Goal: Task Accomplishment & Management: Complete application form

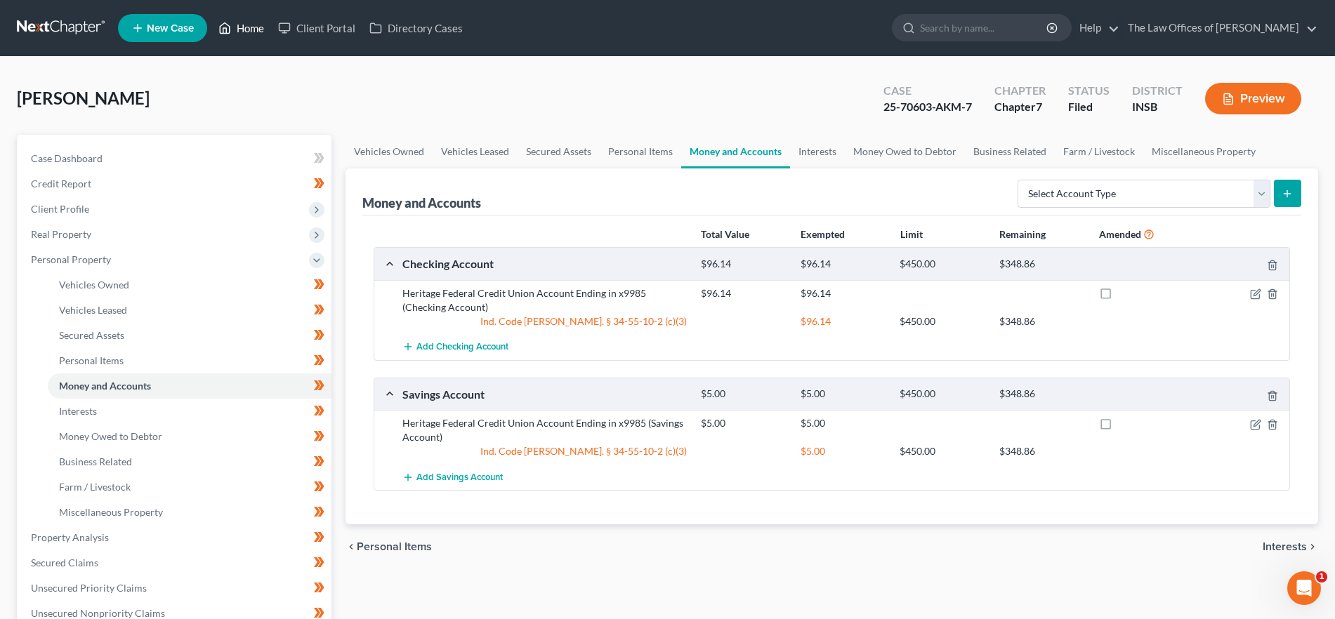
drag, startPoint x: 228, startPoint y: 21, endPoint x: 391, endPoint y: 130, distance: 195.9
click at [229, 21] on icon at bounding box center [224, 28] width 13 height 17
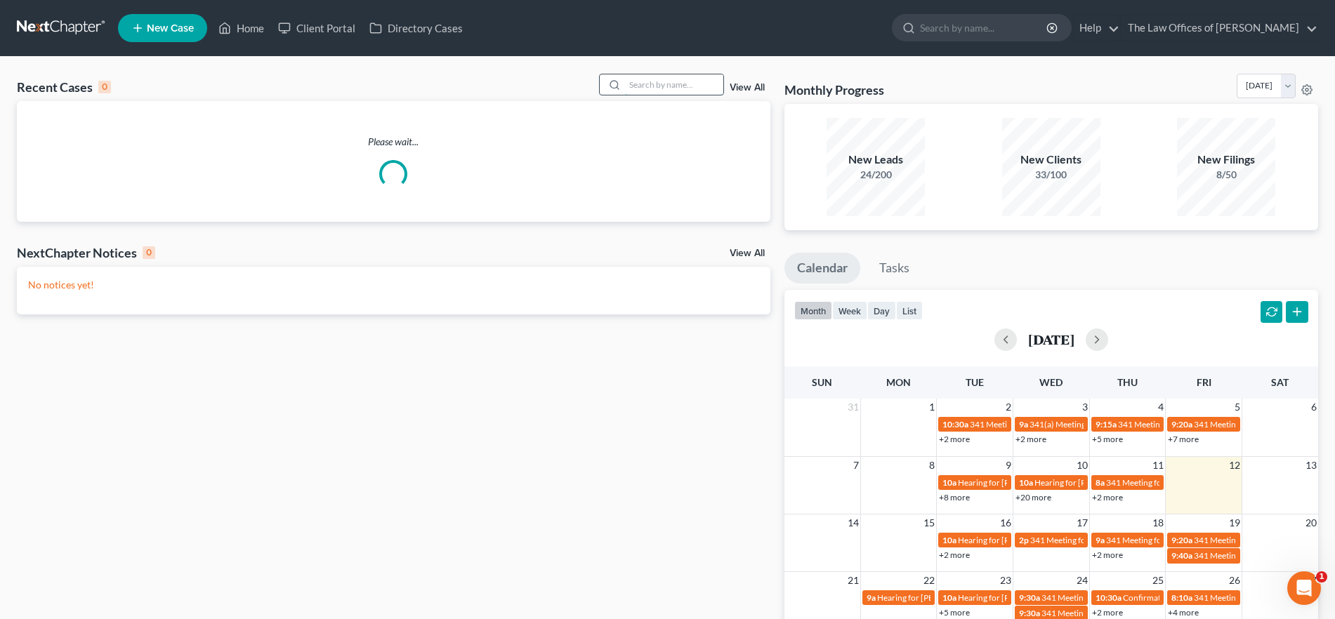
click at [666, 87] on input "search" at bounding box center [674, 84] width 98 height 20
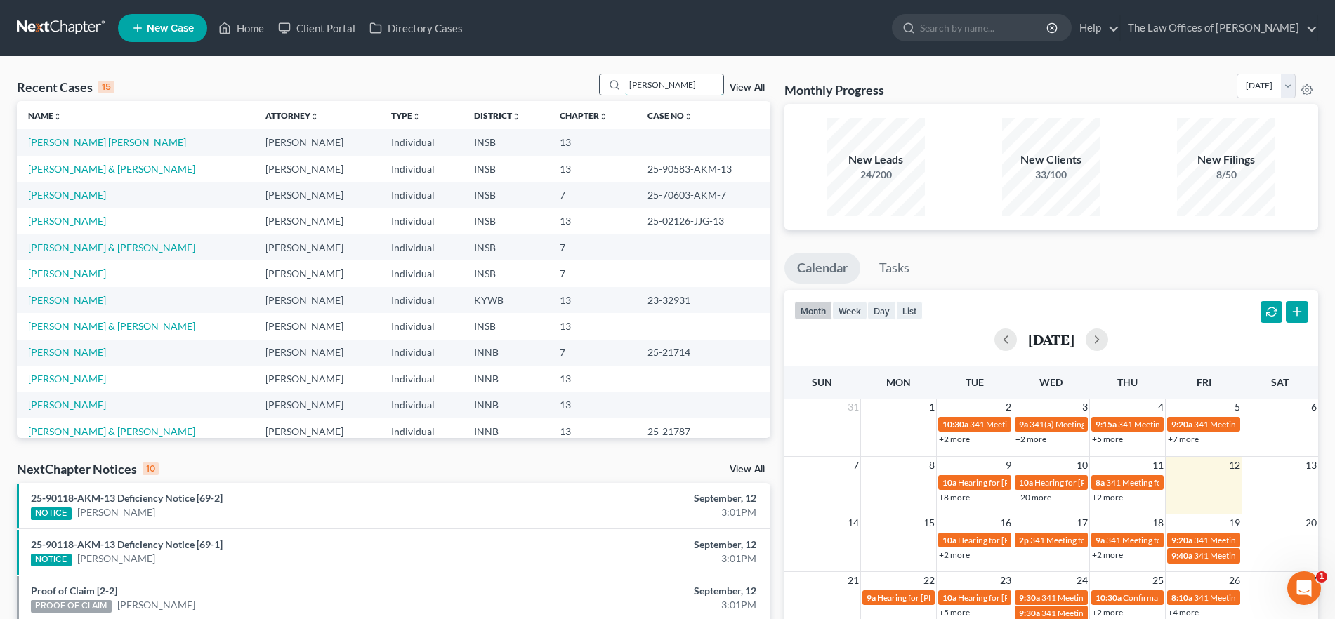
type input "prevost"
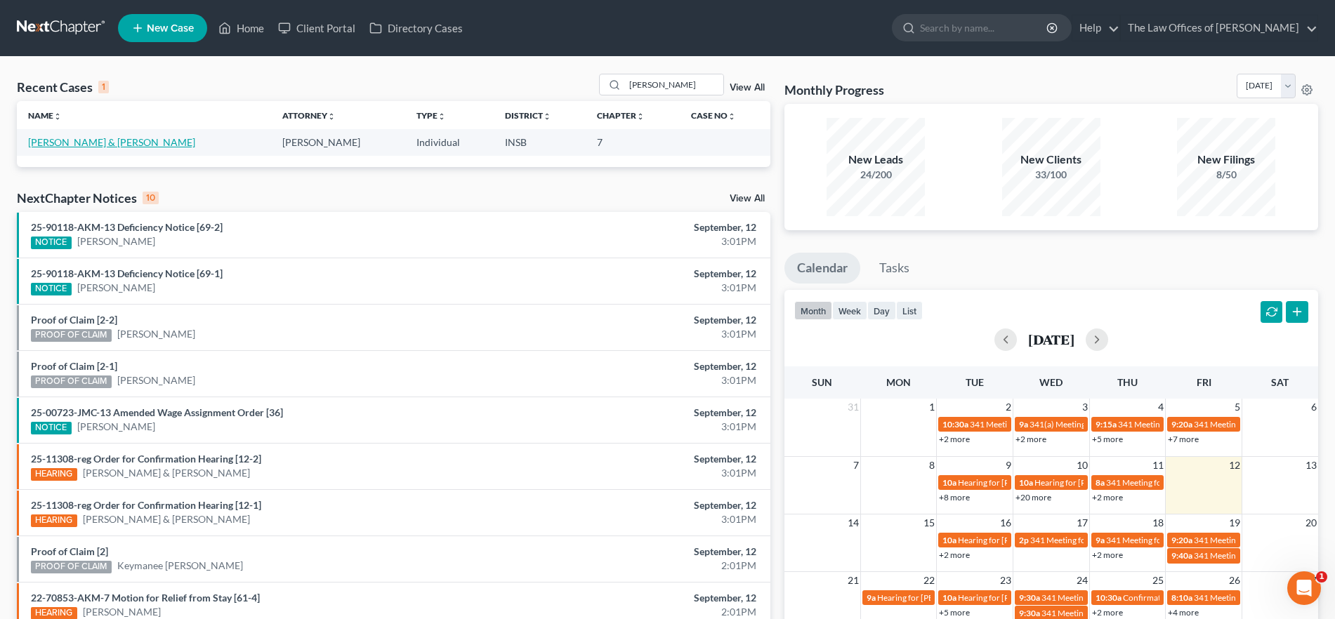
click at [98, 145] on link "[PERSON_NAME] & [PERSON_NAME]" at bounding box center [111, 142] width 167 height 12
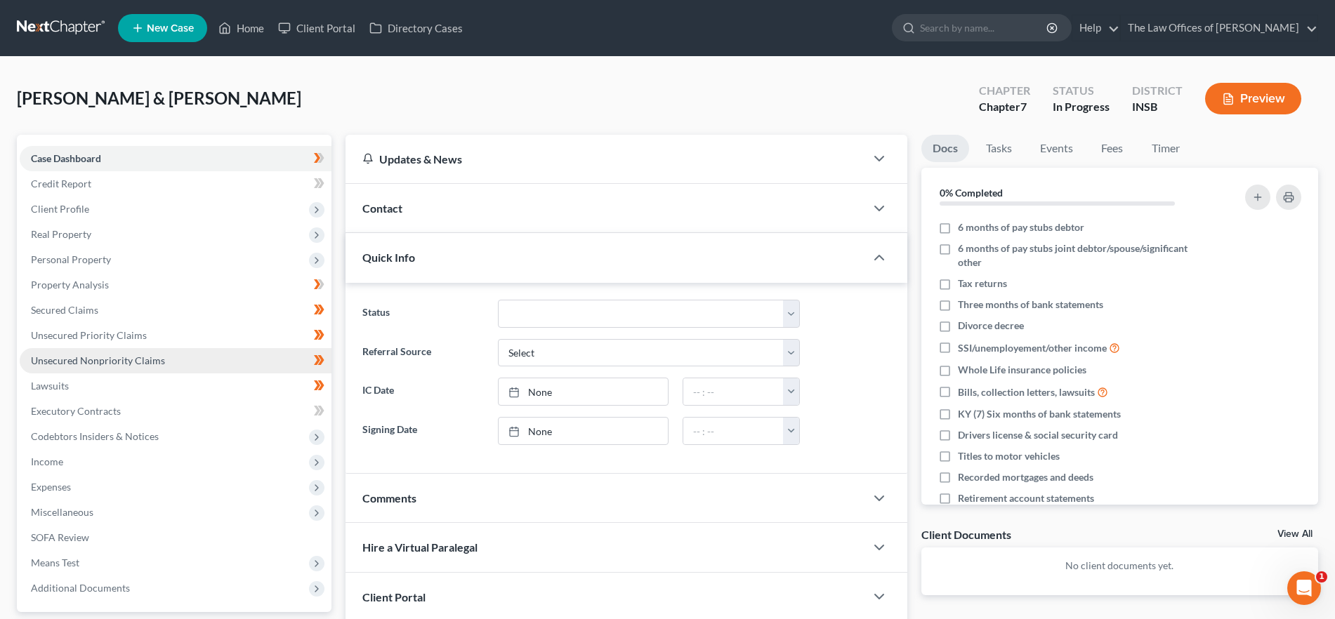
click at [169, 366] on link "Unsecured Nonpriority Claims" at bounding box center [176, 360] width 312 height 25
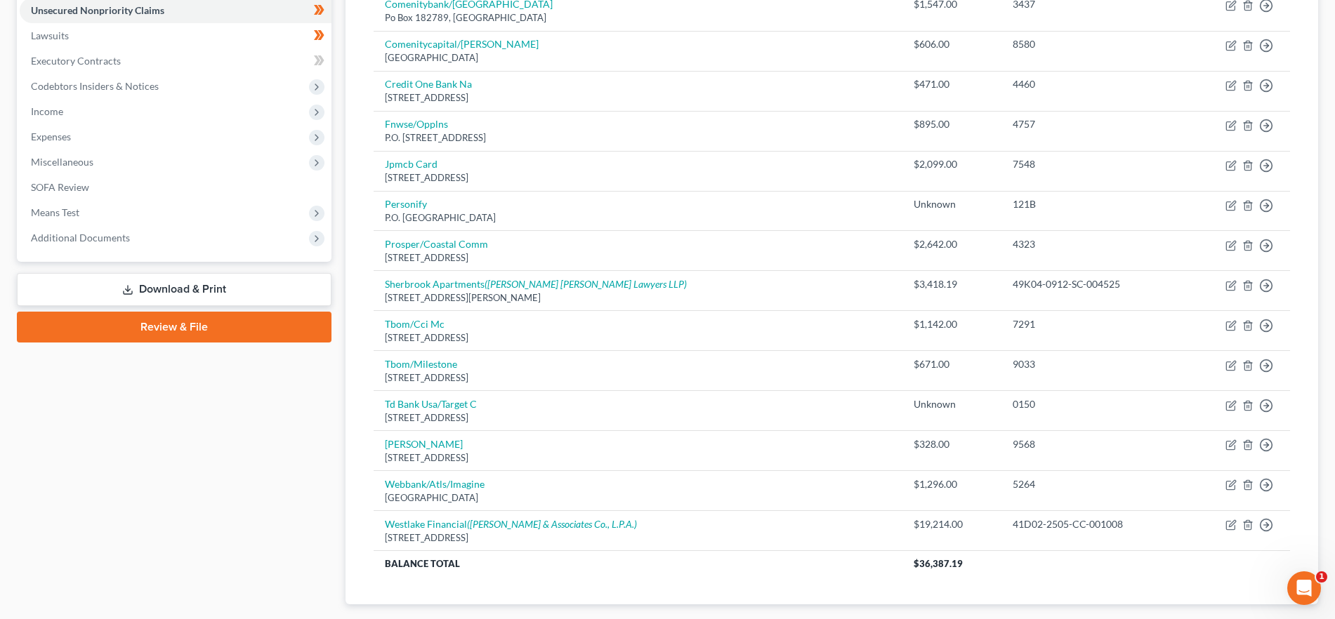
scroll to position [386, 0]
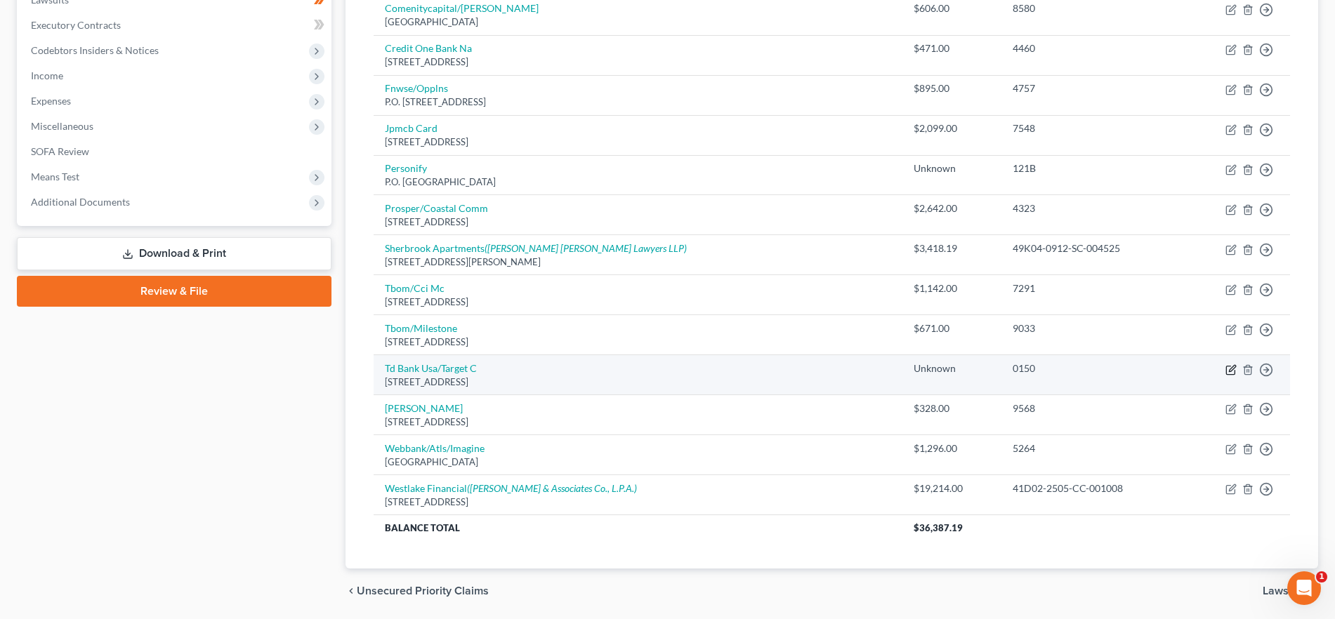
click at [1227, 369] on icon "button" at bounding box center [1230, 370] width 8 height 8
select select "24"
select select "2"
select select "1"
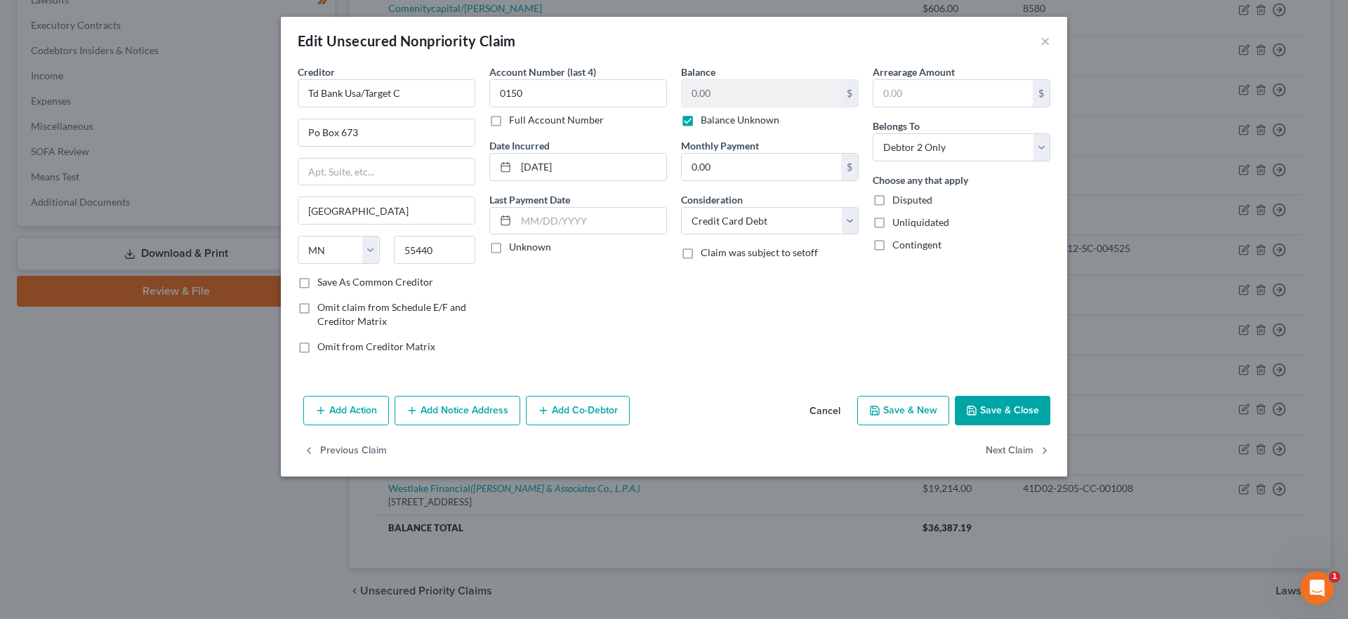
click at [701, 117] on label "Balance Unknown" at bounding box center [740, 120] width 79 height 14
click at [706, 117] on input "Balance Unknown" at bounding box center [710, 117] width 9 height 9
checkbox input "false"
click at [726, 94] on input "0.00" at bounding box center [761, 93] width 159 height 27
type input "426.64"
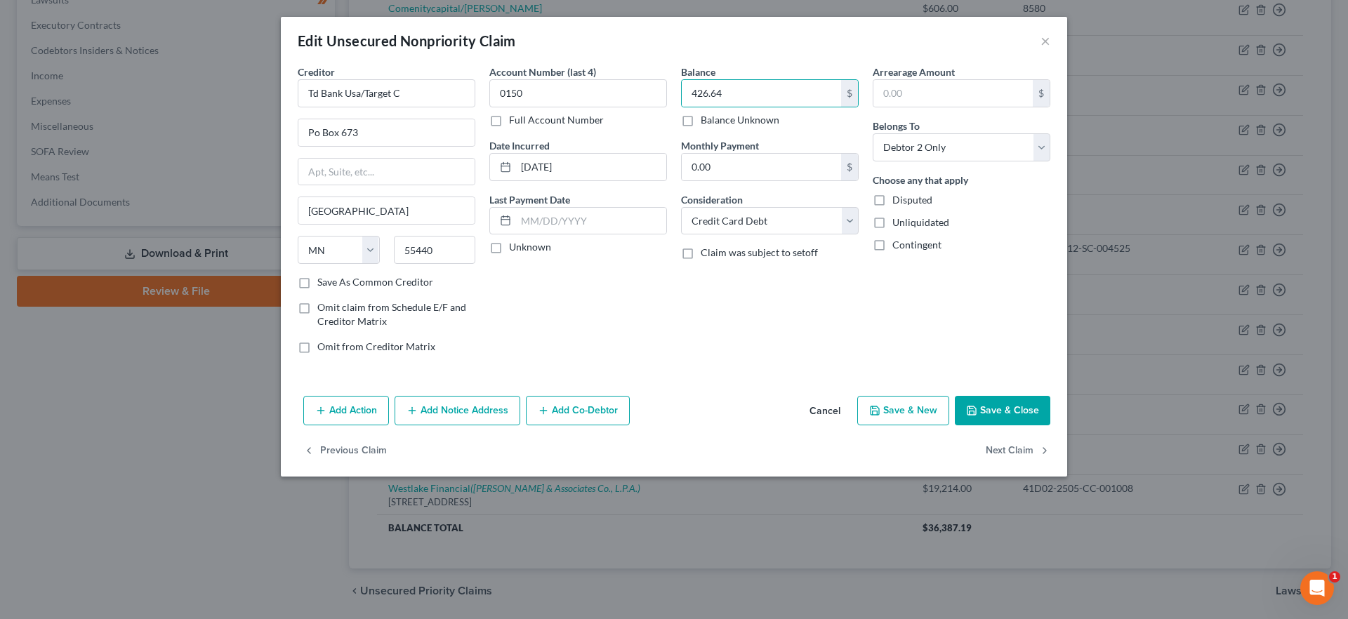
click at [986, 404] on button "Save & Close" at bounding box center [1002, 410] width 95 height 29
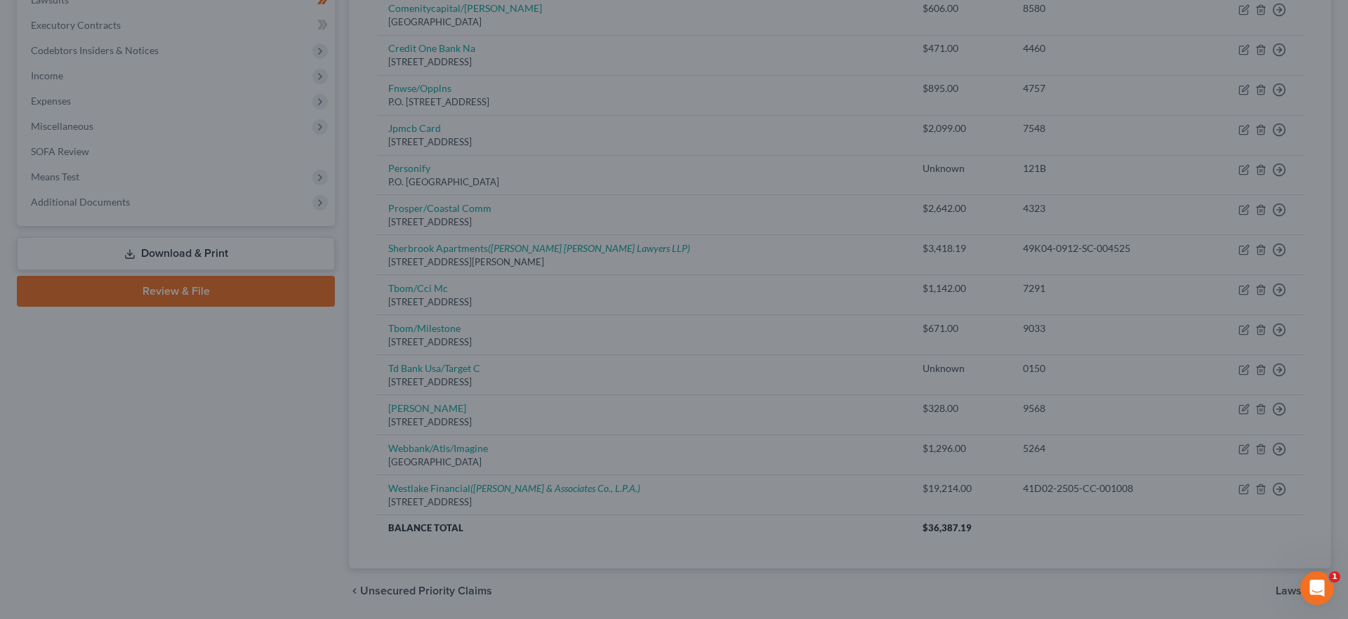
type input "0"
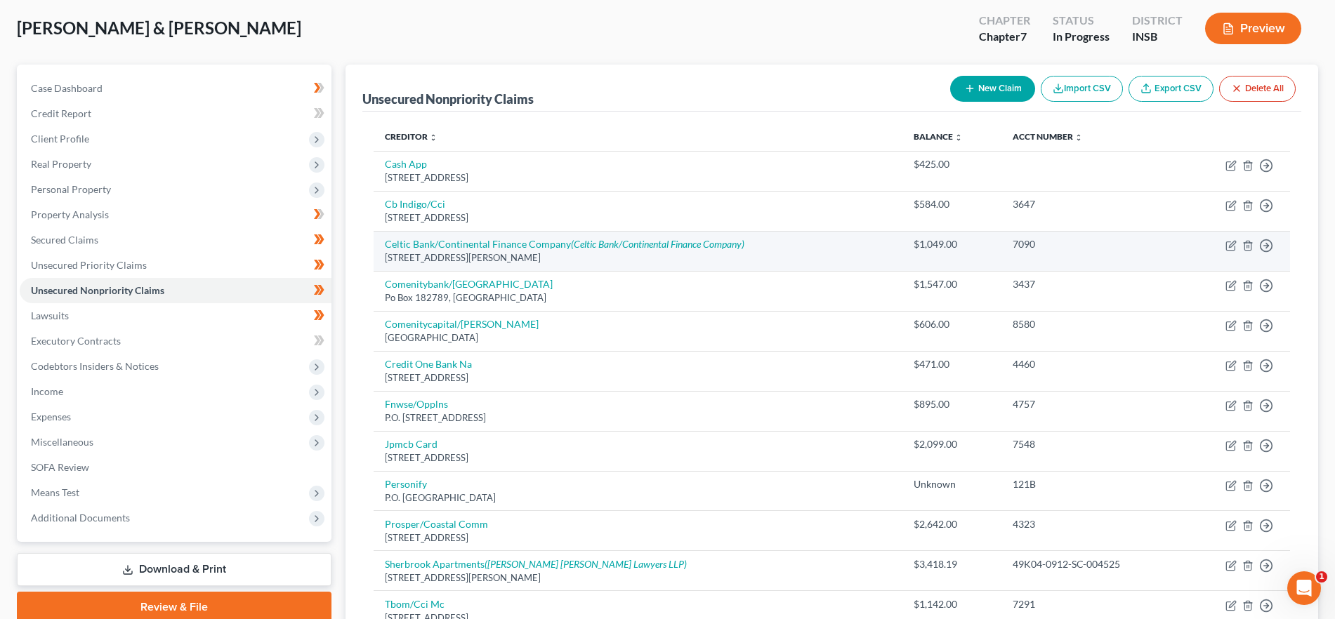
scroll to position [0, 0]
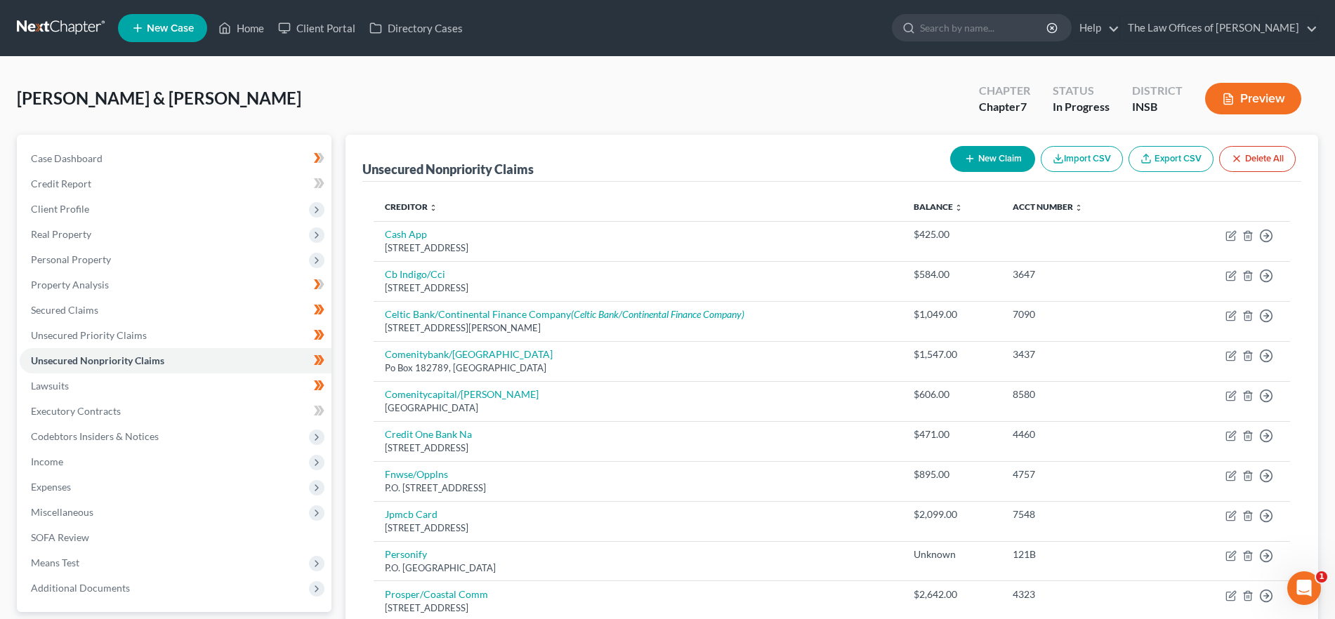
click at [995, 166] on button "New Claim" at bounding box center [992, 159] width 85 height 26
select select "2"
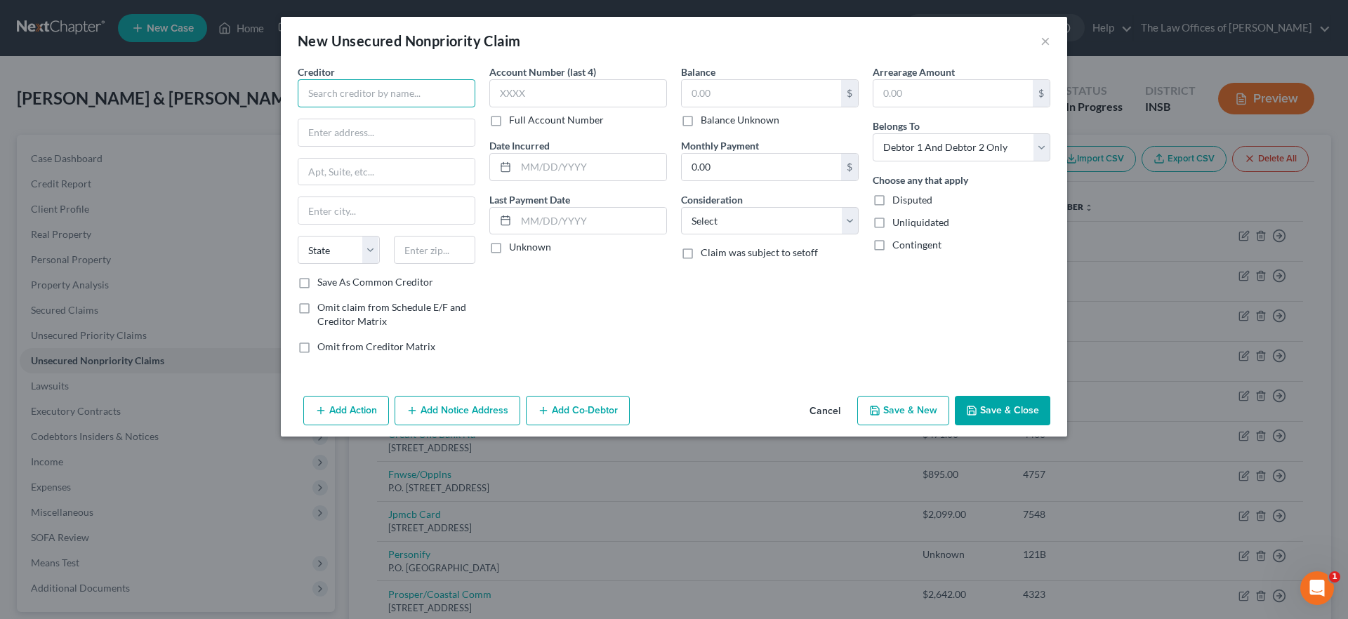
click at [373, 97] on input "text" at bounding box center [387, 93] width 178 height 28
type input "Kohls Peritus Portfolio Services LLC"
type input "PO Box 141509"
drag, startPoint x: 447, startPoint y: 250, endPoint x: 336, endPoint y: 246, distance: 111.7
click at [334, 246] on div "State AL AK AR AZ CA CO CT DE DC FL GA GU HI ID IL IN IA KS KY LA ME MD MA MI M…" at bounding box center [387, 255] width 192 height 39
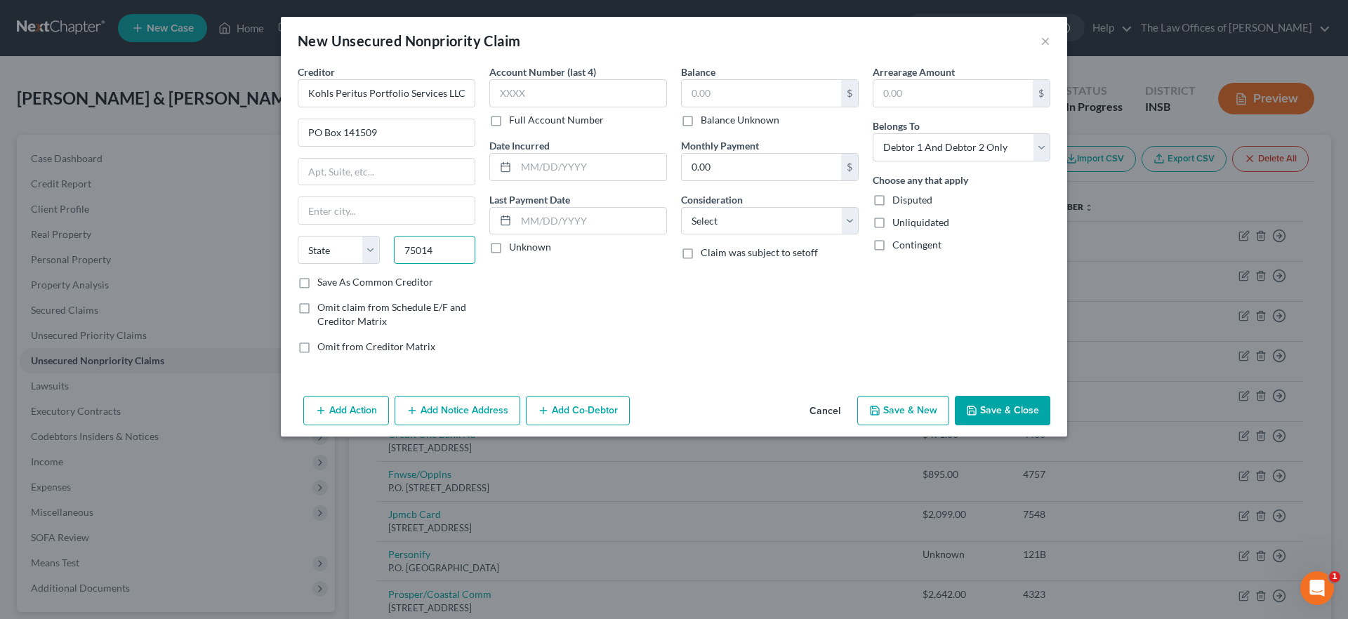
type input "75014"
click at [583, 279] on div "Account Number (last 4) Full Account Number Date Incurred Last Payment Date Unk…" at bounding box center [578, 215] width 192 height 301
type input "Irving"
select select "45"
click at [788, 102] on input "text" at bounding box center [761, 93] width 159 height 27
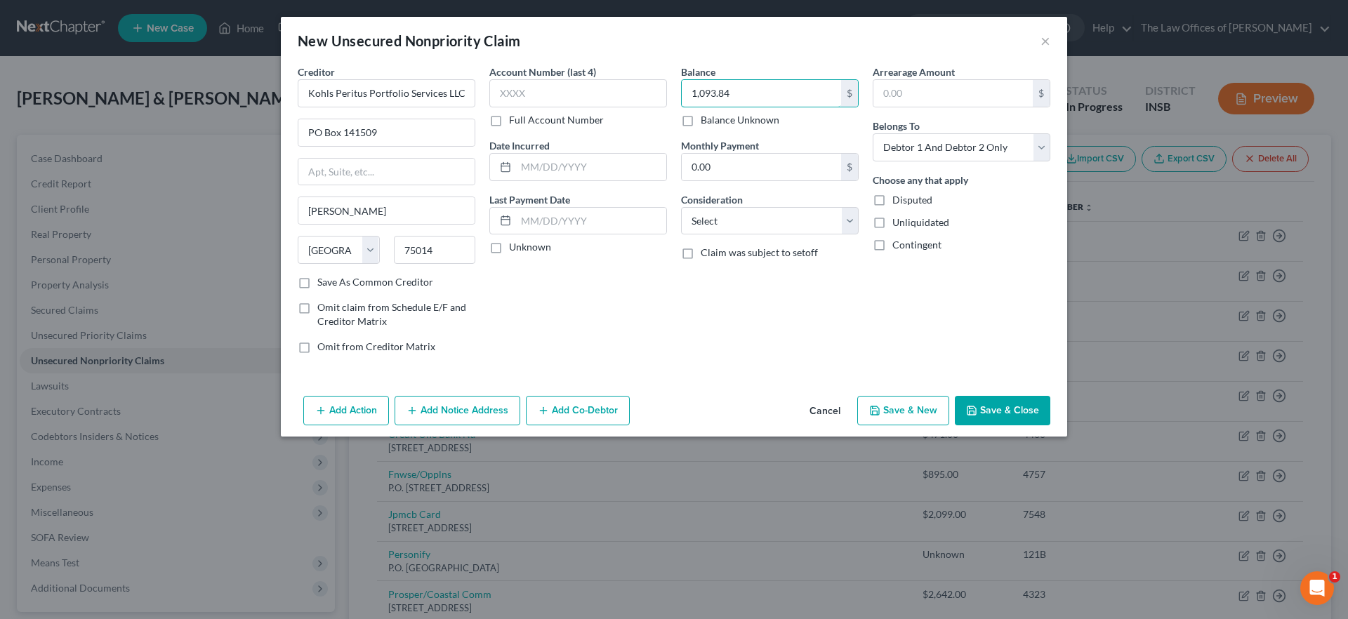
type input "1,093.84"
click at [1004, 416] on button "Save & Close" at bounding box center [1002, 410] width 95 height 29
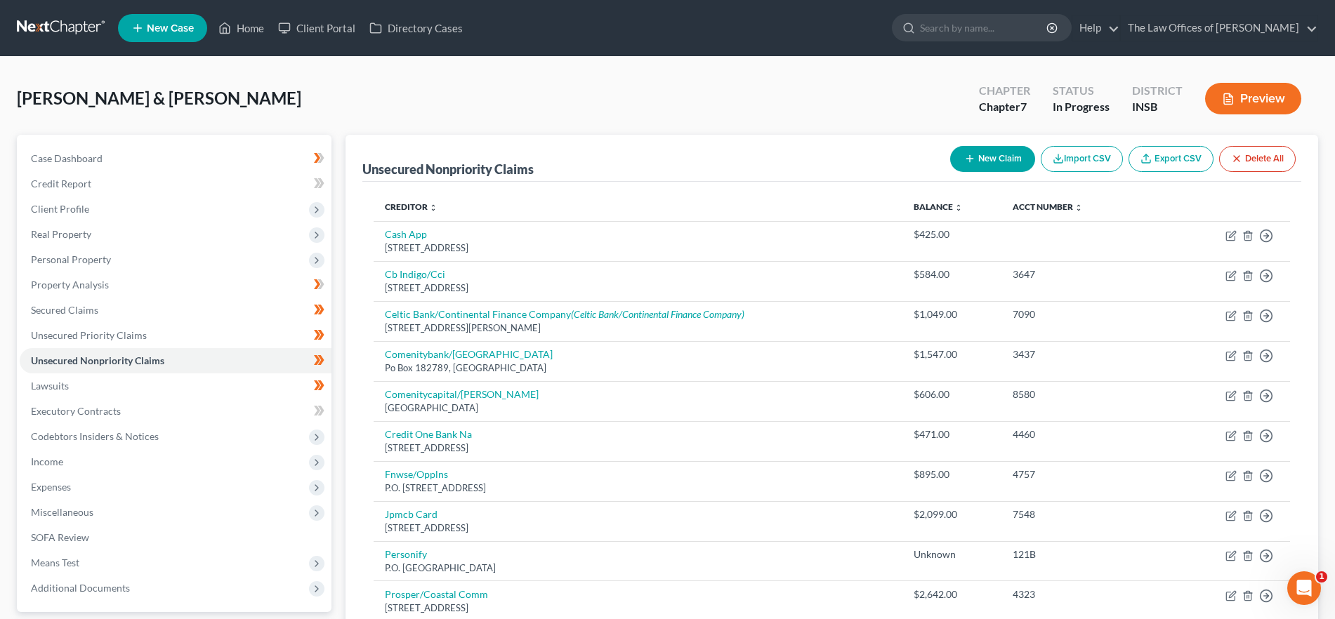
click at [988, 154] on button "New Claim" at bounding box center [992, 159] width 85 height 26
select select "2"
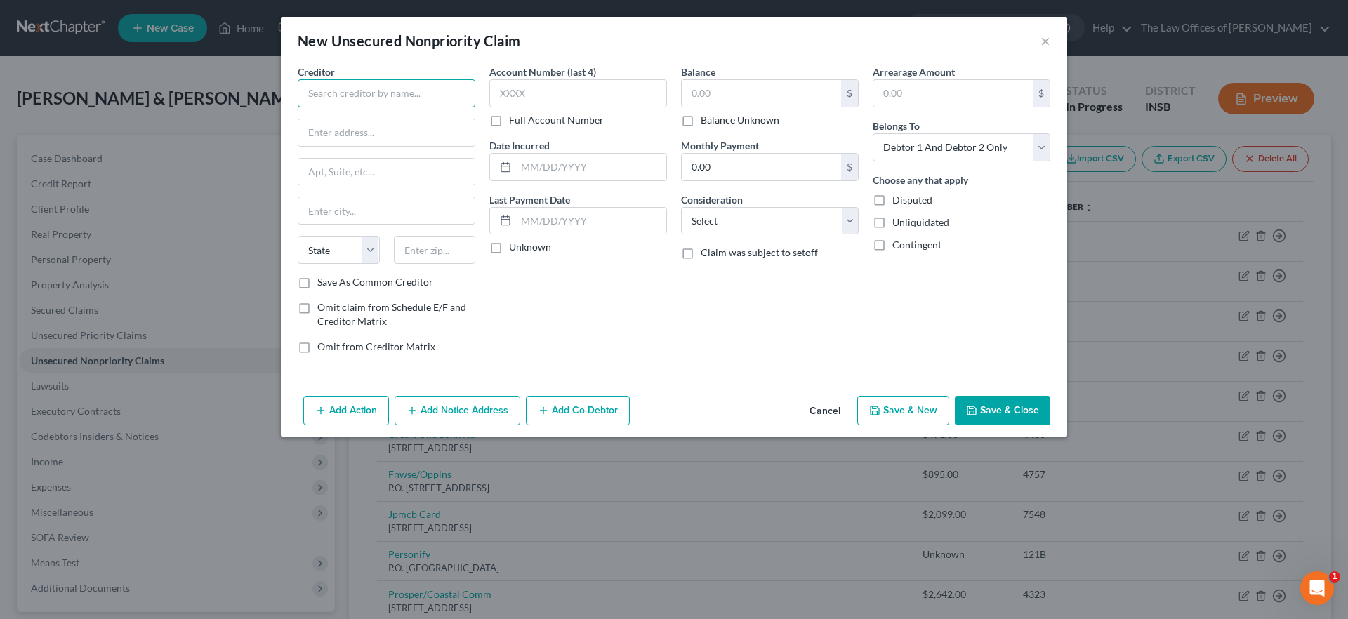
click at [414, 88] on input "text" at bounding box center [387, 93] width 178 height 28
drag, startPoint x: 440, startPoint y: 90, endPoint x: 389, endPoint y: 90, distance: 51.3
click at [389, 90] on input "Portfolio Recovery Services" at bounding box center [387, 93] width 178 height 28
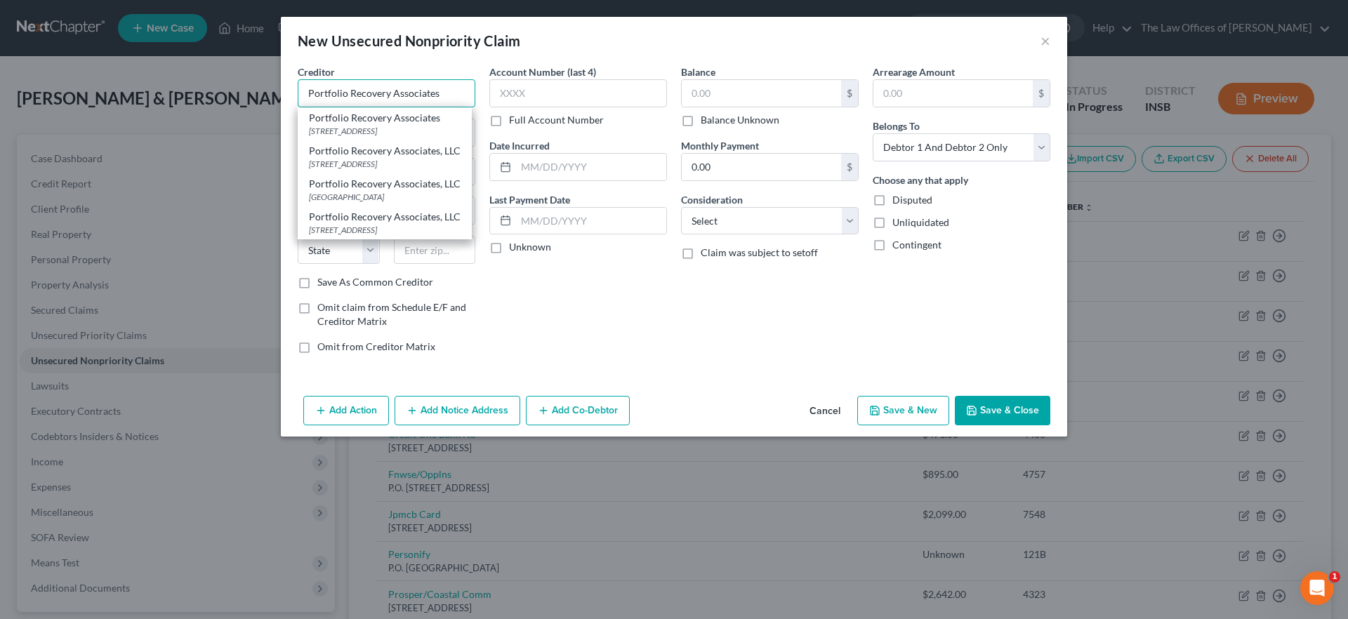
type input "Portfolio Recovery Associates"
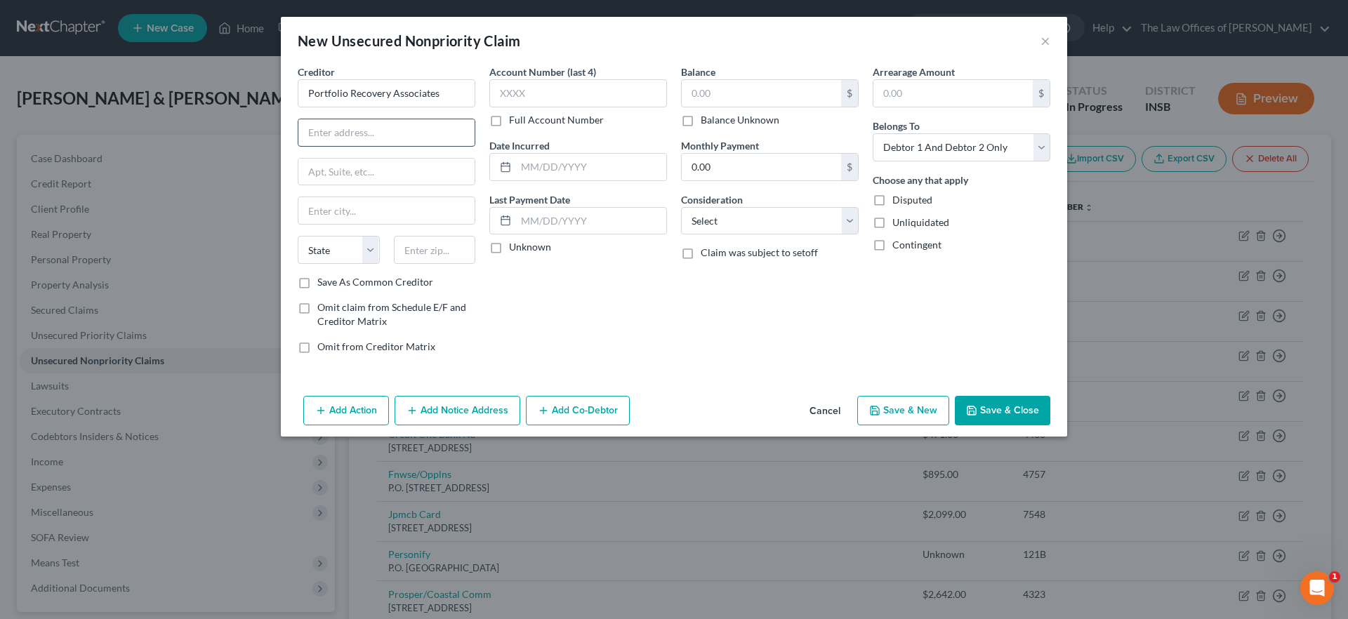
drag, startPoint x: 360, startPoint y: 126, endPoint x: 375, endPoint y: 133, distance: 16.3
click at [360, 126] on input "text" at bounding box center [386, 132] width 176 height 27
type input "PO Box 12914"
click at [444, 244] on input "text" at bounding box center [435, 250] width 82 height 28
type input "23541"
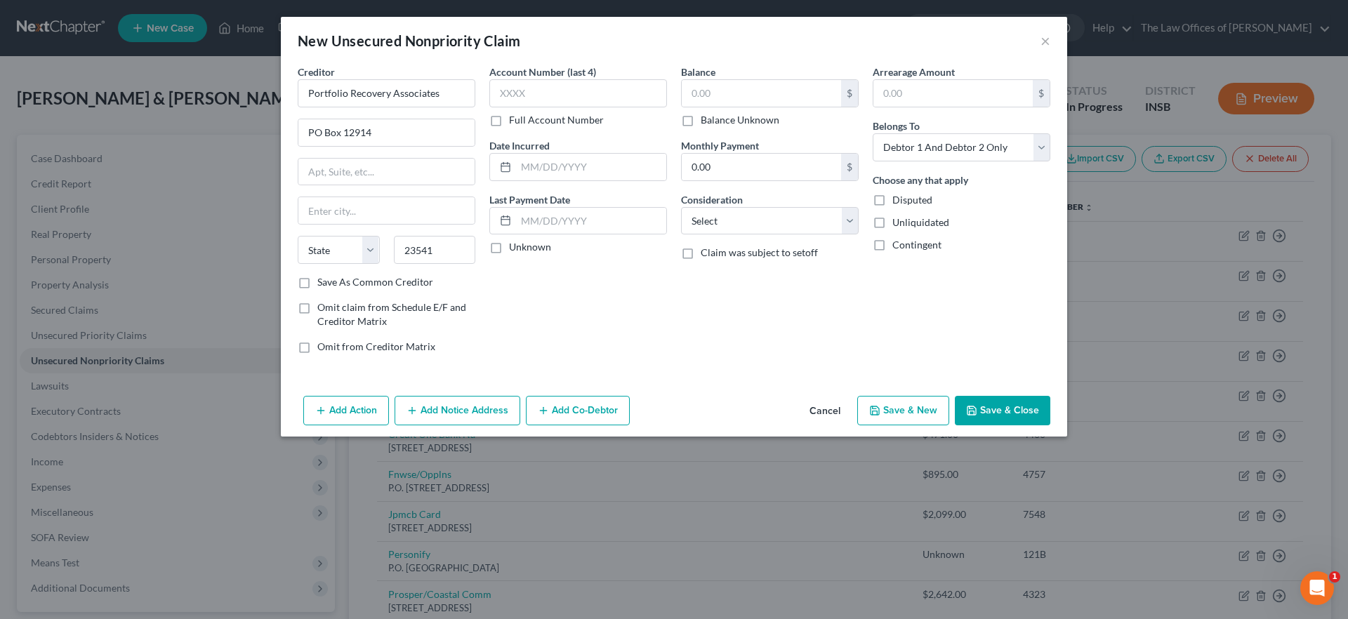
click at [583, 268] on div "Account Number (last 4) Full Account Number Date Incurred Last Payment Date Unk…" at bounding box center [578, 215] width 192 height 301
type input "Norfolk"
select select "48"
click at [475, 413] on button "Add Notice Address" at bounding box center [458, 410] width 126 height 29
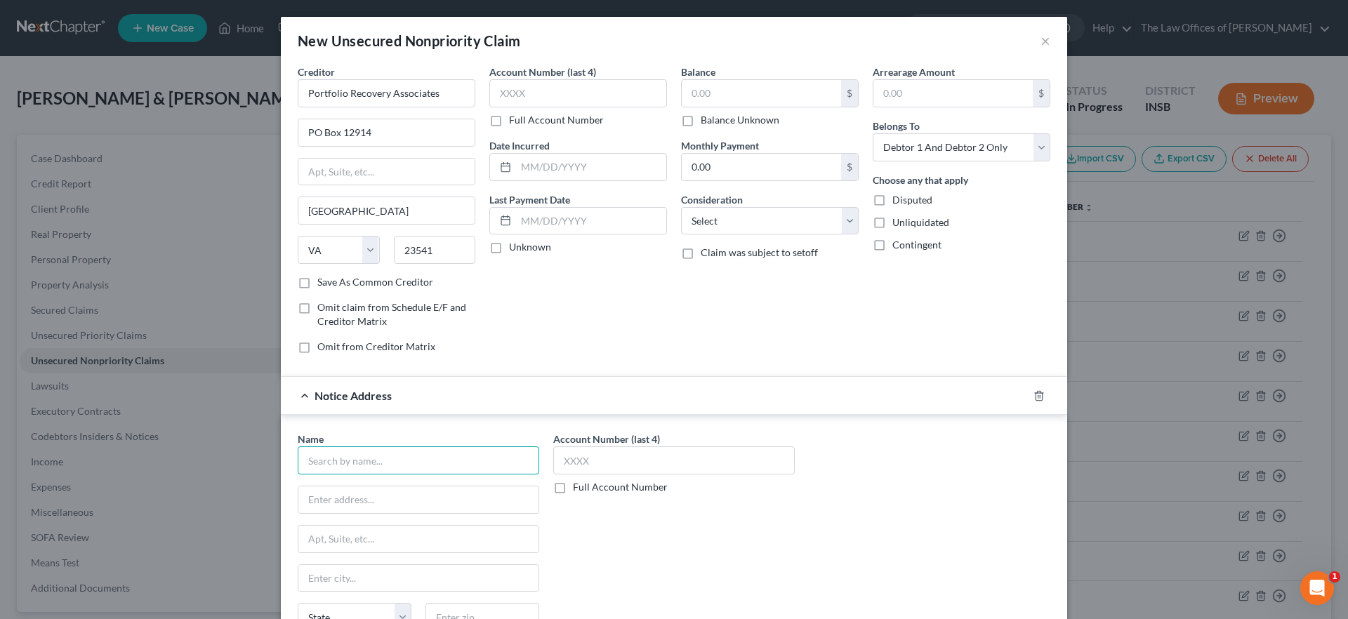
click at [411, 454] on input "text" at bounding box center [419, 461] width 242 height 28
type input "OneMain"
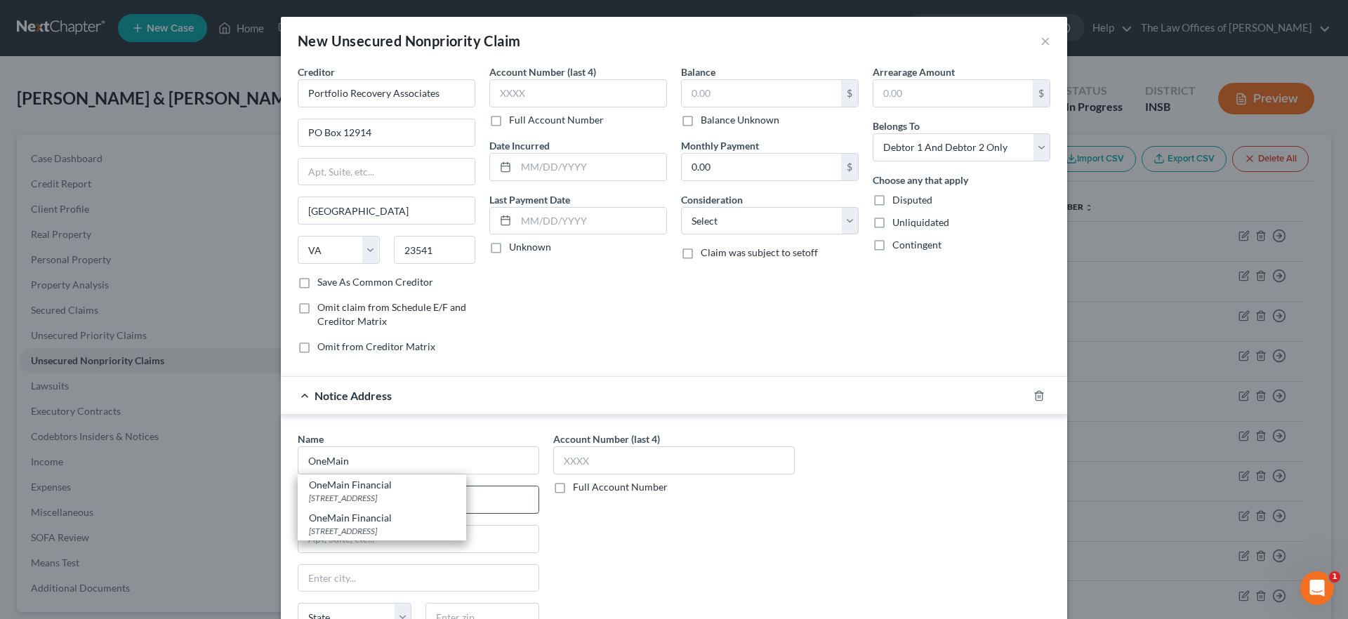
click at [516, 505] on input "text" at bounding box center [418, 500] width 240 height 27
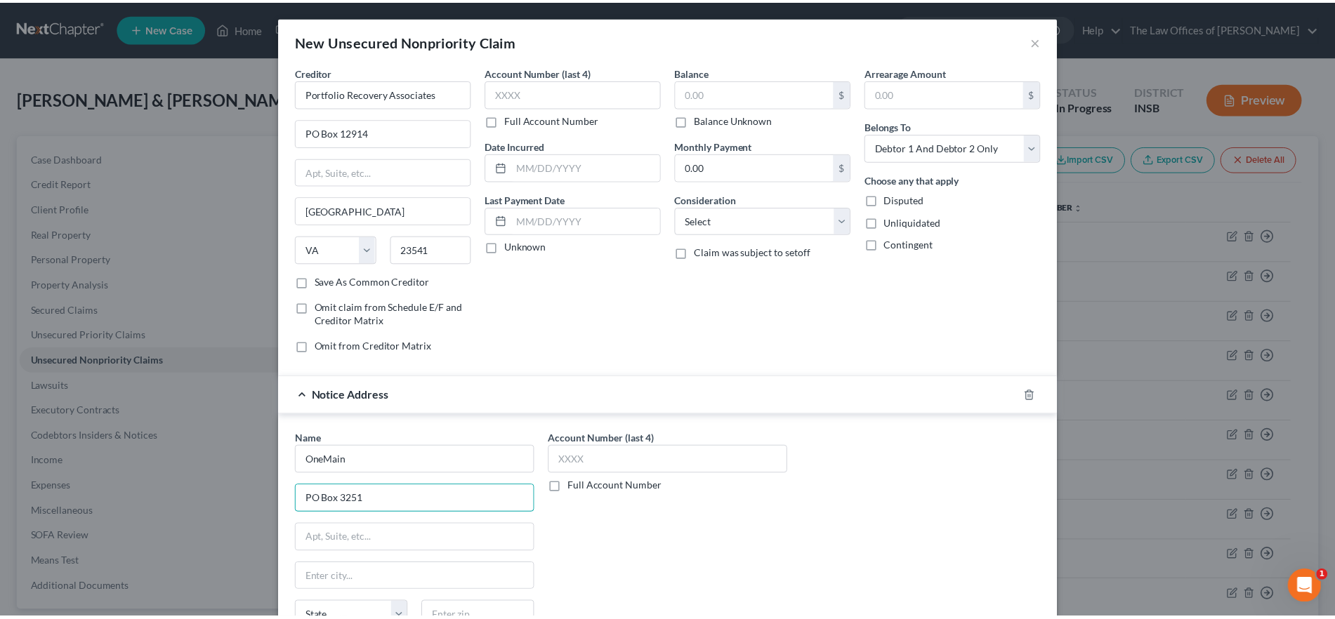
scroll to position [137, 0]
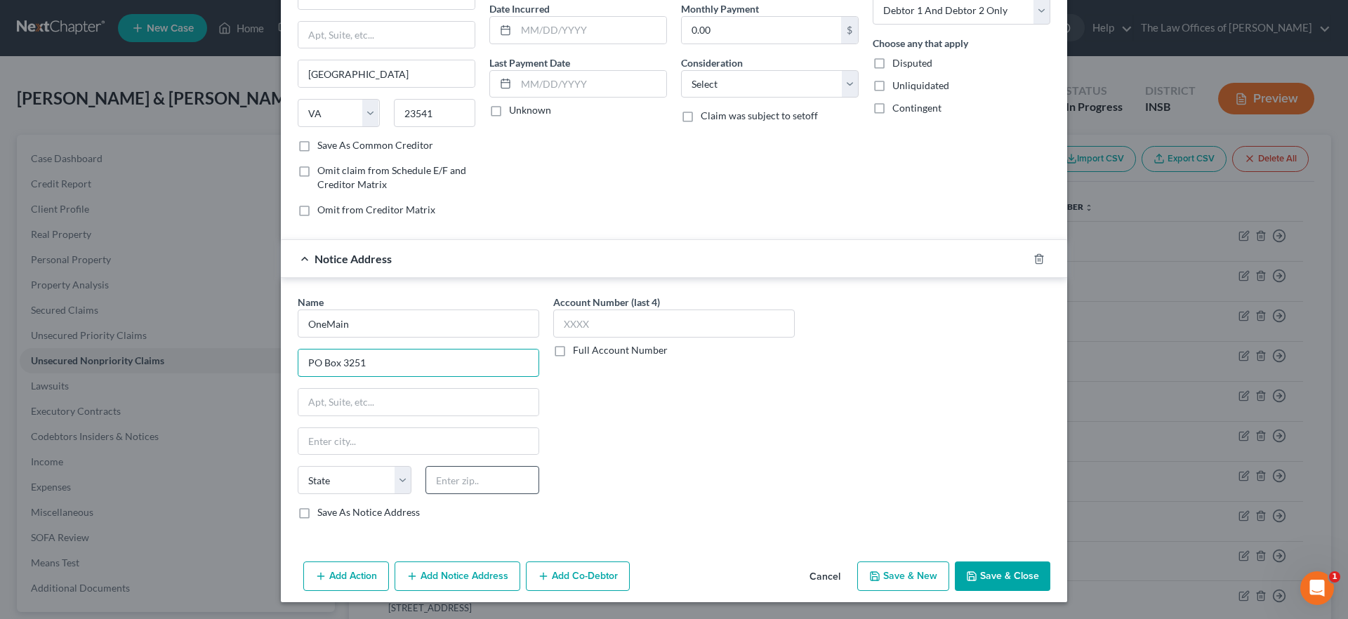
type input "PO Box 3251"
click at [481, 480] on input "text" at bounding box center [482, 480] width 114 height 28
type input "47731"
click at [690, 449] on div "Account Number (last 4) Full Account Number" at bounding box center [674, 413] width 256 height 236
type input "Evansville"
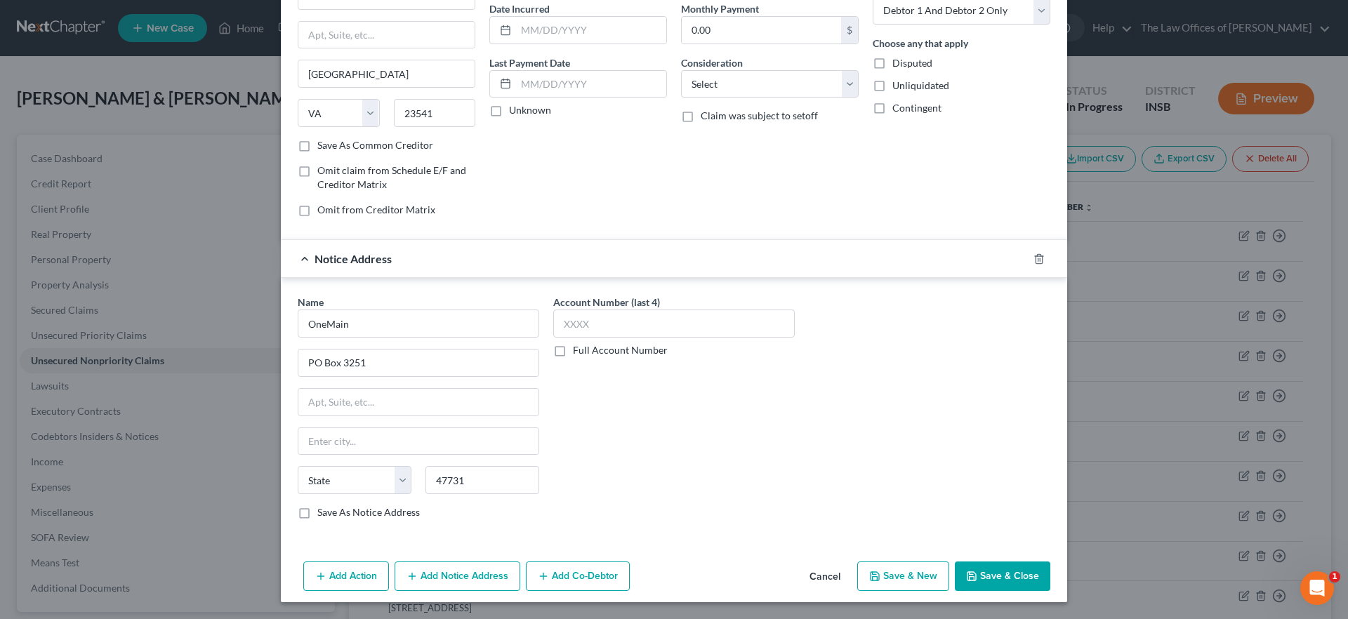
select select "15"
click at [1006, 575] on button "Save & Close" at bounding box center [1002, 576] width 95 height 29
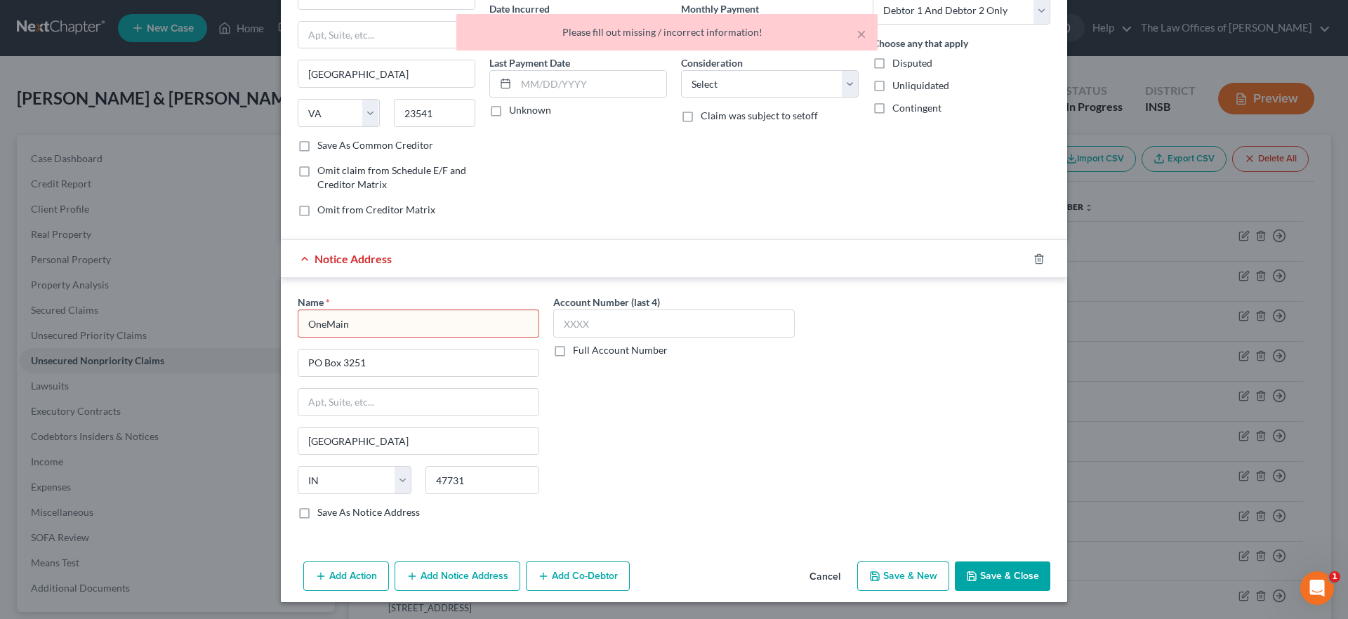
drag, startPoint x: 381, startPoint y: 325, endPoint x: 599, endPoint y: 397, distance: 230.0
click at [381, 325] on input "OneMain" at bounding box center [419, 324] width 242 height 28
drag, startPoint x: 996, startPoint y: 572, endPoint x: 948, endPoint y: 560, distance: 49.4
click at [993, 572] on button "Save & Close" at bounding box center [1002, 576] width 95 height 29
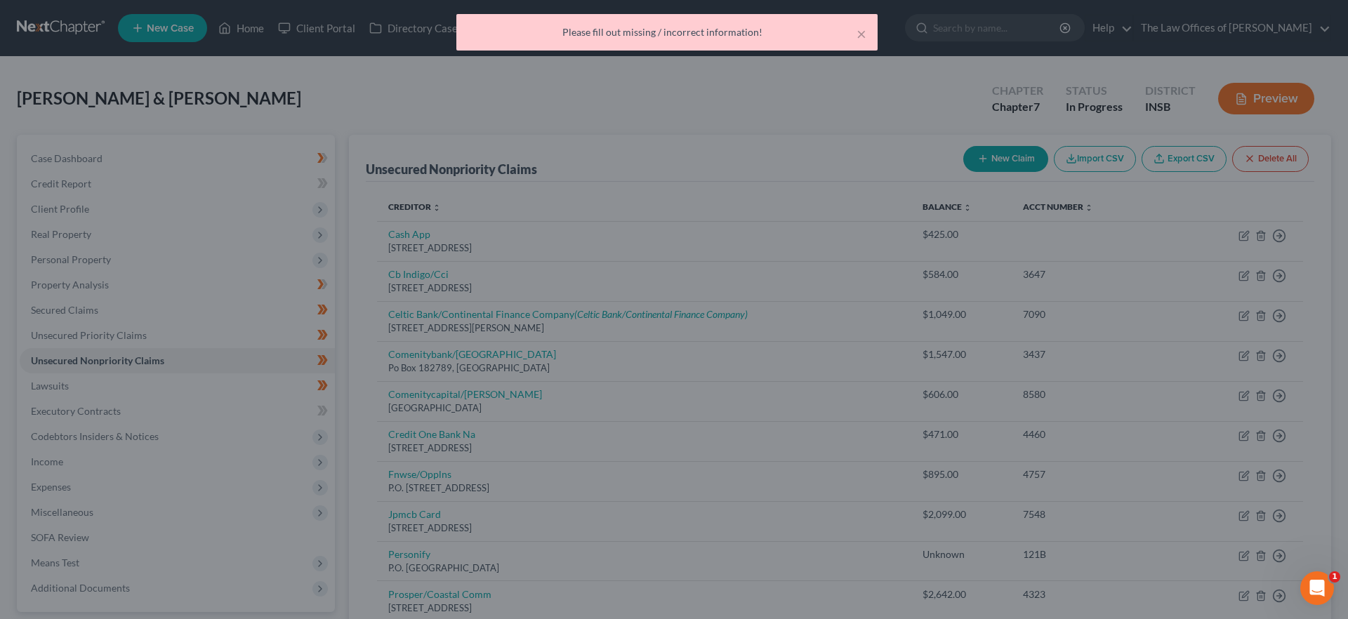
type input "OneMain"
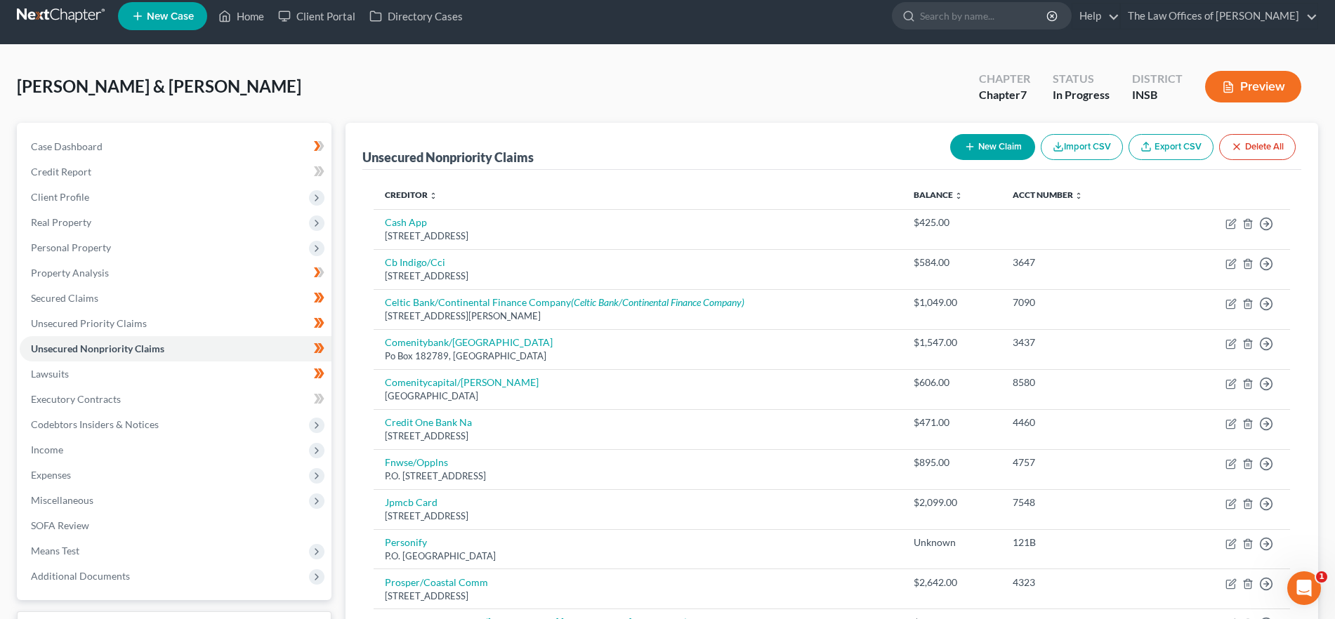
scroll to position [0, 0]
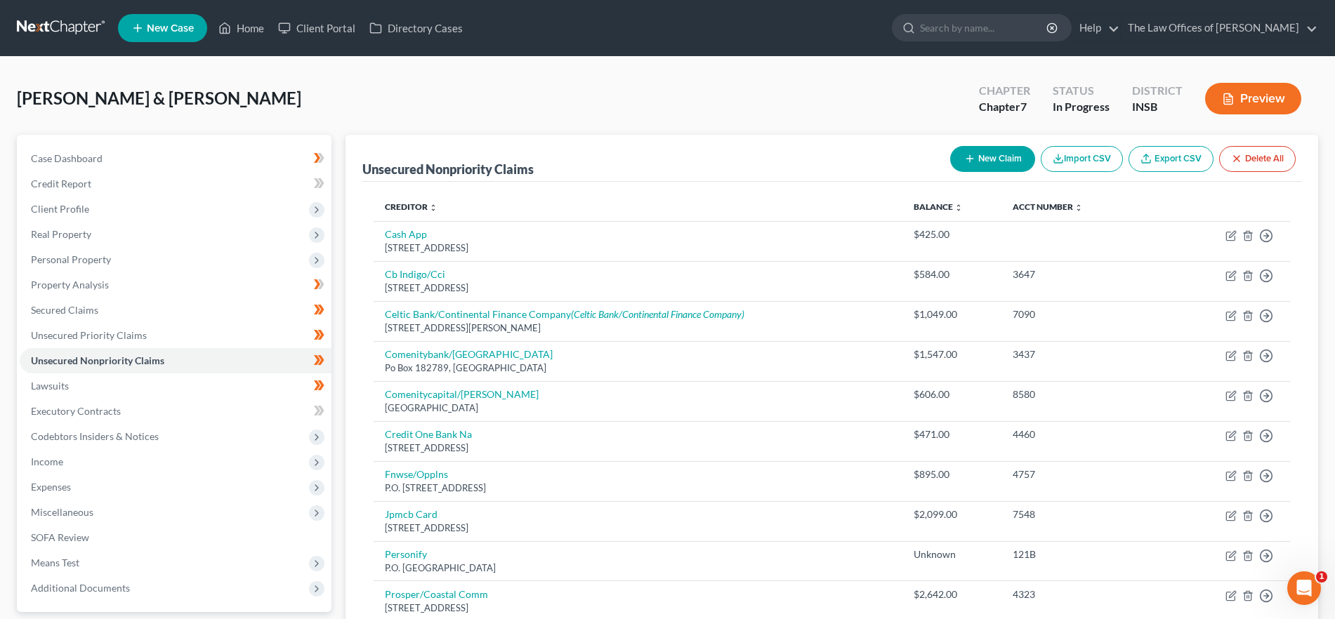
click at [970, 161] on icon "button" at bounding box center [969, 158] width 11 height 11
select select "2"
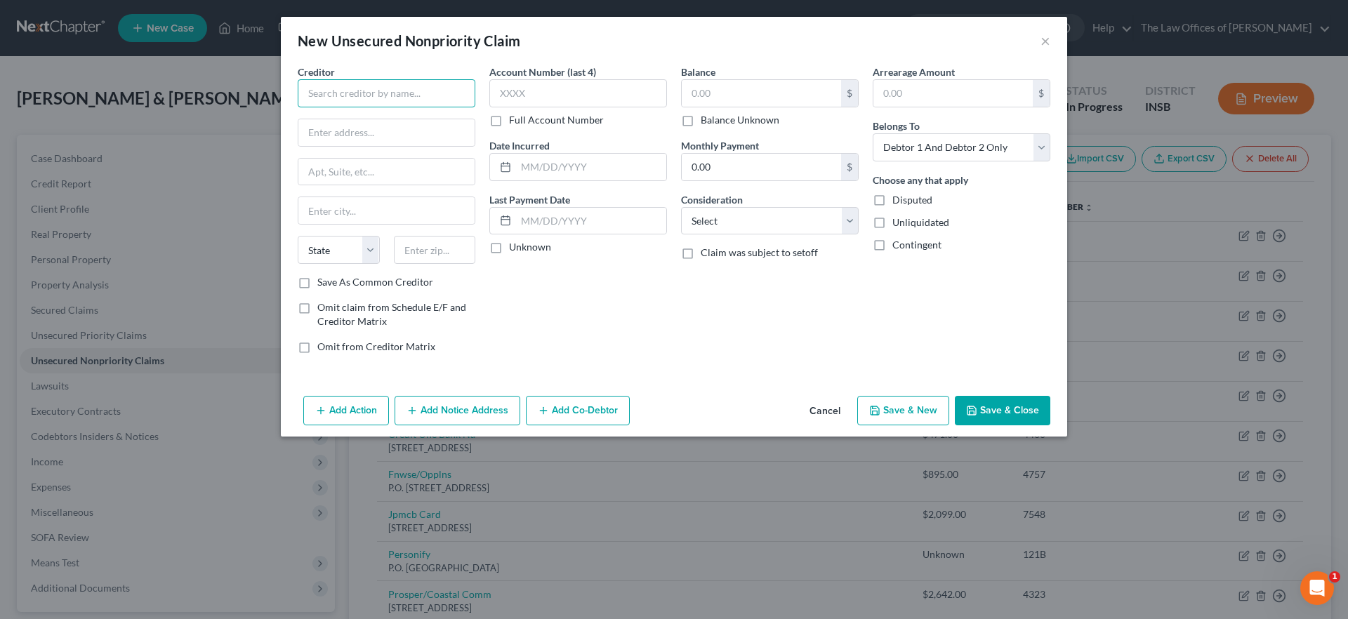
click at [442, 93] on input "text" at bounding box center [387, 93] width 178 height 28
drag, startPoint x: 449, startPoint y: 95, endPoint x: 173, endPoint y: 79, distance: 276.4
click at [173, 79] on div "New Unsecured Nonpriority Claim × Creditor * US Department of Education State A…" at bounding box center [674, 309] width 1348 height 619
type input "E"
type input "US Department of Education"
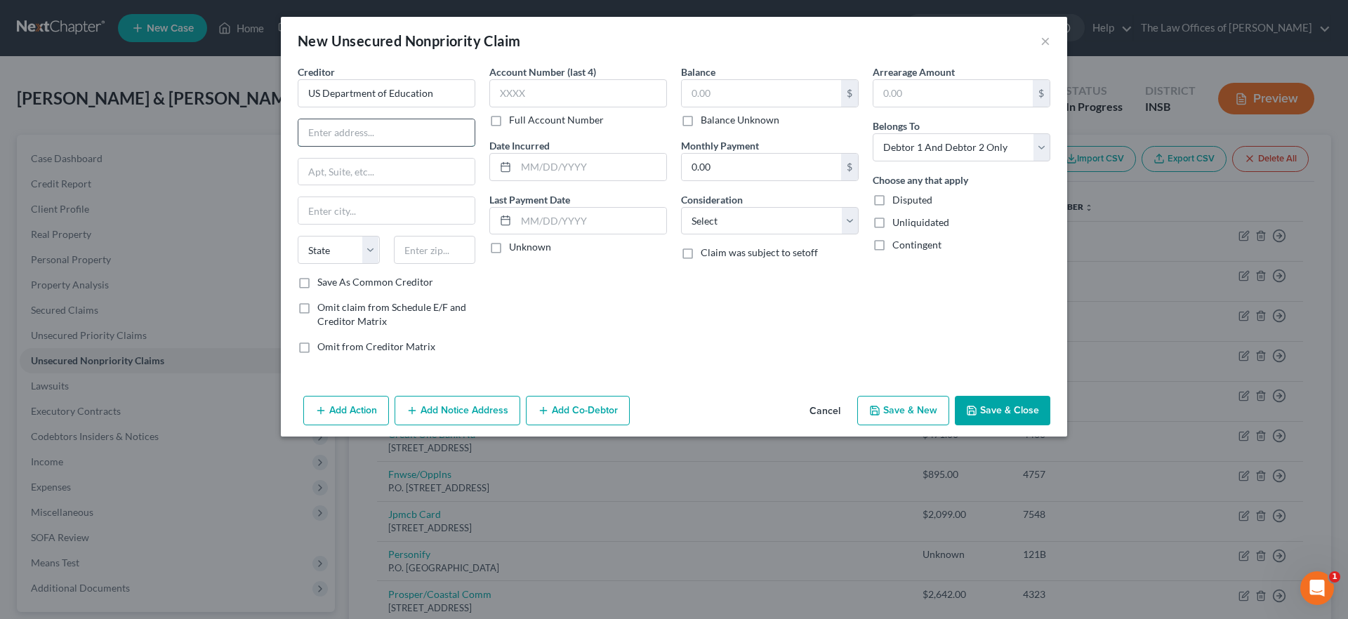
click at [378, 127] on input "text" at bounding box center [386, 132] width 176 height 27
type input "c/o Fedloan Servicing"
click at [399, 170] on input "text" at bounding box center [386, 172] width 176 height 27
type input "PO Box 790234"
click at [444, 259] on input "text" at bounding box center [435, 250] width 82 height 28
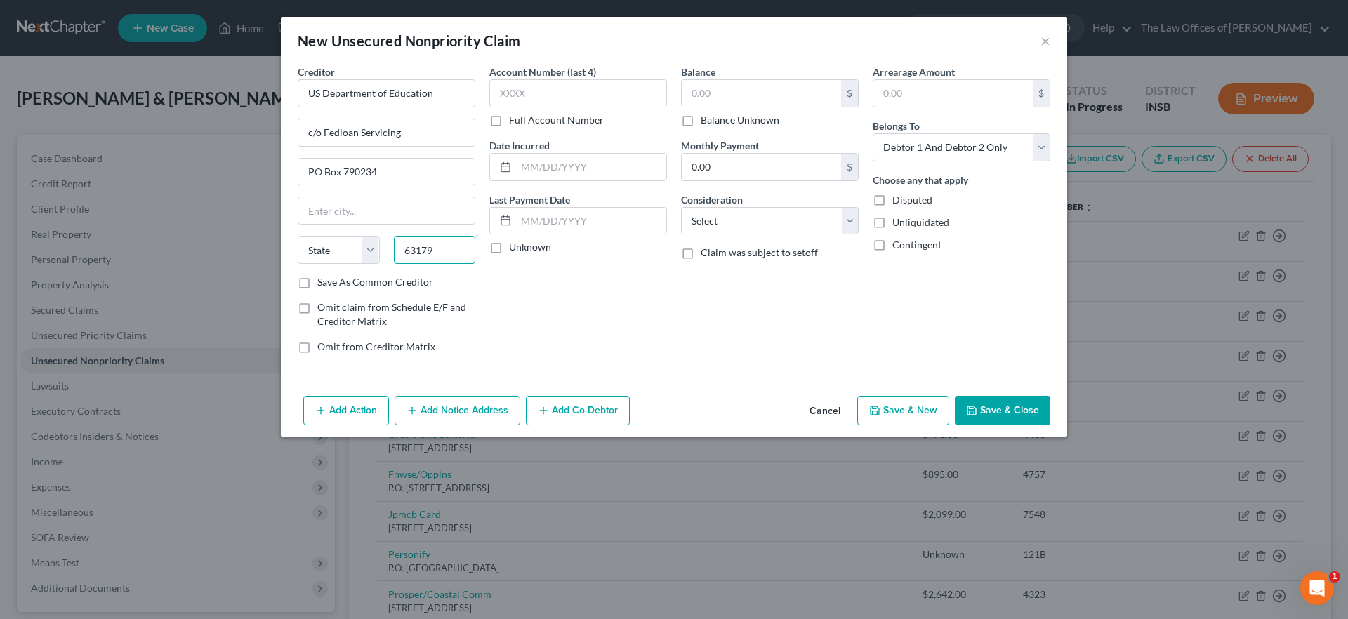
type input "63179"
click at [687, 334] on div "Balance $ Balance Unknown Balance Undetermined $ Balance Unknown Monthly Paymen…" at bounding box center [770, 215] width 192 height 301
type input "Saint Louis"
select select "26"
drag, startPoint x: 767, startPoint y: 211, endPoint x: 775, endPoint y: 226, distance: 17.3
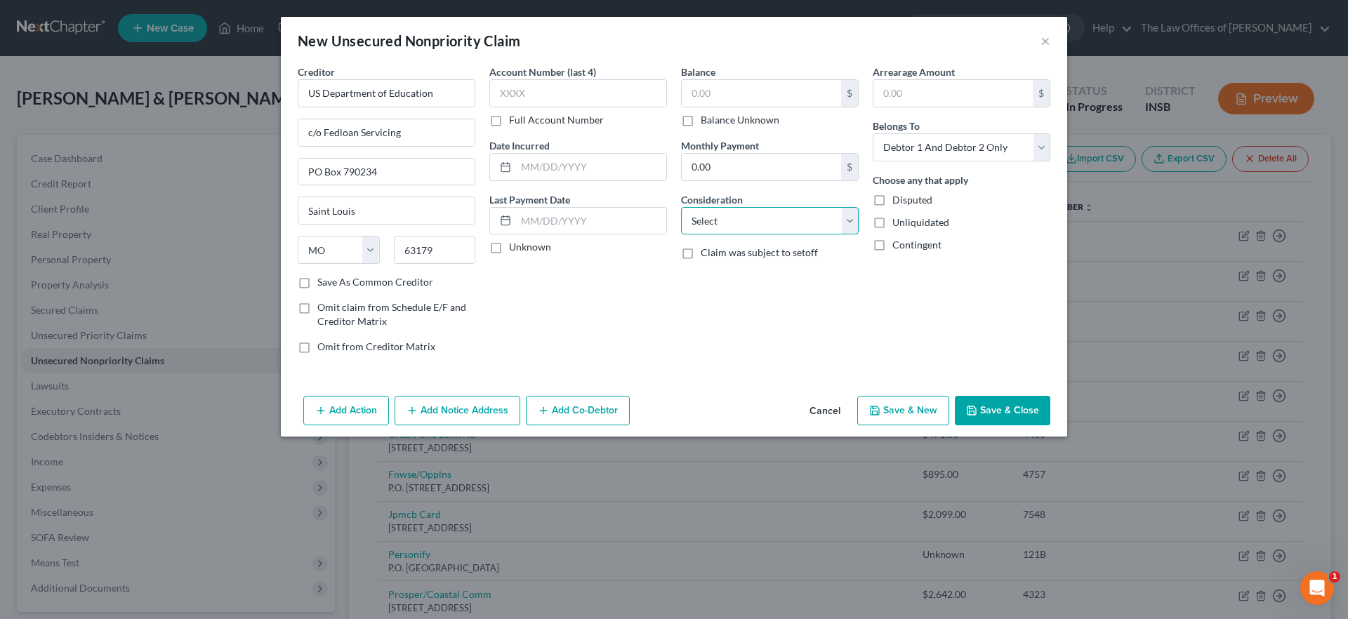
click at [767, 211] on select "Select Cable / Satellite Services Collection Agency Credit Card Debt Debt Couns…" at bounding box center [770, 221] width 178 height 28
select select "17"
click at [681, 207] on select "Select Cable / Satellite Services Collection Agency Credit Card Debt Debt Couns…" at bounding box center [770, 221] width 178 height 28
click at [1001, 411] on button "Save & Close" at bounding box center [1002, 410] width 95 height 29
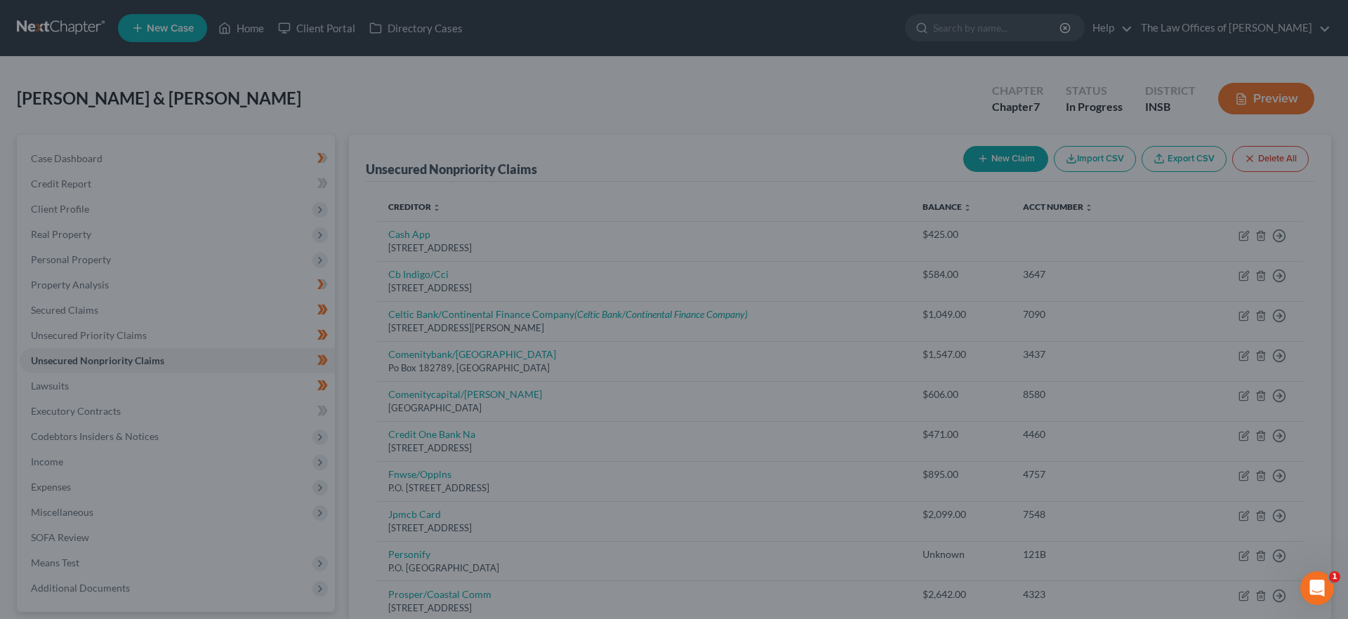
type input "0.00"
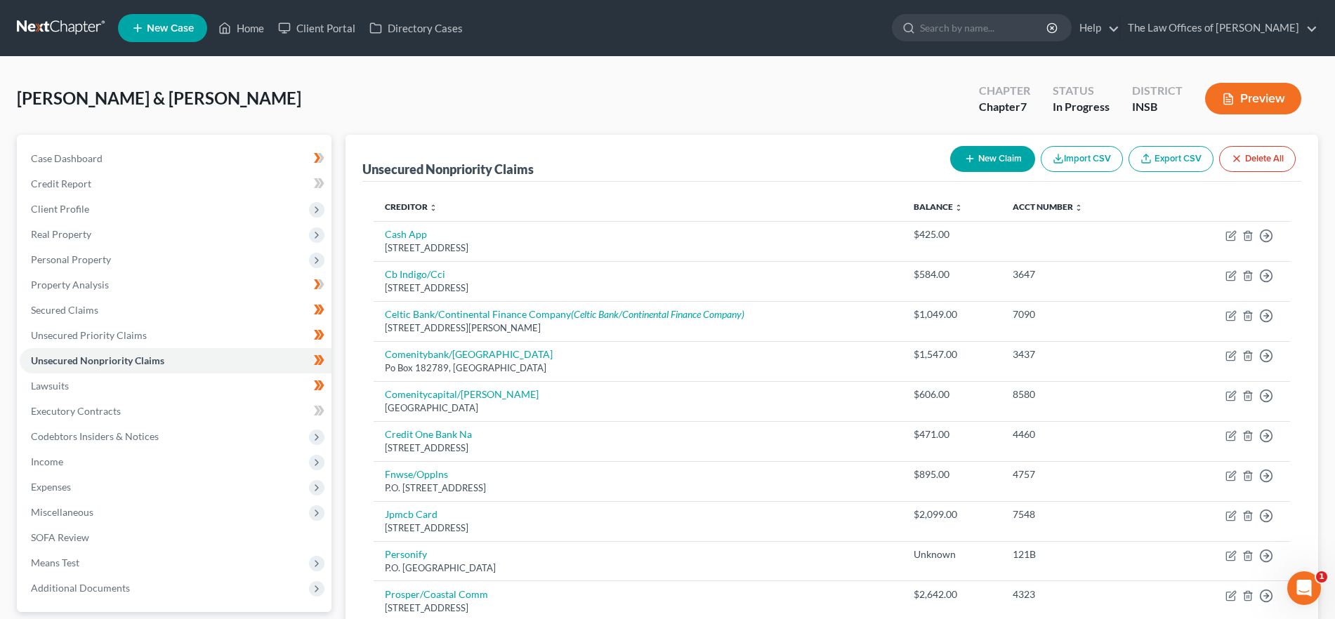
click at [960, 160] on button "New Claim" at bounding box center [992, 159] width 85 height 26
select select "2"
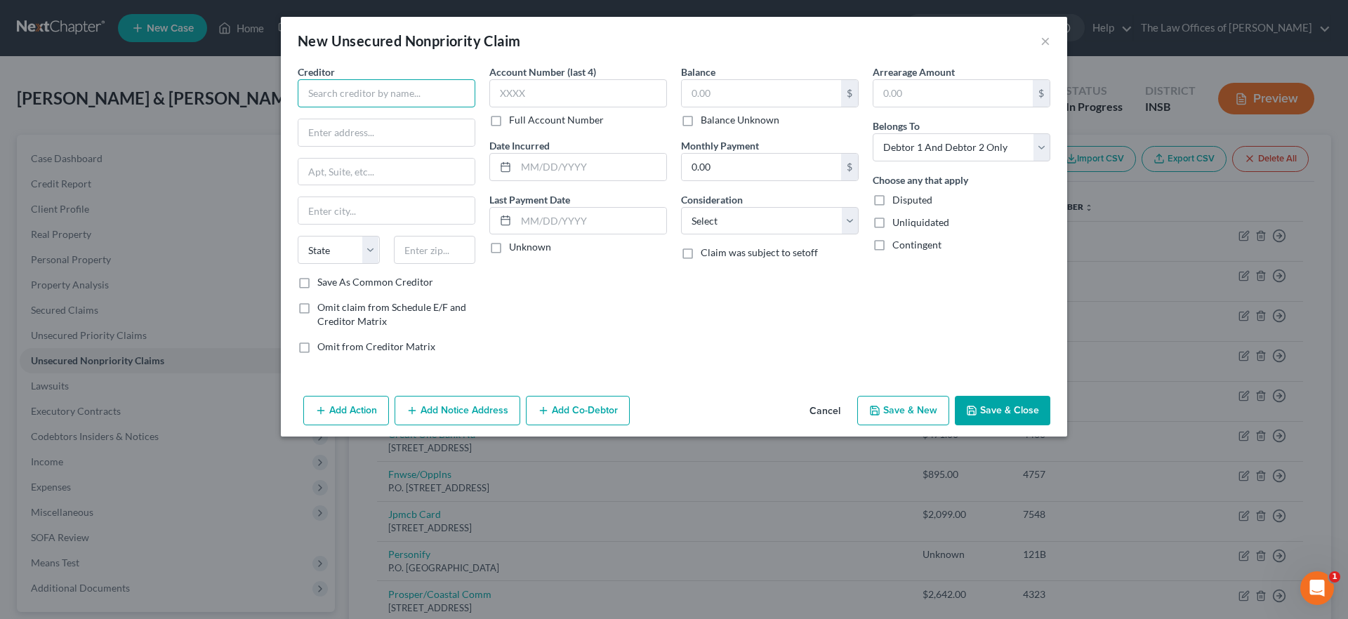
click at [358, 95] on input "text" at bounding box center [387, 93] width 178 height 28
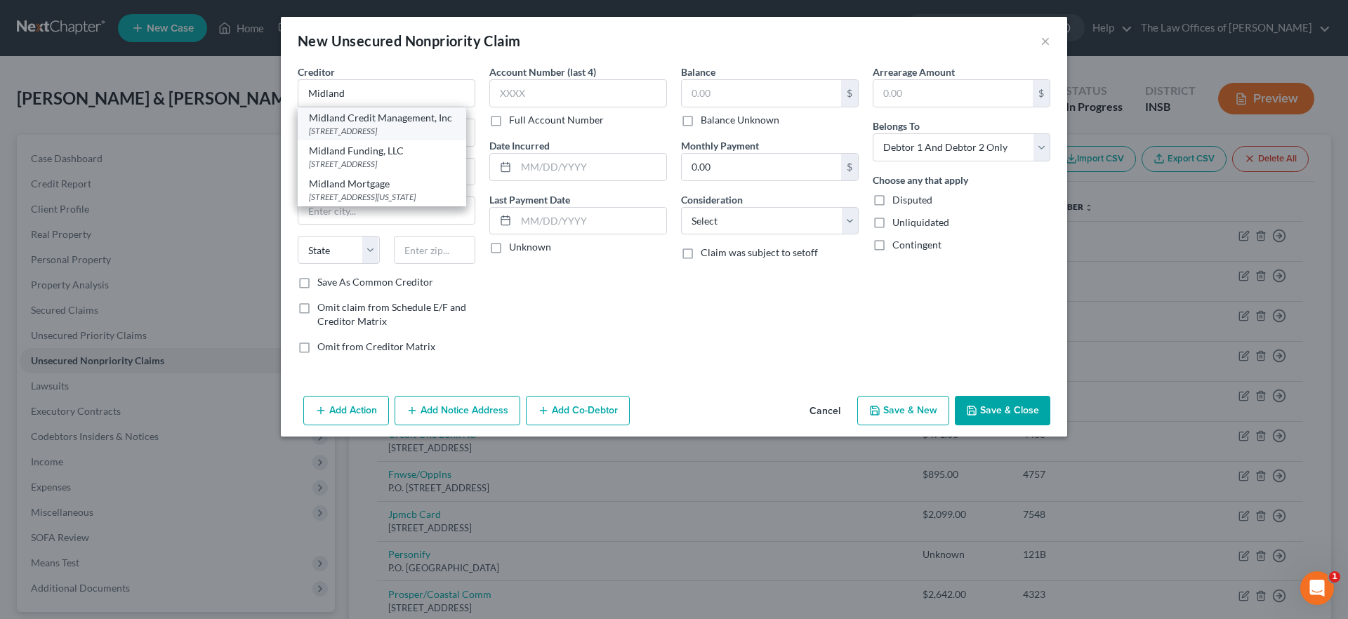
click at [355, 121] on div "Midland Credit Management, Inc" at bounding box center [382, 118] width 146 height 14
type input "Midland Credit Management, Inc"
type input "350 Camino De La Reina"
type input "Ste. 300"
type input "San Diego"
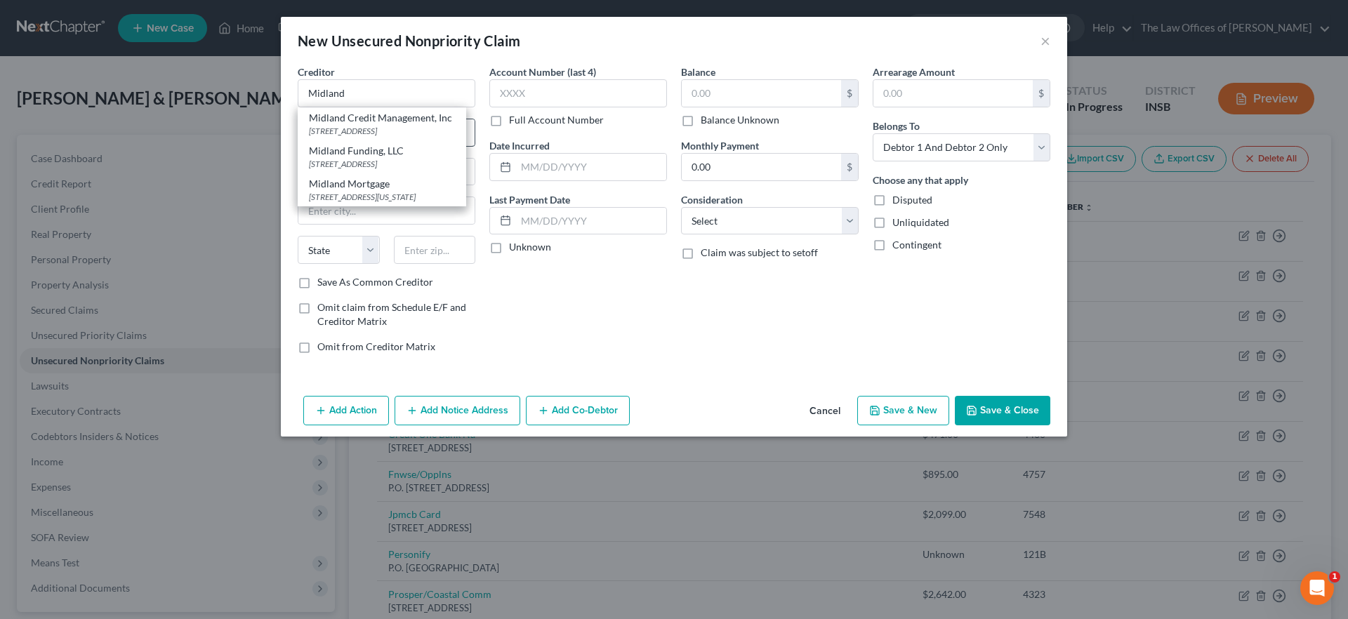
select select "4"
type input "92108"
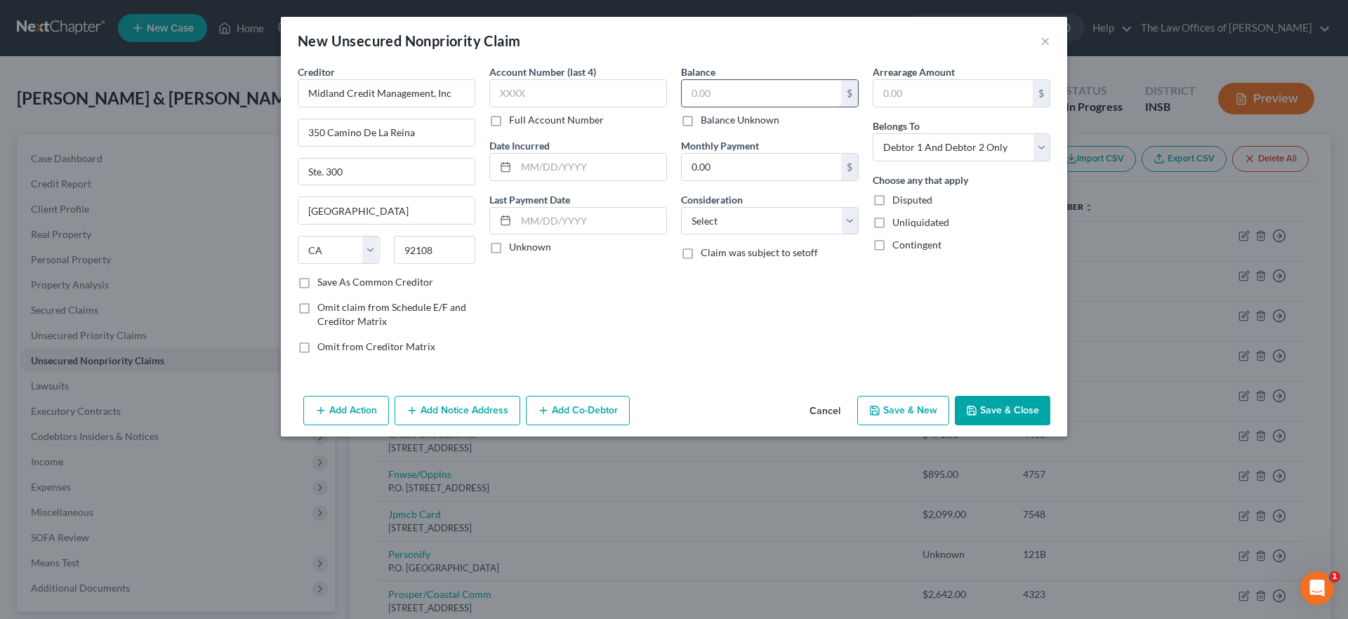
click at [742, 97] on input "text" at bounding box center [761, 93] width 159 height 27
type input "2,582.56"
click at [1020, 403] on button "Save & Close" at bounding box center [1002, 410] width 95 height 29
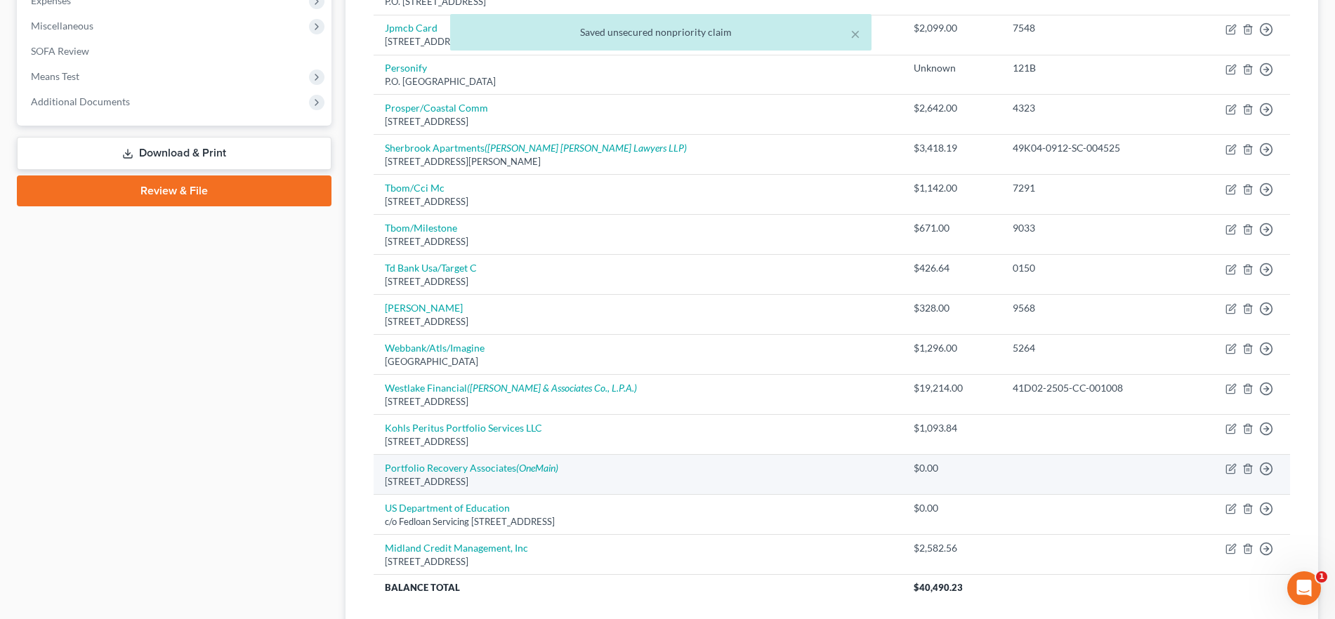
scroll to position [529, 0]
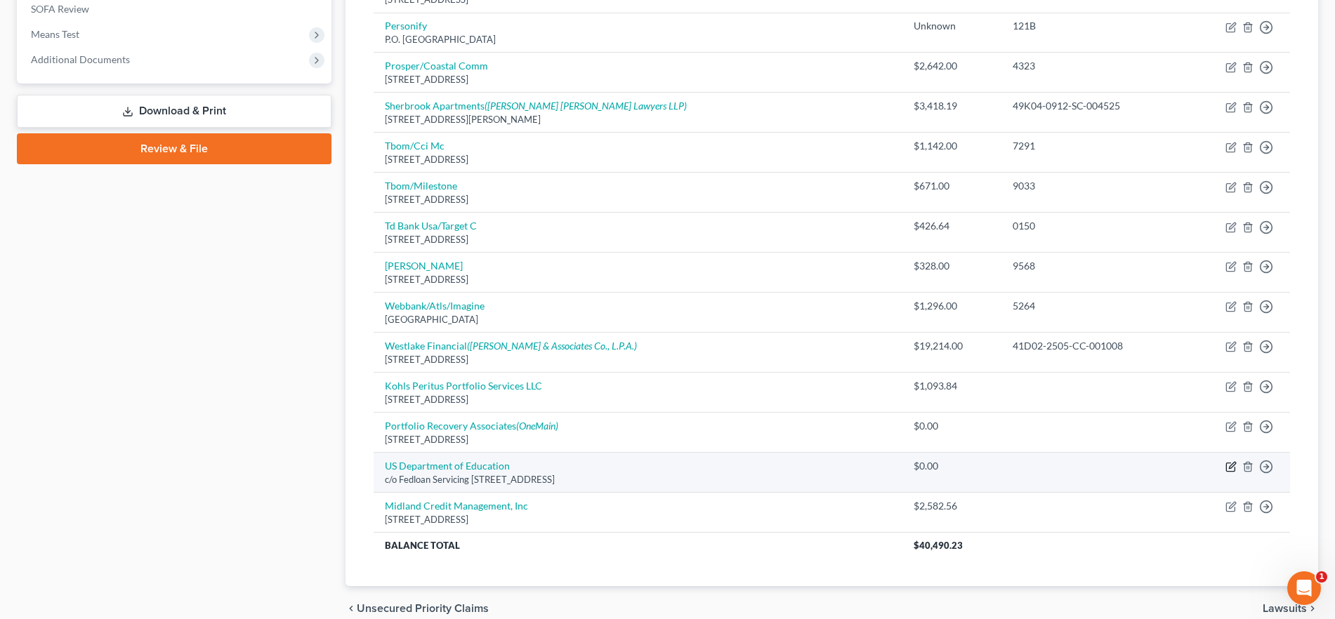
click at [1226, 466] on icon "button" at bounding box center [1230, 467] width 8 height 8
select select "26"
select select "17"
select select "2"
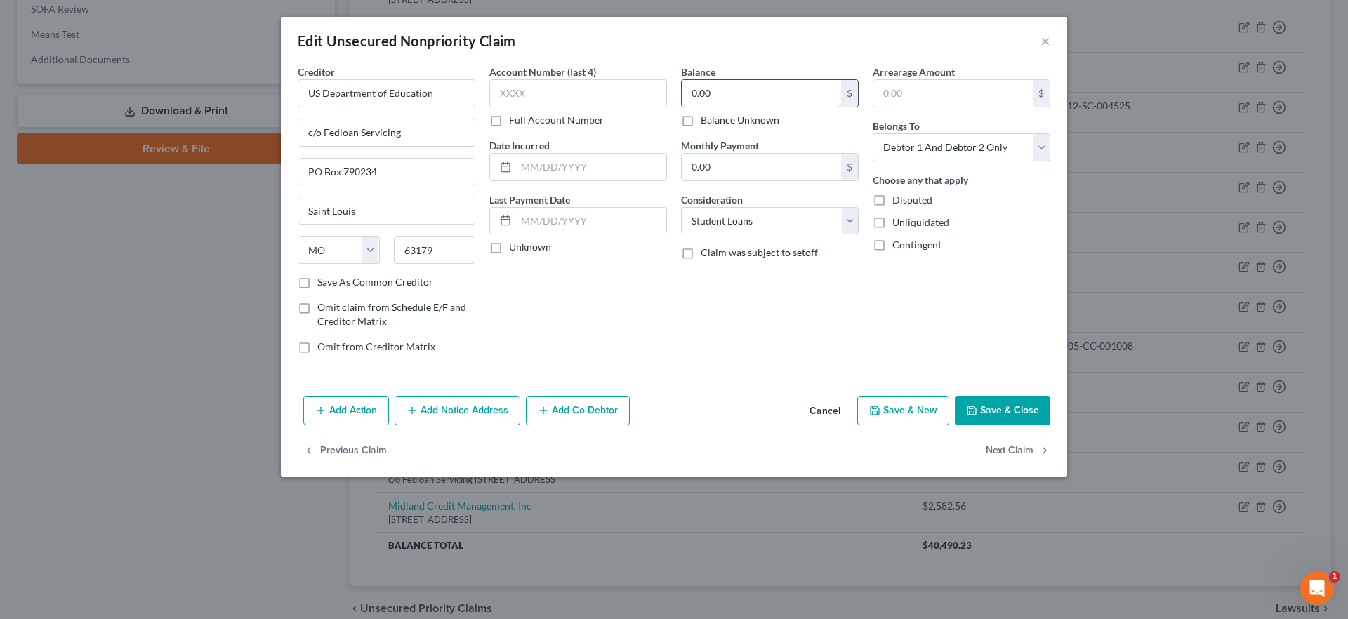
click at [717, 91] on input "0.00" at bounding box center [761, 93] width 159 height 27
type input "6,826.44"
click at [991, 413] on button "Save & Close" at bounding box center [1002, 410] width 95 height 29
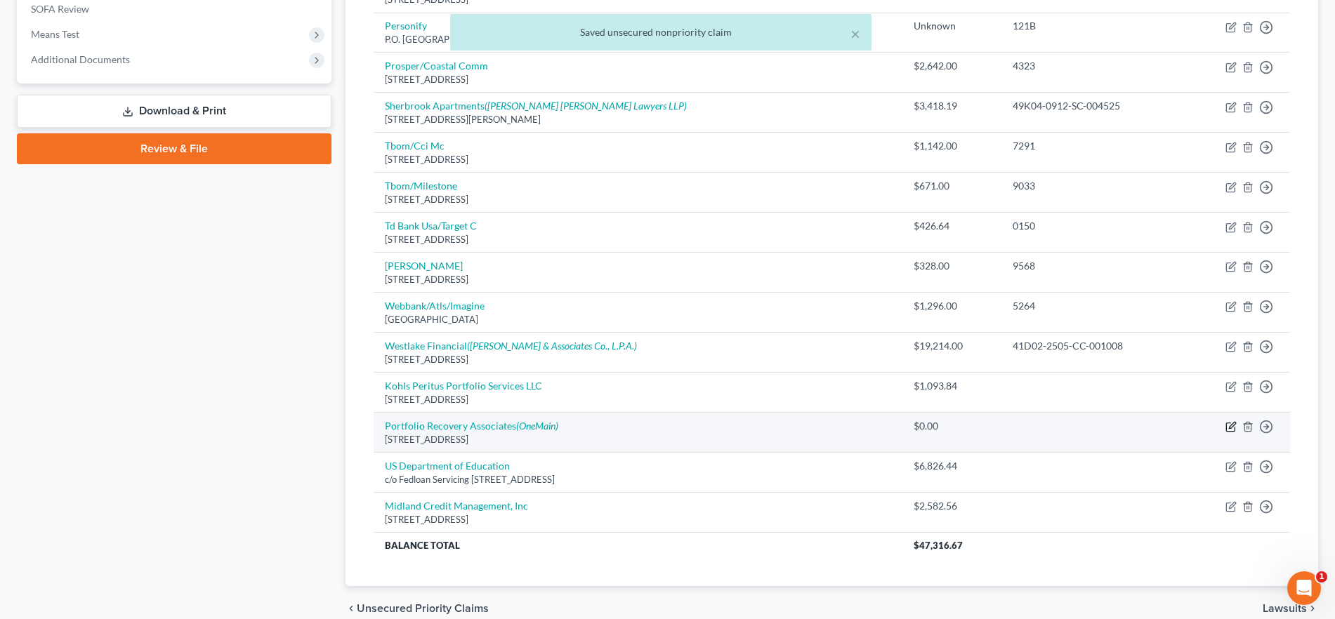
click at [1230, 425] on icon "button" at bounding box center [1232, 426] width 6 height 6
select select "48"
select select "2"
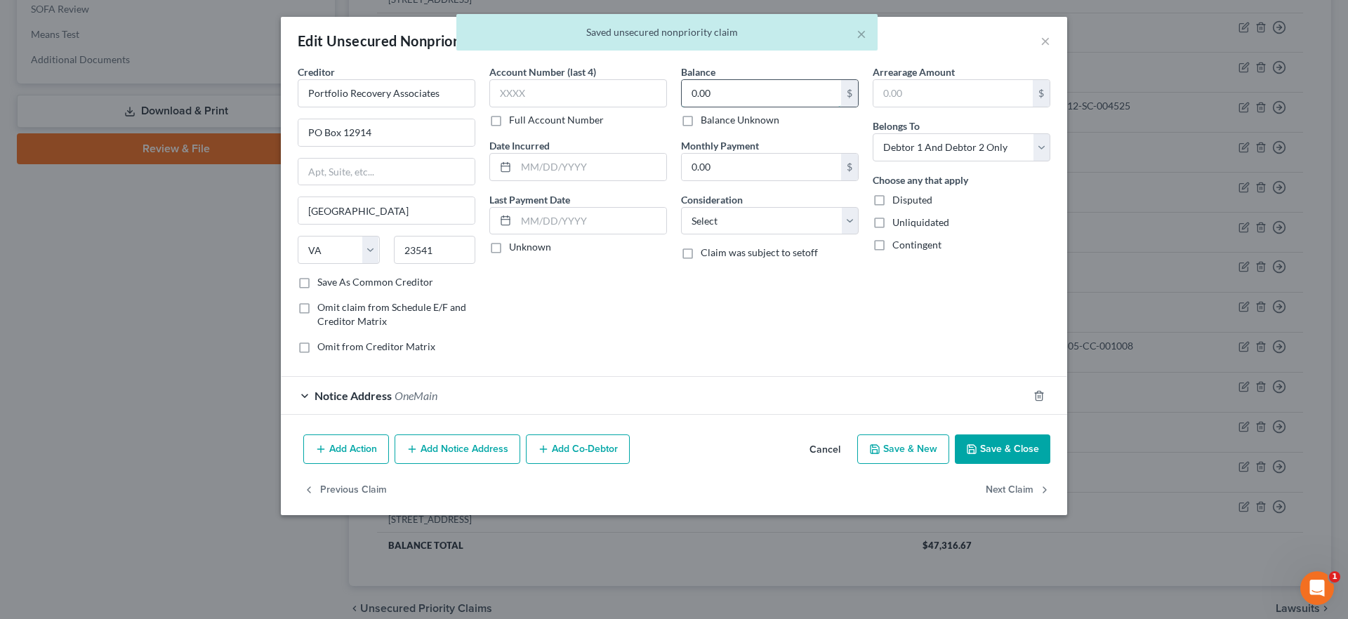
click at [748, 91] on input "0.00" at bounding box center [761, 93] width 159 height 27
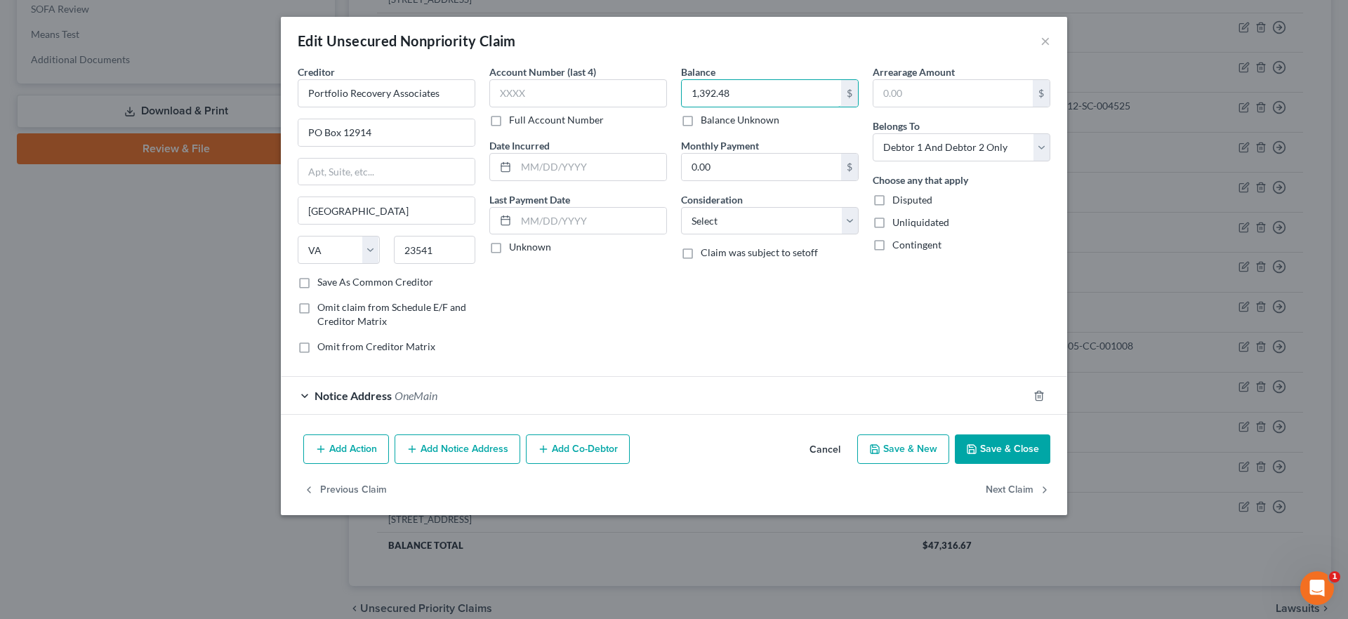
type input "1,392.48"
click at [991, 451] on button "Save & Close" at bounding box center [1002, 449] width 95 height 29
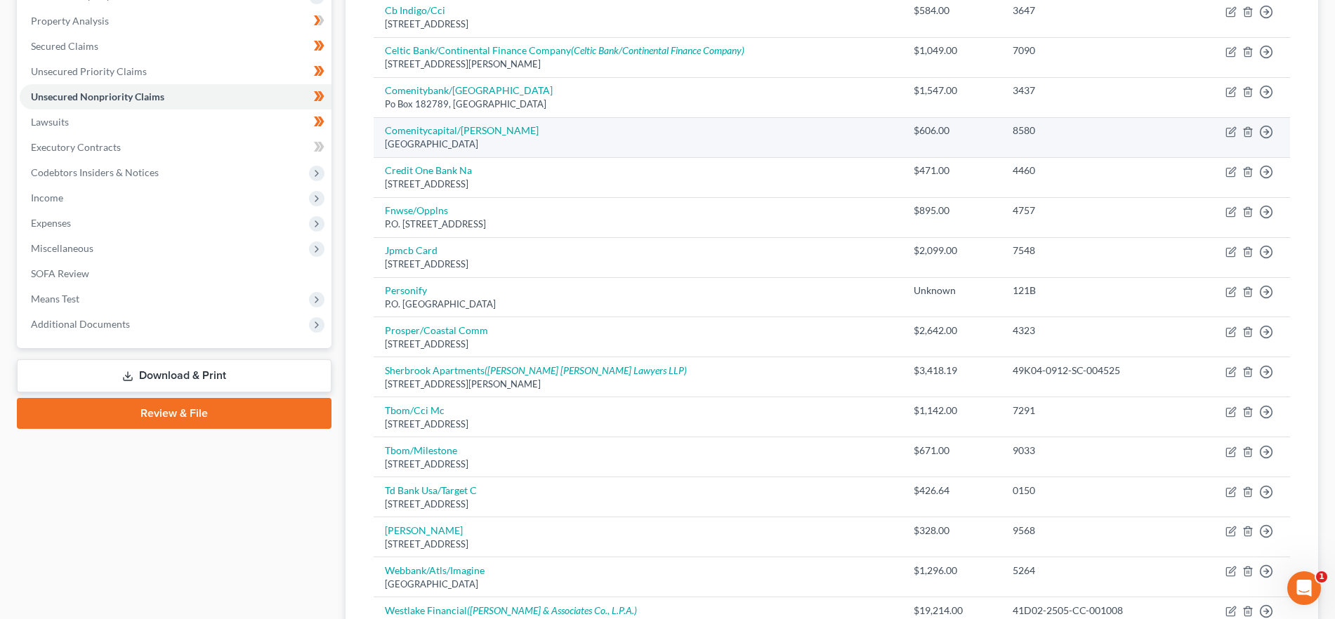
scroll to position [0, 0]
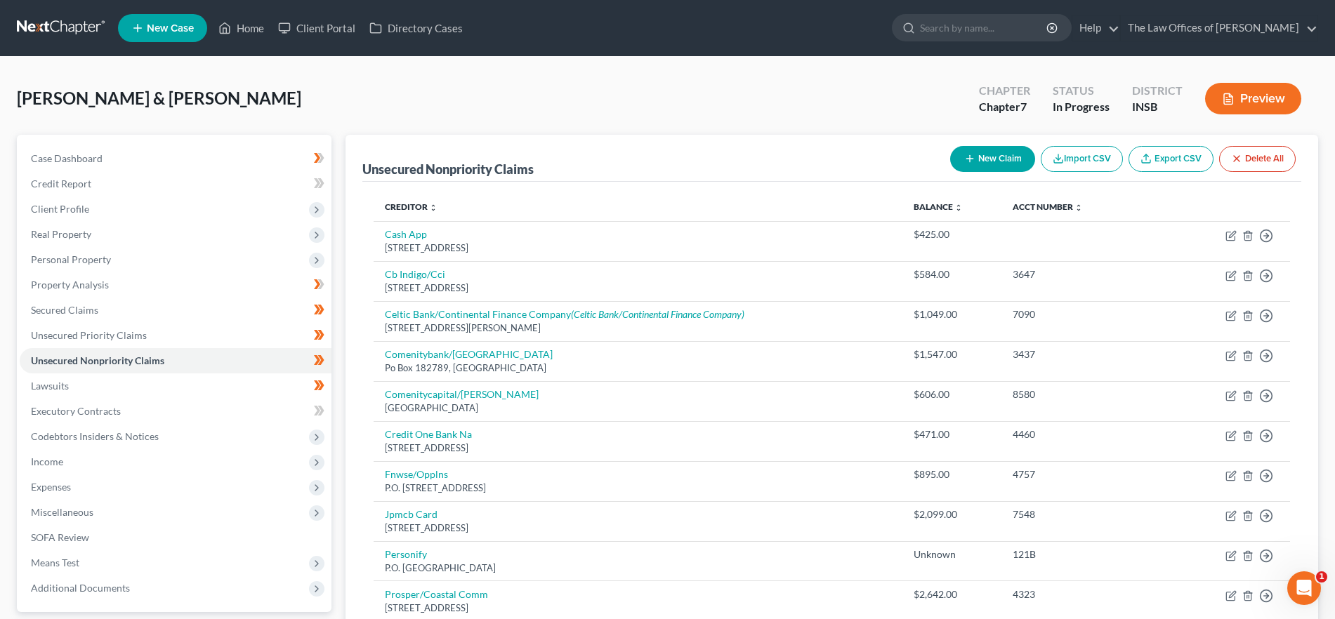
click at [972, 149] on button "New Claim" at bounding box center [992, 159] width 85 height 26
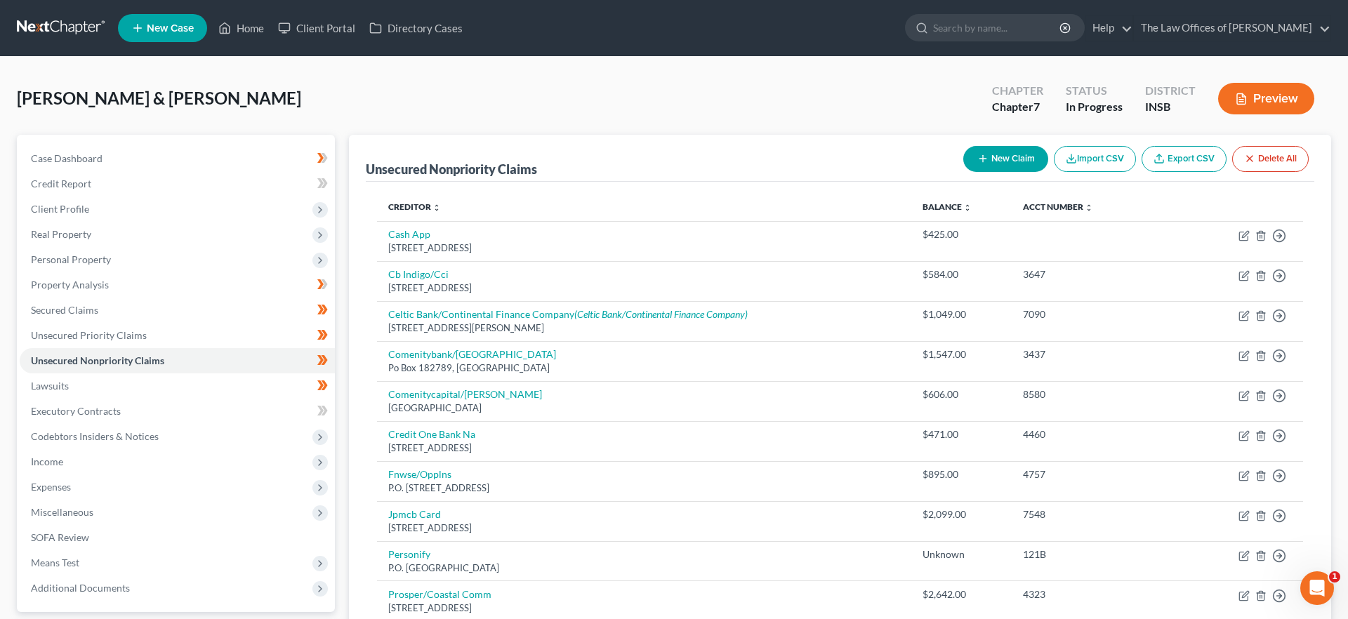
select select "2"
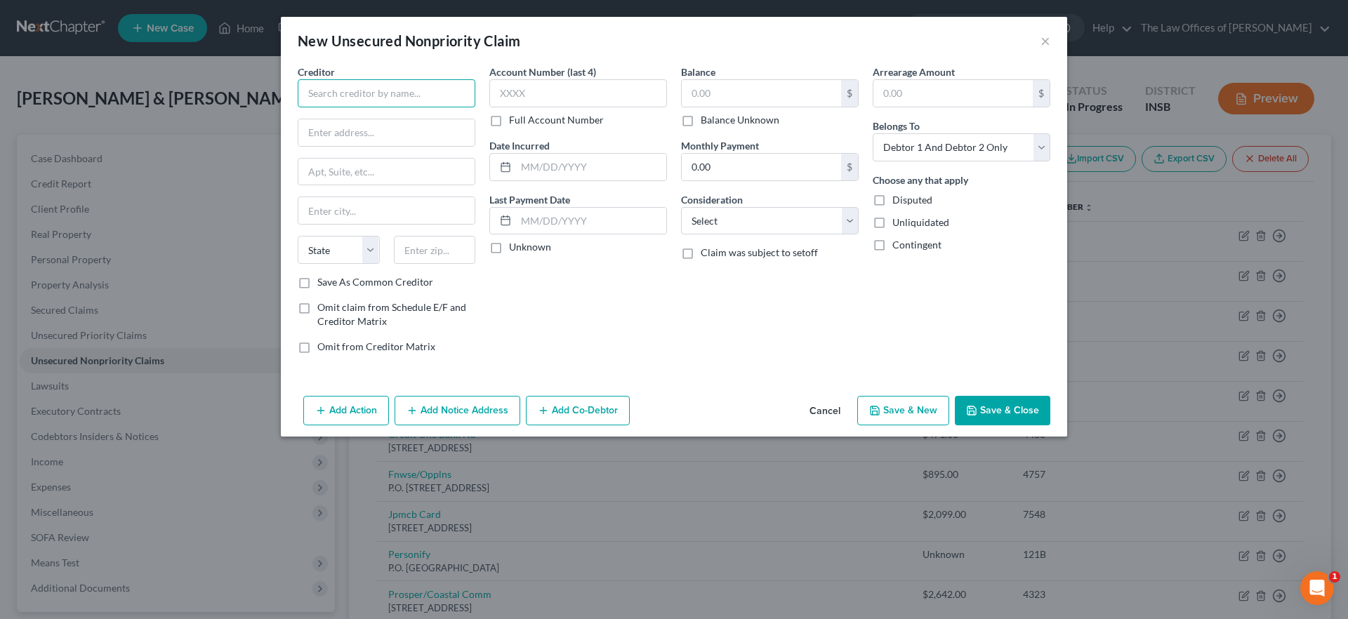
click at [394, 102] on input "text" at bounding box center [387, 93] width 178 height 28
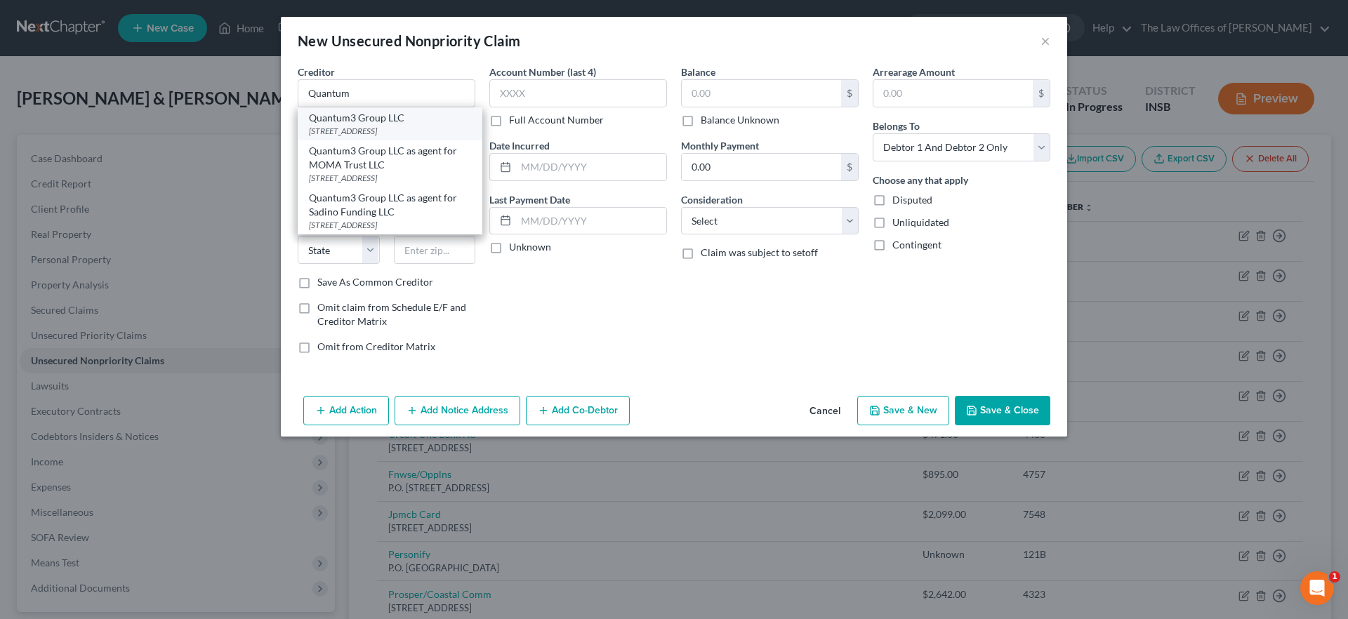
click at [346, 117] on div "Quantum3 Group LLC" at bounding box center [390, 118] width 162 height 14
type input "Quantum3 Group LLC"
type input "PO Box 788"
type input "Kirkland"
select select "50"
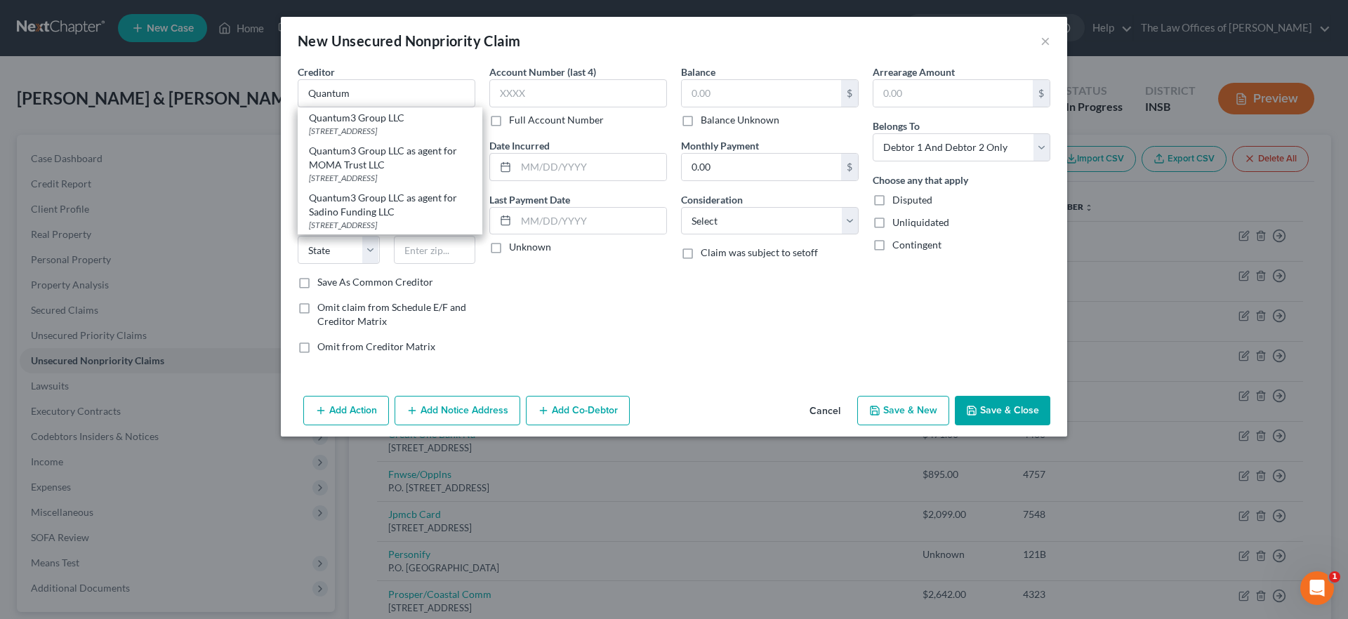
type input "98083"
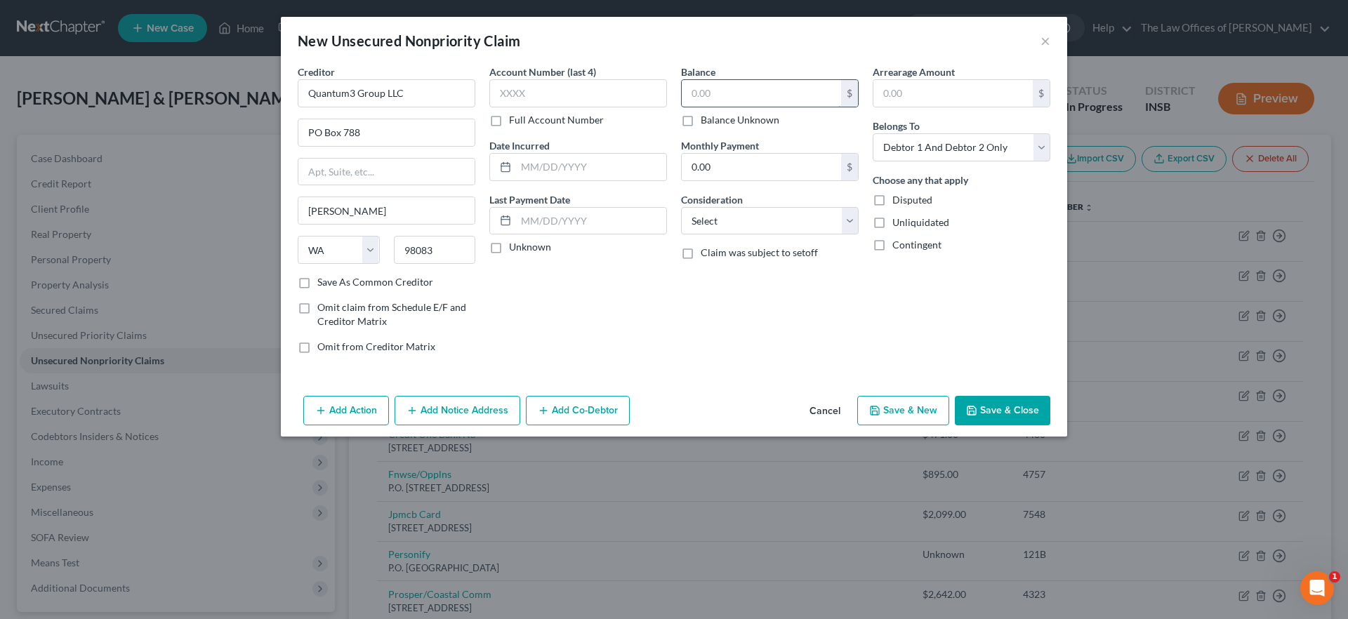
click at [729, 82] on input "text" at bounding box center [761, 93] width 159 height 27
type input "470.50"
click at [788, 212] on select "Select Cable / Satellite Services Collection Agency Credit Card Debt Debt Couns…" at bounding box center [770, 221] width 178 height 28
select select "1"
click at [681, 207] on select "Select Cable / Satellite Services Collection Agency Credit Card Debt Debt Couns…" at bounding box center [770, 221] width 178 height 28
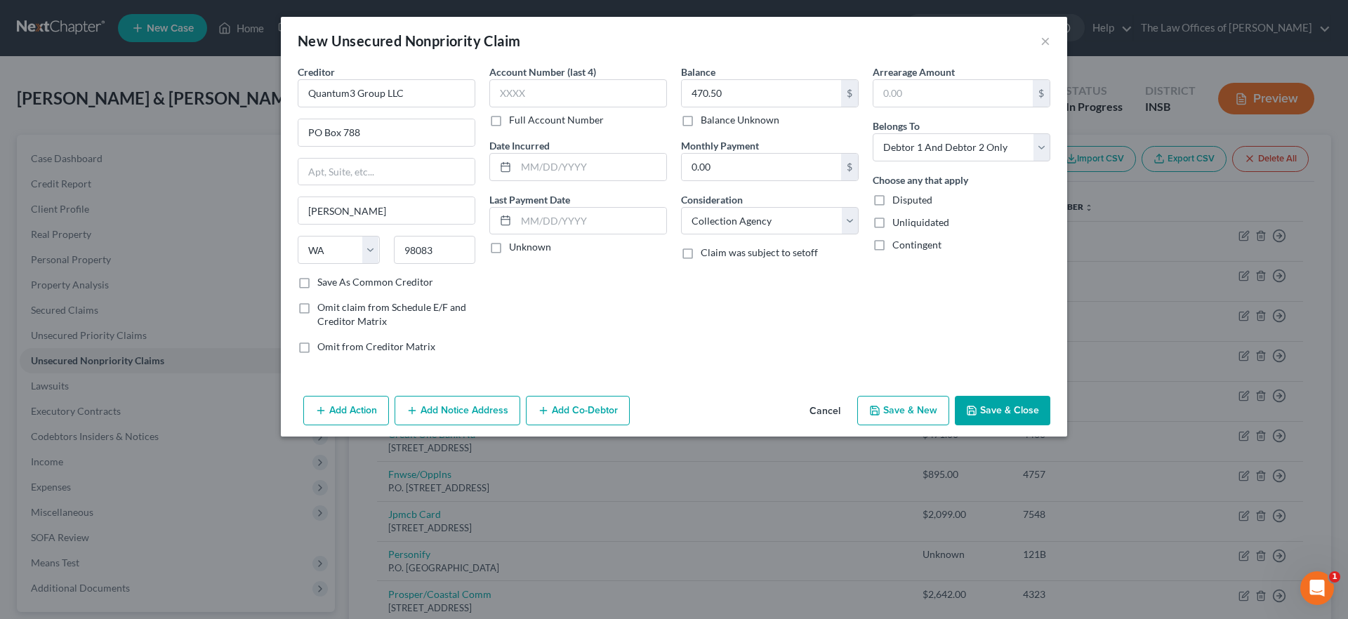
click at [442, 404] on button "Add Notice Address" at bounding box center [458, 410] width 126 height 29
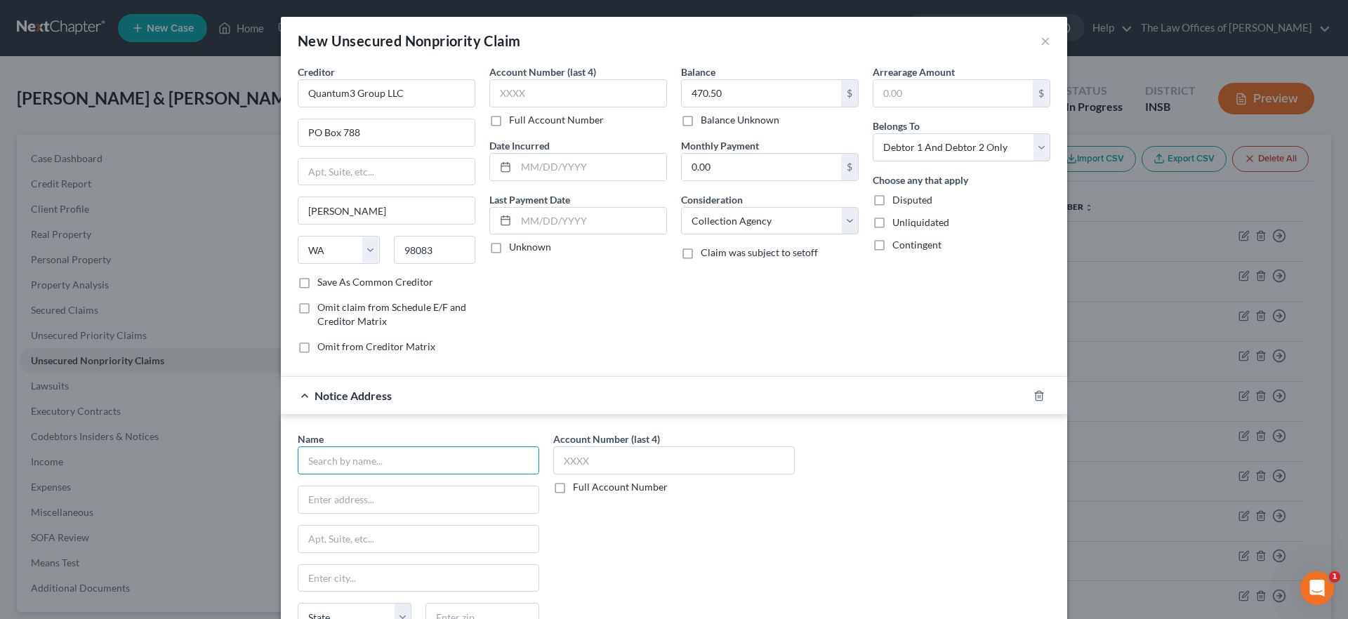
click at [405, 461] on input "text" at bounding box center [419, 461] width 242 height 28
drag, startPoint x: 407, startPoint y: 460, endPoint x: 309, endPoint y: 465, distance: 97.8
click at [309, 465] on input "Tbom" at bounding box center [419, 461] width 242 height 28
type input "T"
click at [1035, 393] on polyline "button" at bounding box center [1039, 393] width 8 height 0
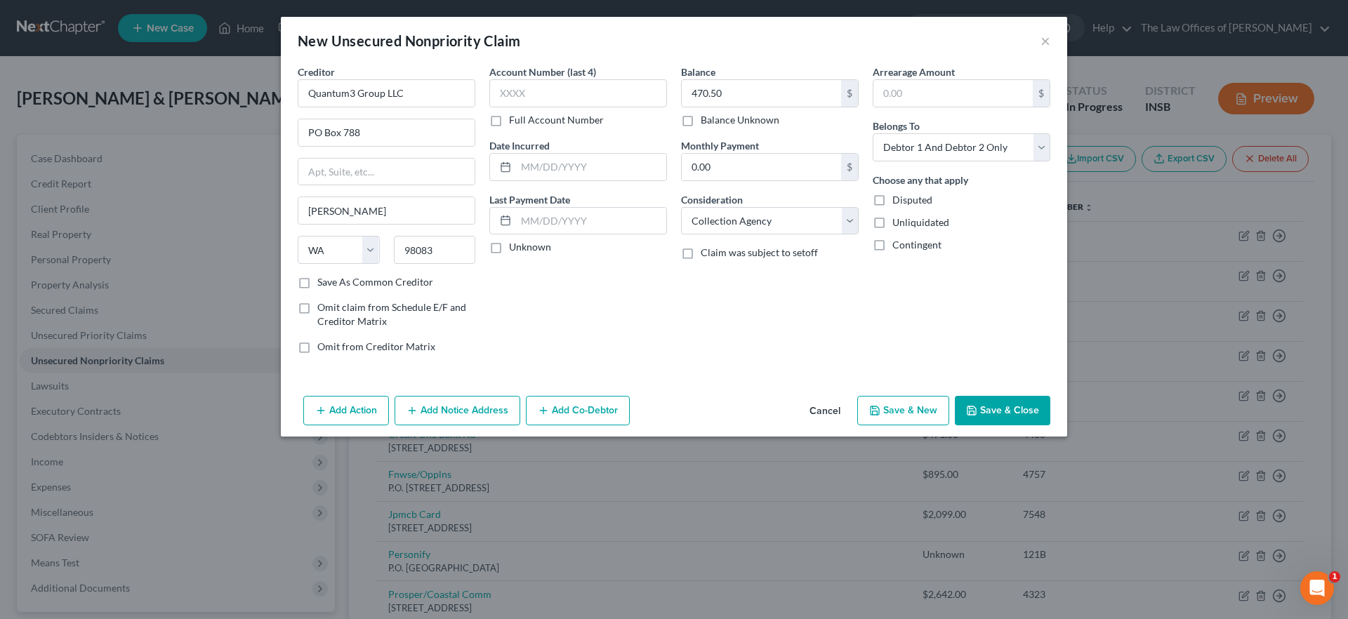
click at [1015, 406] on button "Save & Close" at bounding box center [1002, 410] width 95 height 29
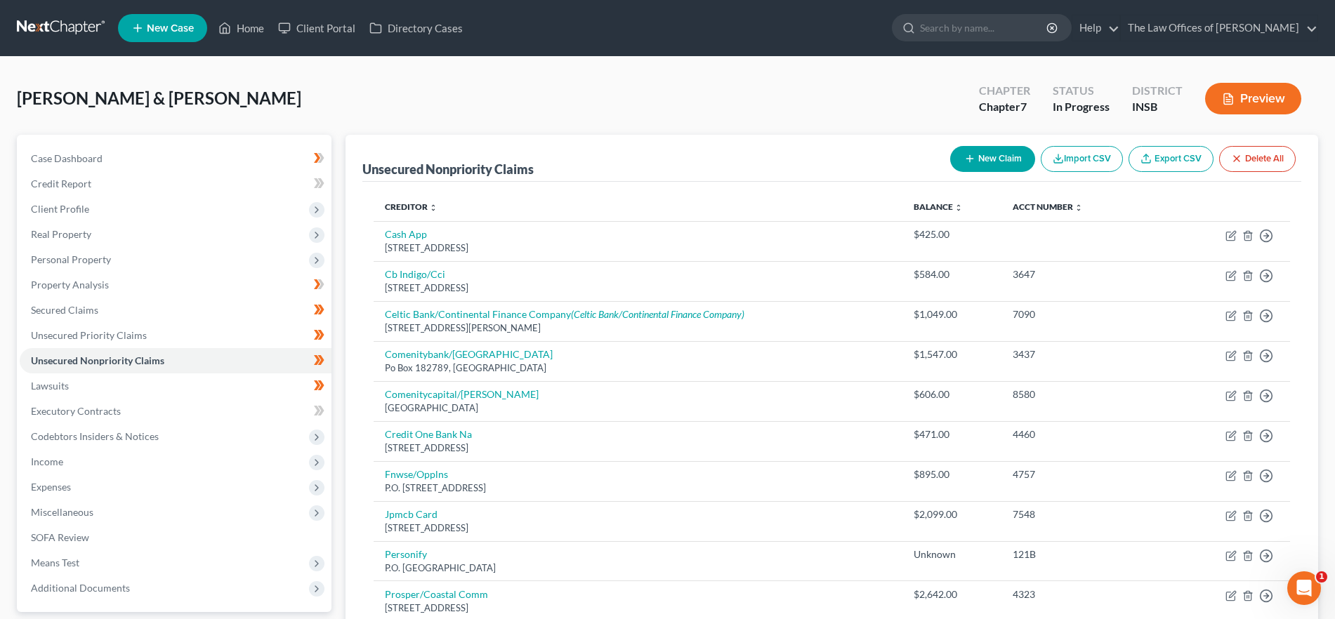
click at [966, 168] on button "New Claim" at bounding box center [992, 159] width 85 height 26
select select "2"
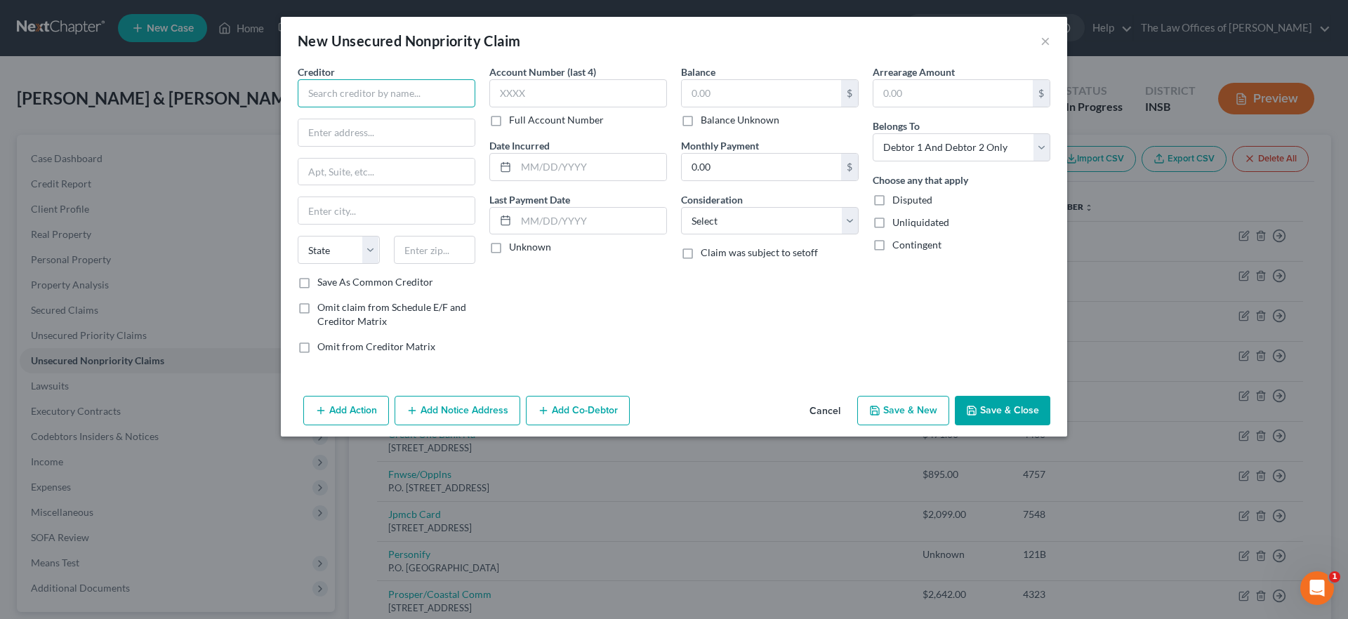
click at [352, 89] on input "text" at bounding box center [387, 93] width 178 height 28
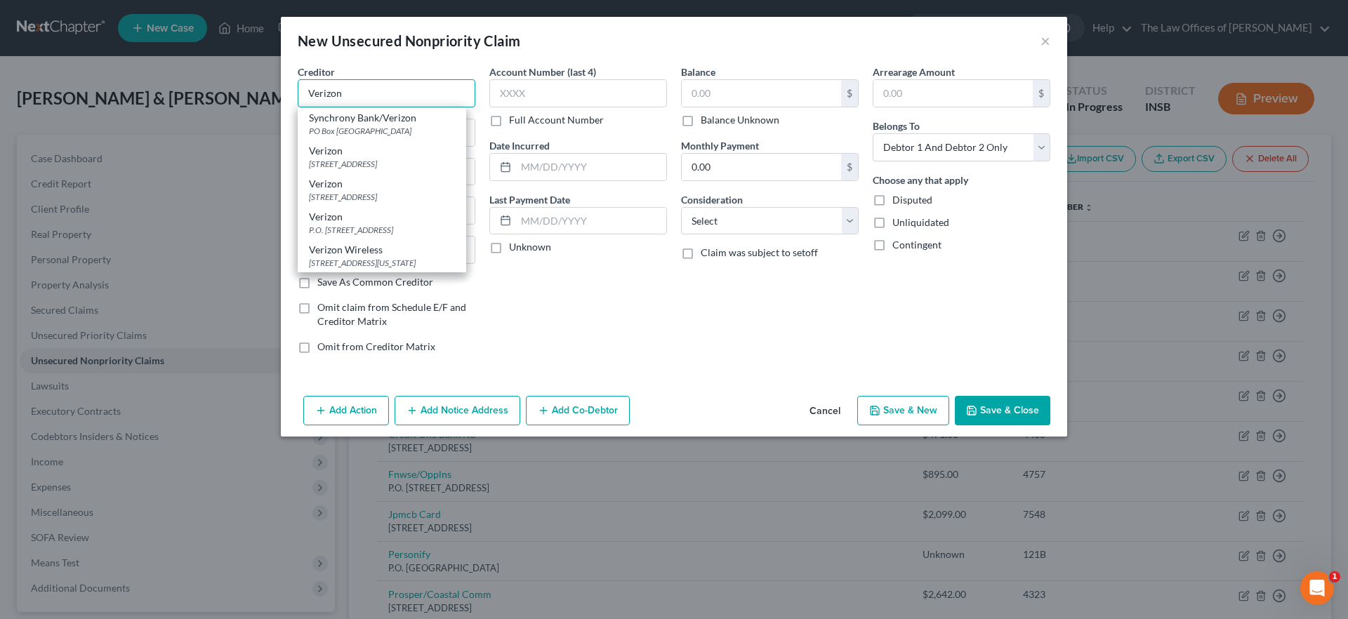
type input "Verizon"
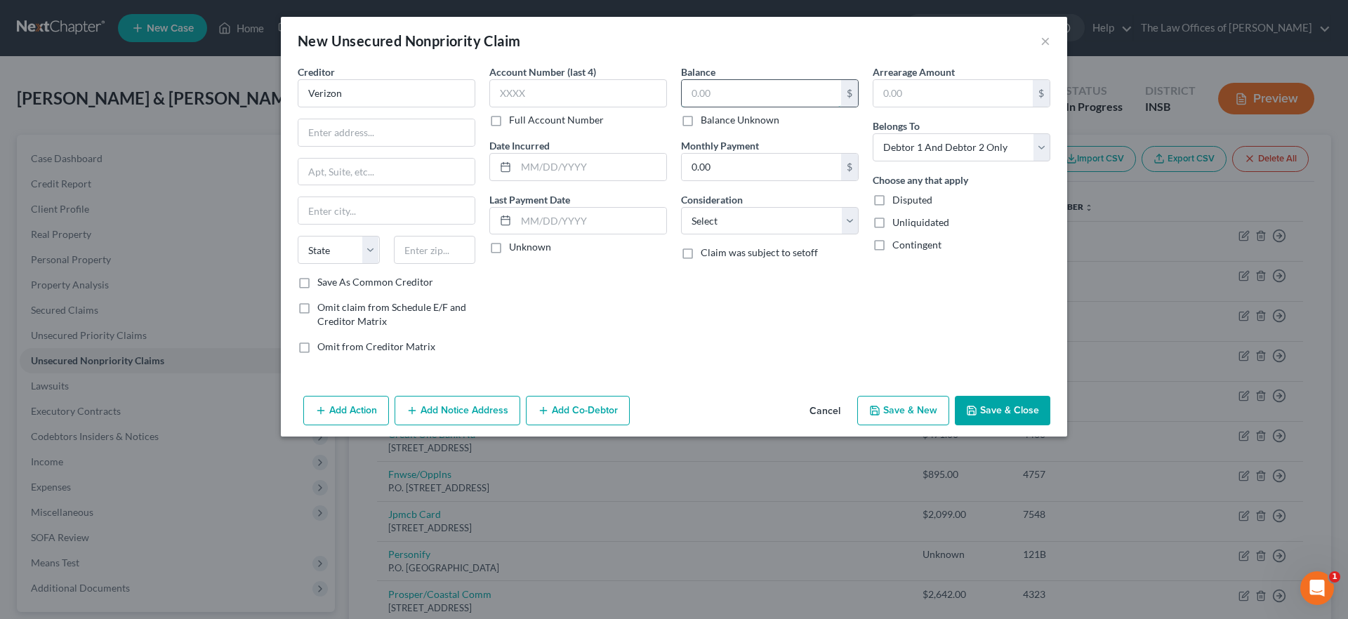
click at [727, 88] on input "text" at bounding box center [761, 93] width 159 height 27
type input "1,168.49"
drag, startPoint x: 402, startPoint y: 128, endPoint x: 425, endPoint y: 133, distance: 23.7
click at [402, 129] on input "text" at bounding box center [386, 132] width 176 height 27
type input "PO Box 4457"
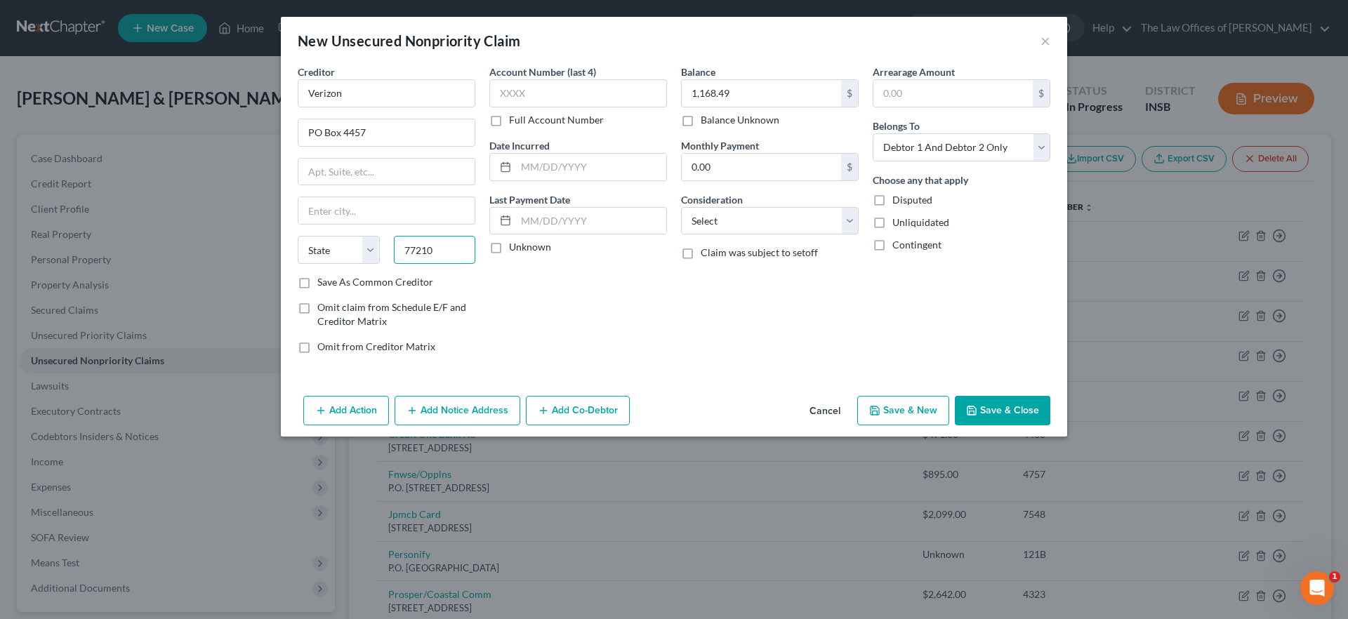
type input "77210"
click at [785, 321] on div "Balance 1,168.49 $ Balance Unknown Balance Undetermined 1,168.49 $ Balance Unkn…" at bounding box center [770, 215] width 192 height 301
type input "Houston"
select select "45"
click at [1019, 413] on button "Save & Close" at bounding box center [1002, 410] width 95 height 29
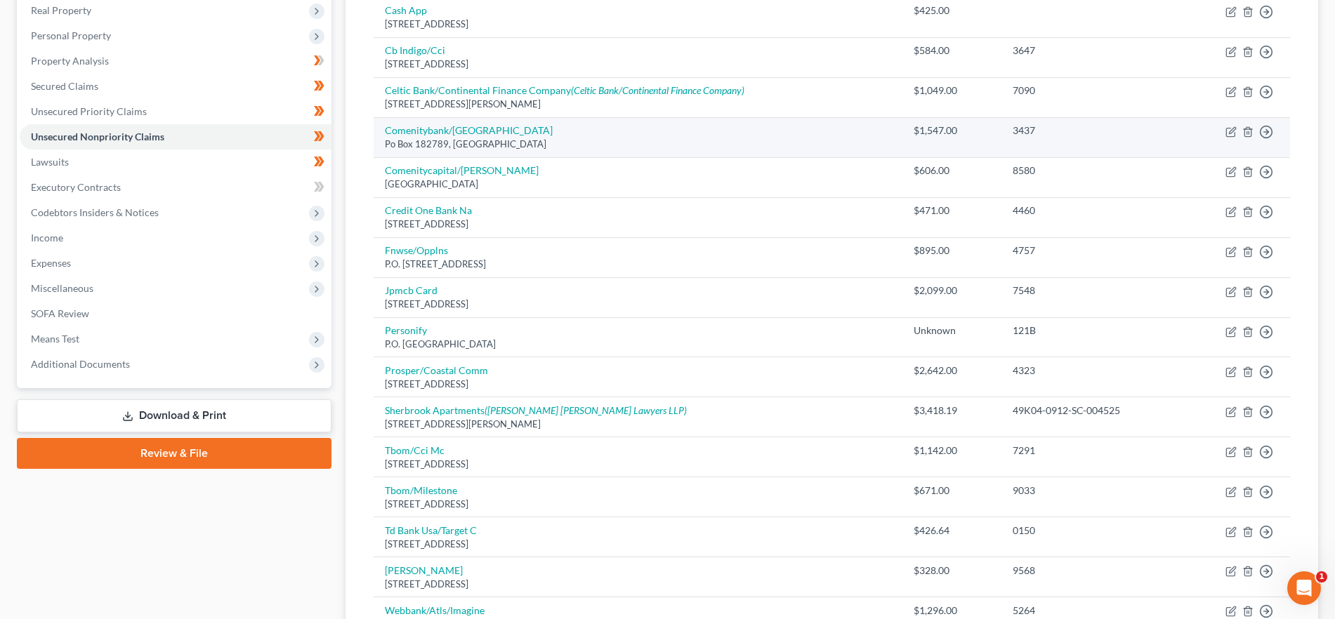
scroll to position [232, 0]
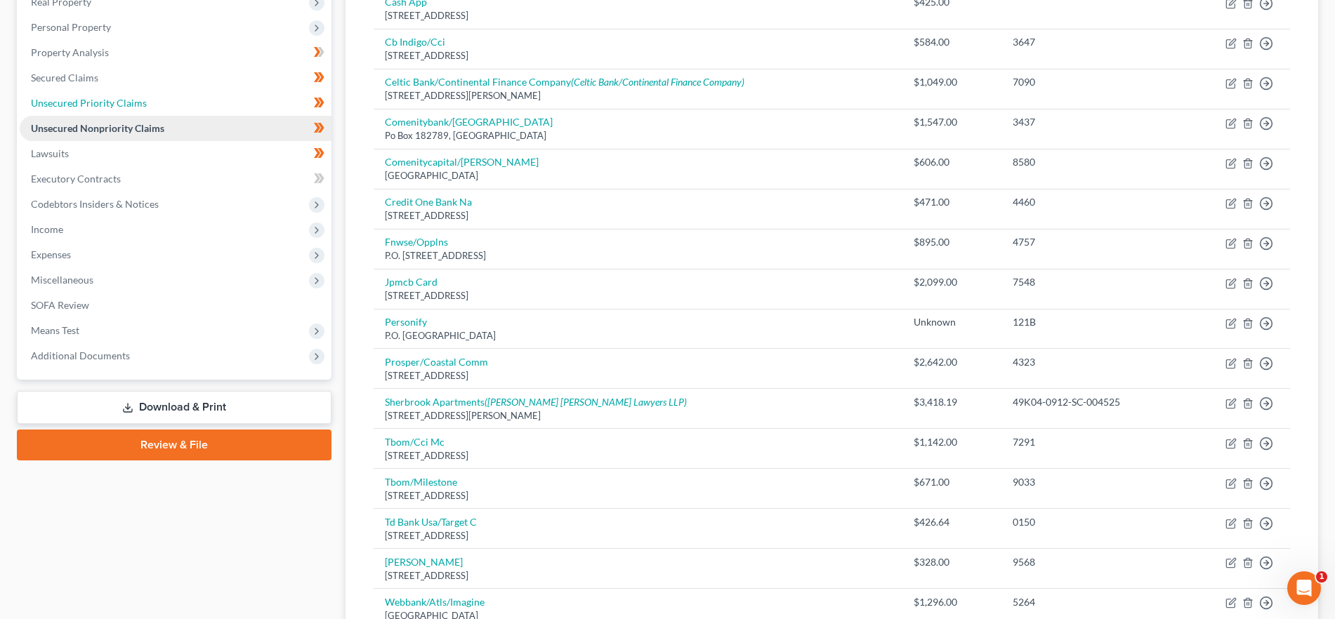
drag, startPoint x: 84, startPoint y: 108, endPoint x: 101, endPoint y: 133, distance: 30.2
click at [84, 108] on span "Unsecured Priority Claims" at bounding box center [89, 103] width 116 height 12
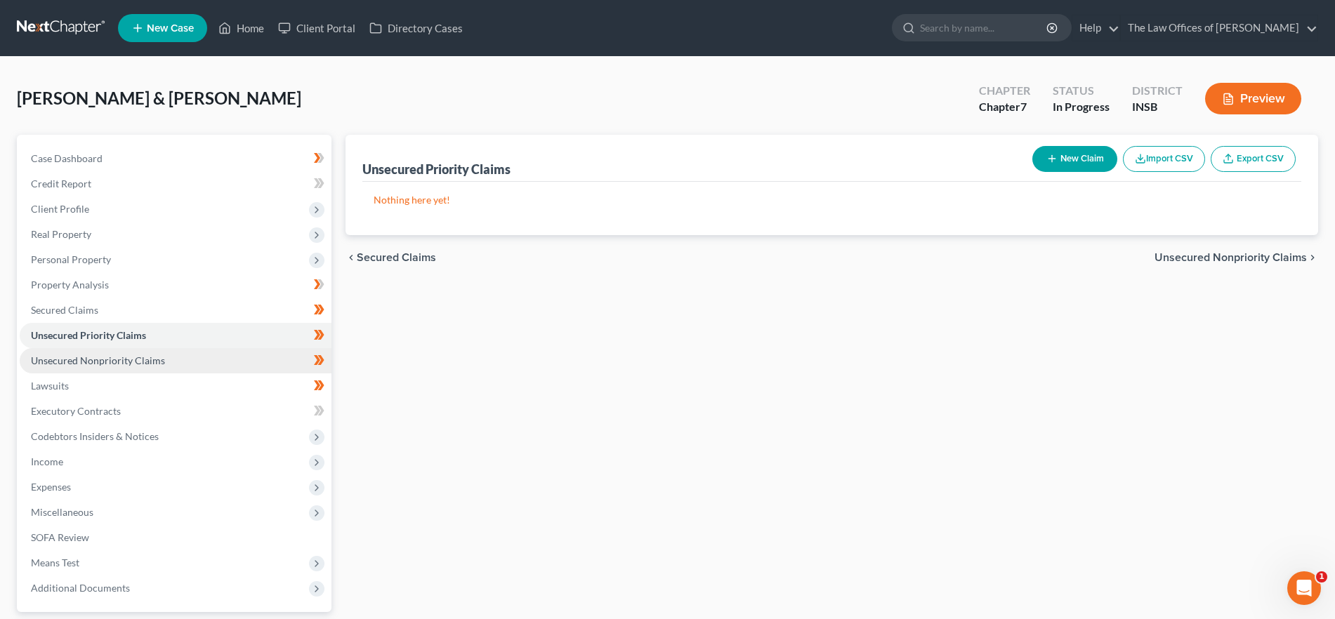
click at [103, 360] on span "Unsecured Nonpriority Claims" at bounding box center [98, 361] width 134 height 12
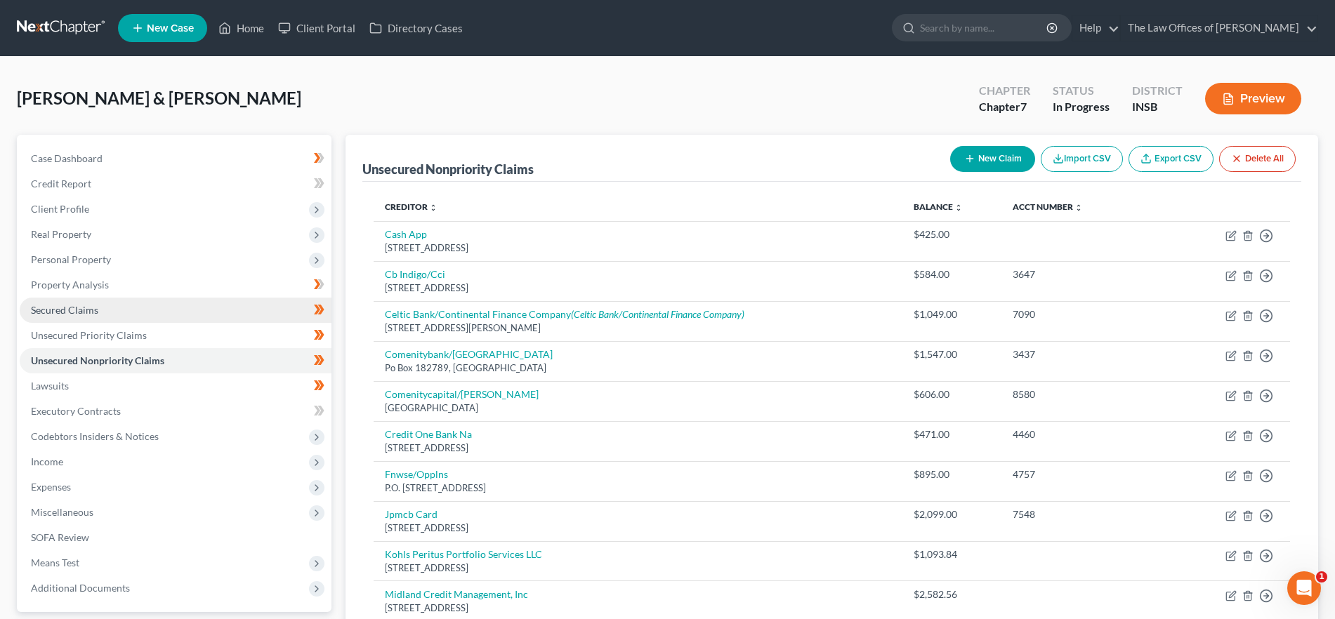
click at [100, 315] on link "Secured Claims" at bounding box center [176, 310] width 312 height 25
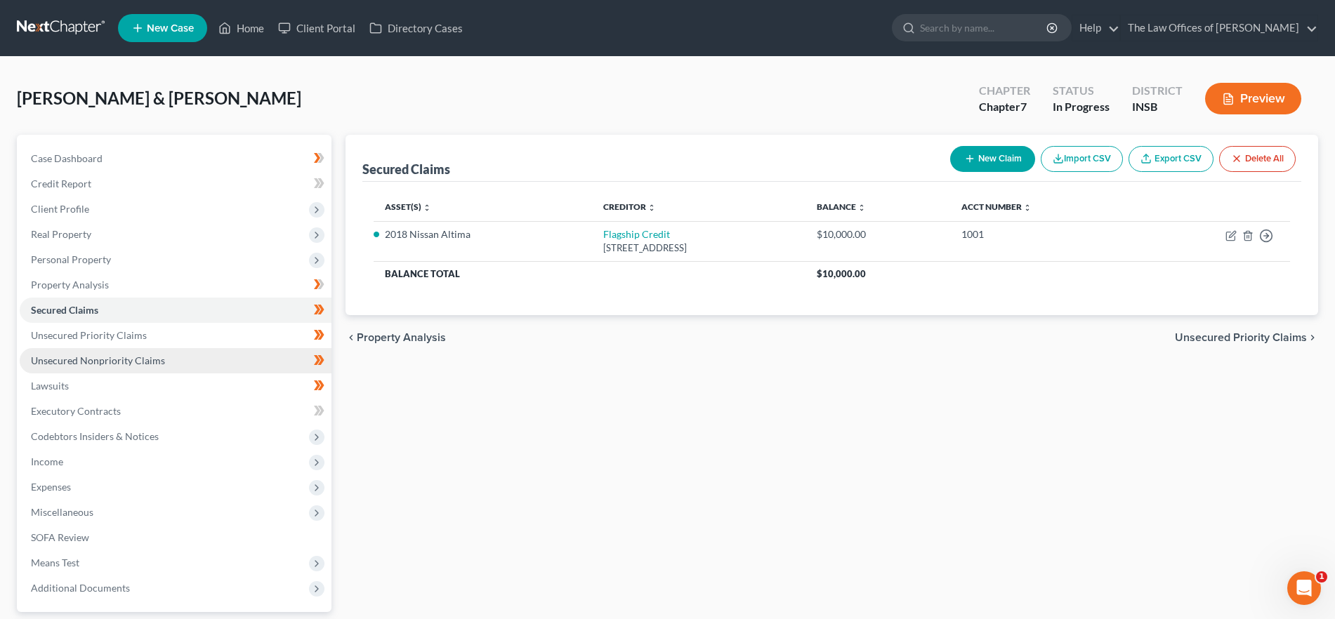
click at [108, 363] on span "Unsecured Nonpriority Claims" at bounding box center [98, 361] width 134 height 12
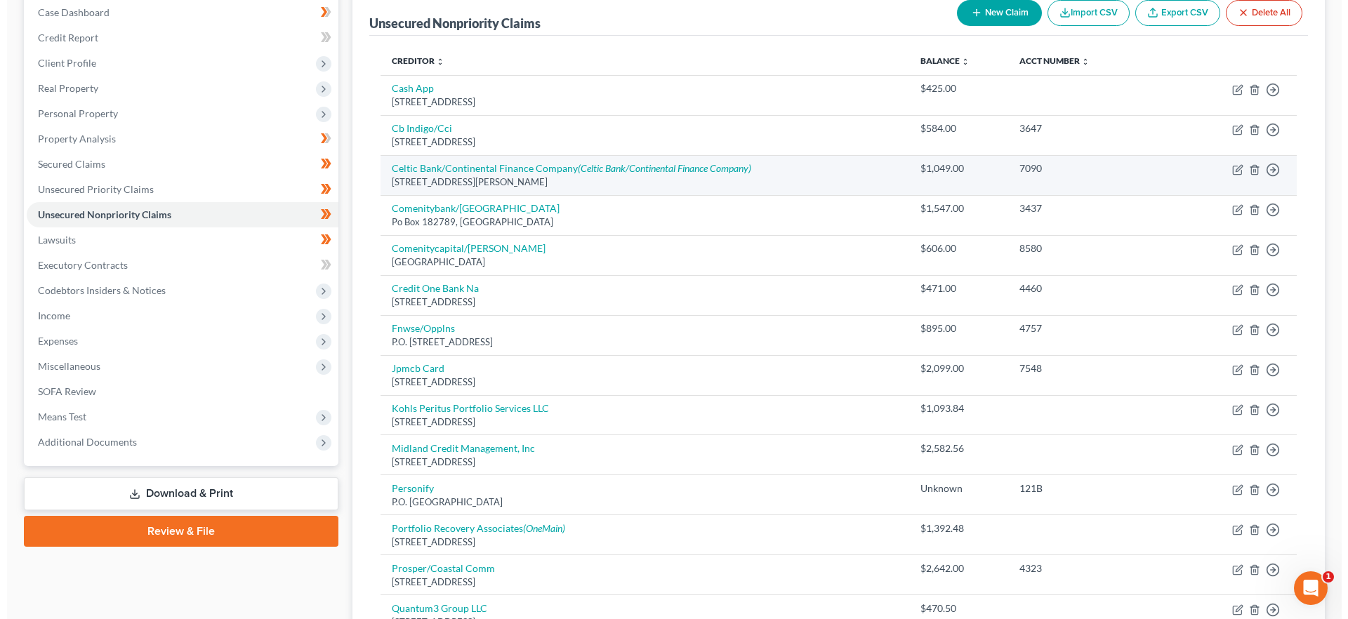
scroll to position [164, 0]
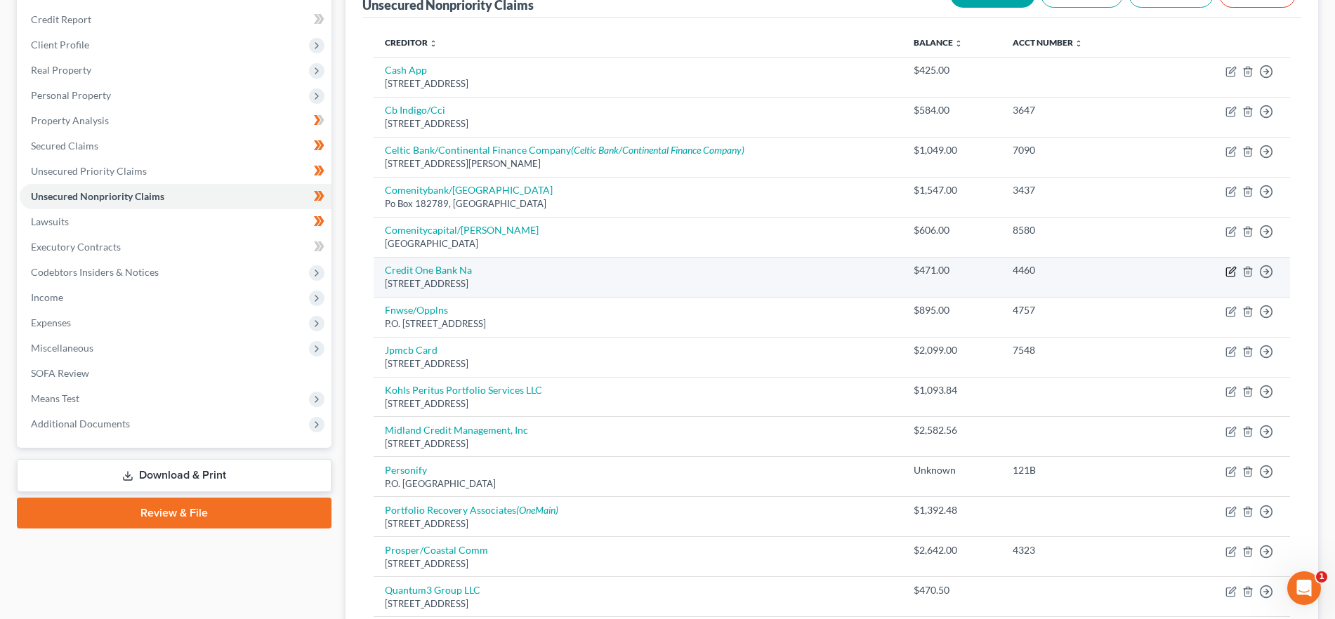
click at [1230, 269] on icon "button" at bounding box center [1230, 271] width 11 height 11
select select "31"
select select "2"
select select "1"
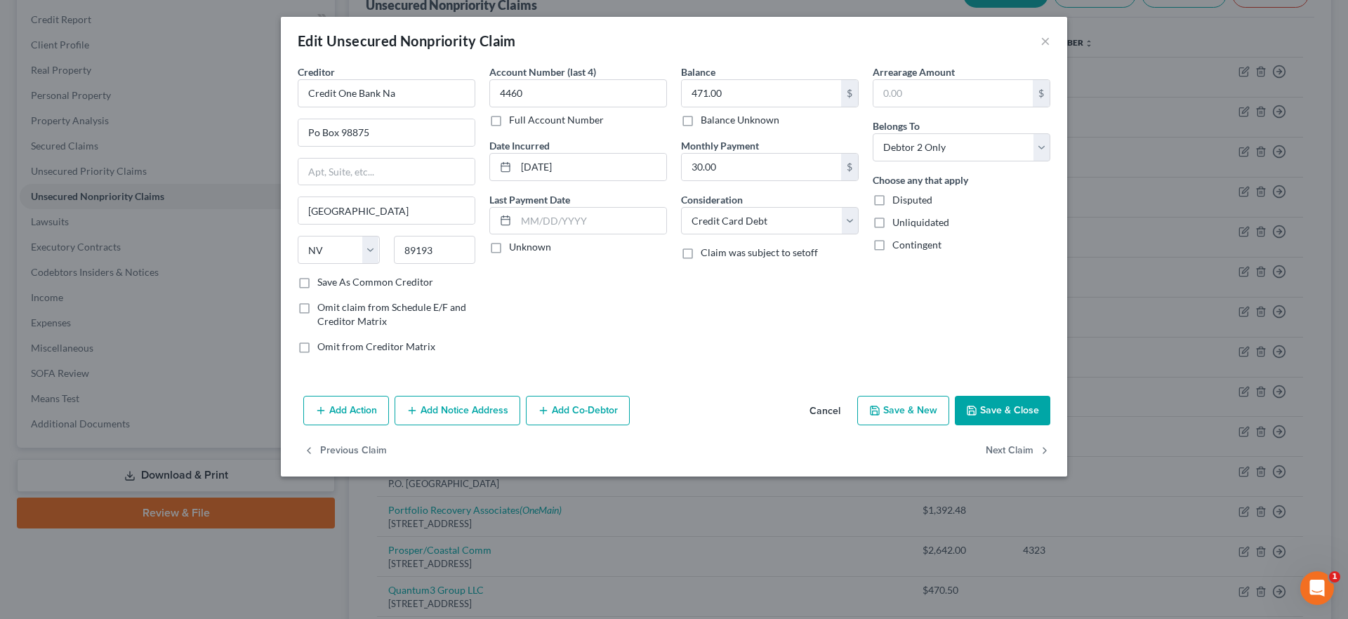
click at [461, 409] on button "Add Notice Address" at bounding box center [458, 410] width 126 height 29
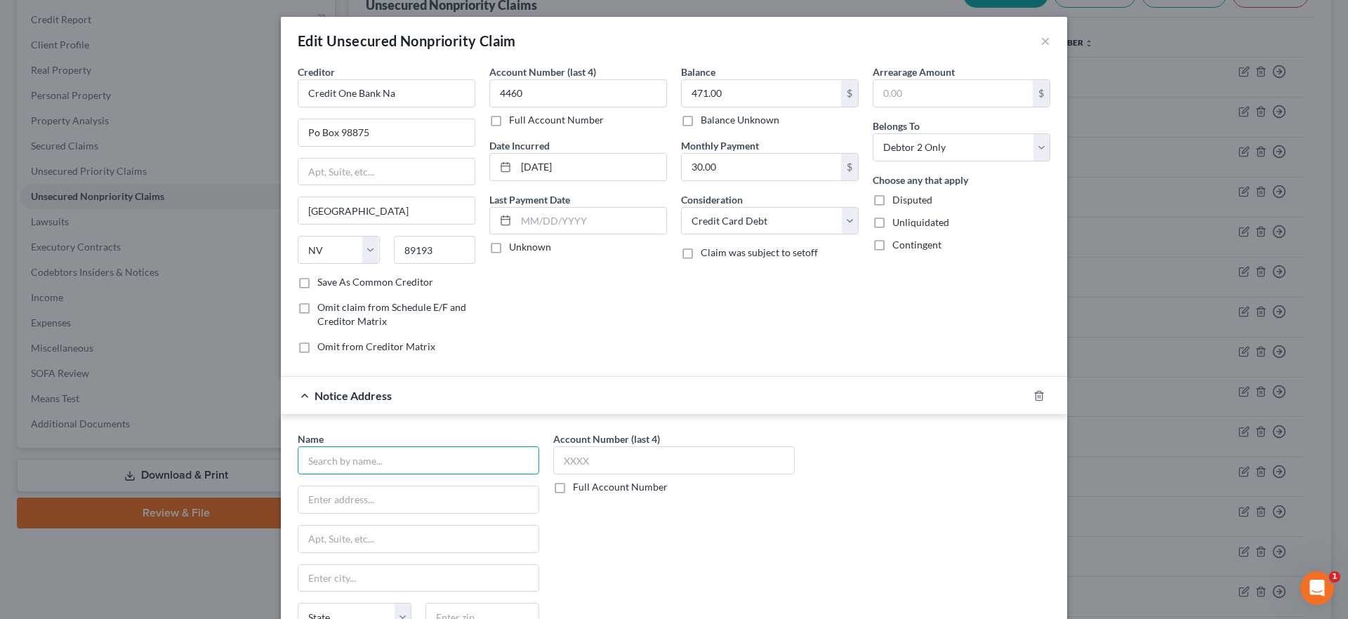
click at [374, 458] on input "text" at bounding box center [419, 461] width 242 height 28
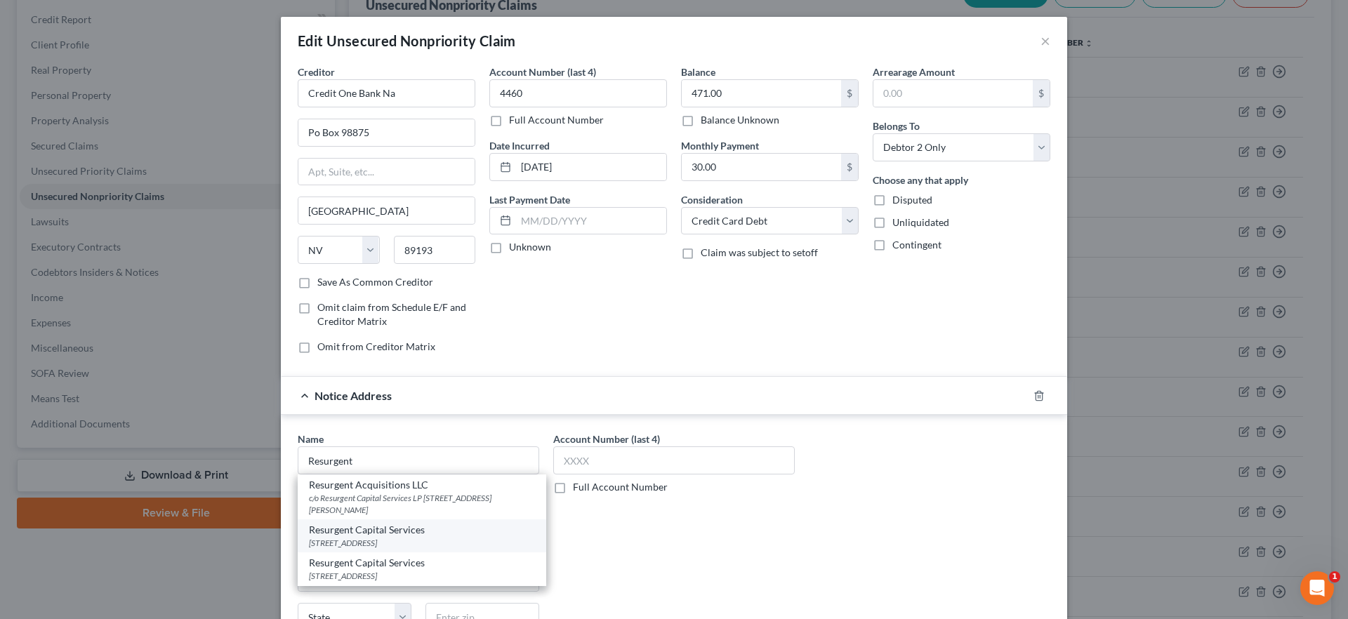
click at [385, 534] on div "Resurgent Capital Services" at bounding box center [422, 530] width 226 height 14
type input "Resurgent Capital Services"
type input "PO Box 10497"
type input "Greenville"
select select "42"
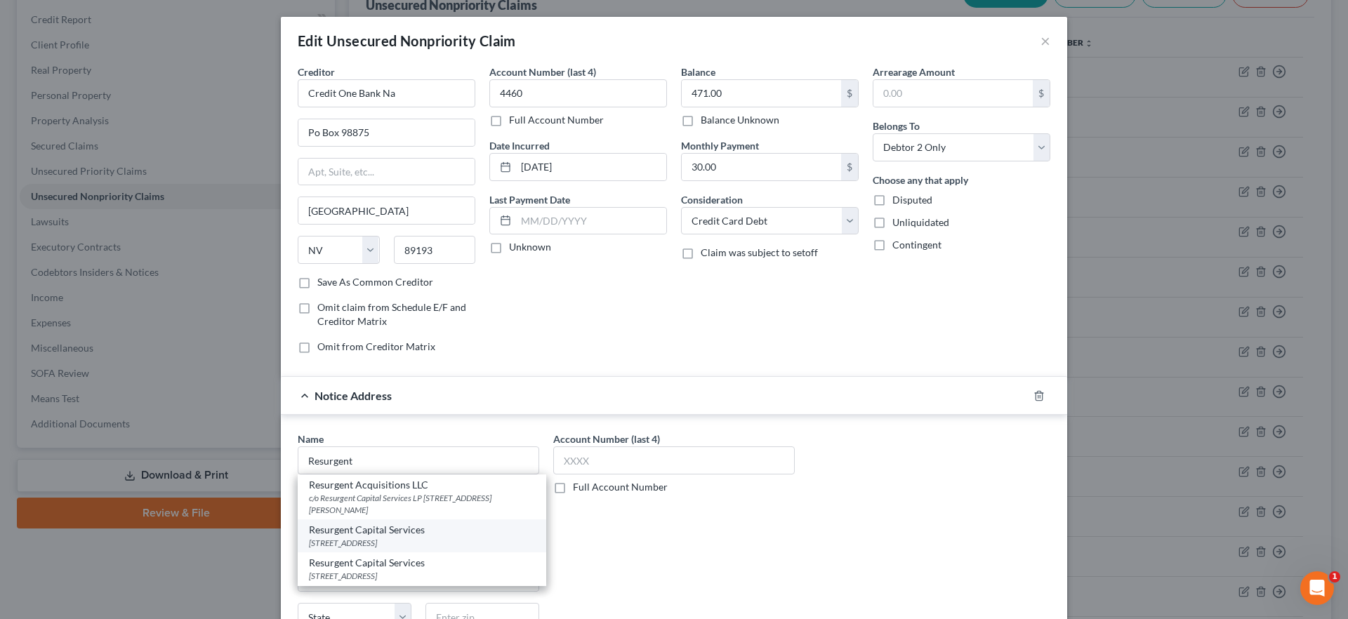
type input "29603"
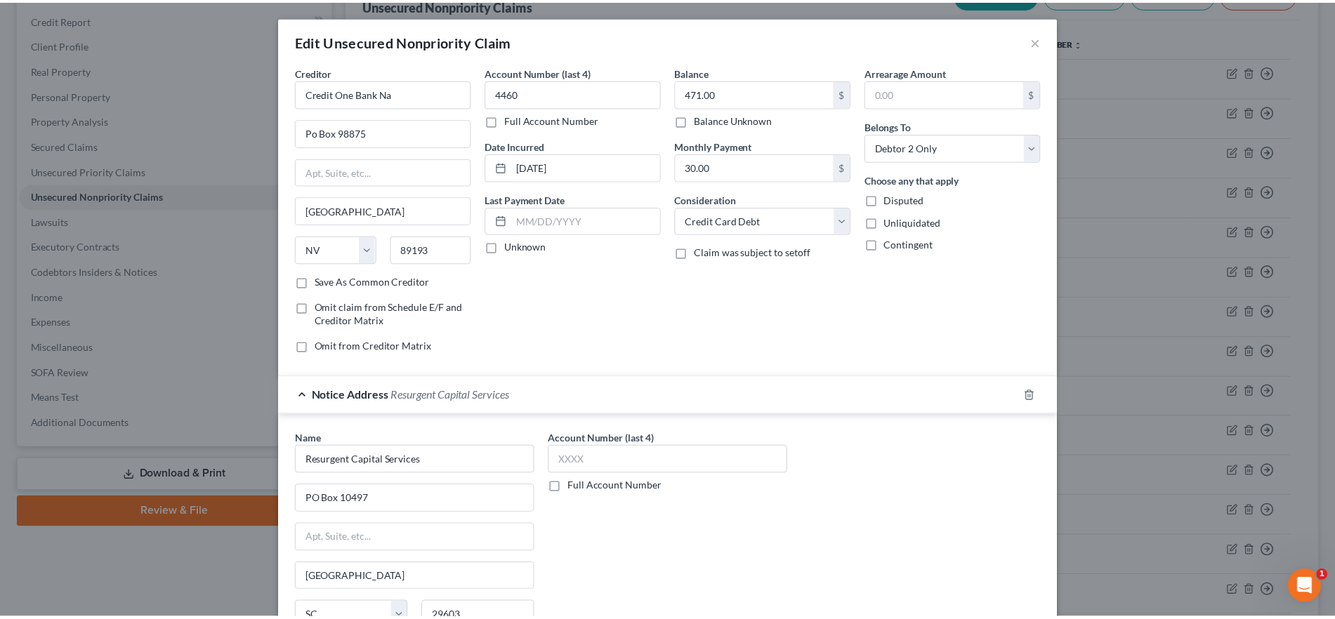
scroll to position [177, 0]
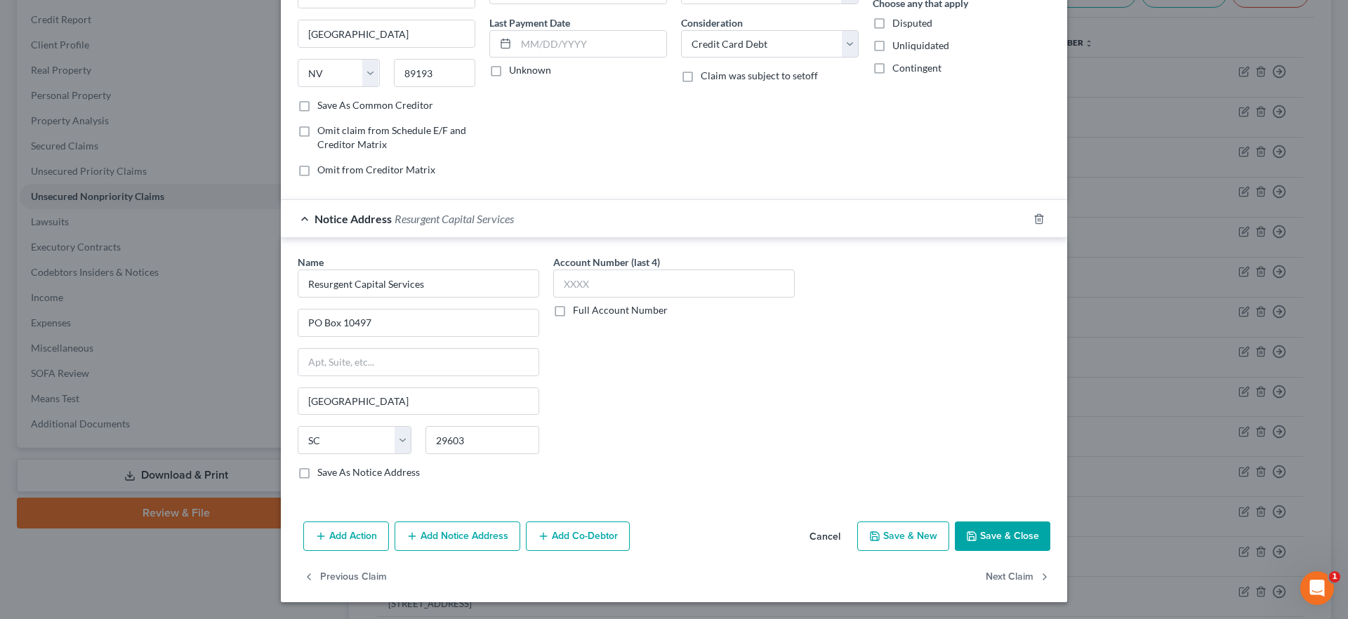
click at [980, 537] on button "Save & Close" at bounding box center [1002, 536] width 95 height 29
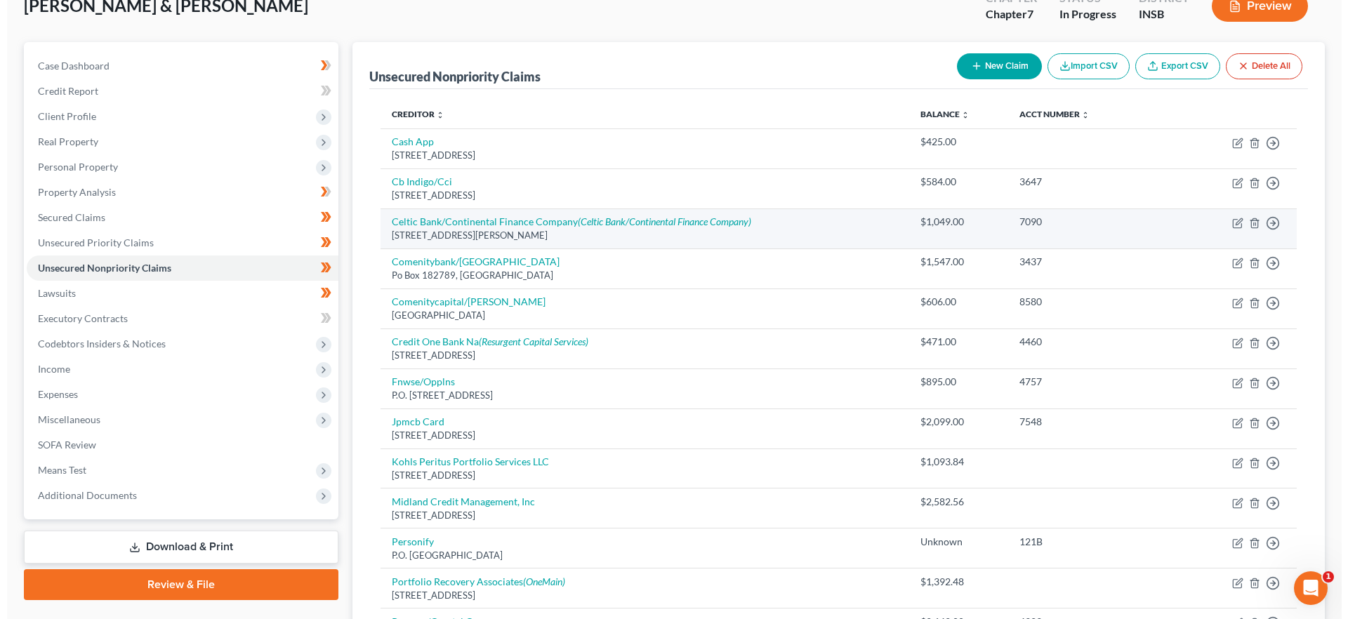
scroll to position [91, 0]
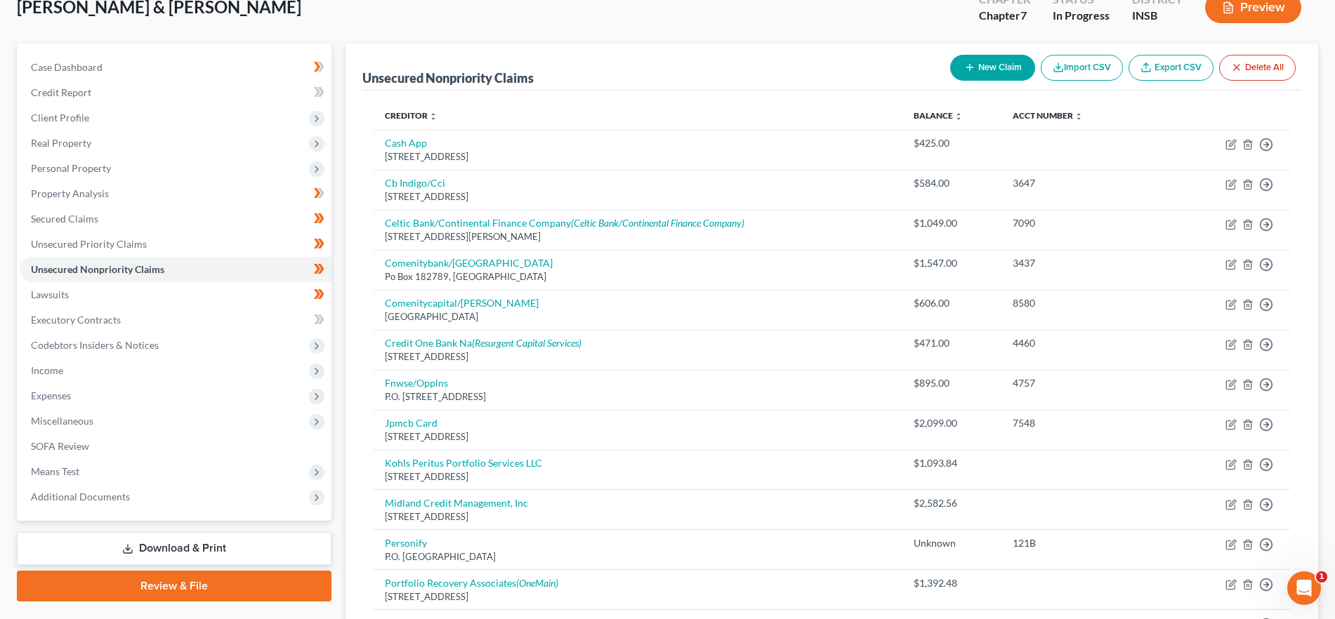
click at [972, 69] on icon "button" at bounding box center [969, 67] width 11 height 11
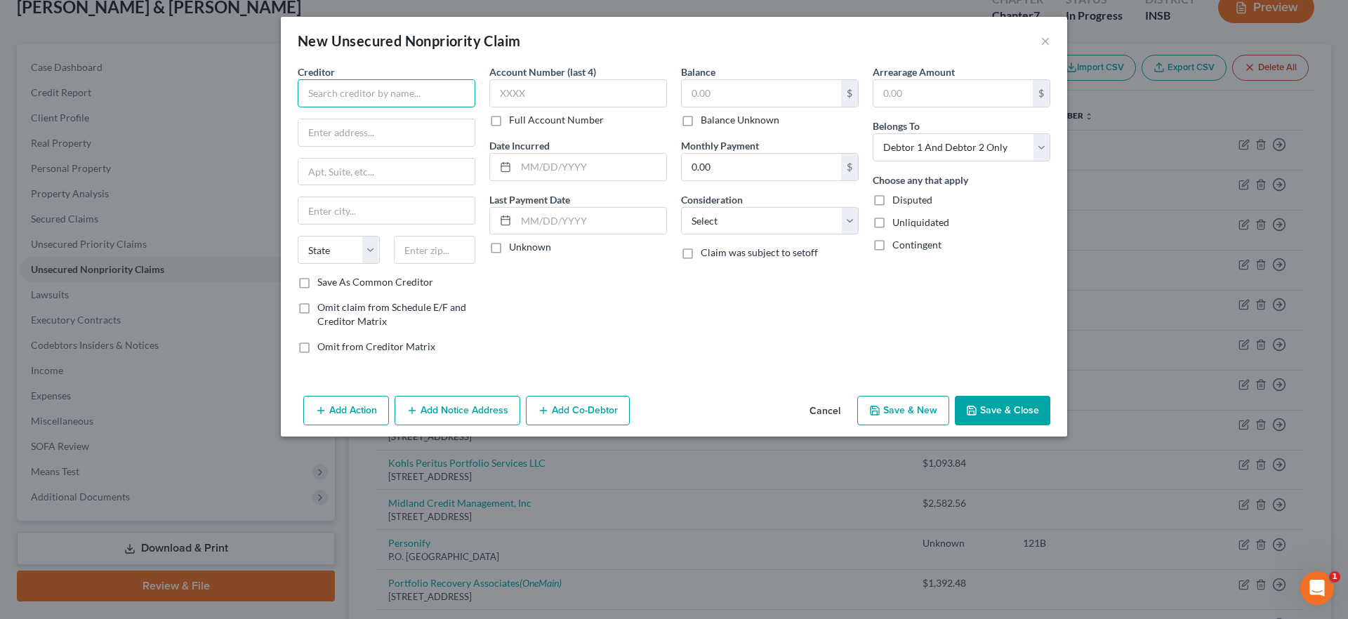
click at [429, 98] on input "text" at bounding box center [387, 93] width 178 height 28
drag, startPoint x: 916, startPoint y: 133, endPoint x: 928, endPoint y: 159, distance: 28.6
click at [916, 134] on select "Select Debtor 1 Only Debtor 2 Only Debtor 1 And Debtor 2 Only At Least One Of T…" at bounding box center [962, 147] width 178 height 28
select select "1"
click at [873, 133] on select "Select Debtor 1 Only Debtor 2 Only Debtor 1 And Debtor 2 Only At Least One Of T…" at bounding box center [962, 147] width 178 height 28
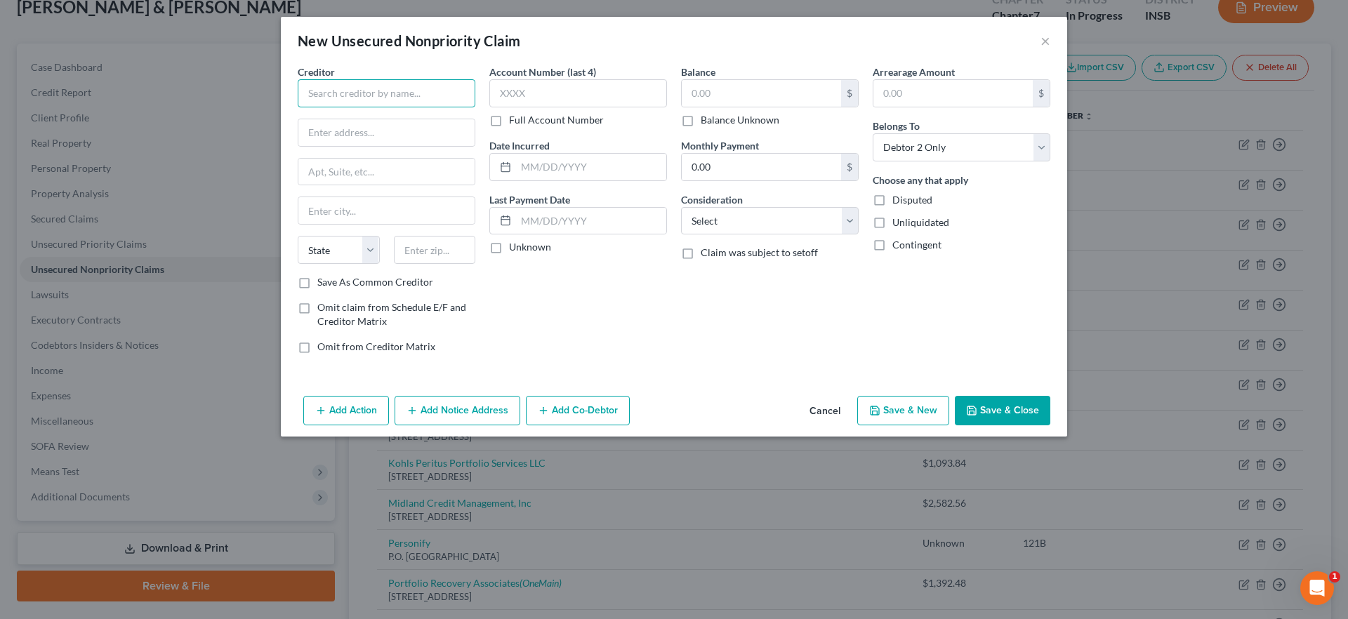
click at [409, 88] on input "text" at bounding box center [387, 93] width 178 height 28
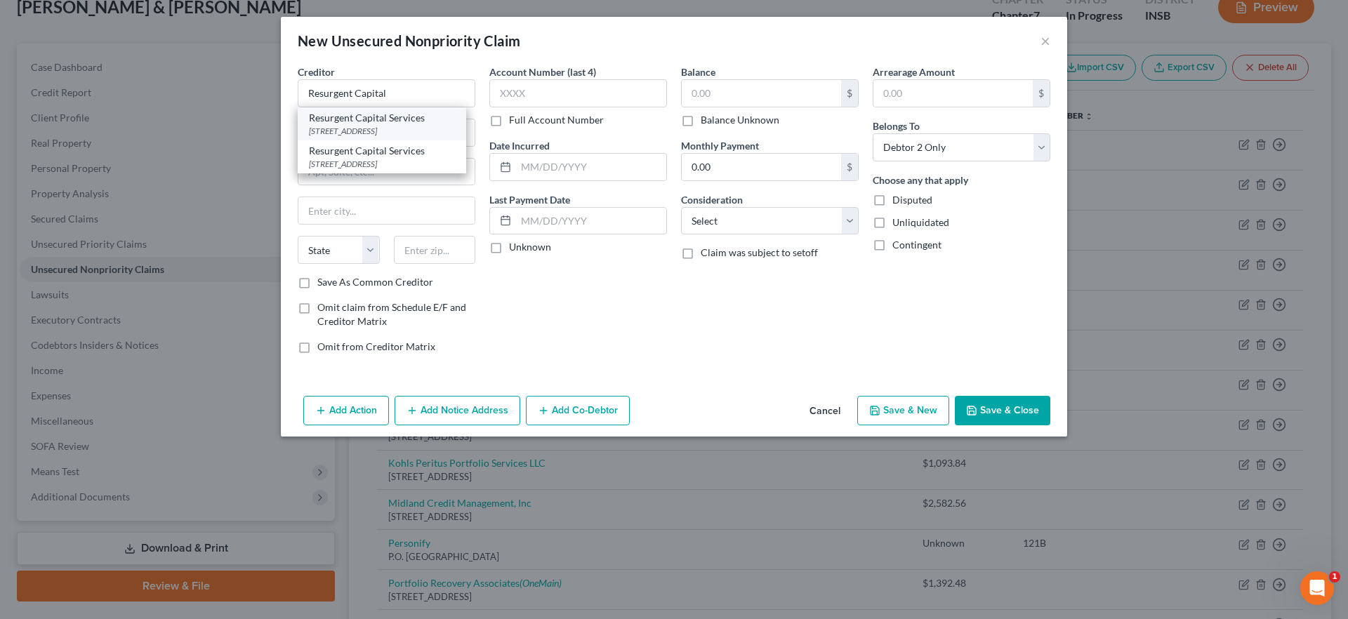
click at [395, 119] on div "Resurgent Capital Services" at bounding box center [382, 118] width 146 height 14
type input "Resurgent Capital Services"
type input "PO Box 10497"
type input "Greenville"
select select "42"
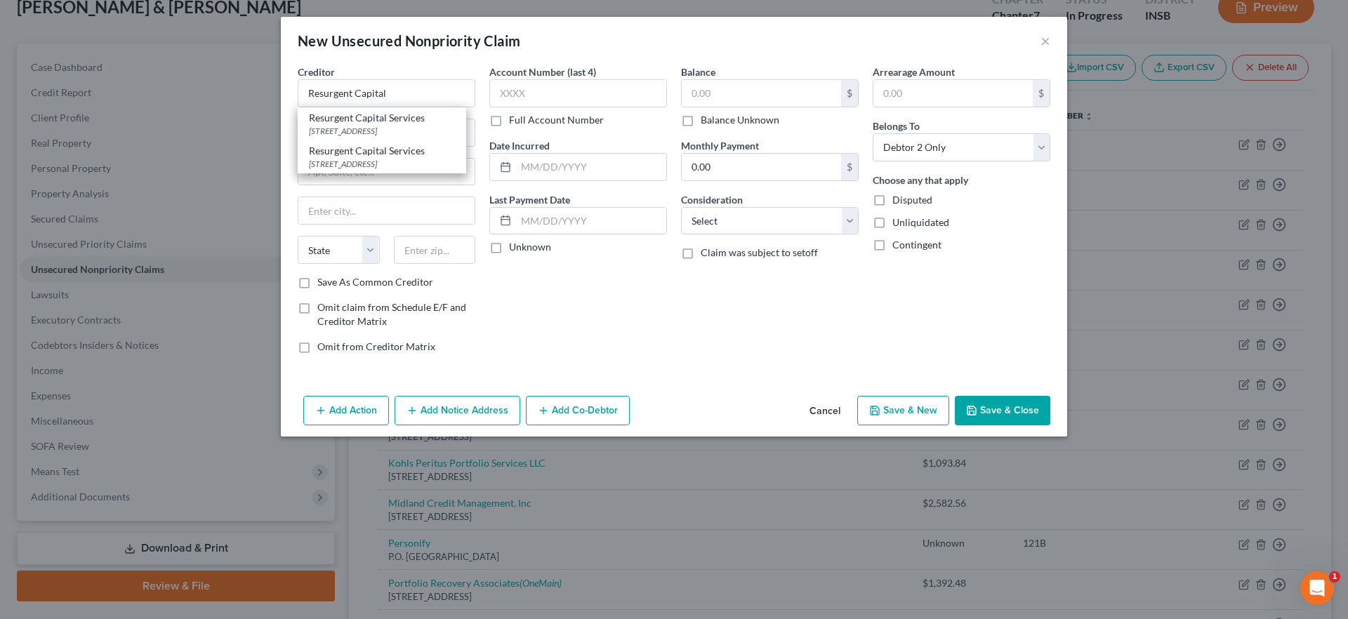
type input "29603"
drag, startPoint x: 388, startPoint y: 133, endPoint x: 352, endPoint y: 133, distance: 36.5
click at [352, 133] on input "PO Box 10497" at bounding box center [386, 132] width 176 height 27
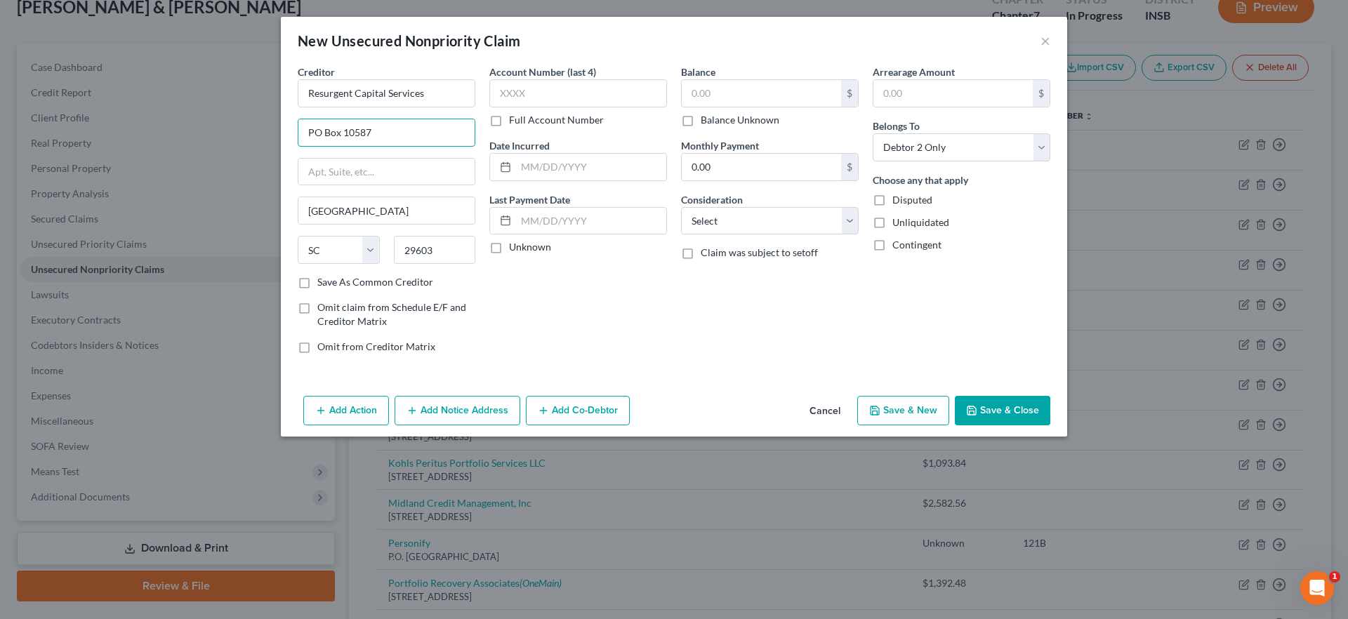
type input "PO Box 10587"
click at [584, 270] on div "Account Number (last 4) Full Account Number Date Incurred Last Payment Date Unk…" at bounding box center [578, 215] width 192 height 301
drag, startPoint x: 707, startPoint y: 220, endPoint x: 711, endPoint y: 227, distance: 7.2
click at [707, 220] on select "Select Cable / Satellite Services Collection Agency Credit Card Debt Debt Couns…" at bounding box center [770, 221] width 178 height 28
select select "1"
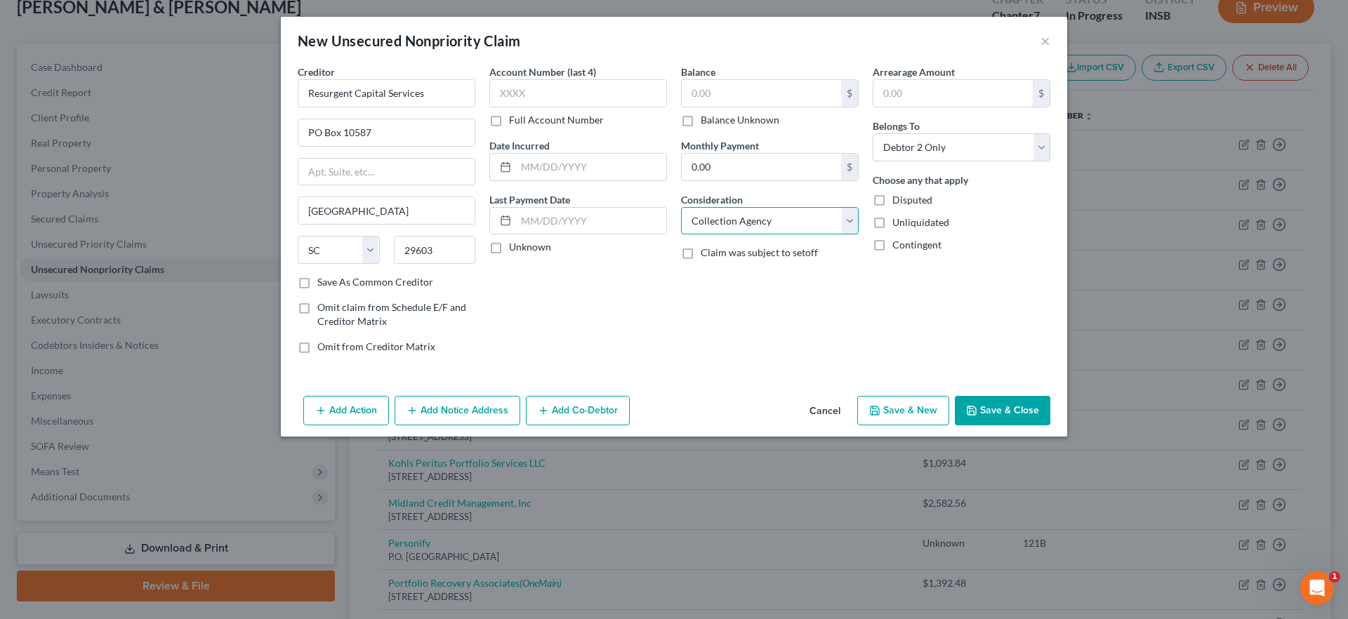
click at [681, 207] on select "Select Cable / Satellite Services Collection Agency Credit Card Debt Debt Couns…" at bounding box center [770, 221] width 178 height 28
click at [713, 99] on input "text" at bounding box center [761, 93] width 159 height 27
type input "1,143.66"
click at [455, 397] on button "Add Notice Address" at bounding box center [458, 410] width 126 height 29
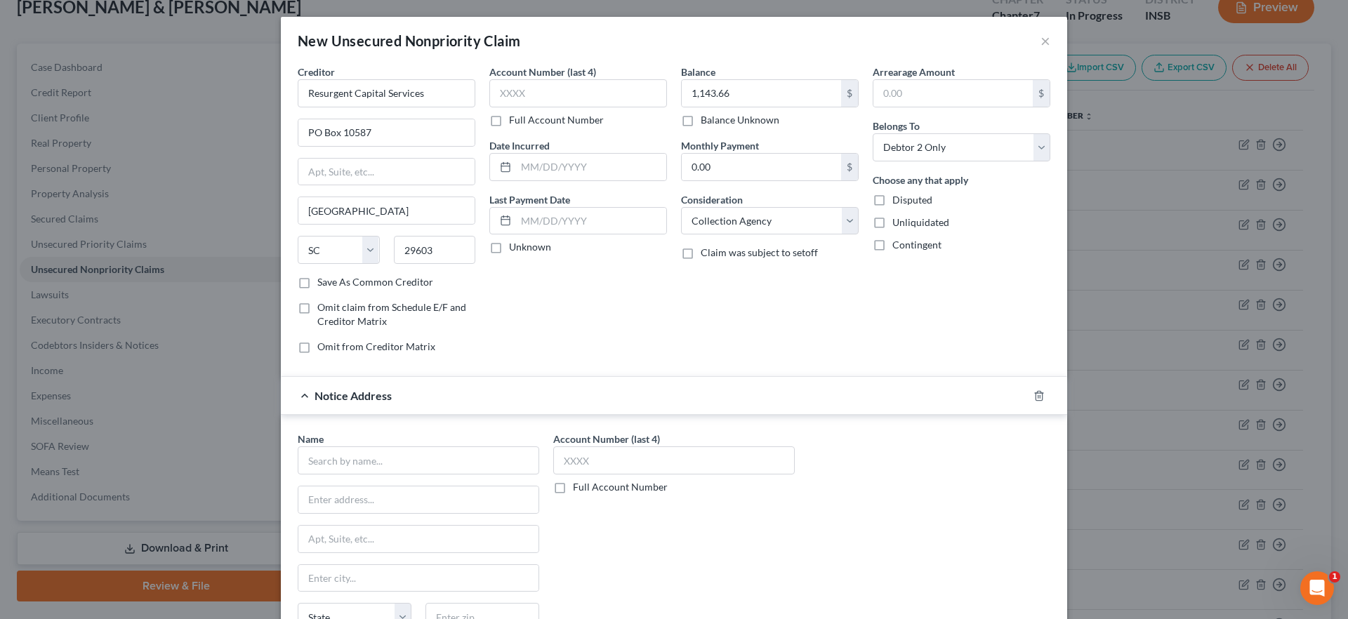
click at [378, 482] on div "Name * State AL AK AR AZ CA CO CT DE DC FL GA GU HI ID IL IN IA KS KY LA ME MD …" at bounding box center [419, 544] width 242 height 225
click at [378, 468] on input "text" at bounding box center [419, 461] width 242 height 28
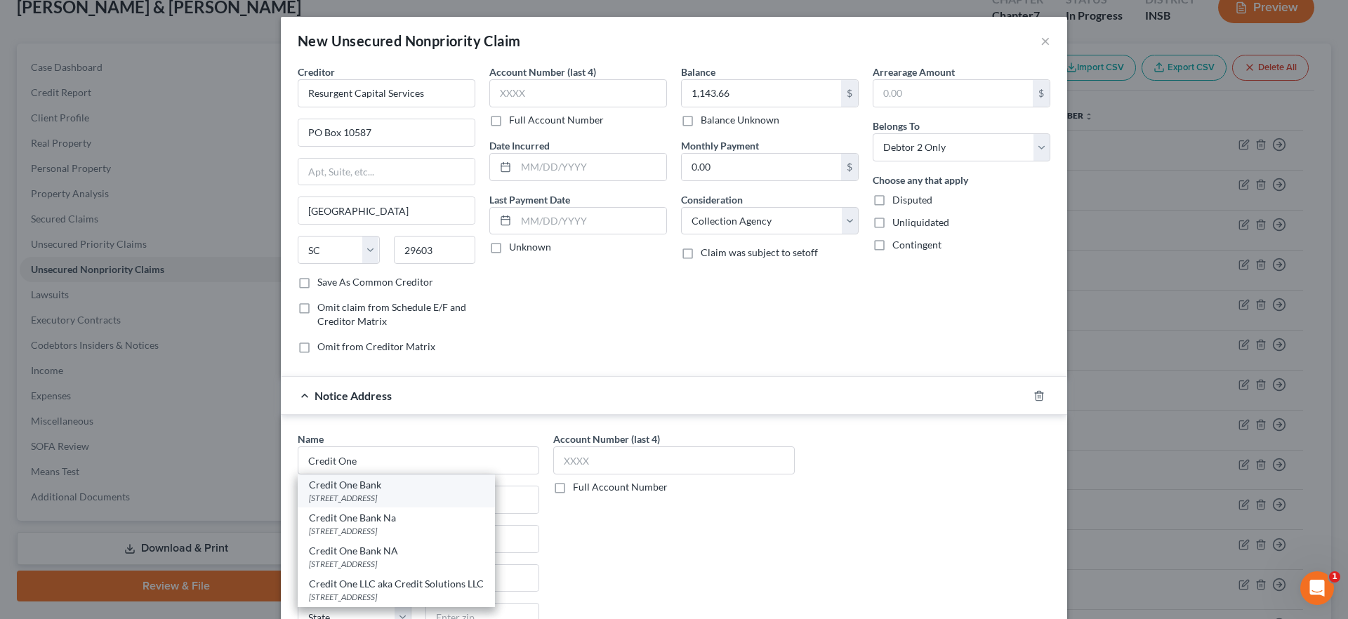
click at [392, 482] on div "Credit One Bank" at bounding box center [396, 485] width 175 height 14
type input "Credit One Bank"
type input "6801 S. Cimarron Rd."
type input "Las Vegas"
select select "31"
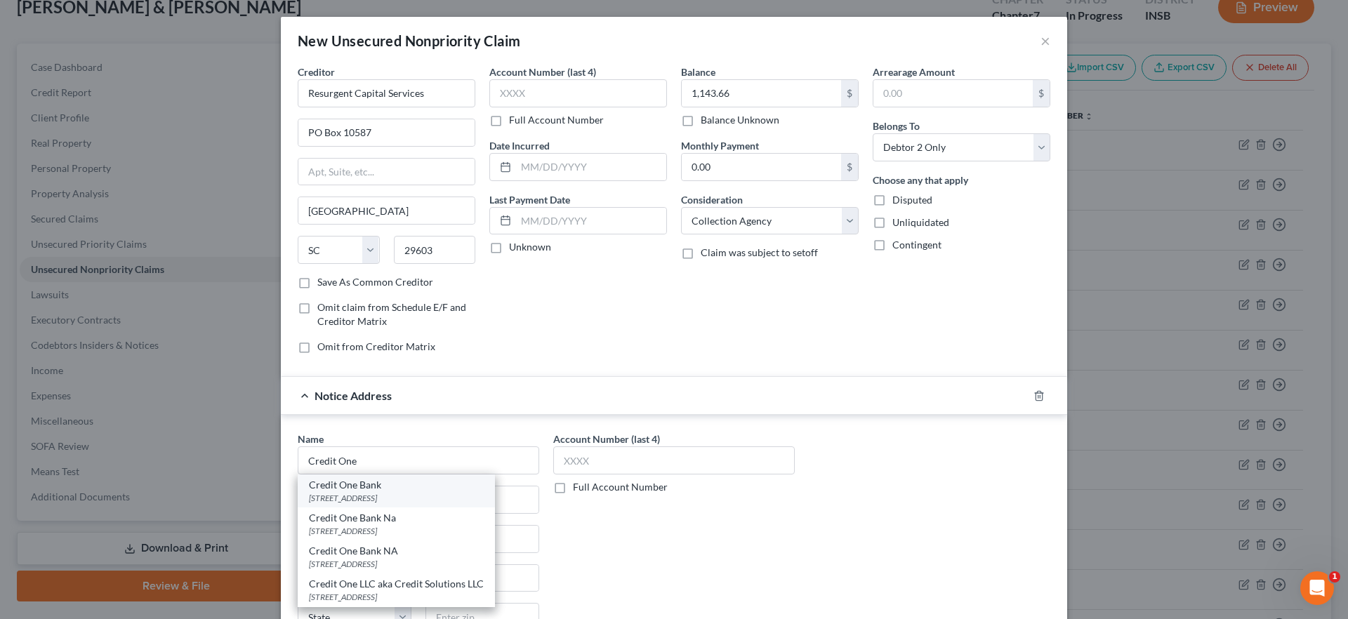
type input "89113"
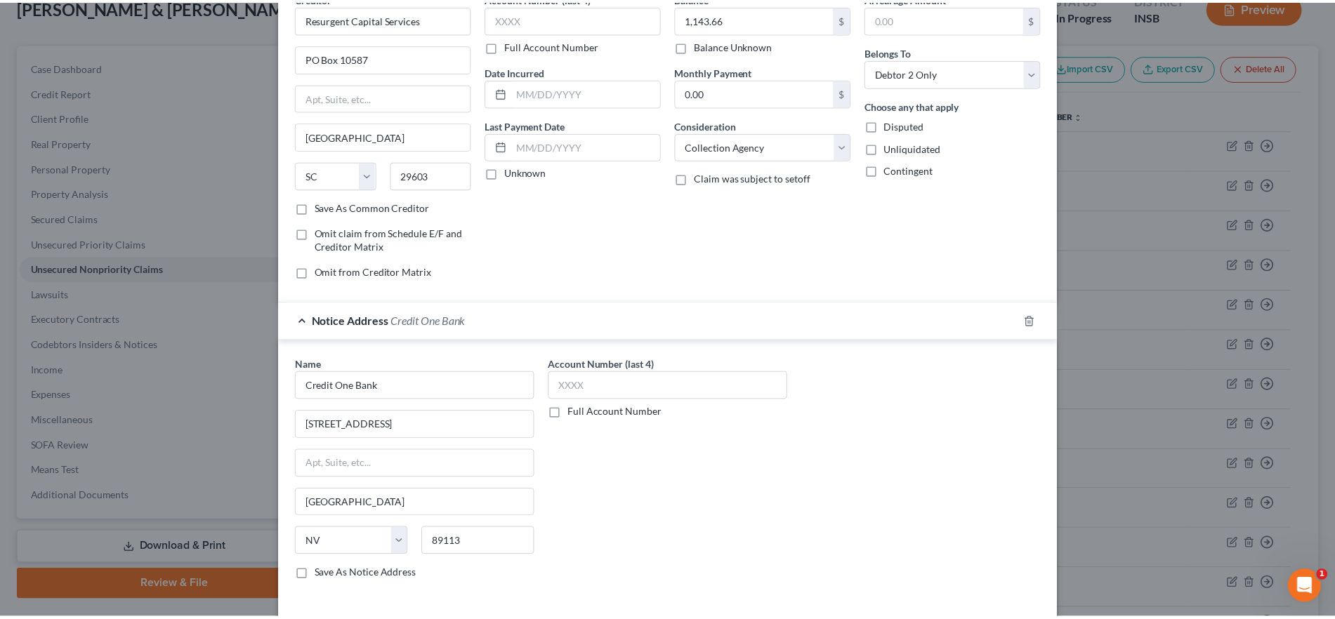
scroll to position [137, 0]
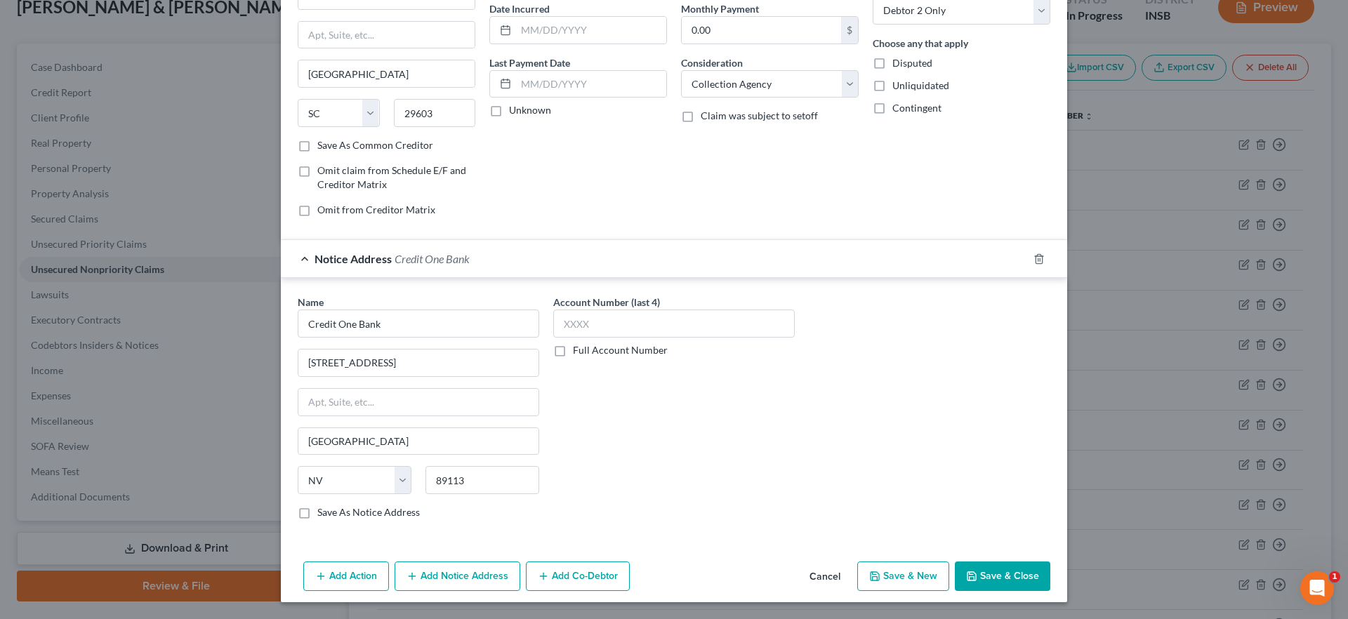
click at [996, 570] on button "Save & Close" at bounding box center [1002, 576] width 95 height 29
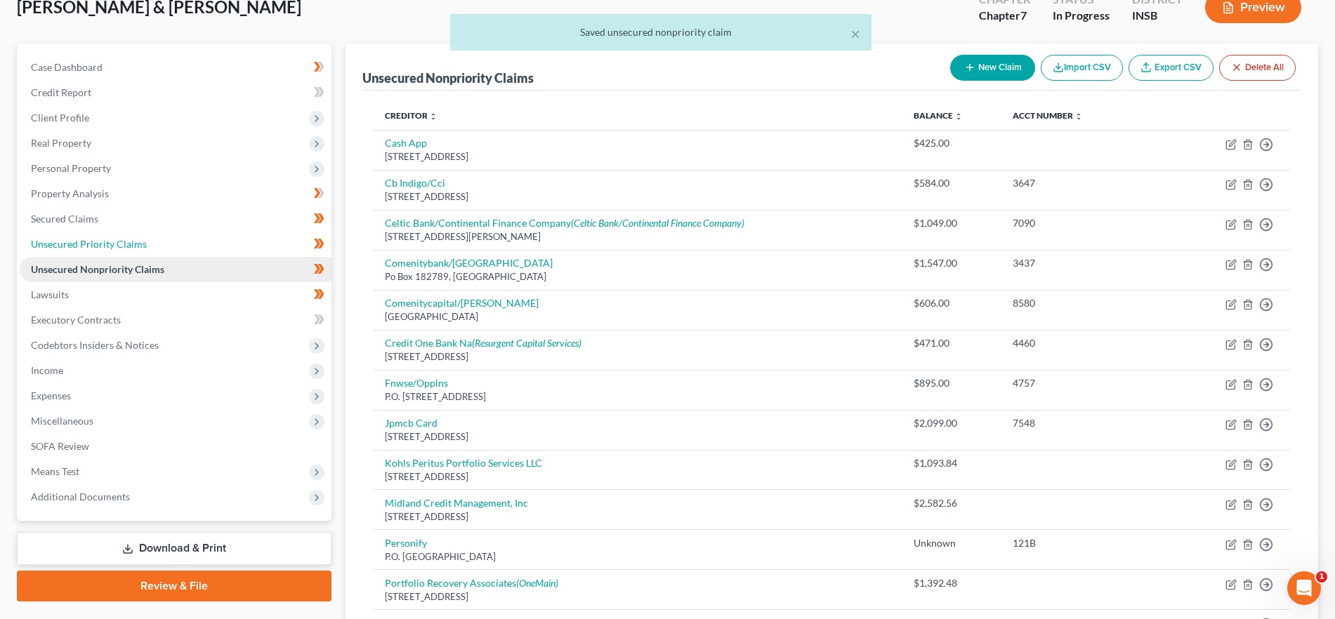
drag, startPoint x: 105, startPoint y: 241, endPoint x: 109, endPoint y: 260, distance: 19.3
click at [105, 242] on span "Unsecured Priority Claims" at bounding box center [89, 244] width 116 height 12
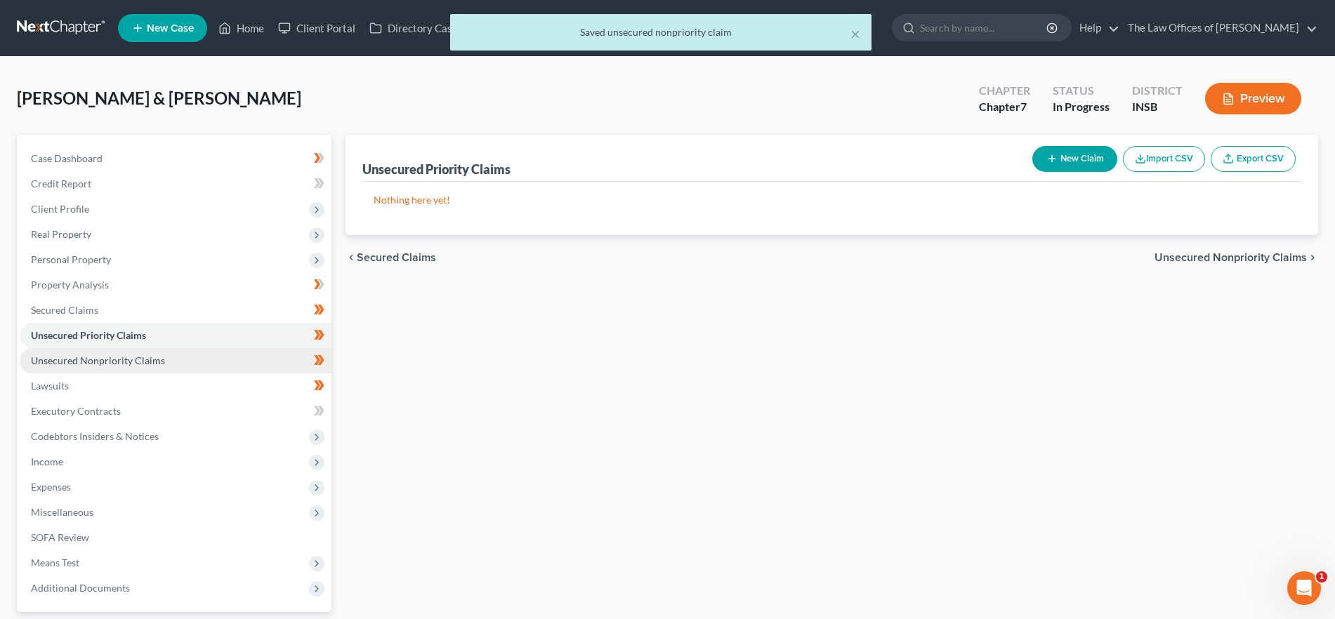
click at [115, 353] on link "Unsecured Nonpriority Claims" at bounding box center [176, 360] width 312 height 25
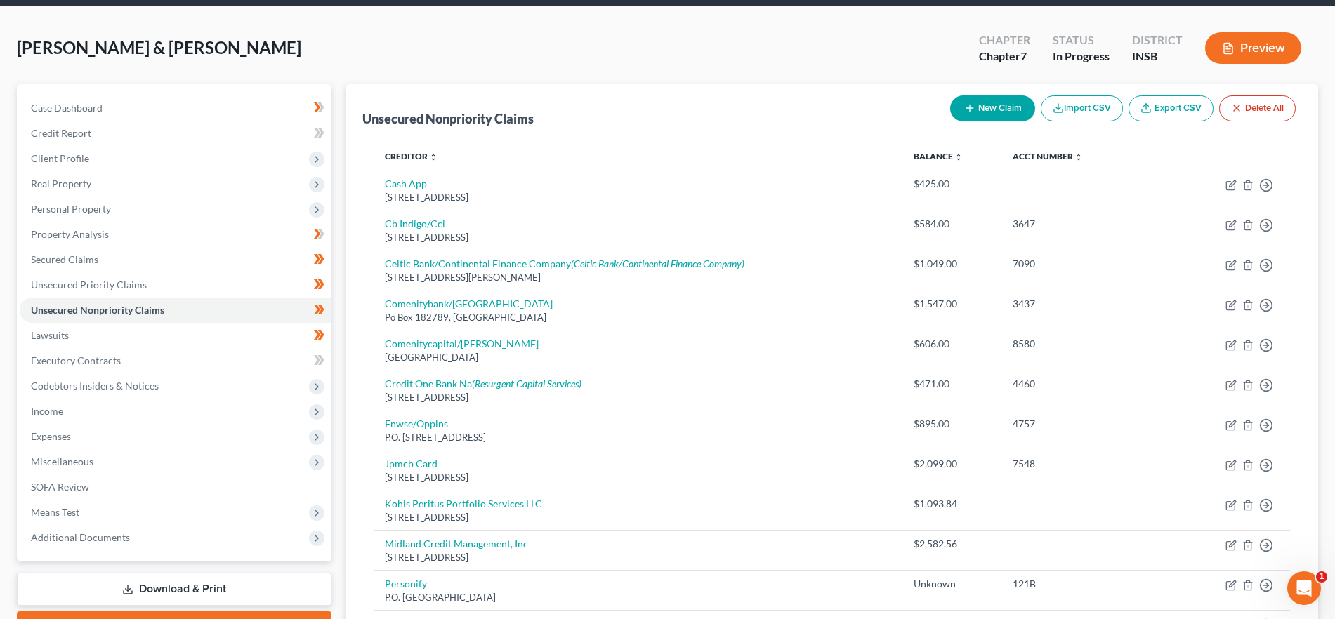
scroll to position [50, 0]
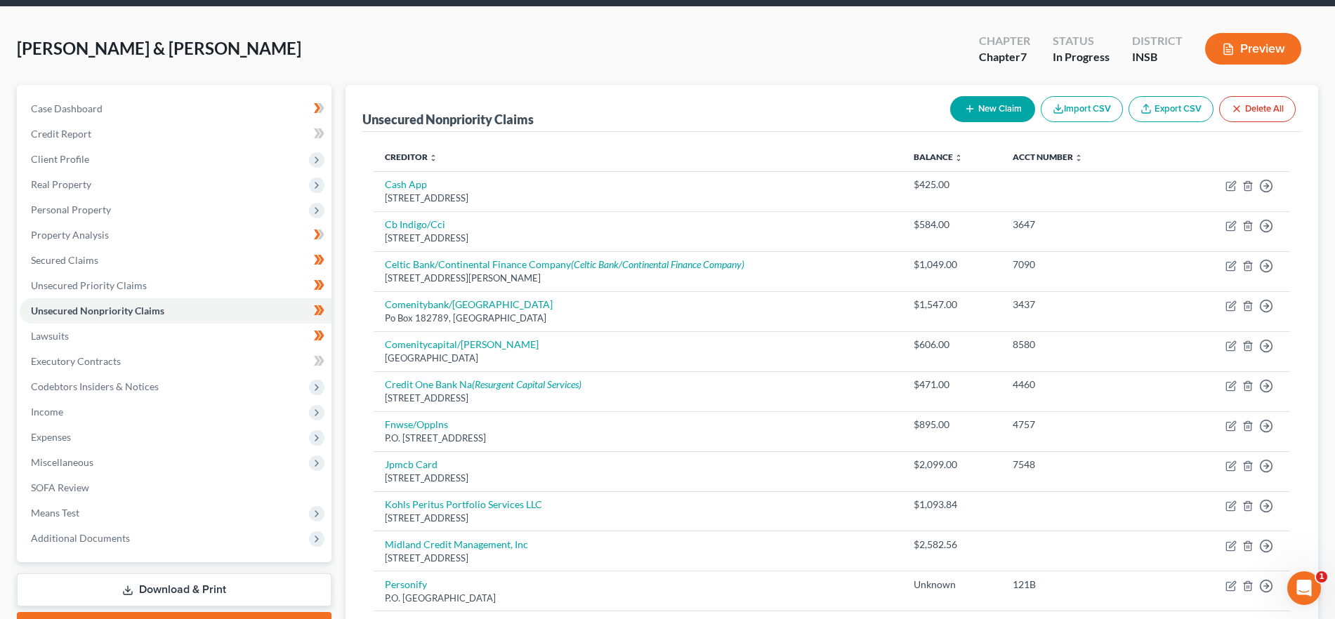
click at [972, 111] on icon "button" at bounding box center [969, 108] width 11 height 11
select select "2"
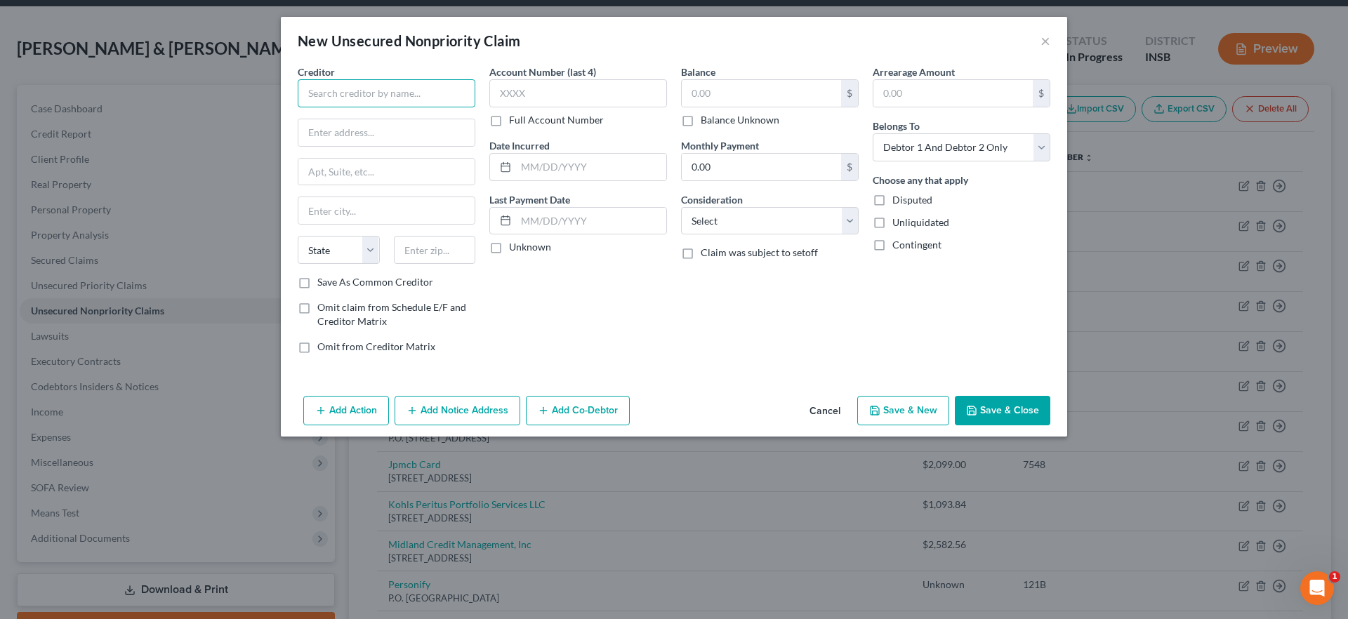
click at [407, 97] on input "text" at bounding box center [387, 93] width 178 height 28
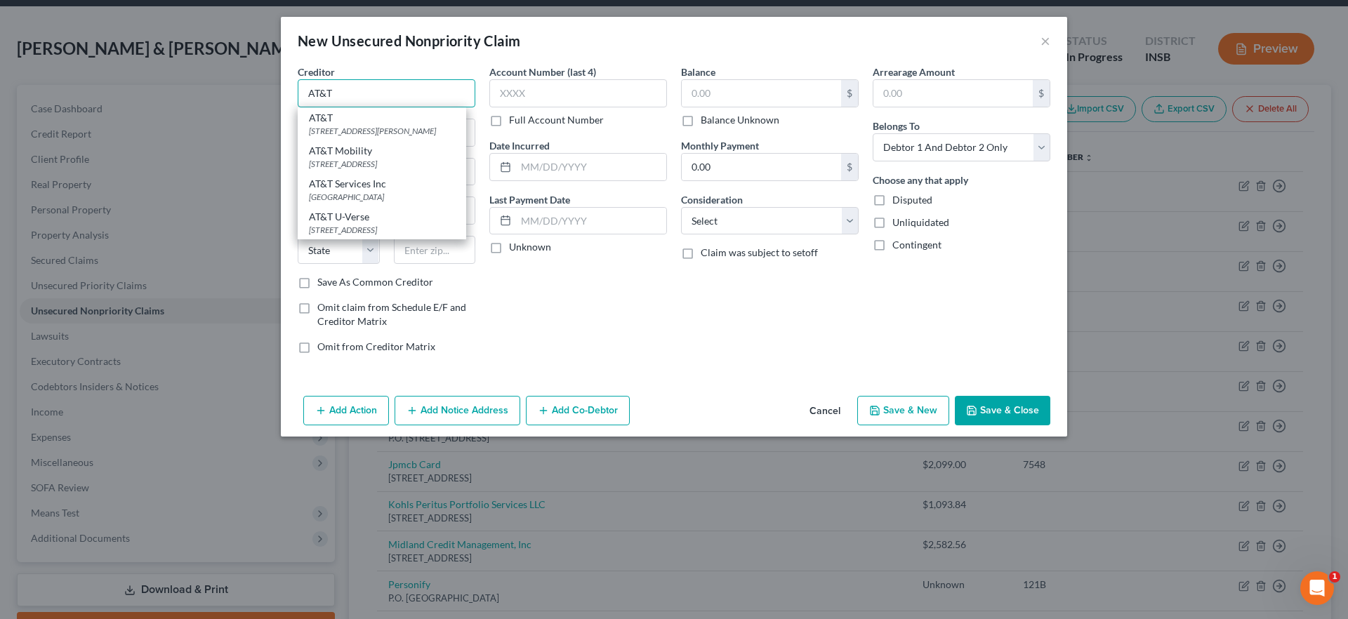
type input "AT&T"
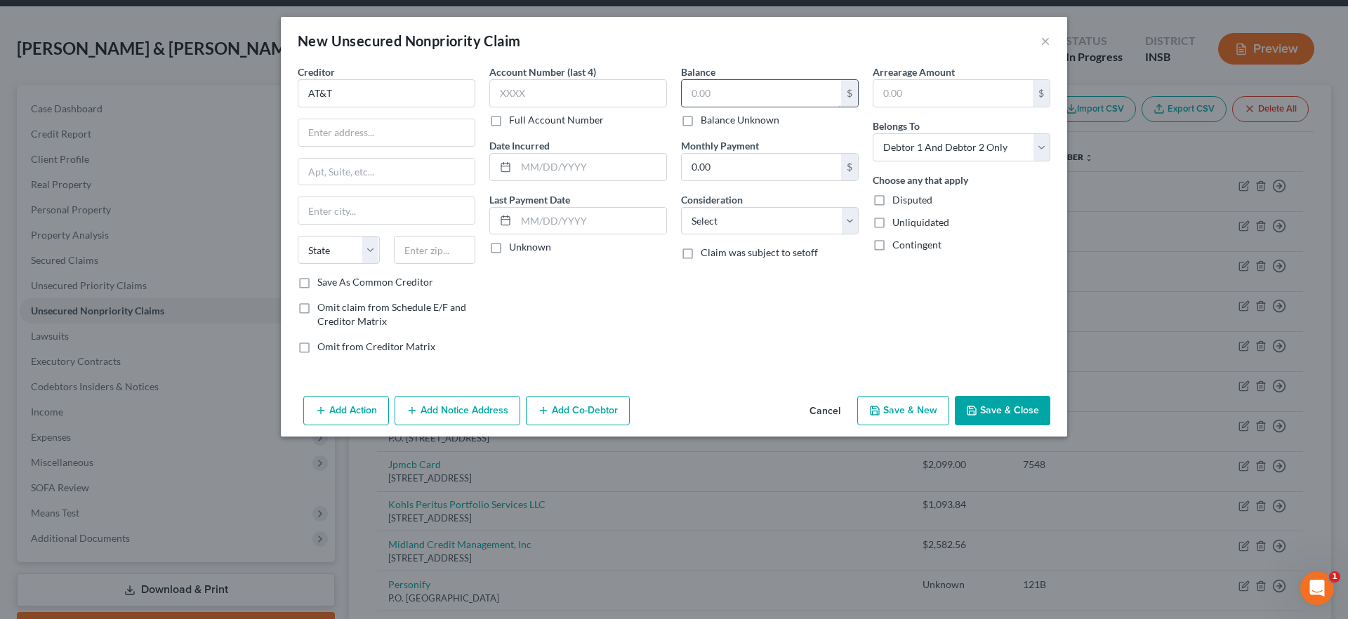
click at [746, 84] on input "text" at bounding box center [761, 93] width 159 height 27
type input "235.43"
click at [937, 146] on select "Select Debtor 1 Only Debtor 2 Only Debtor 1 And Debtor 2 Only At Least One Of T…" at bounding box center [962, 147] width 178 height 28
select select "1"
click at [873, 133] on select "Select Debtor 1 Only Debtor 2 Only Debtor 1 And Debtor 2 Only At Least One Of T…" at bounding box center [962, 147] width 178 height 28
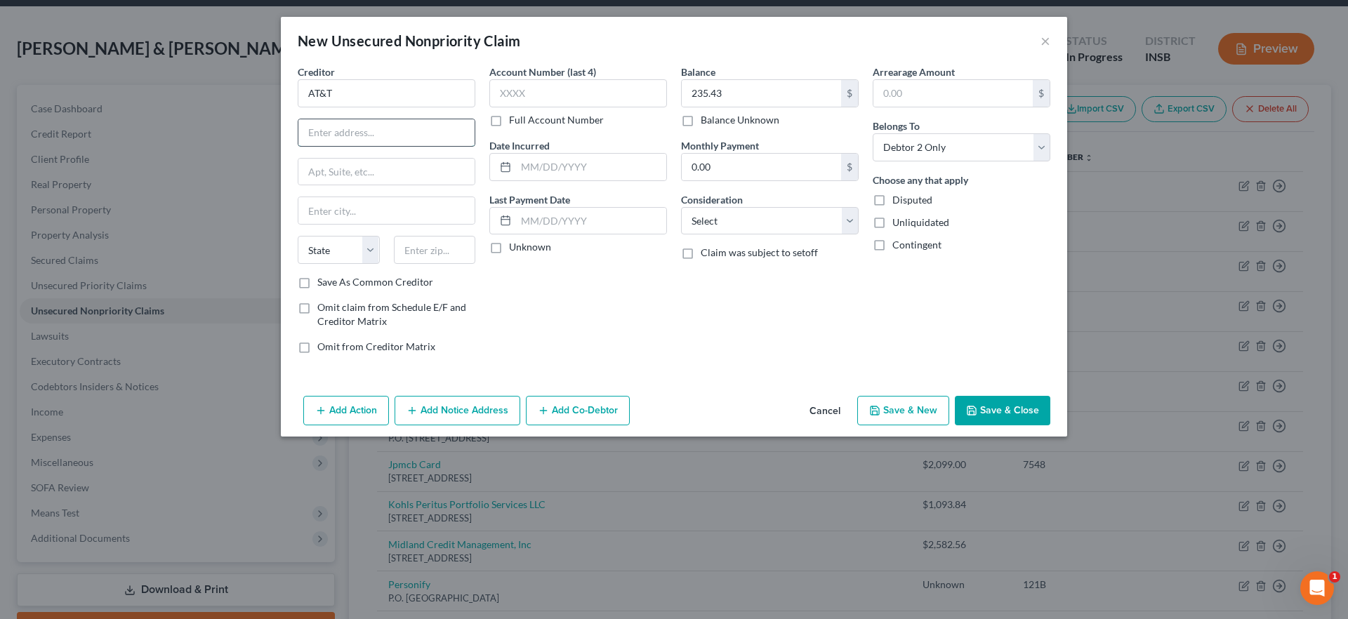
drag, startPoint x: 368, startPoint y: 128, endPoint x: 381, endPoint y: 128, distance: 12.7
click at [368, 128] on input "text" at bounding box center [386, 132] width 176 height 27
type input "One AT&T Way"
type input "Room 3A104"
click at [417, 241] on input "text" at bounding box center [435, 250] width 82 height 28
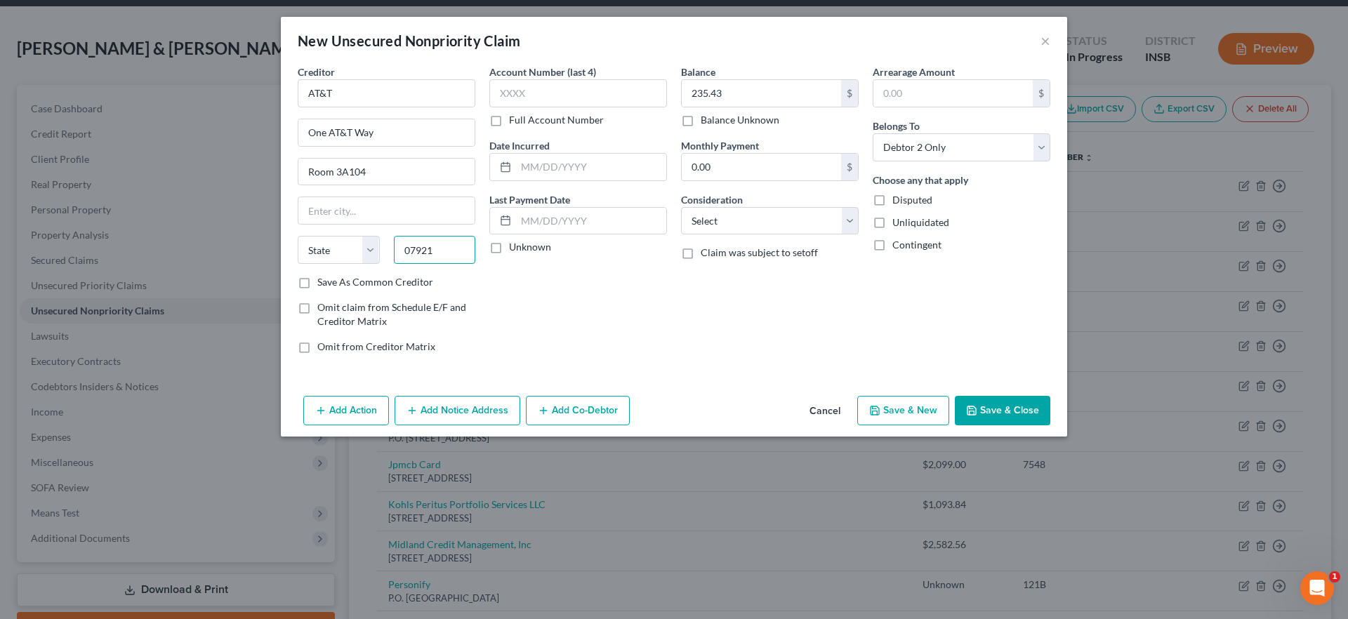
type input "07921"
click at [605, 291] on div "Account Number (last 4) Full Account Number Date Incurred Last Payment Date Unk…" at bounding box center [578, 215] width 192 height 301
type input "Bedminster"
select select "33"
click at [1012, 411] on button "Save & Close" at bounding box center [1002, 410] width 95 height 29
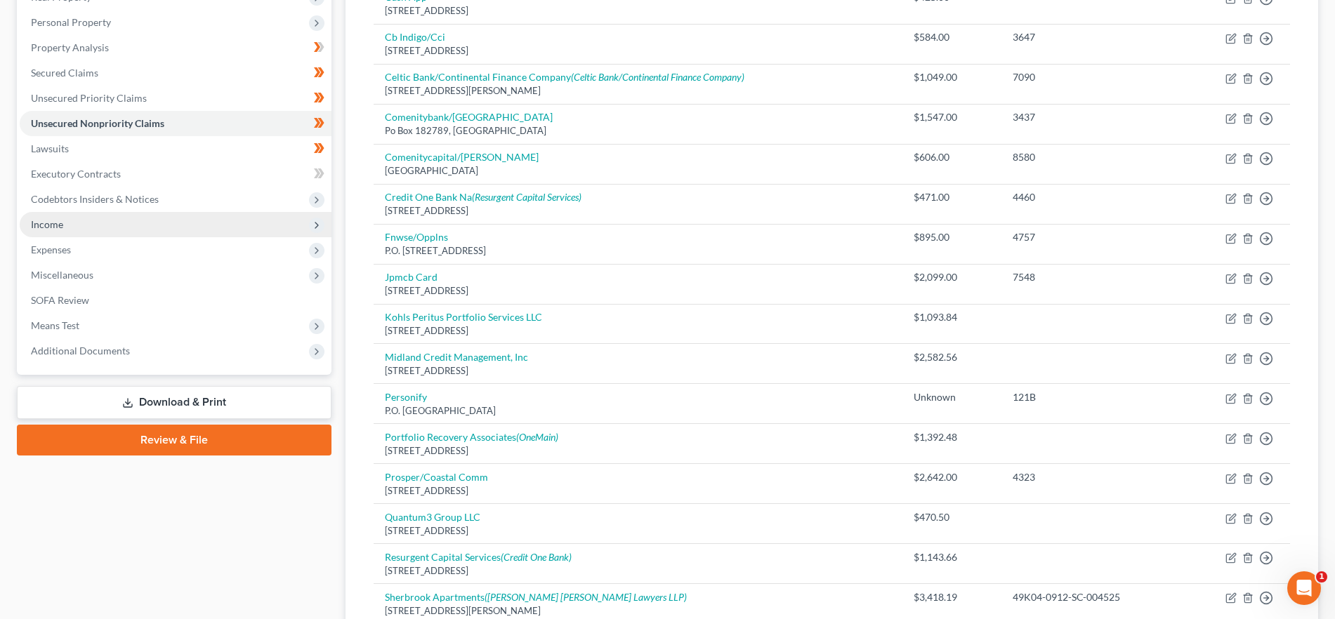
scroll to position [231, 0]
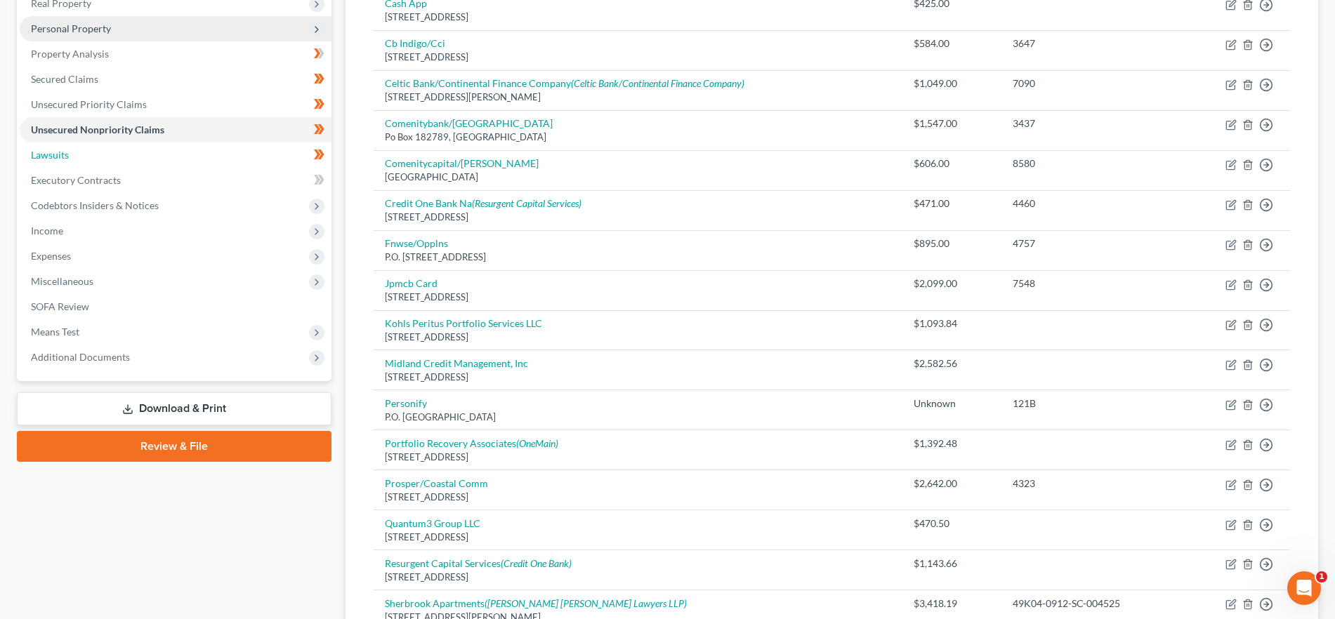
drag, startPoint x: 105, startPoint y: 158, endPoint x: 120, endPoint y: 138, distance: 25.0
click at [105, 158] on link "Lawsuits" at bounding box center [176, 155] width 312 height 25
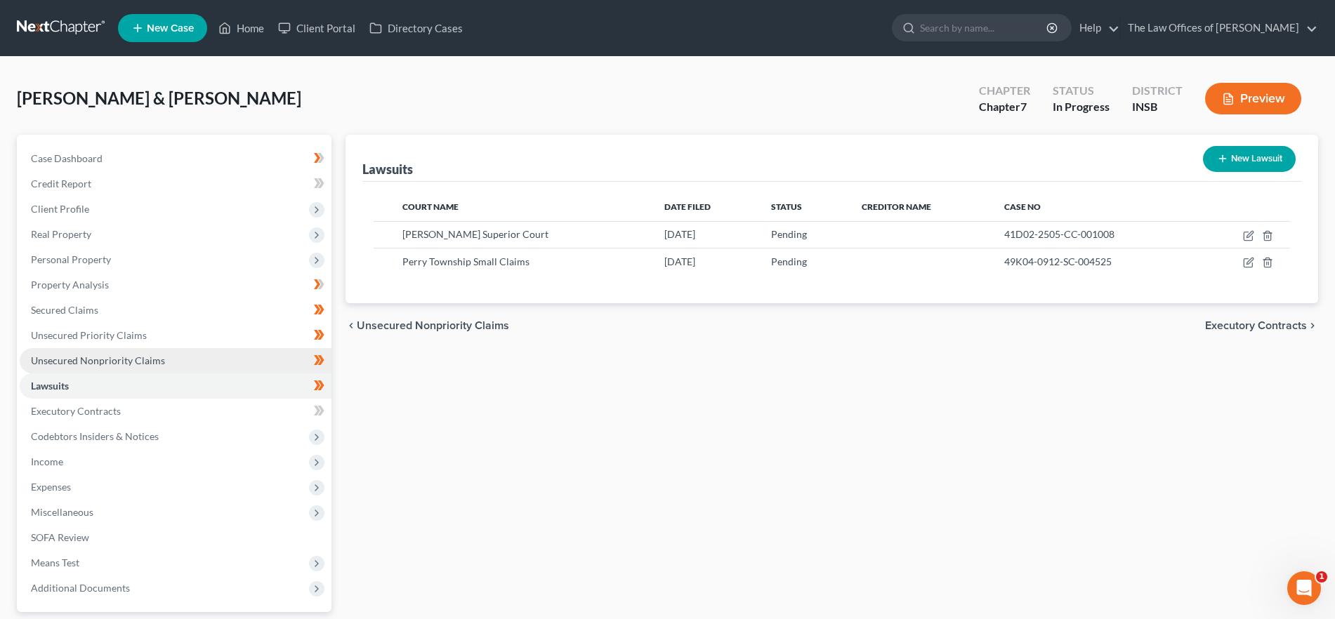
click at [149, 350] on link "Unsecured Nonpriority Claims" at bounding box center [176, 360] width 312 height 25
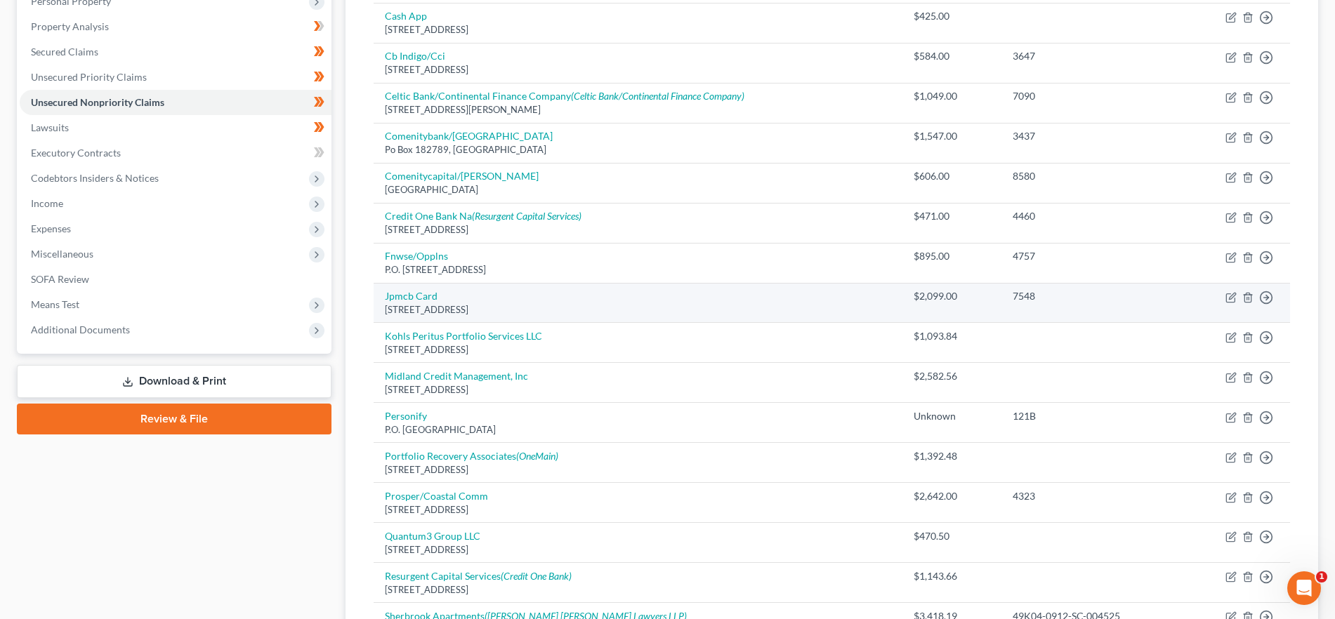
scroll to position [378, 0]
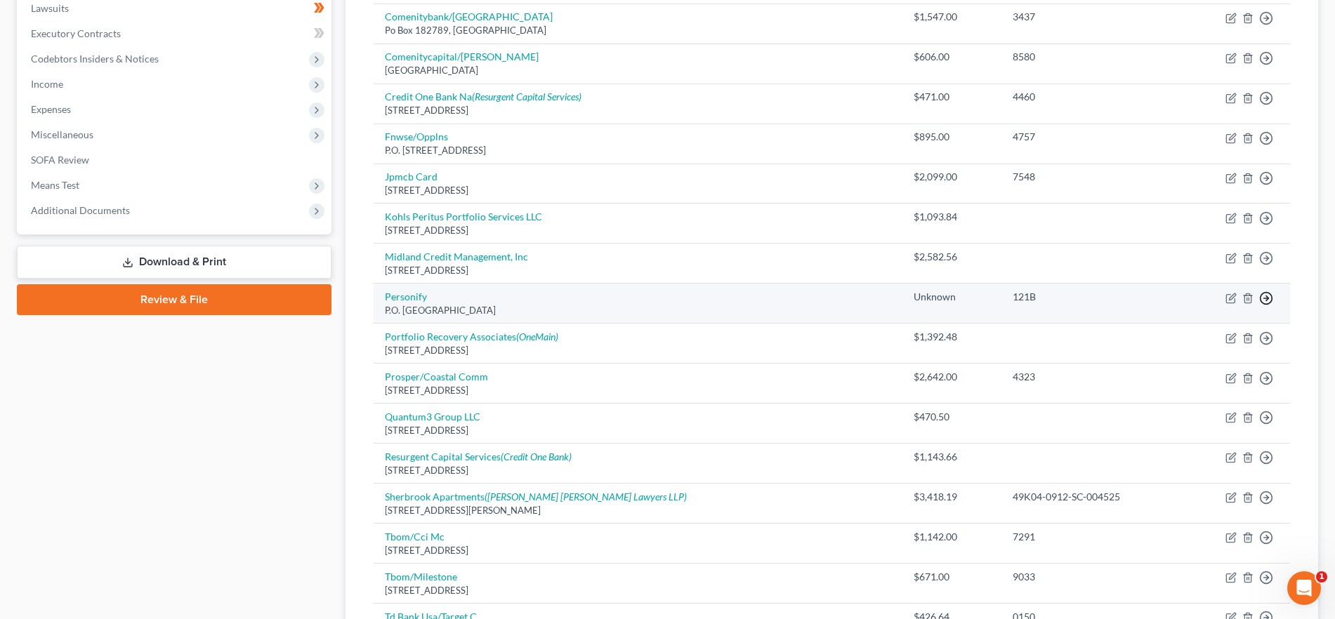
click at [1268, 298] on polyline "button" at bounding box center [1267, 298] width 2 height 5
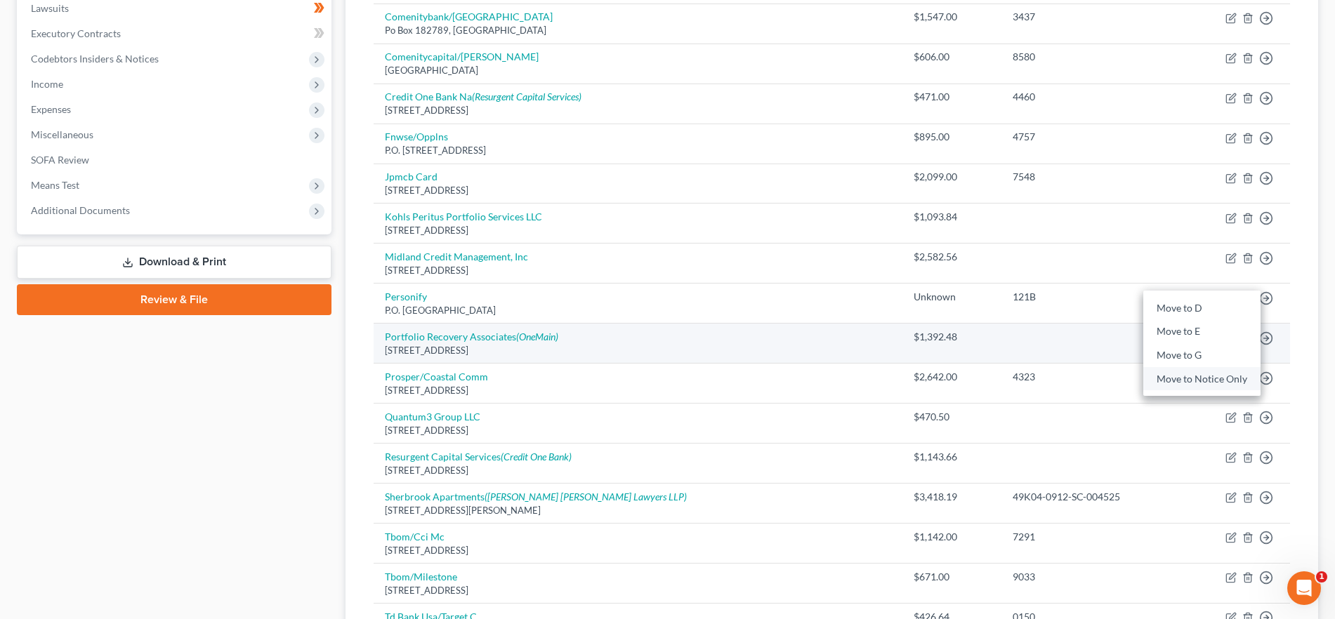
drag, startPoint x: 1218, startPoint y: 378, endPoint x: 934, endPoint y: 350, distance: 285.7
click at [1218, 378] on link "Move to Notice Only" at bounding box center [1201, 379] width 117 height 24
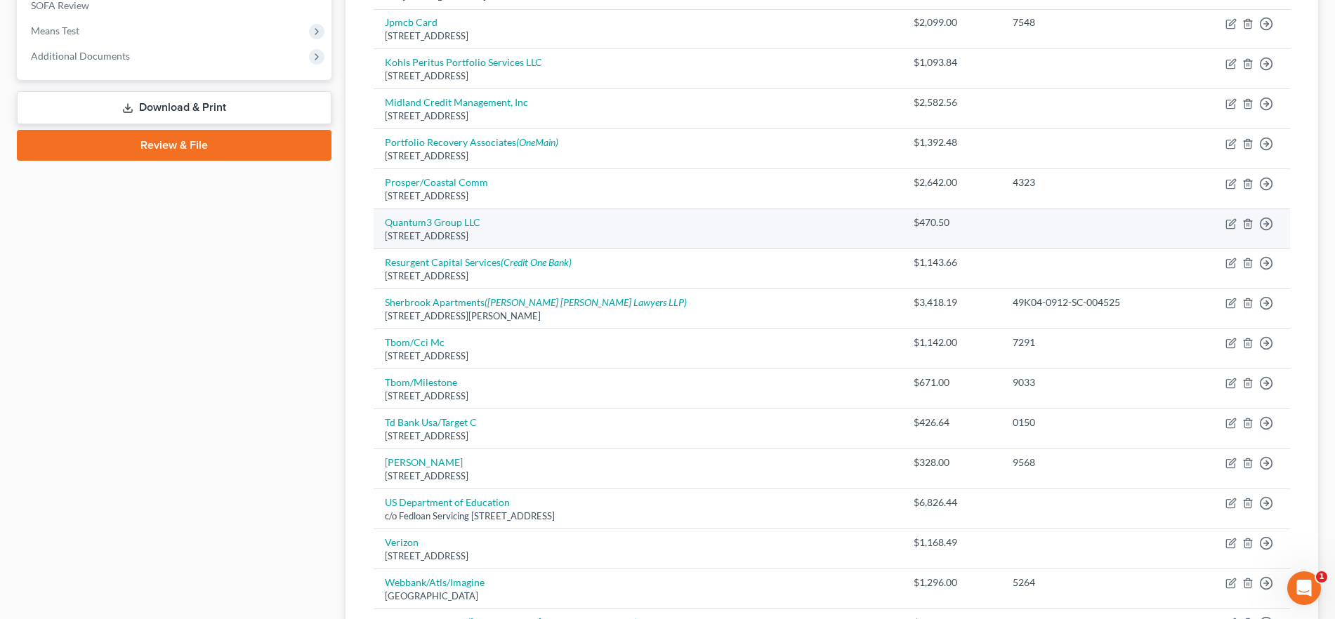
scroll to position [537, 0]
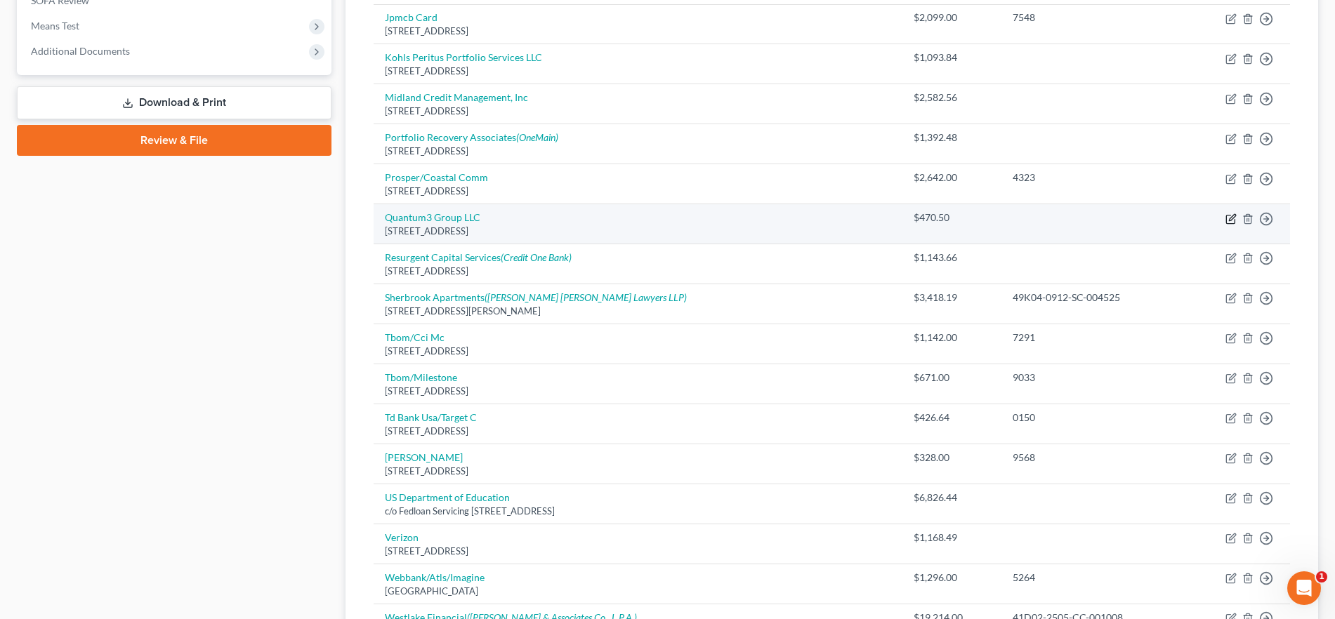
click at [1234, 215] on icon "button" at bounding box center [1230, 218] width 11 height 11
select select "50"
select select "1"
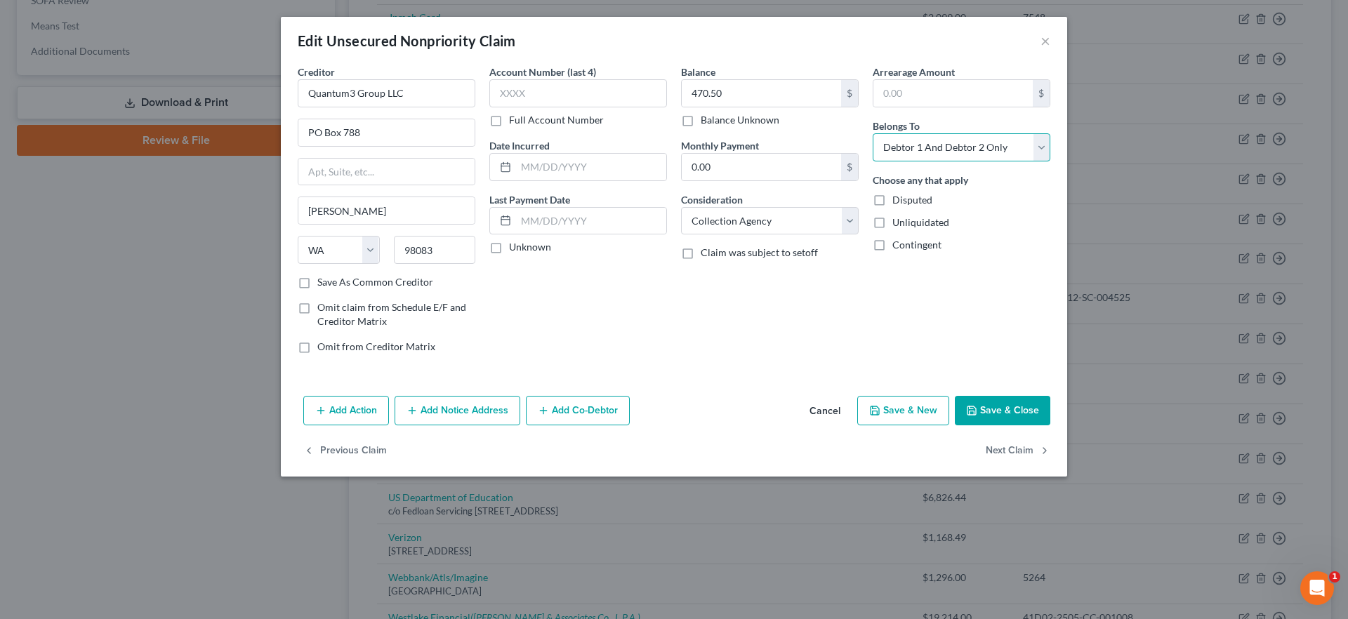
drag, startPoint x: 942, startPoint y: 141, endPoint x: 944, endPoint y: 158, distance: 17.0
click at [942, 141] on select "Select Debtor 1 Only Debtor 2 Only Debtor 1 And Debtor 2 Only At Least One Of T…" at bounding box center [962, 147] width 178 height 28
select select "1"
click at [873, 133] on select "Select Debtor 1 Only Debtor 2 Only Debtor 1 And Debtor 2 Only At Least One Of T…" at bounding box center [962, 147] width 178 height 28
click at [899, 409] on button "Save & New" at bounding box center [903, 410] width 92 height 29
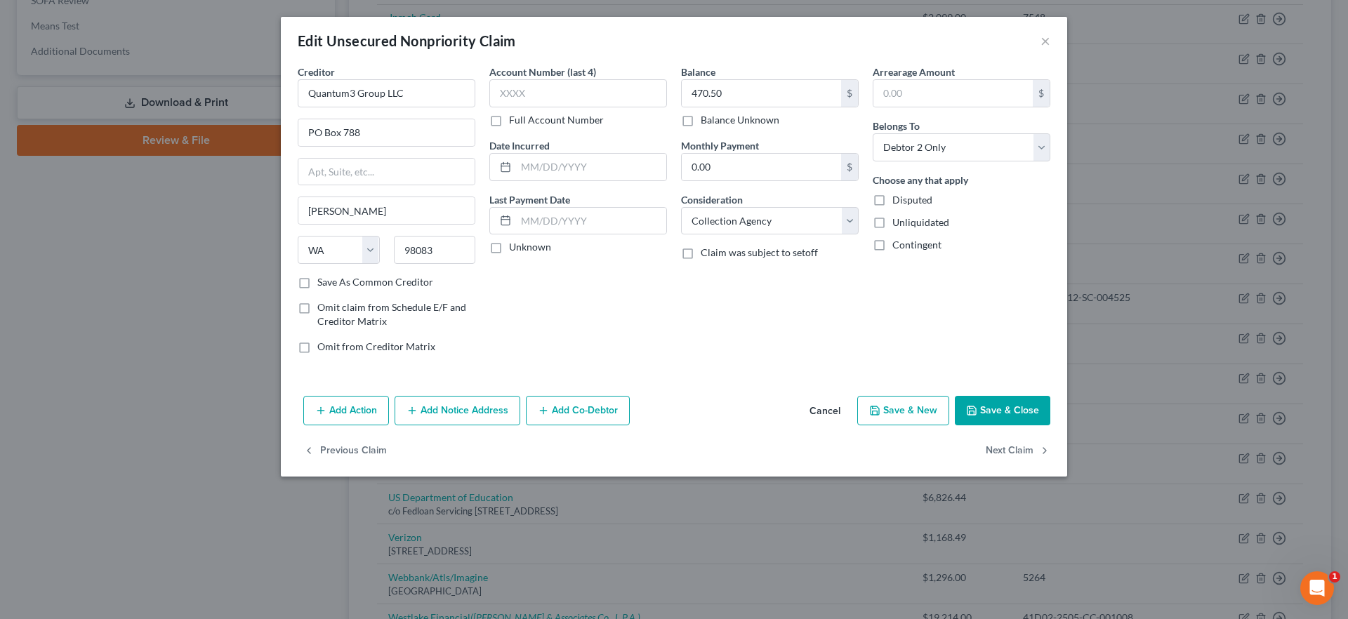
select select "2"
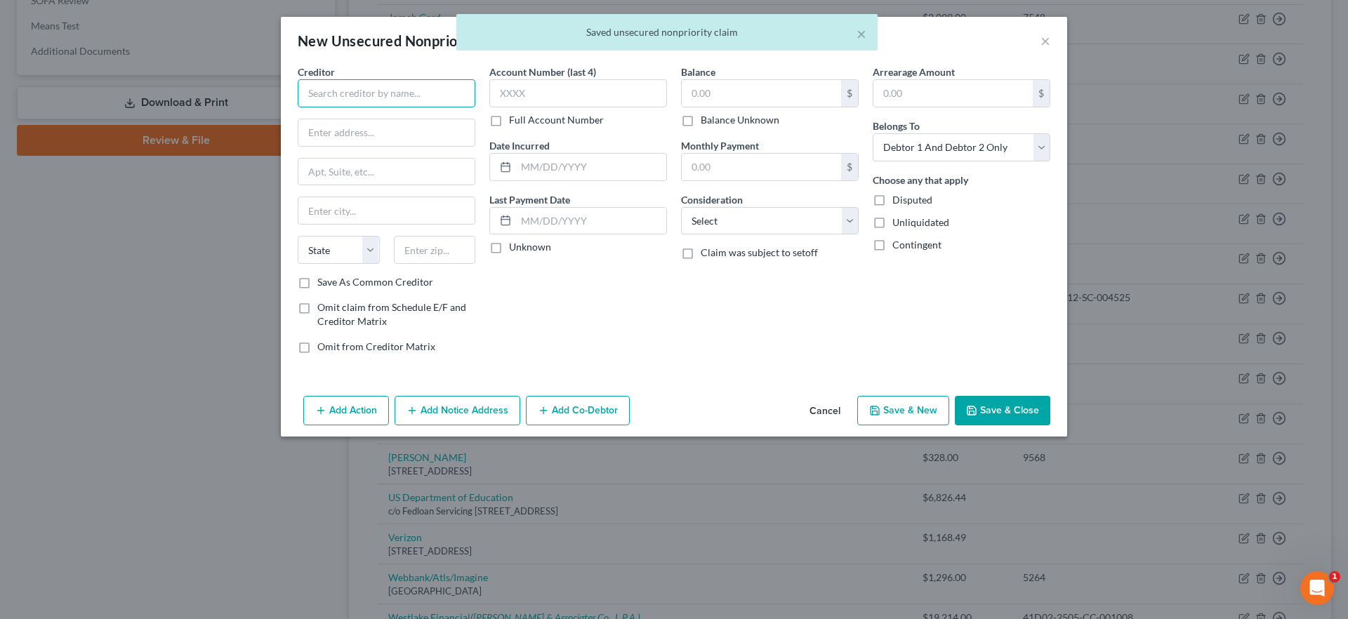
click at [382, 99] on input "text" at bounding box center [387, 93] width 178 height 28
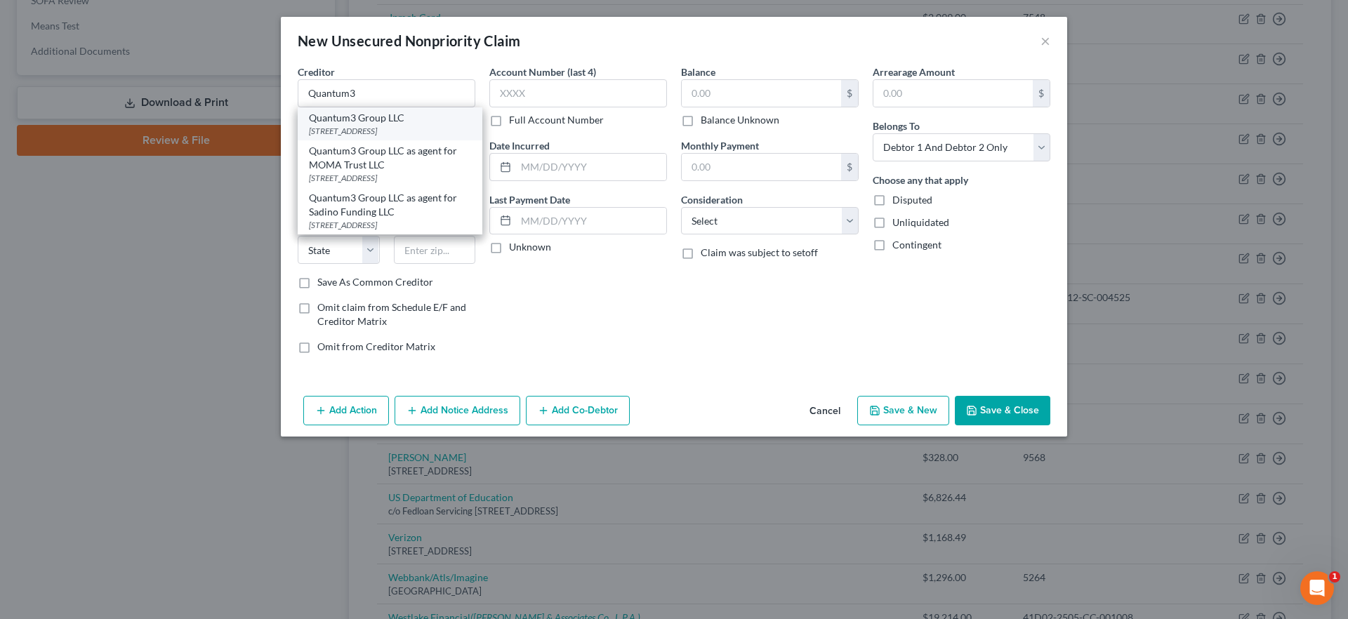
click at [378, 125] on div "[STREET_ADDRESS]" at bounding box center [390, 131] width 162 height 12
type input "Quantum3 Group LLC"
type input "PO Box 788"
type input "Kirkland"
select select "50"
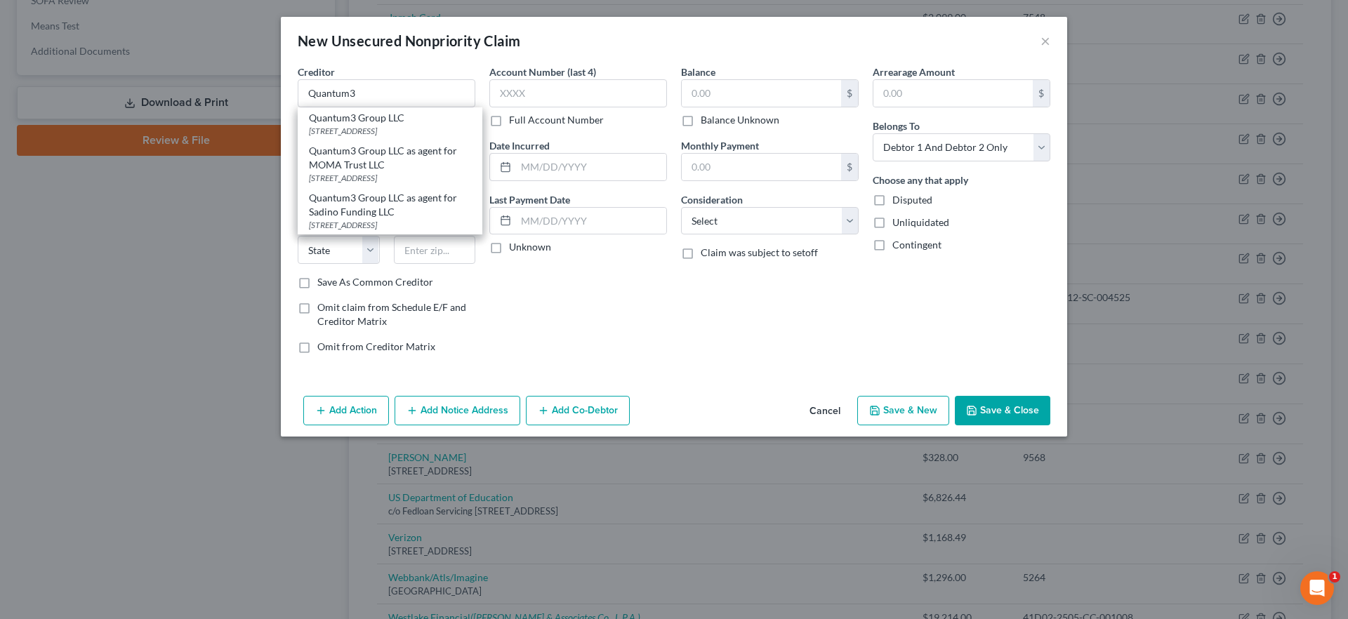
type input "98083"
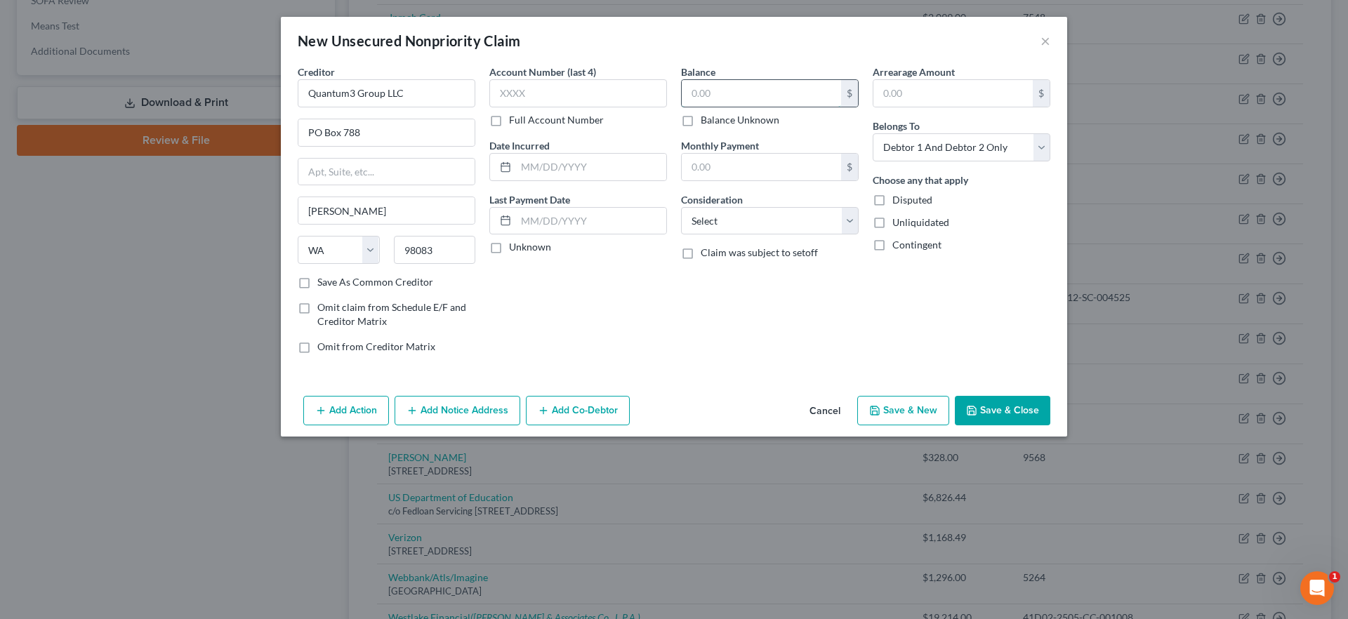
click at [760, 101] on input "text" at bounding box center [761, 93] width 159 height 27
drag, startPoint x: 921, startPoint y: 146, endPoint x: 923, endPoint y: 154, distance: 8.5
click at [921, 146] on select "Select Debtor 1 Only Debtor 2 Only Debtor 1 And Debtor 2 Only At Least One Of T…" at bounding box center [962, 147] width 178 height 28
select select "1"
click at [873, 133] on select "Select Debtor 1 Only Debtor 2 Only Debtor 1 And Debtor 2 Only At Least One Of T…" at bounding box center [962, 147] width 178 height 28
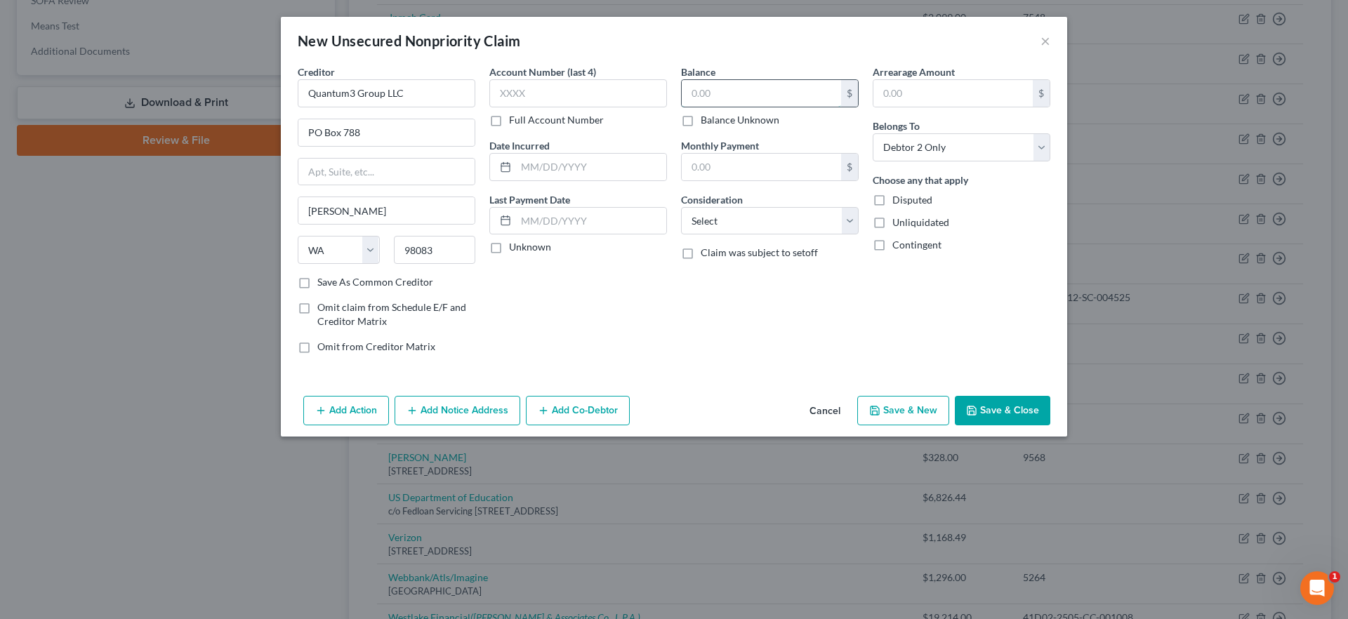
click at [774, 97] on input "text" at bounding box center [761, 93] width 159 height 27
type input "312.55"
click at [913, 407] on button "Save & New" at bounding box center [903, 410] width 92 height 29
select select "2"
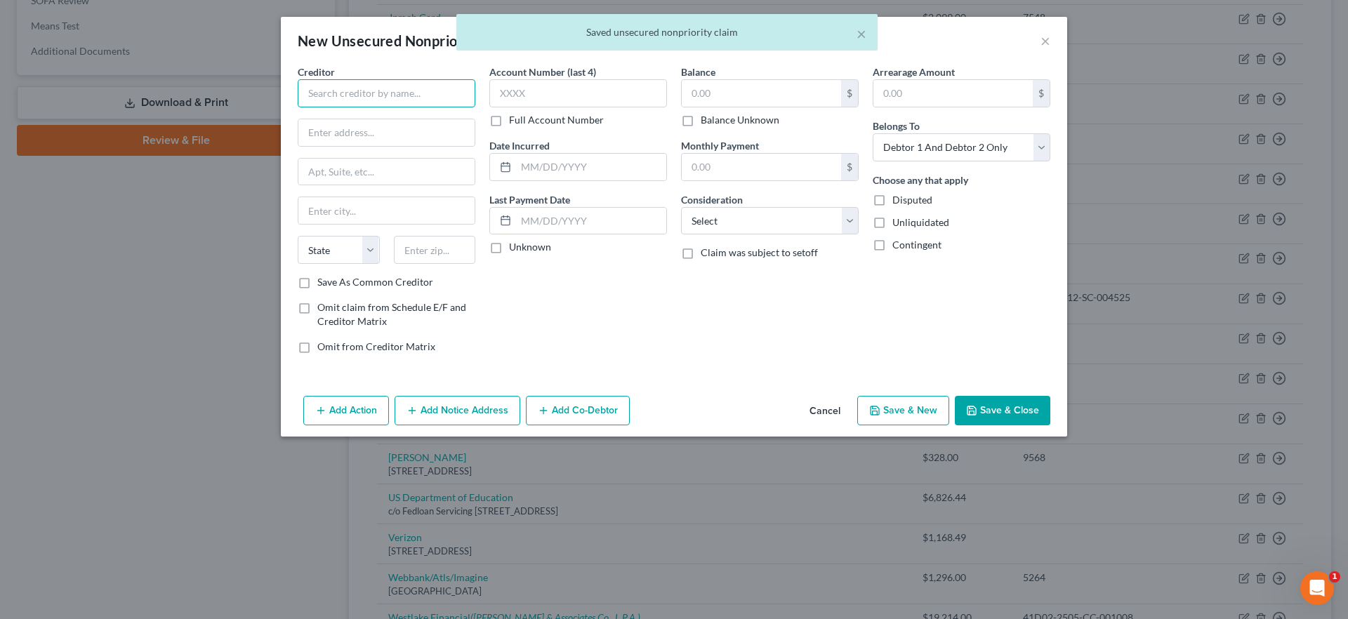
click at [383, 99] on input "text" at bounding box center [387, 93] width 178 height 28
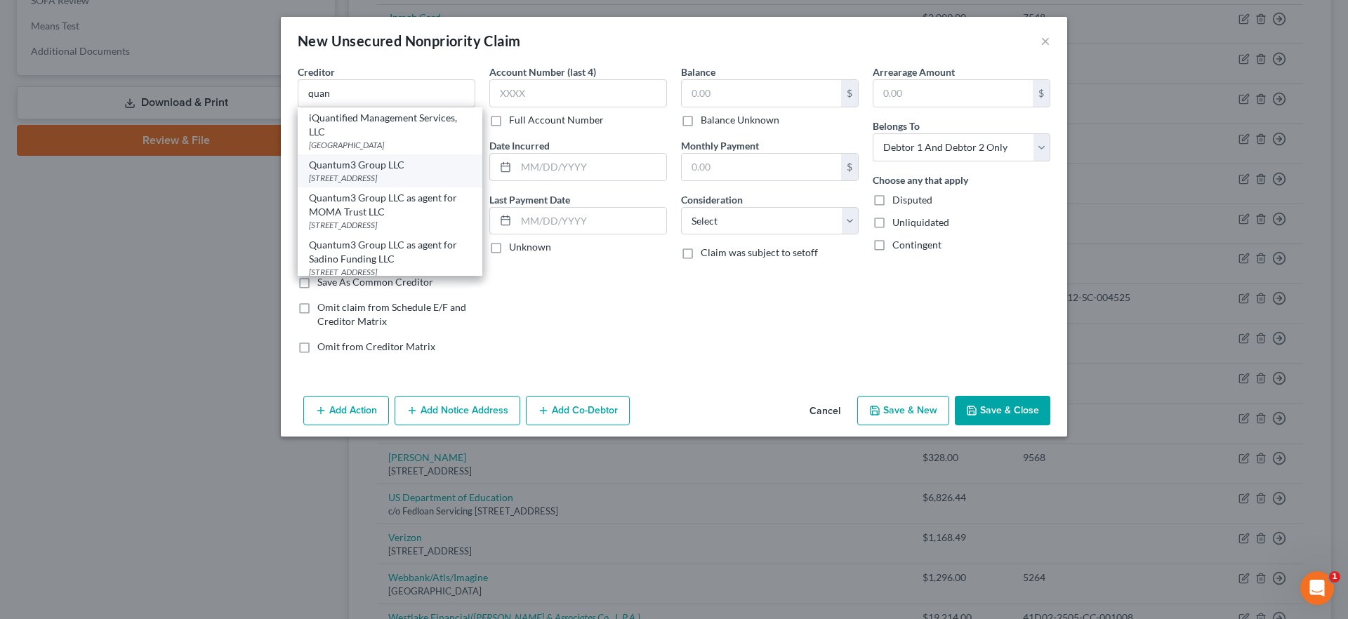
click at [402, 176] on div "[STREET_ADDRESS]" at bounding box center [390, 178] width 162 height 12
type input "Quantum3 Group LLC"
type input "PO Box 788"
type input "Kirkland"
select select "50"
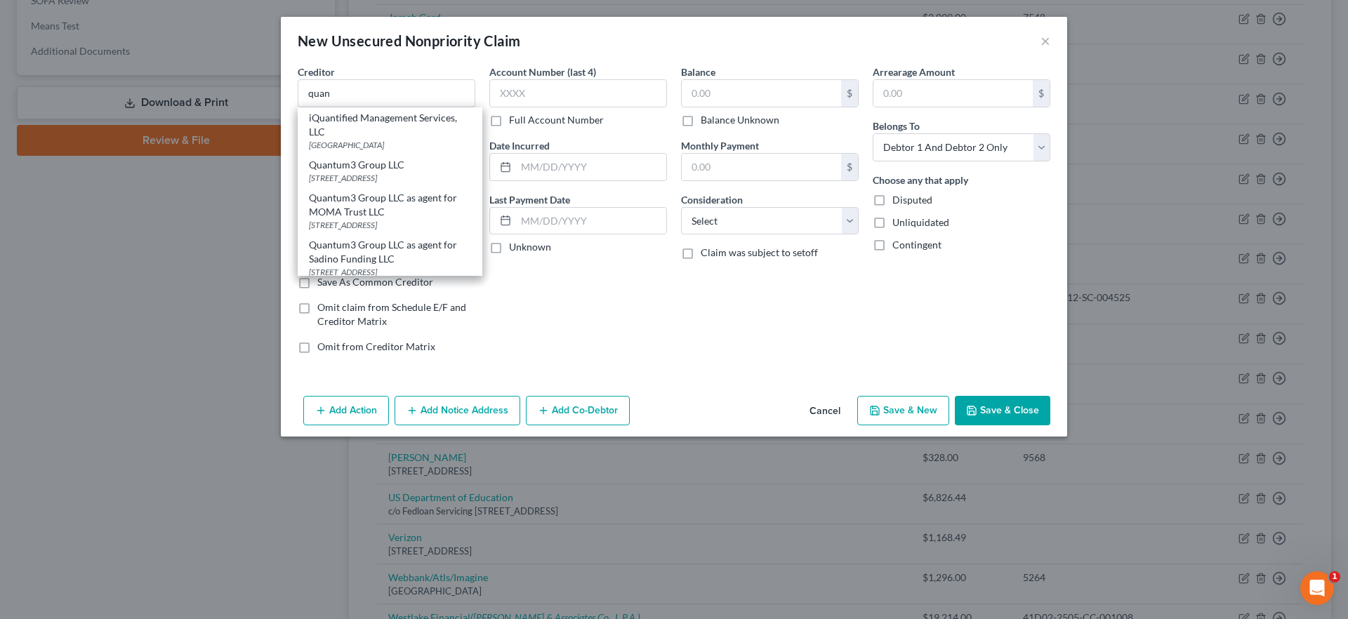
type input "98083"
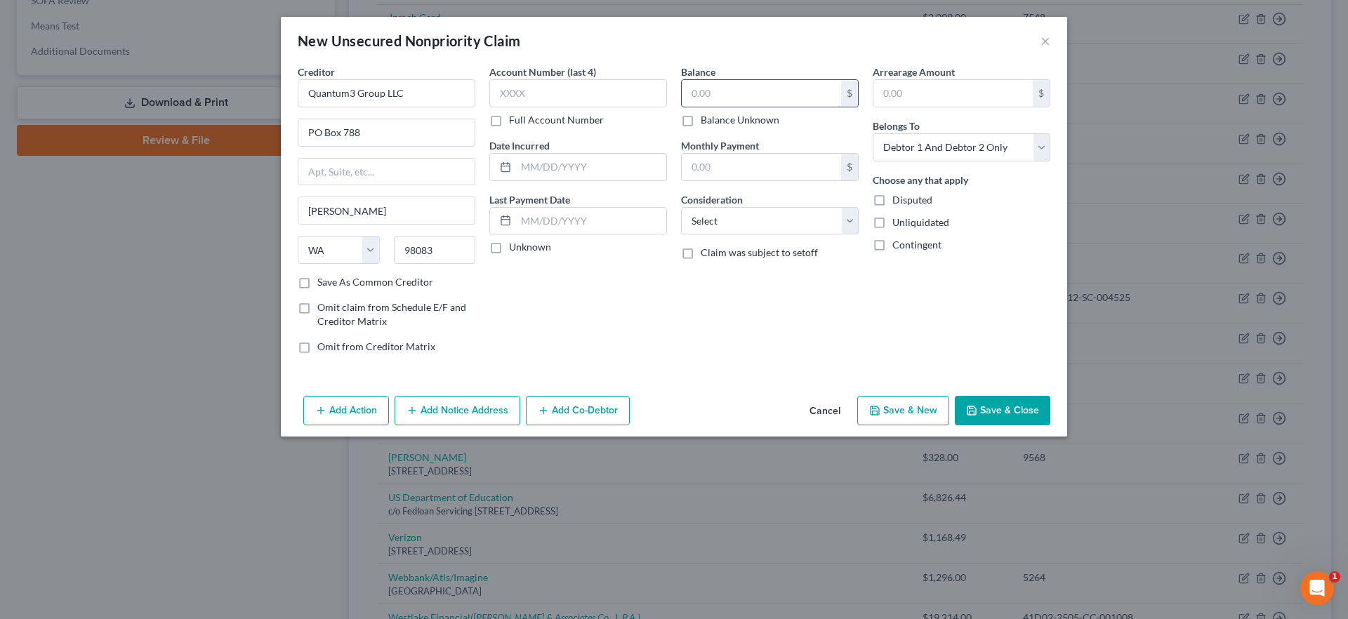
click at [784, 95] on input "text" at bounding box center [761, 93] width 159 height 27
type input "474.16"
drag, startPoint x: 904, startPoint y: 149, endPoint x: 906, endPoint y: 157, distance: 8.9
click at [904, 149] on select "Select Debtor 1 Only Debtor 2 Only Debtor 1 And Debtor 2 Only At Least One Of T…" at bounding box center [962, 147] width 178 height 28
select select "1"
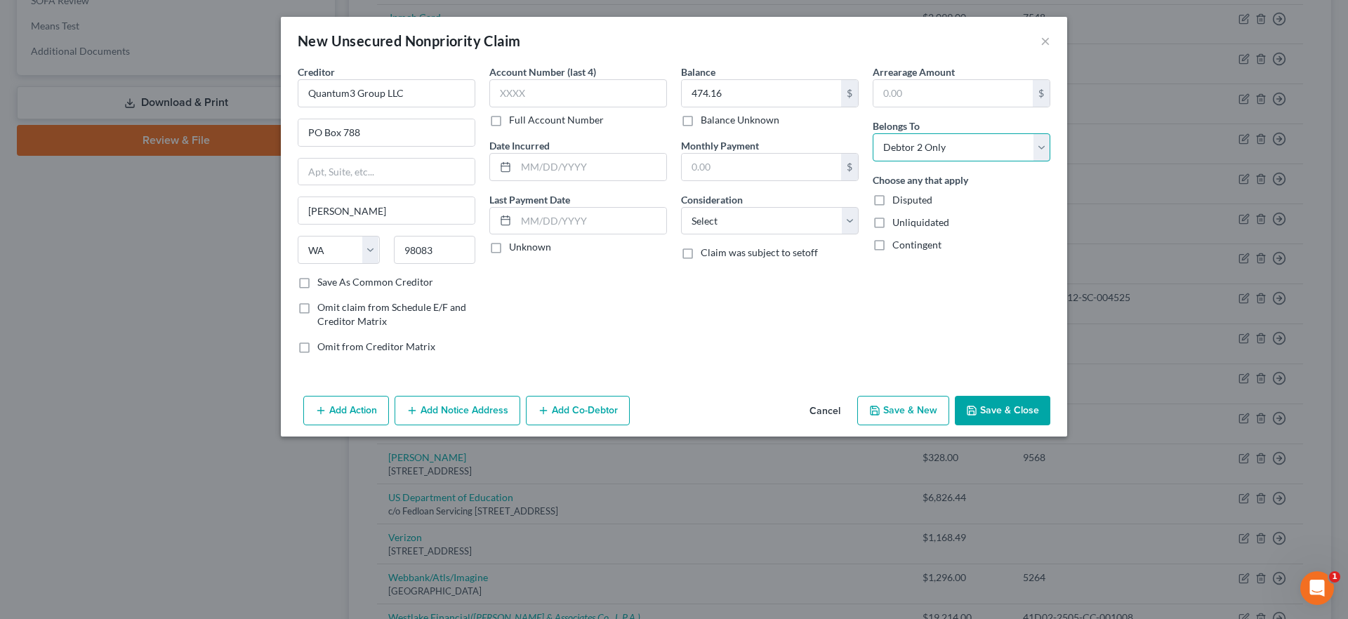
click at [873, 133] on select "Select Debtor 1 Only Debtor 2 Only Debtor 1 And Debtor 2 Only At Least One Of T…" at bounding box center [962, 147] width 178 height 28
click at [1015, 406] on button "Save & Close" at bounding box center [1002, 410] width 95 height 29
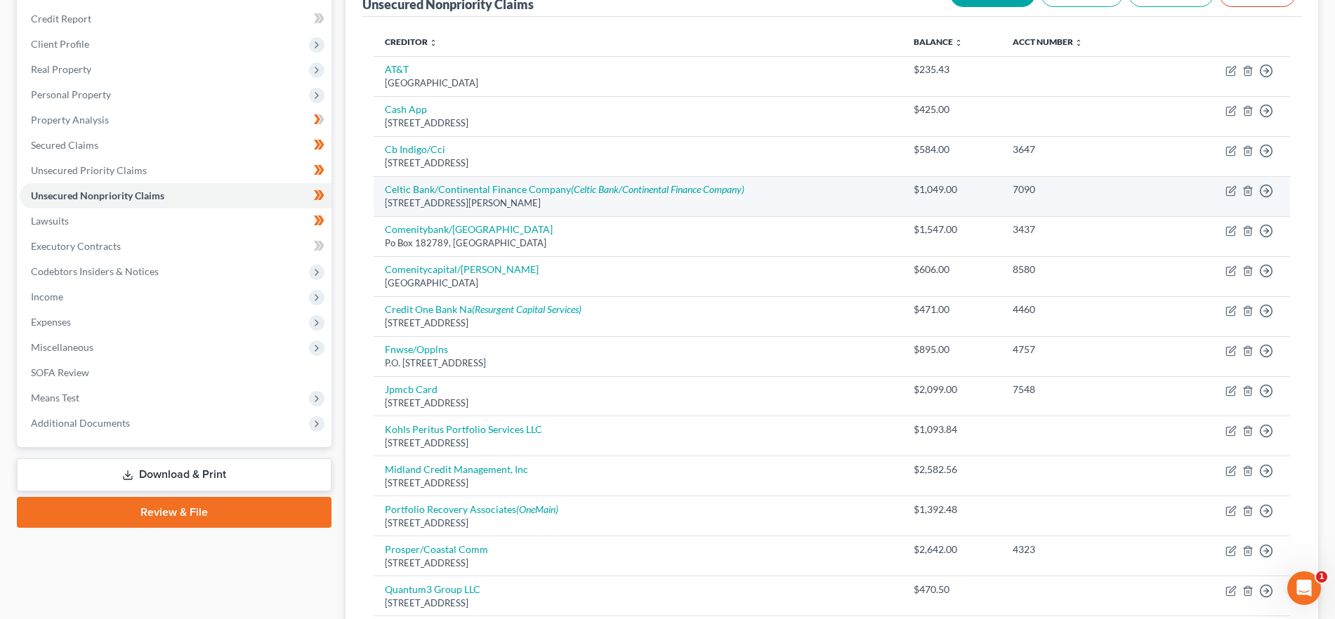
scroll to position [138, 0]
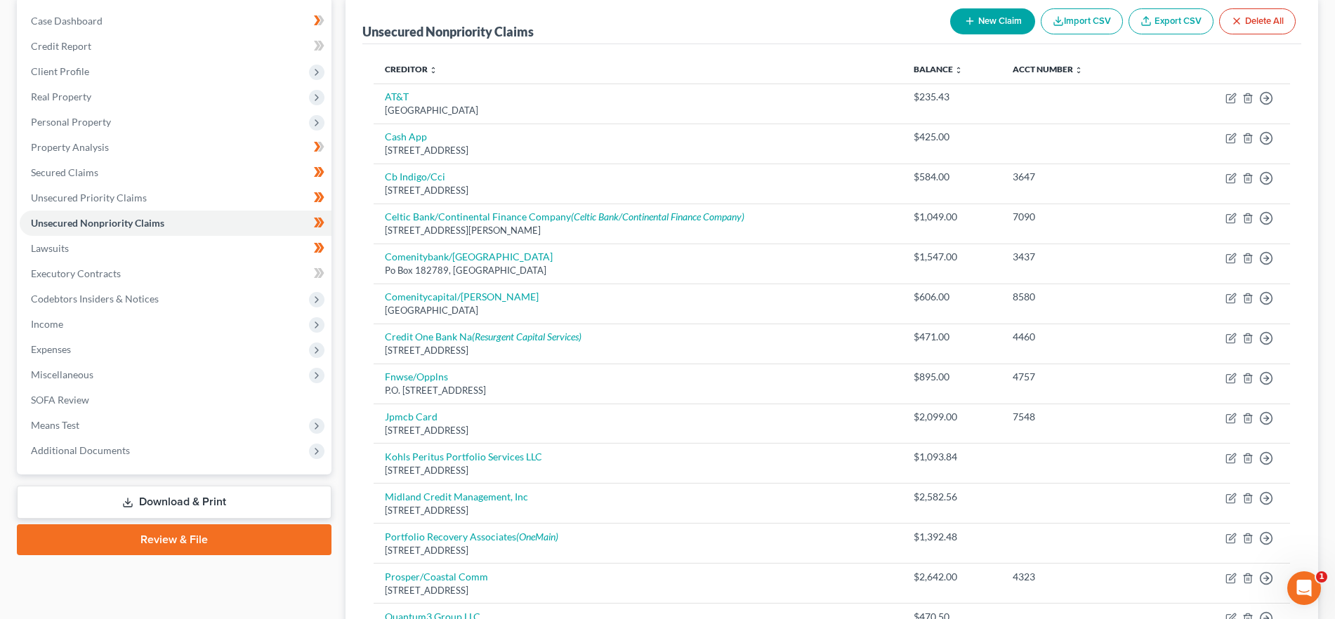
click at [991, 21] on button "New Claim" at bounding box center [992, 21] width 85 height 26
select select "2"
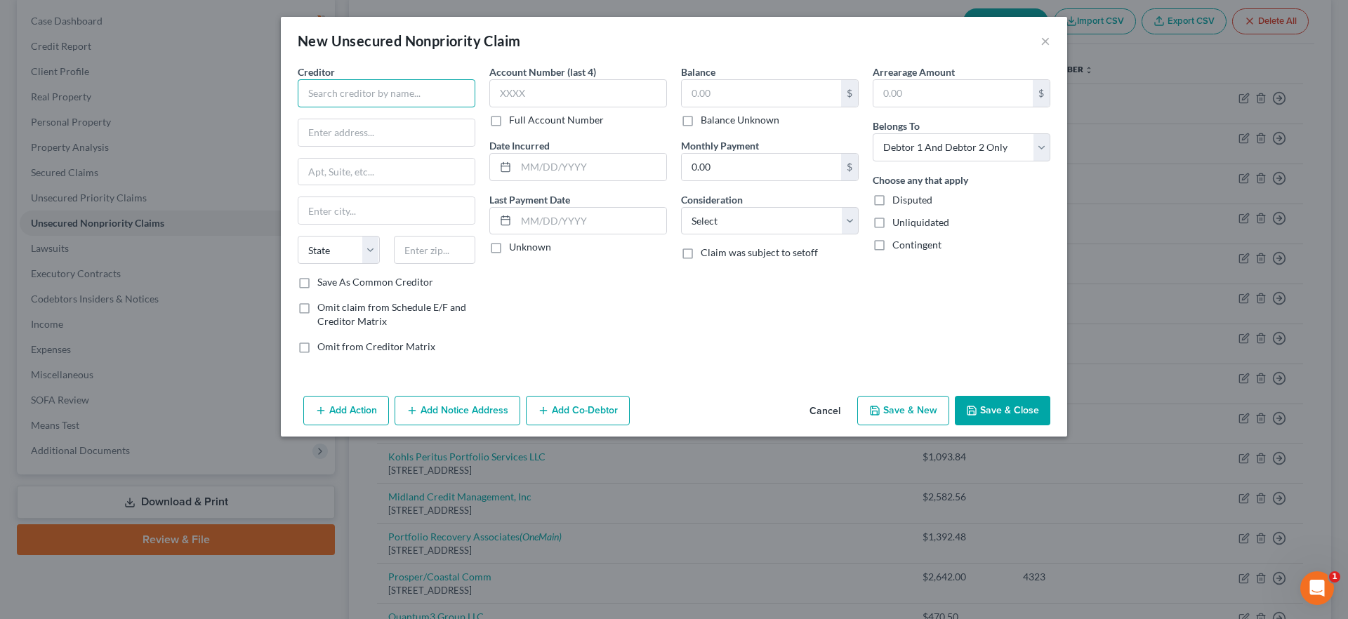
click at [433, 95] on input "text" at bounding box center [387, 93] width 178 height 28
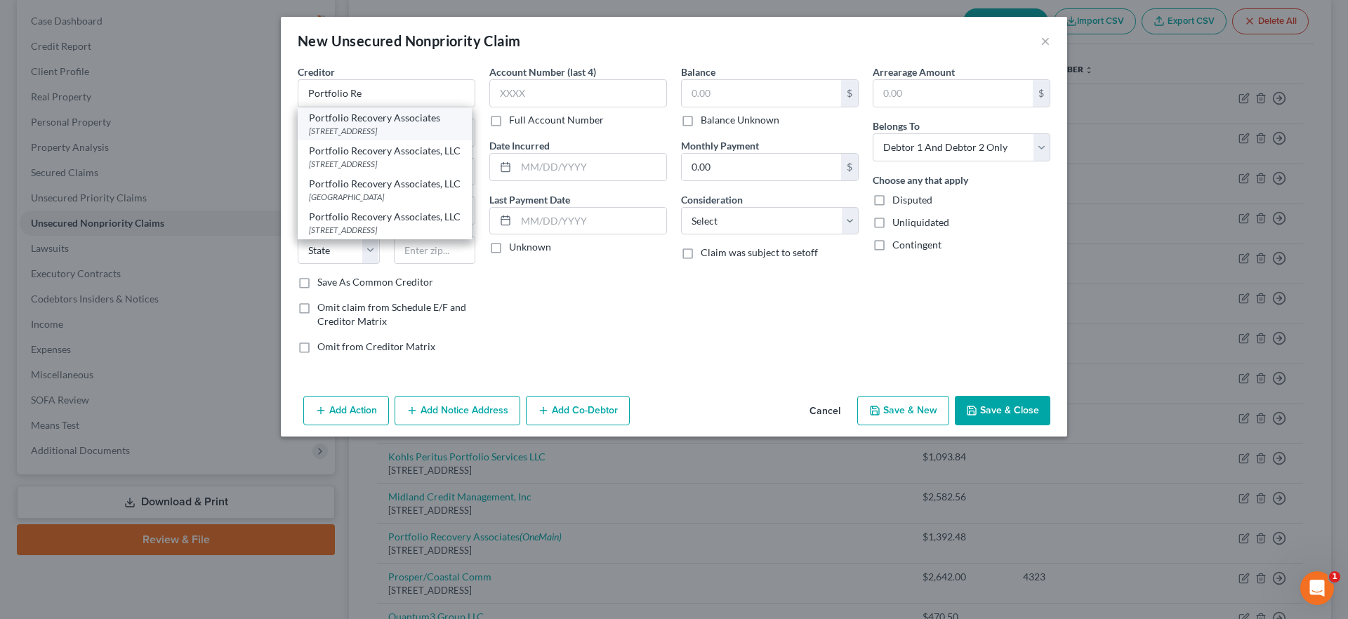
click at [399, 128] on div "[STREET_ADDRESS]" at bounding box center [385, 131] width 152 height 12
type input "Portfolio Recovery Associates"
type input "120 Corporate Boulevard"
type input "Norfolk"
select select "48"
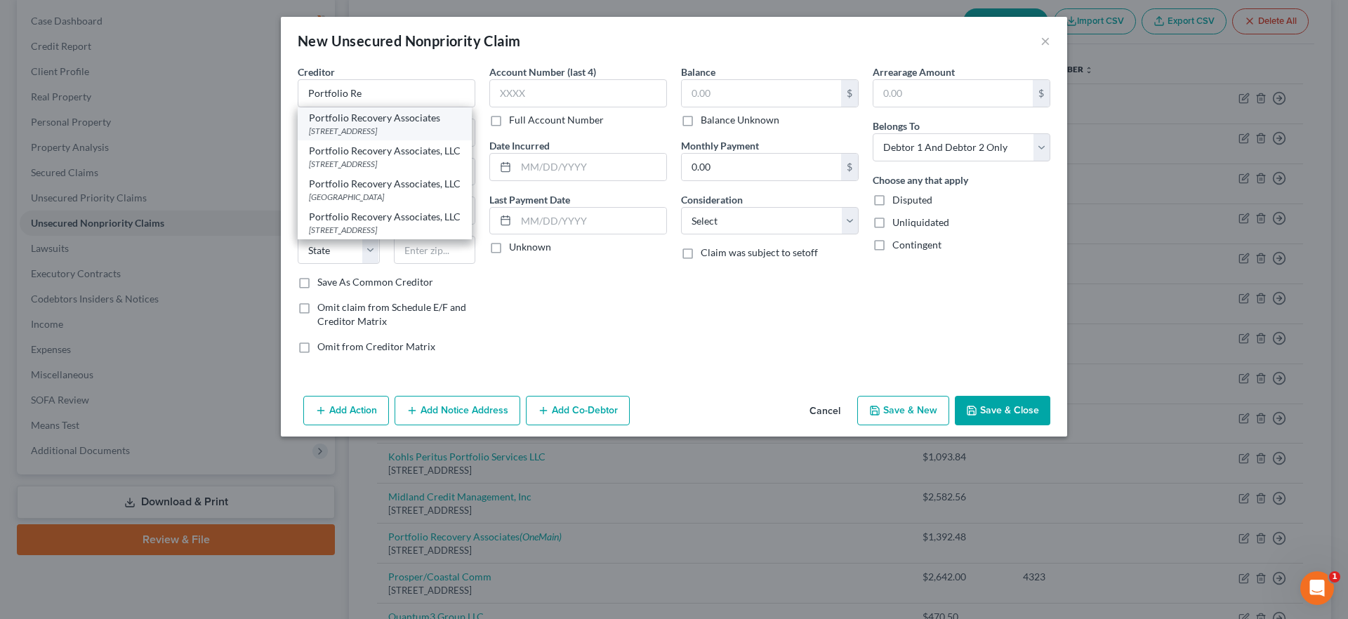
type input "23502"
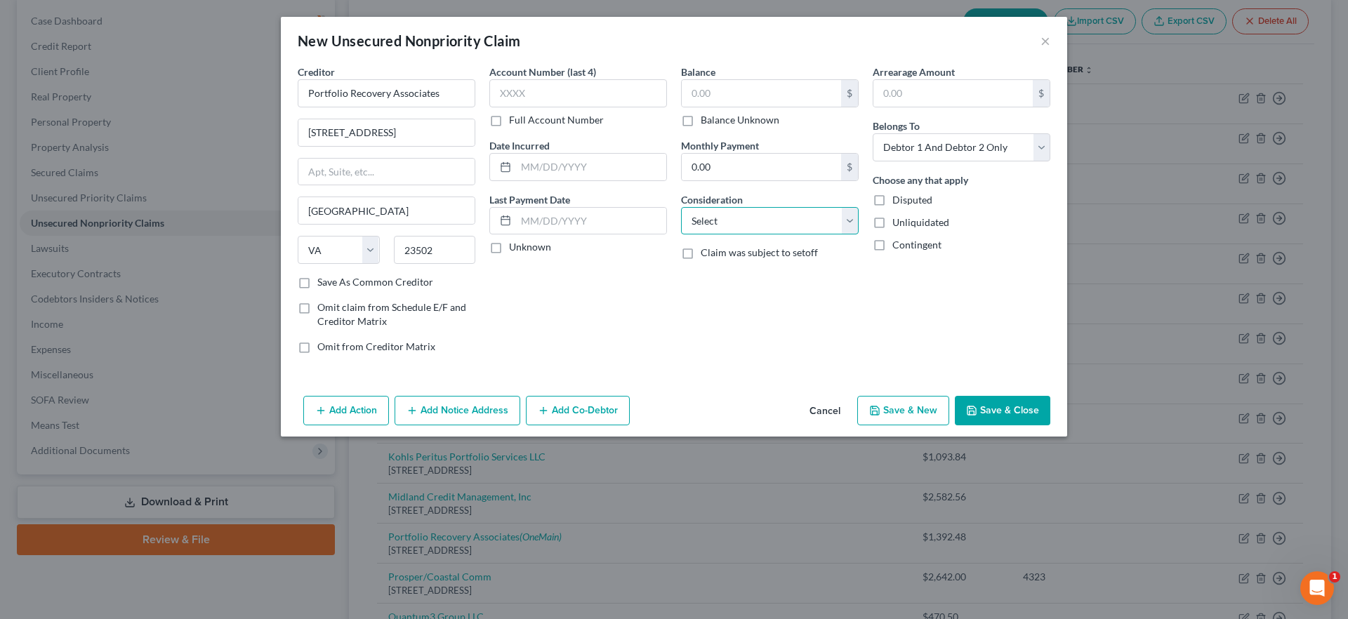
drag, startPoint x: 732, startPoint y: 223, endPoint x: 734, endPoint y: 232, distance: 8.7
click at [732, 223] on select "Select Cable / Satellite Services Collection Agency Credit Card Debt Debt Couns…" at bounding box center [770, 221] width 178 height 28
select select "1"
click at [681, 207] on select "Select Cable / Satellite Services Collection Agency Credit Card Debt Debt Couns…" at bounding box center [770, 221] width 178 height 28
click at [729, 94] on input "text" at bounding box center [761, 93] width 159 height 27
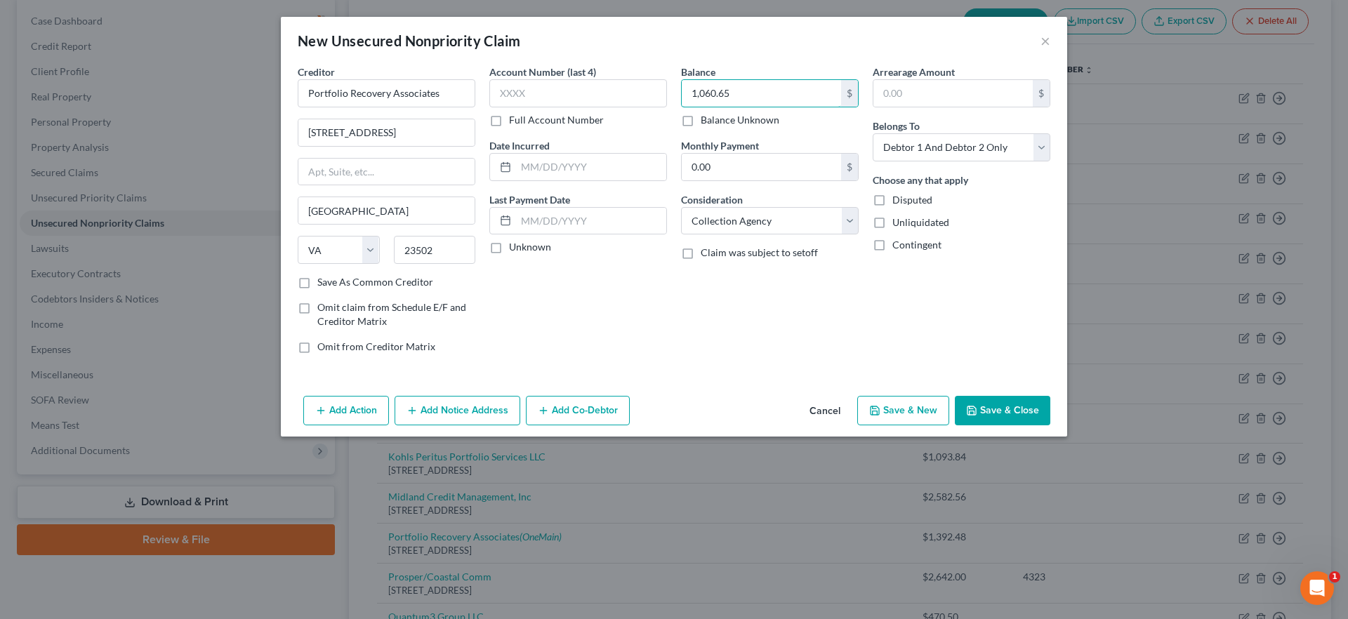
type input "1,060.65"
click at [464, 418] on button "Add Notice Address" at bounding box center [458, 410] width 126 height 29
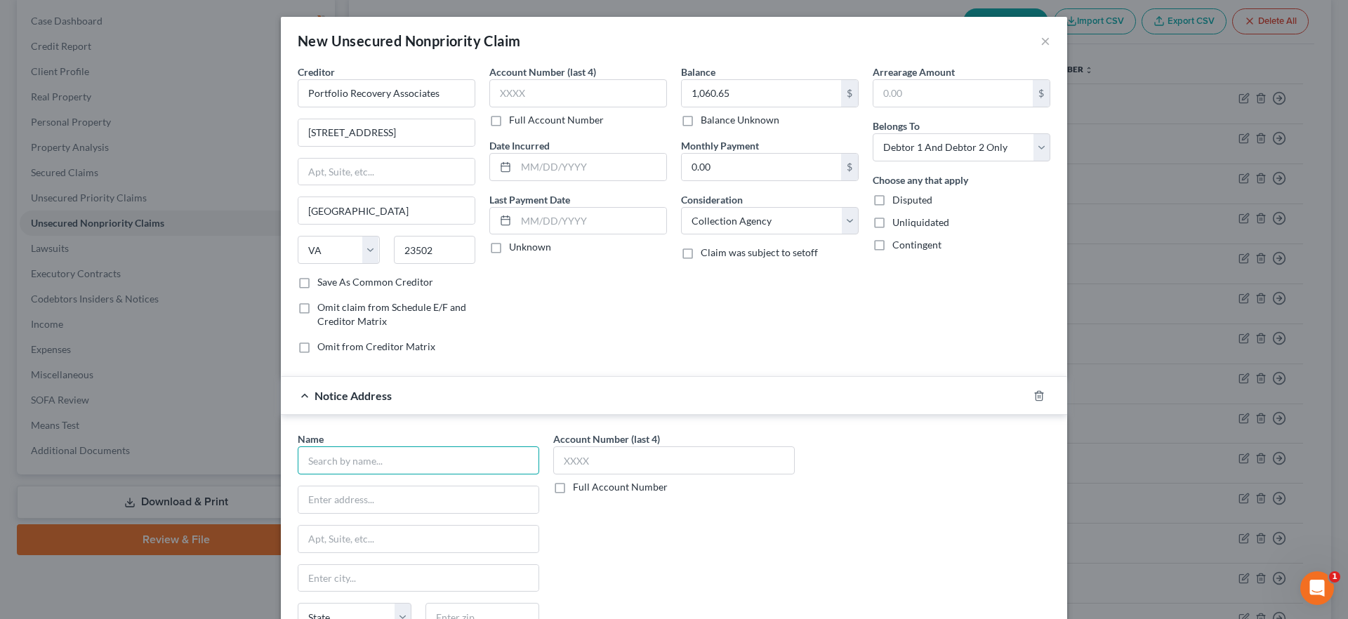
click at [482, 451] on input "text" at bounding box center [419, 461] width 242 height 28
drag, startPoint x: 335, startPoint y: 465, endPoint x: 269, endPoint y: 444, distance: 69.3
click at [246, 464] on div "New Unsecured Nonpriority Claim × Creditor * Portfolio Recovery Associates 120 …" at bounding box center [674, 309] width 1348 height 619
type input "Bobs dis"
drag, startPoint x: 362, startPoint y: 454, endPoint x: 239, endPoint y: 456, distance: 122.9
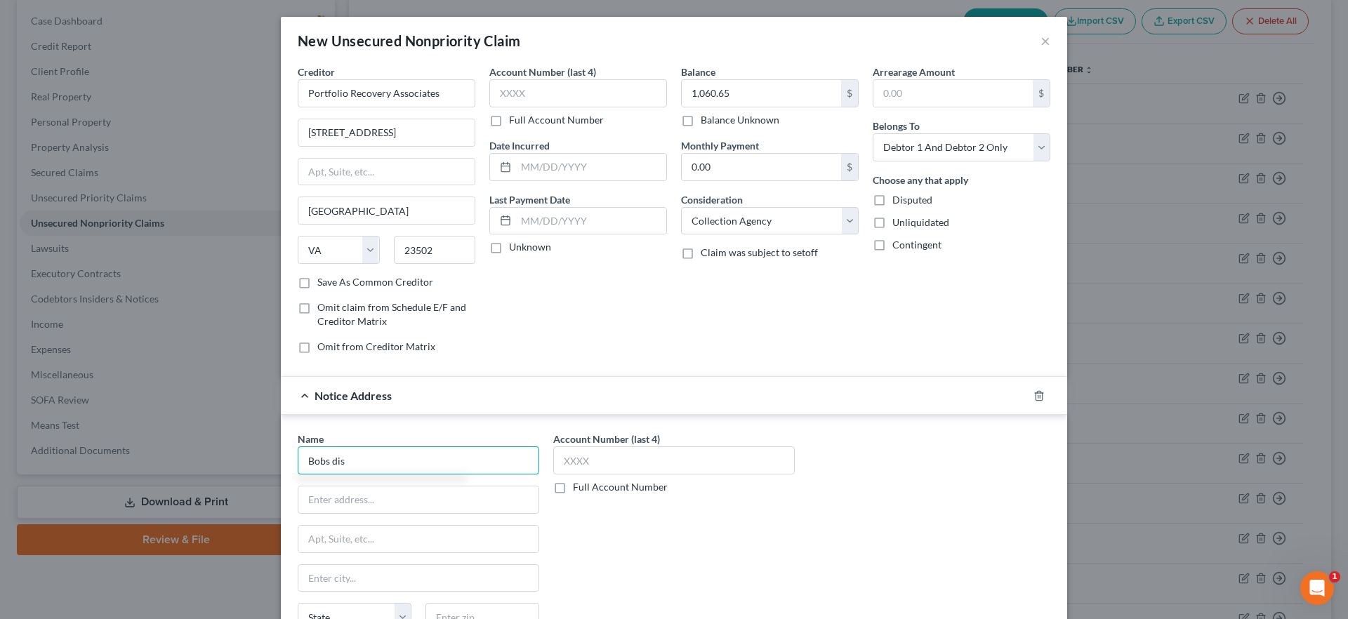
click at [239, 456] on div "New Unsecured Nonpriority Claim × Creditor * Portfolio Recovery Associates 120 …" at bounding box center [674, 309] width 1348 height 619
click at [995, 145] on select "Select Debtor 1 Only Debtor 2 Only Debtor 1 And Debtor 2 Only At Least One Of T…" at bounding box center [962, 147] width 178 height 28
select select "1"
click at [873, 133] on select "Select Debtor 1 Only Debtor 2 Only Debtor 1 And Debtor 2 Only At Least One Of T…" at bounding box center [962, 147] width 178 height 28
click at [1033, 397] on icon "button" at bounding box center [1038, 395] width 11 height 11
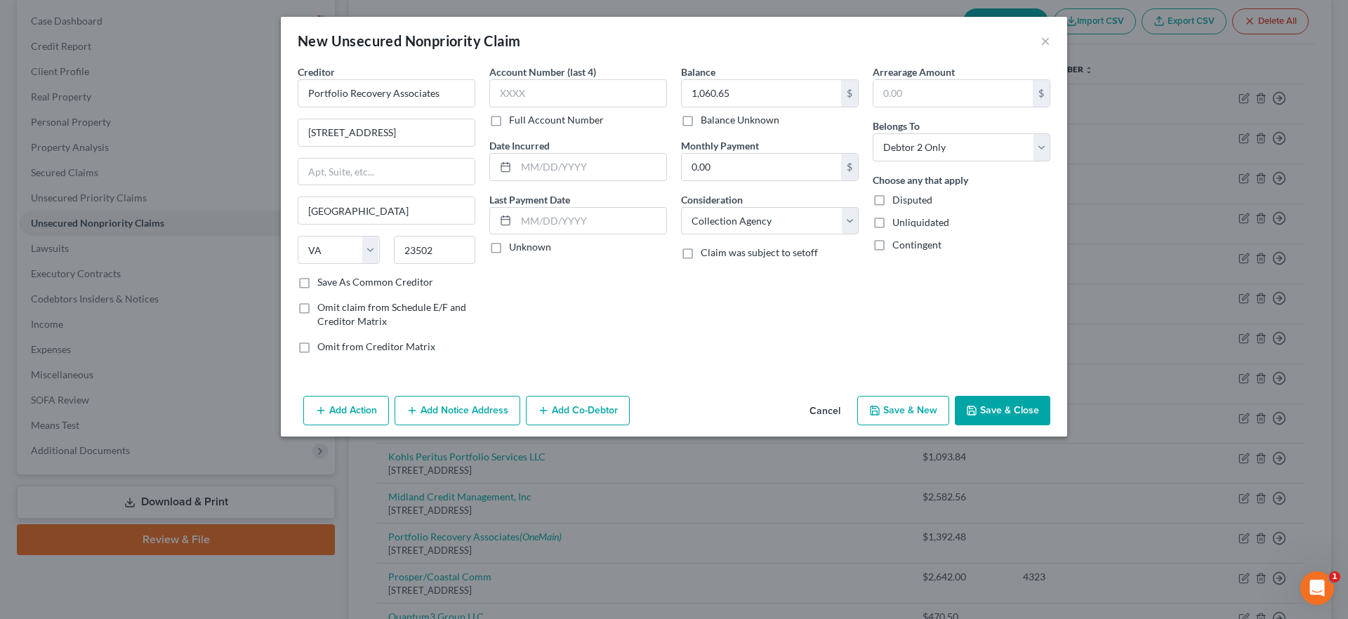
click at [998, 405] on button "Save & Close" at bounding box center [1002, 410] width 95 height 29
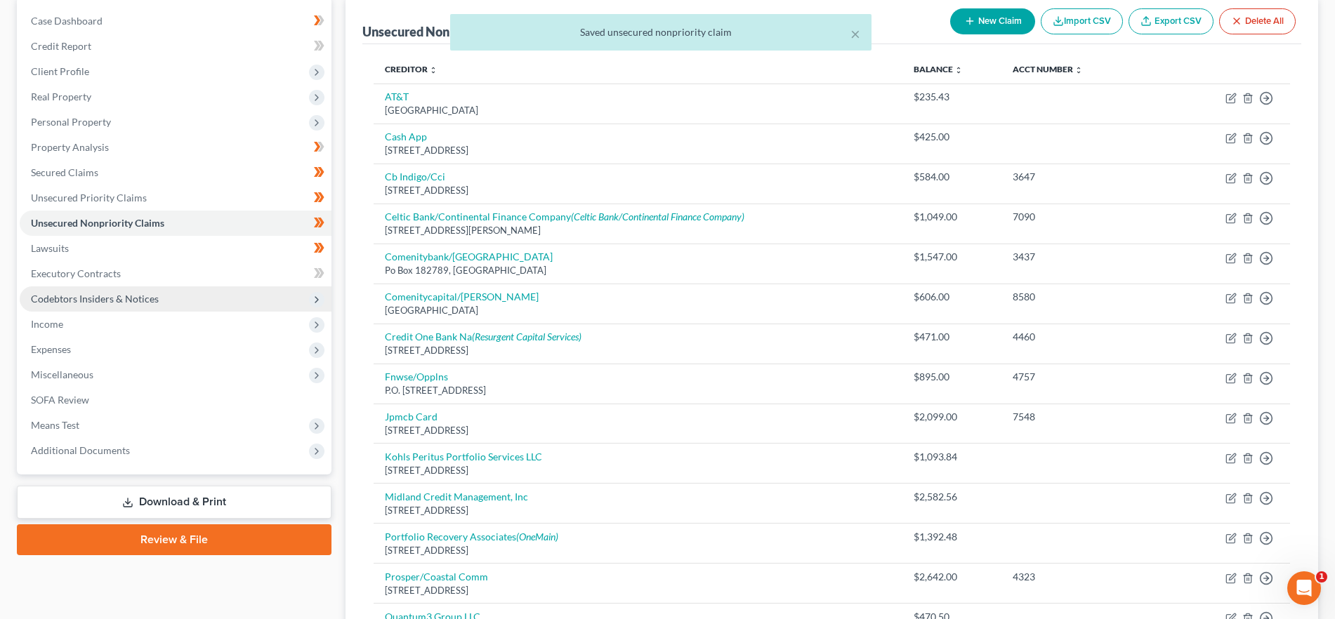
click at [178, 293] on span "Codebtors Insiders & Notices" at bounding box center [176, 298] width 312 height 25
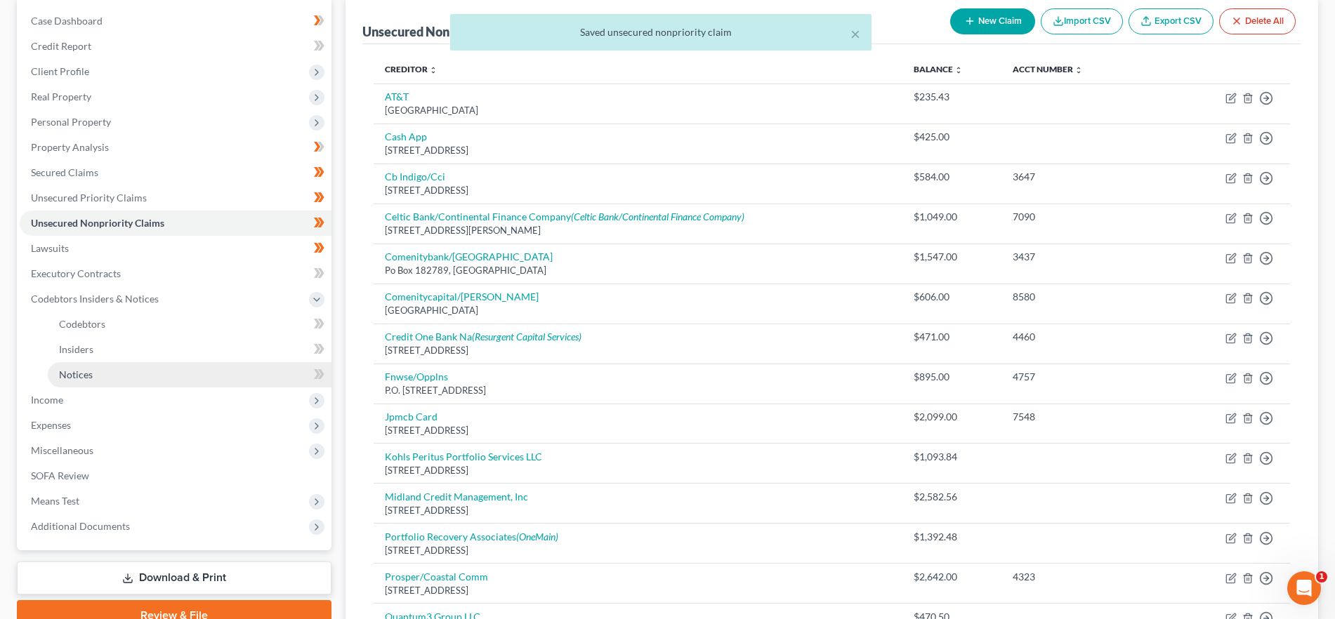
click at [173, 371] on link "Notices" at bounding box center [190, 374] width 284 height 25
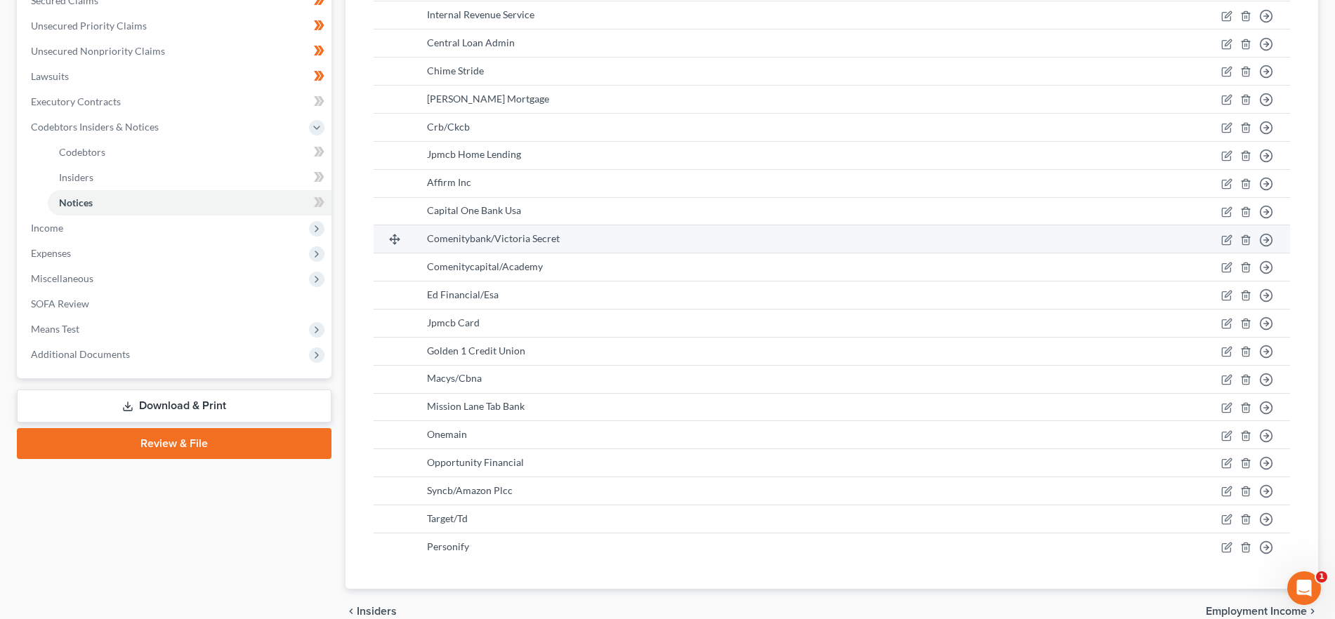
scroll to position [334, 0]
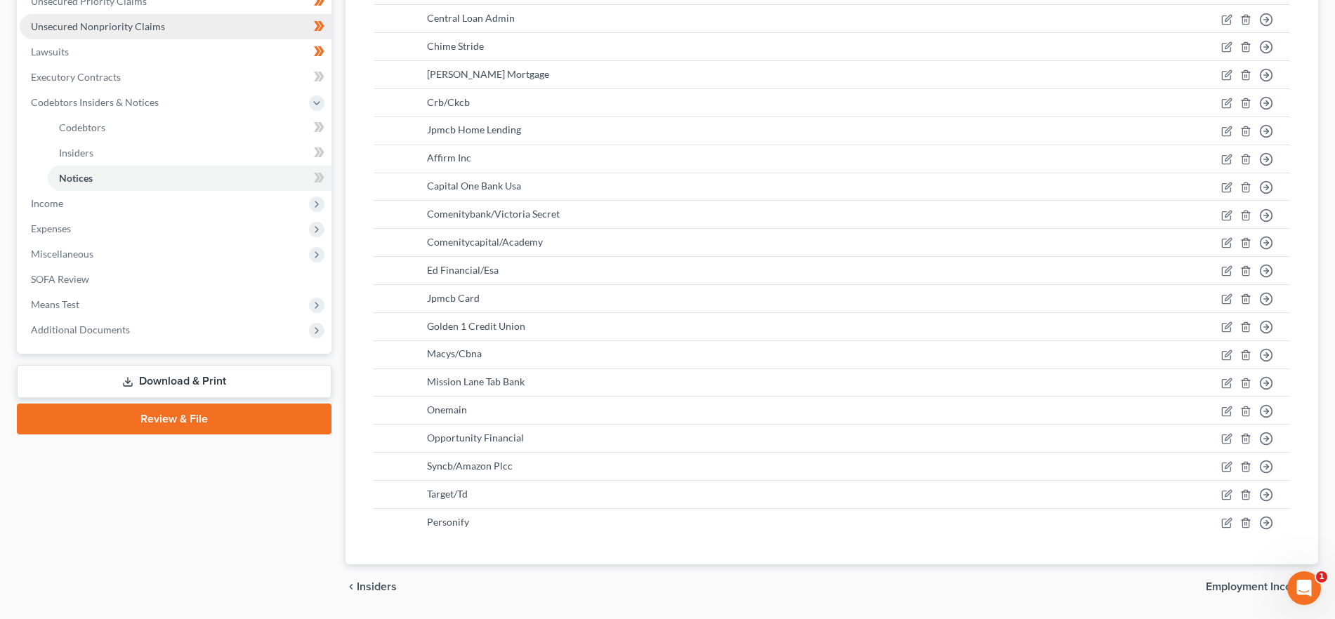
click at [111, 29] on span "Unsecured Nonpriority Claims" at bounding box center [98, 26] width 134 height 12
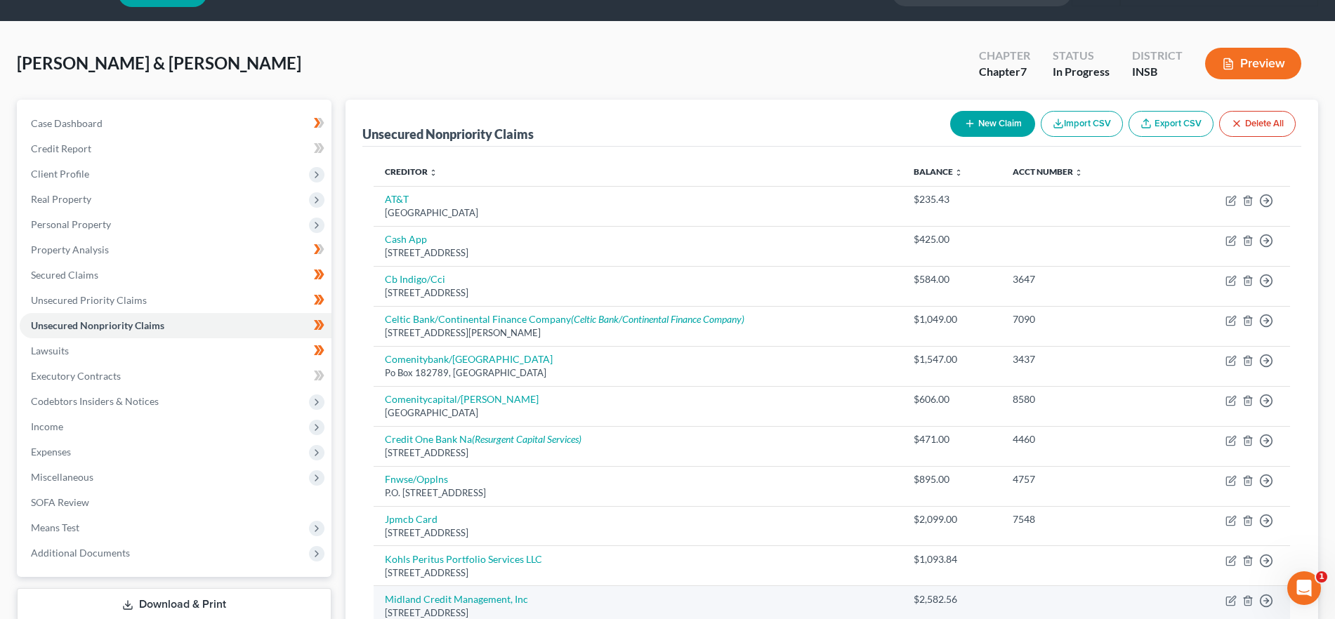
scroll to position [34, 0]
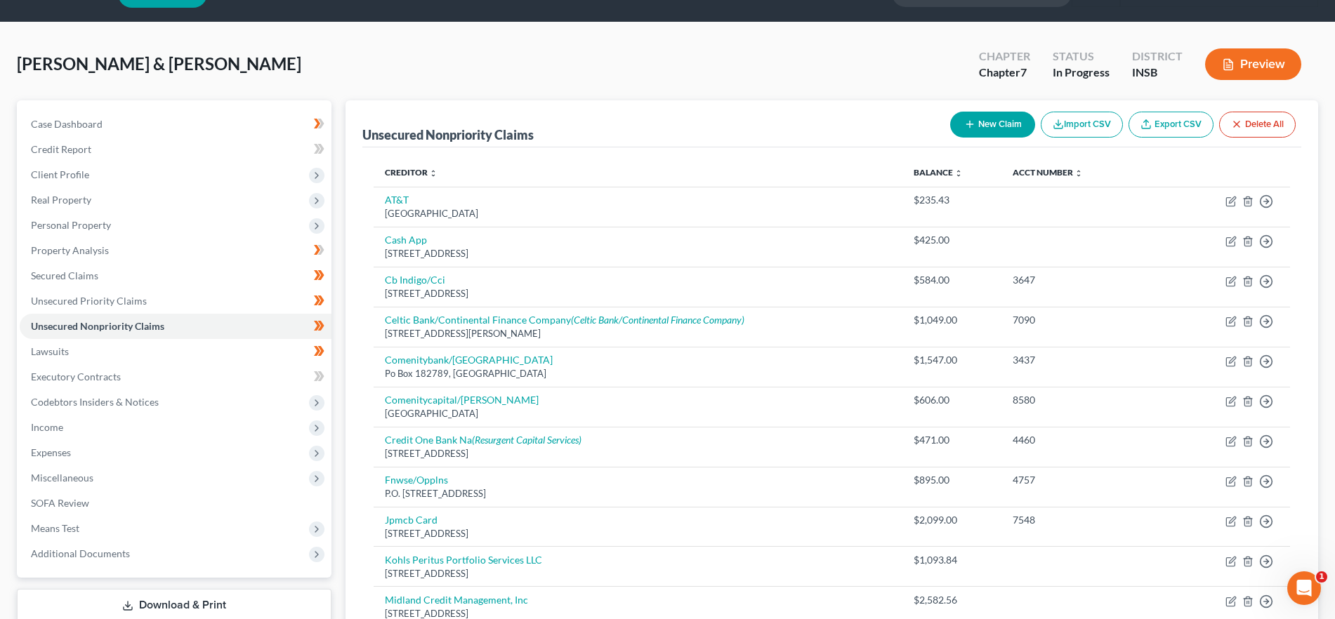
click at [975, 133] on button "New Claim" at bounding box center [992, 125] width 85 height 26
select select "2"
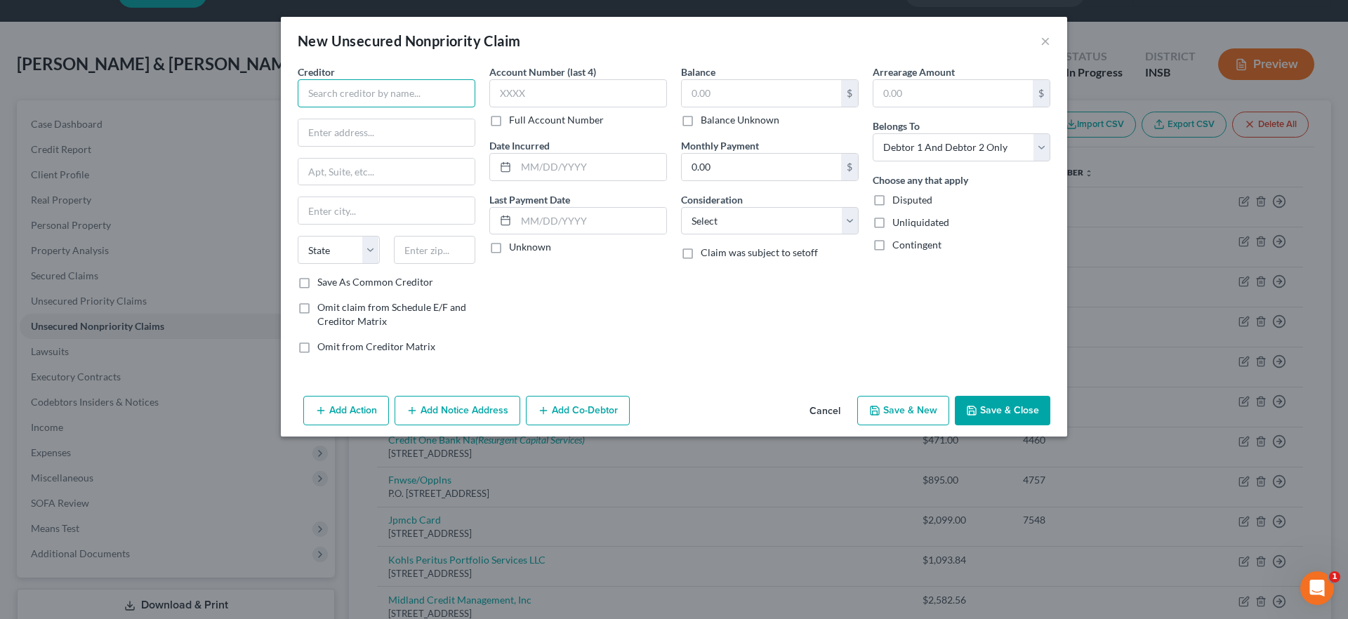
click at [381, 89] on input "text" at bounding box center [387, 93] width 178 height 28
click at [371, 119] on div "Scolopax, LLC" at bounding box center [382, 118] width 146 height 14
type input "Scolopax, LLC"
type input "2003 Western Ave"
type input "Seattle"
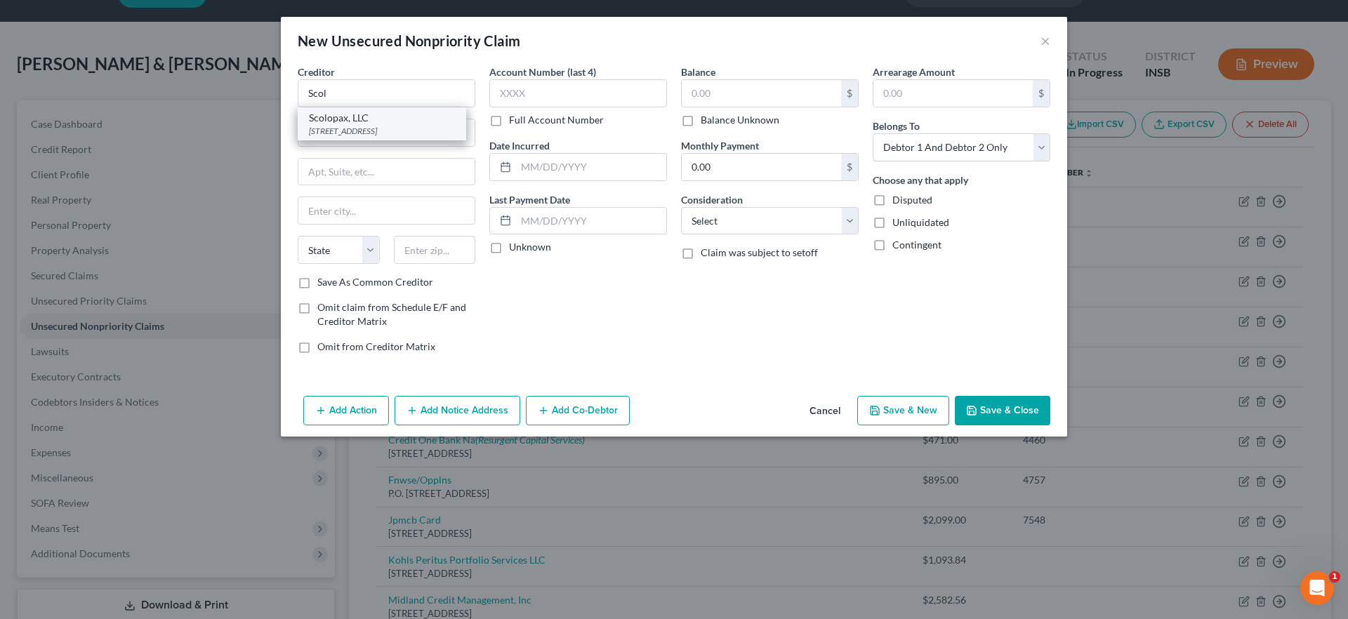
select select "50"
type input "98121"
click at [717, 97] on input "text" at bounding box center [761, 93] width 159 height 27
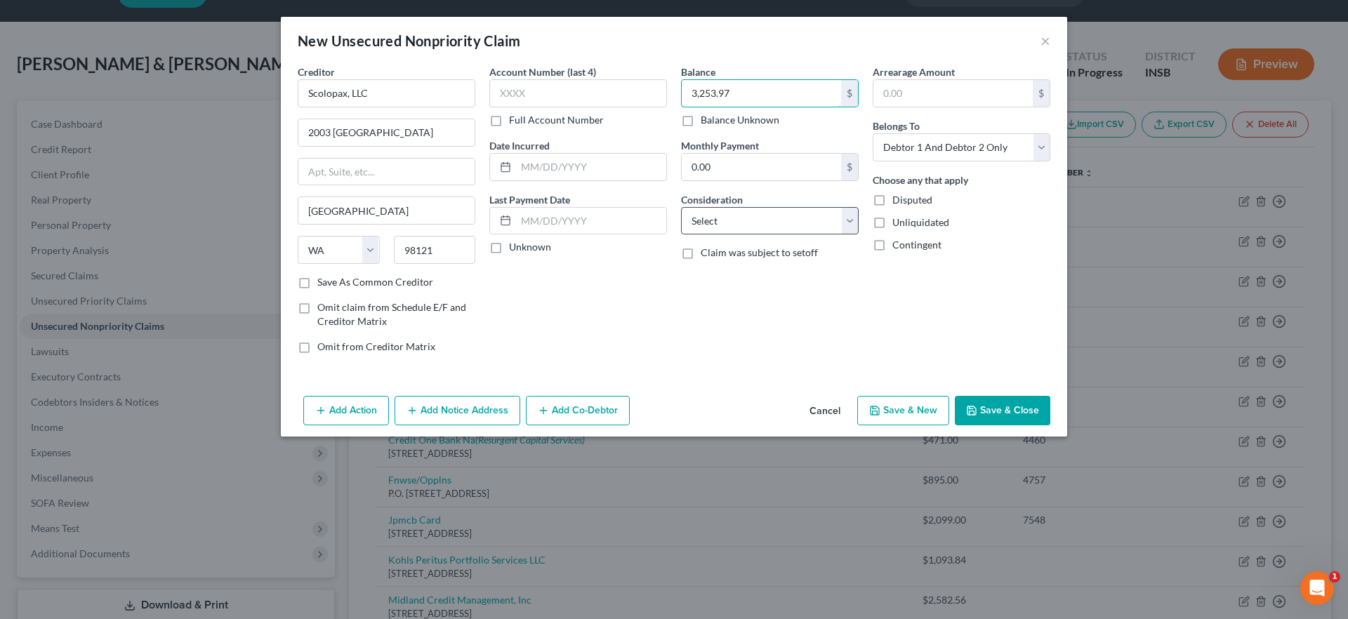
type input "3,253.97"
drag, startPoint x: 720, startPoint y: 212, endPoint x: 720, endPoint y: 222, distance: 9.8
click at [720, 212] on select "Select Cable / Satellite Services Collection Agency Credit Card Debt Debt Couns…" at bounding box center [770, 221] width 178 height 28
click at [903, 154] on select "Select Debtor 1 Only Debtor 2 Only Debtor 1 And Debtor 2 Only At Least One Of T…" at bounding box center [962, 147] width 178 height 28
select select "1"
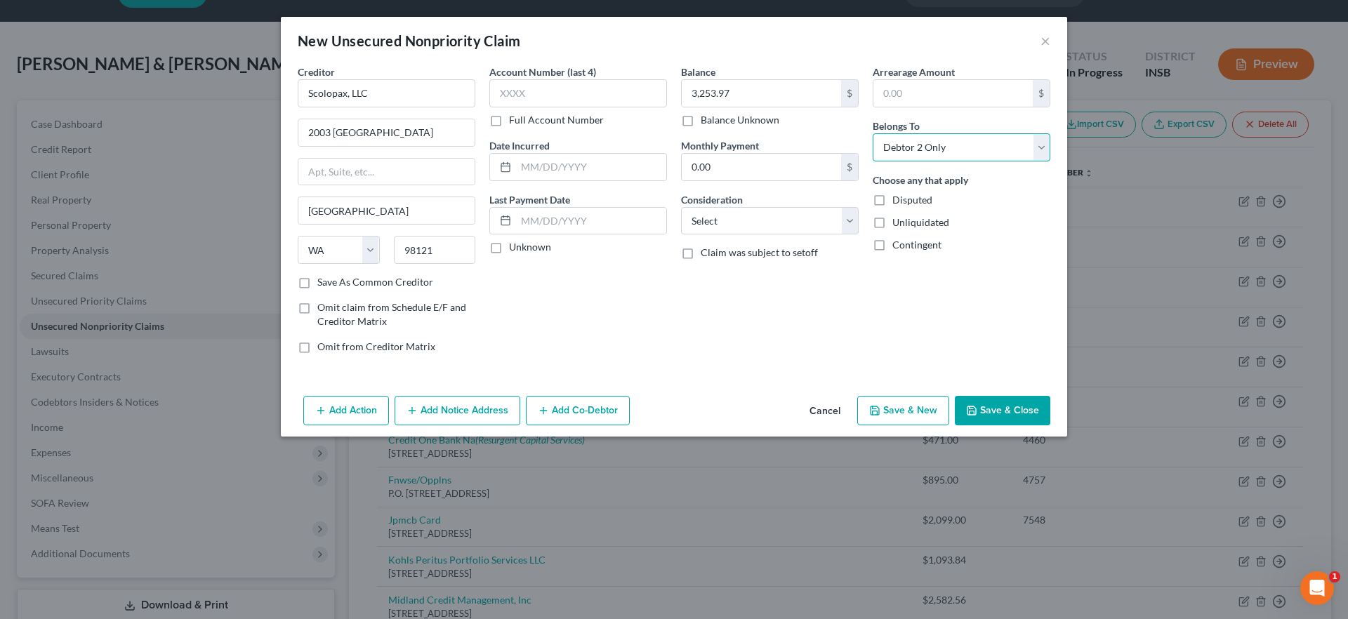
click at [873, 133] on select "Select Debtor 1 Only Debtor 2 Only Debtor 1 And Debtor 2 Only At Least One Of T…" at bounding box center [962, 147] width 178 height 28
click at [983, 402] on button "Save & Close" at bounding box center [1002, 410] width 95 height 29
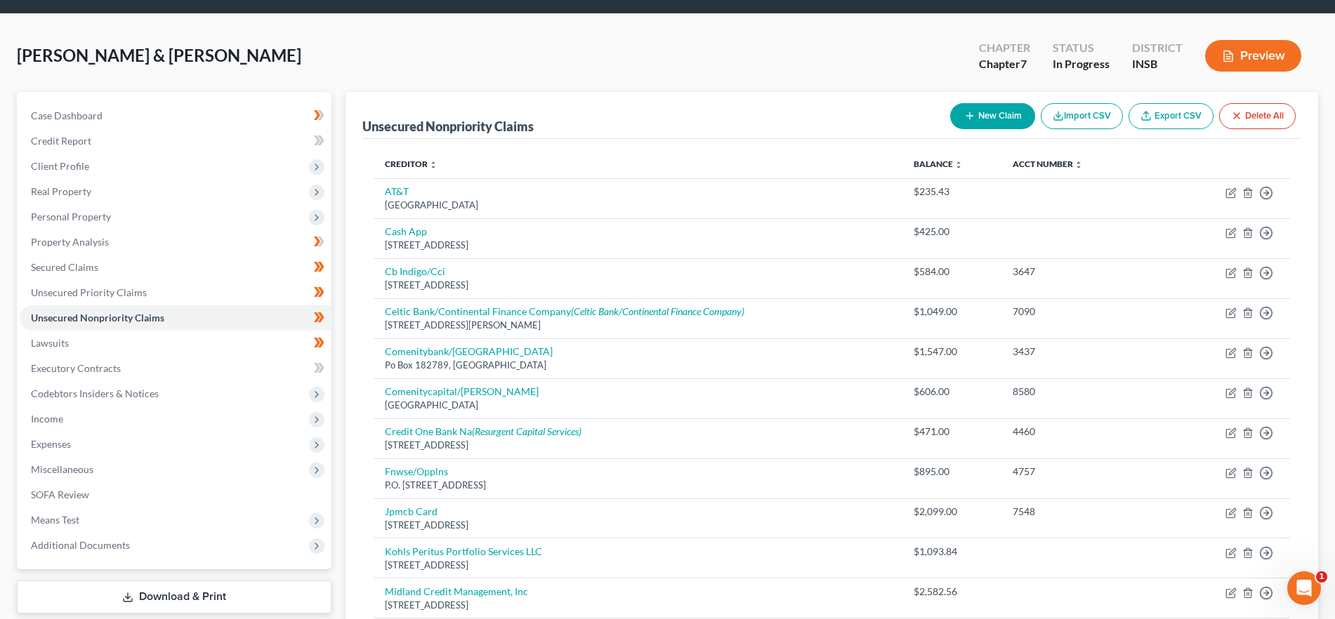
scroll to position [42, 0]
click at [994, 118] on button "New Claim" at bounding box center [992, 117] width 85 height 26
select select "2"
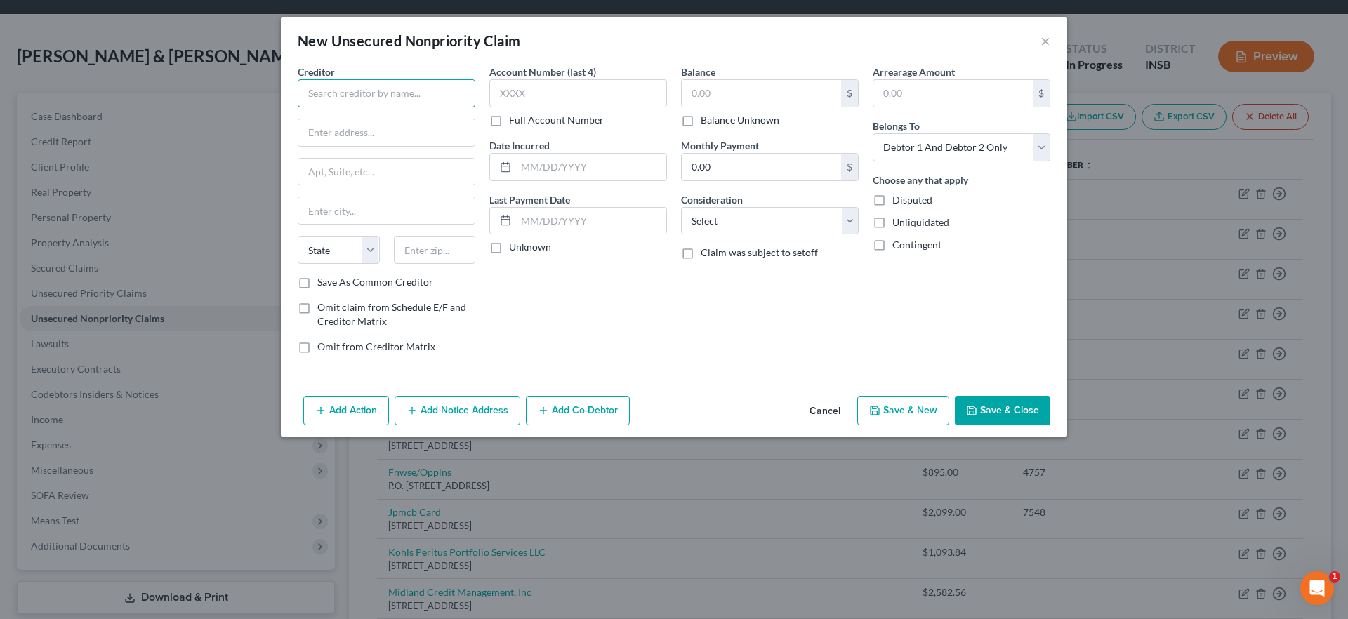
click at [389, 101] on input "text" at bounding box center [387, 93] width 178 height 28
type input "Bank of America"
type input "PO Box 15168"
click at [449, 253] on input "text" at bounding box center [435, 250] width 82 height 28
type input "19850"
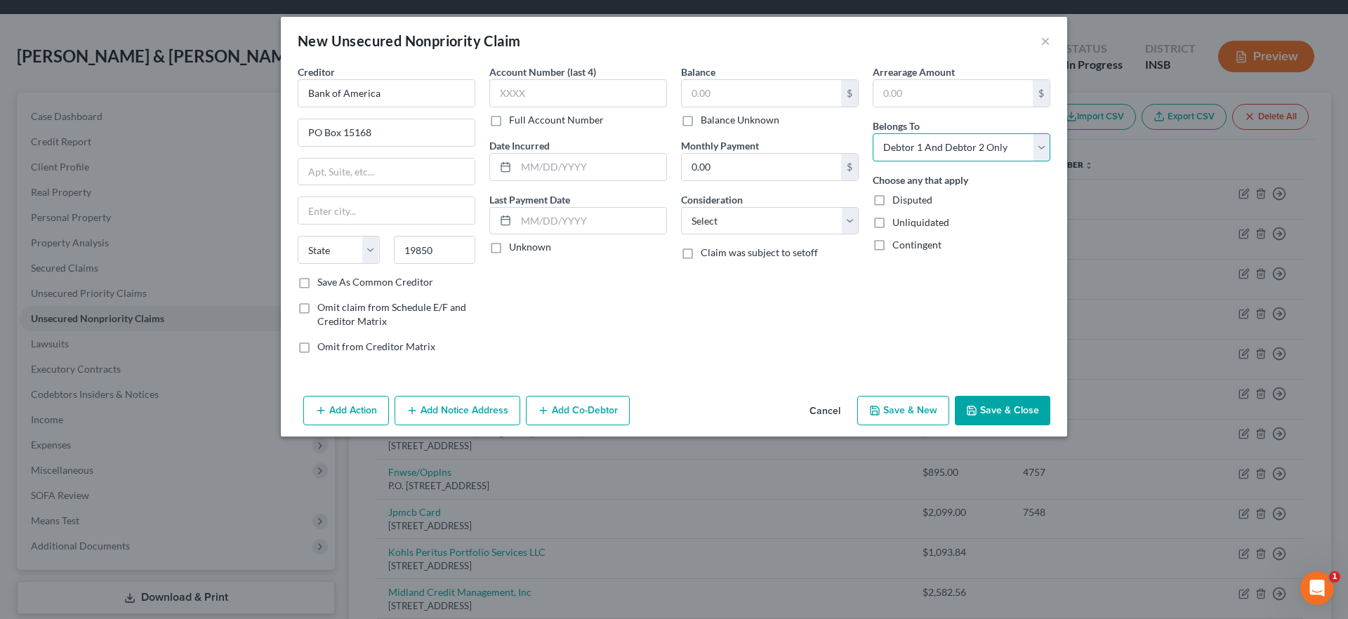
type input "Wilmington"
select select "7"
click at [940, 149] on select "Select Debtor 1 Only Debtor 2 Only Debtor 1 And Debtor 2 Only At Least One Of T…" at bounding box center [962, 147] width 178 height 28
select select "1"
click at [873, 133] on select "Select Debtor 1 Only Debtor 2 Only Debtor 1 And Debtor 2 Only At Least One Of T…" at bounding box center [962, 147] width 178 height 28
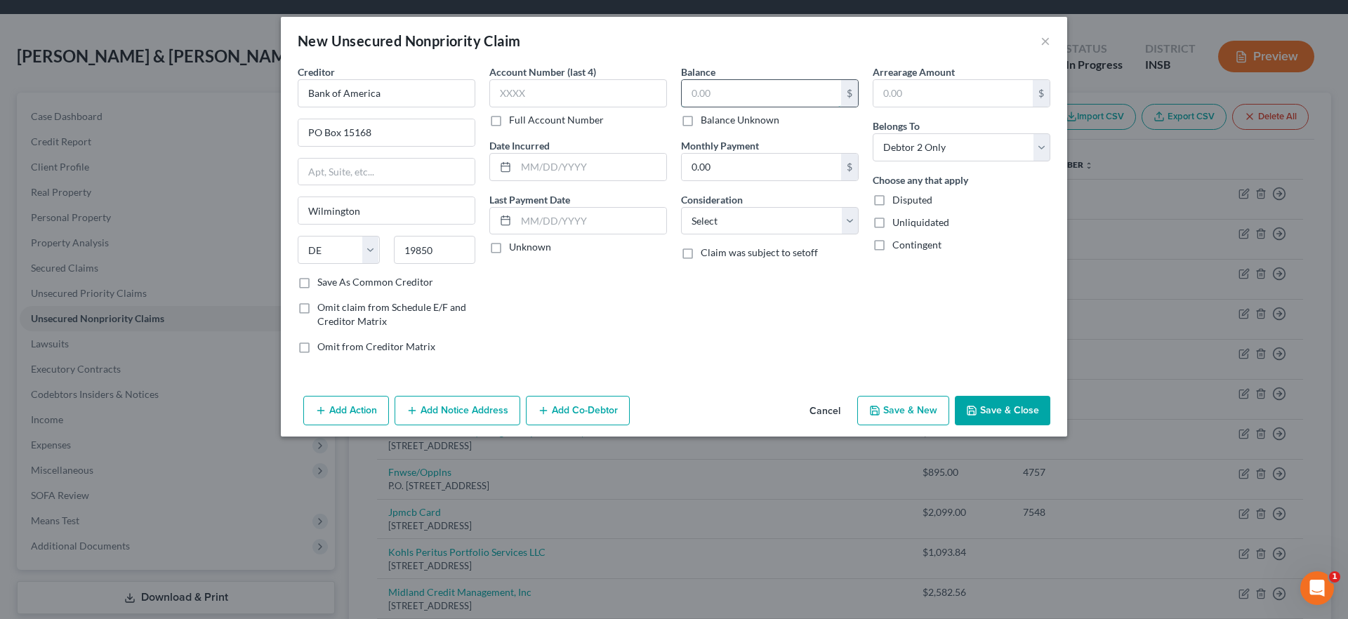
click at [737, 91] on input "text" at bounding box center [761, 93] width 159 height 27
type input "262.00"
click at [997, 412] on button "Save & Close" at bounding box center [1002, 410] width 95 height 29
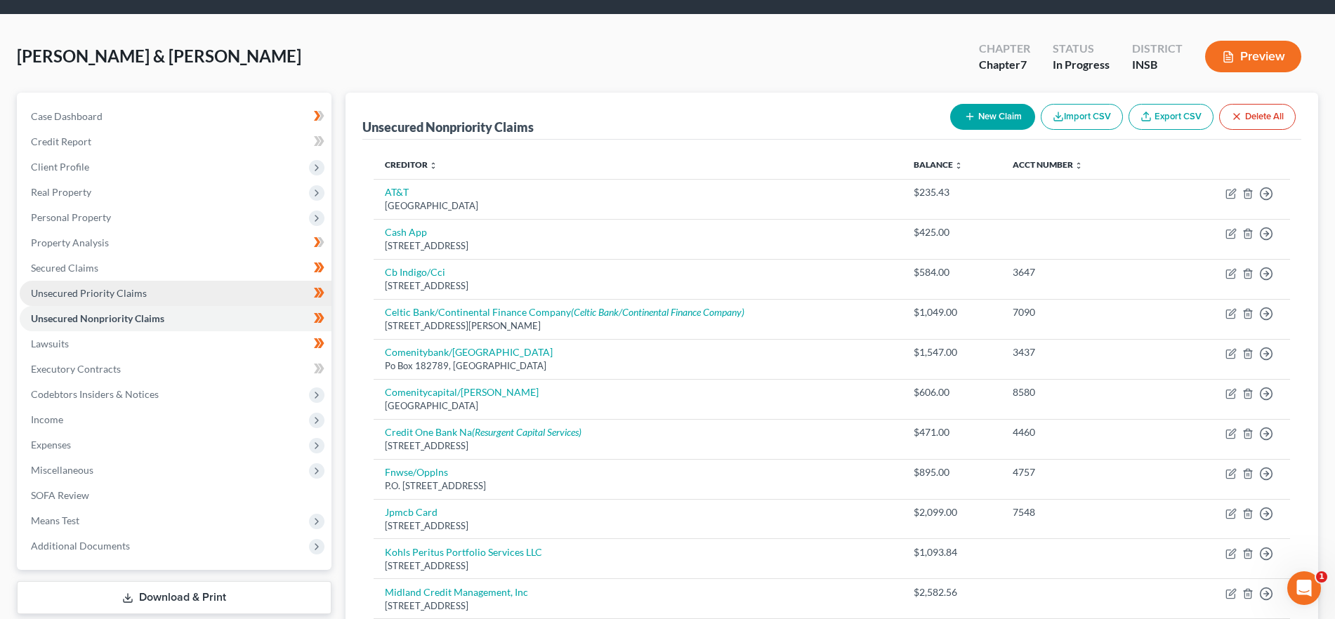
drag, startPoint x: 103, startPoint y: 293, endPoint x: 107, endPoint y: 301, distance: 8.2
click at [103, 294] on span "Unsecured Priority Claims" at bounding box center [89, 293] width 116 height 12
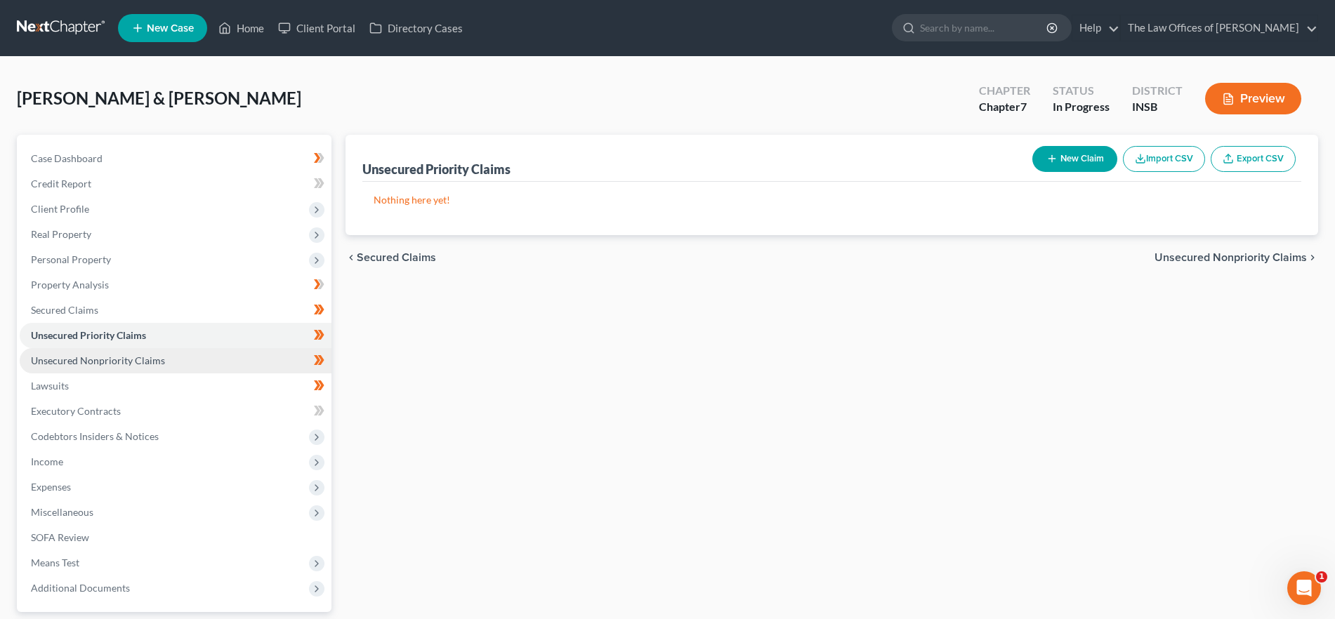
click at [115, 362] on span "Unsecured Nonpriority Claims" at bounding box center [98, 361] width 134 height 12
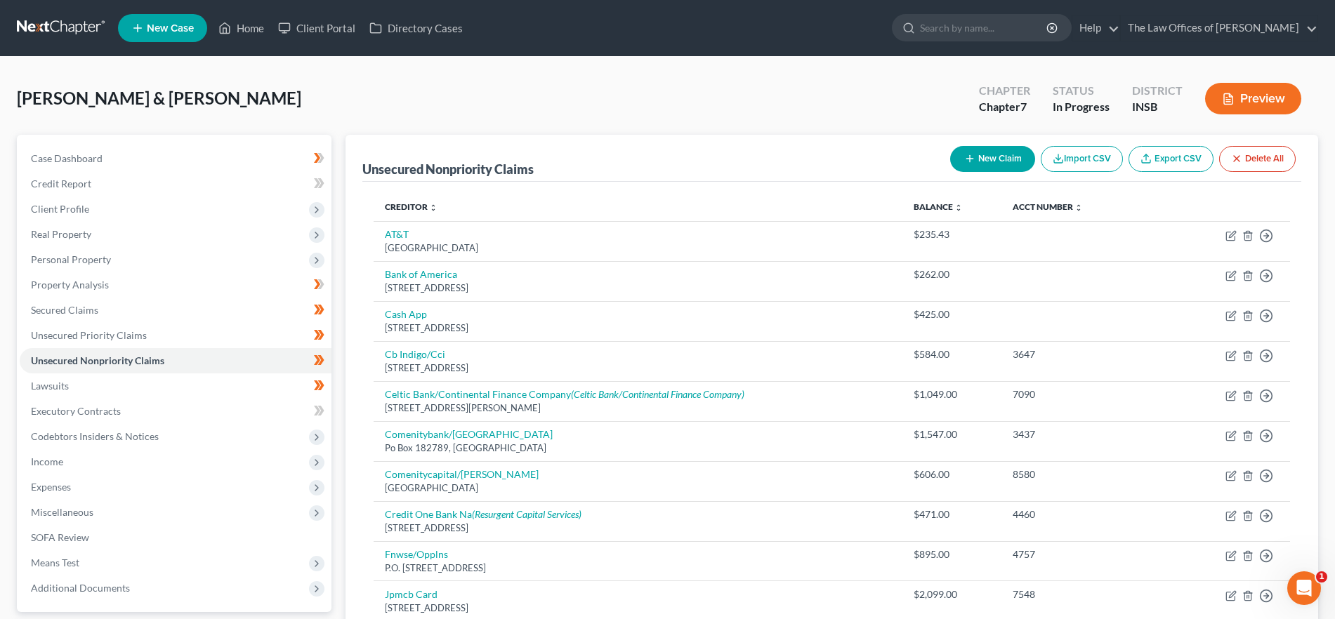
click at [958, 158] on button "New Claim" at bounding box center [992, 159] width 85 height 26
select select "2"
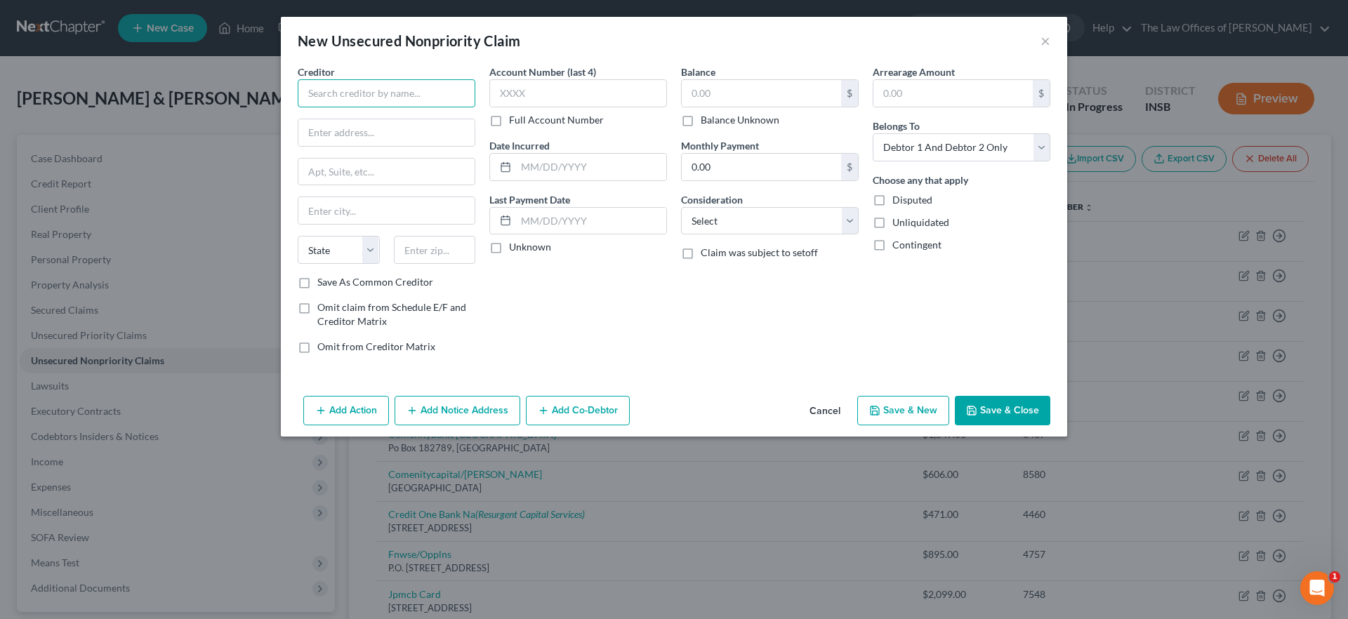
click at [388, 90] on input "text" at bounding box center [387, 93] width 178 height 28
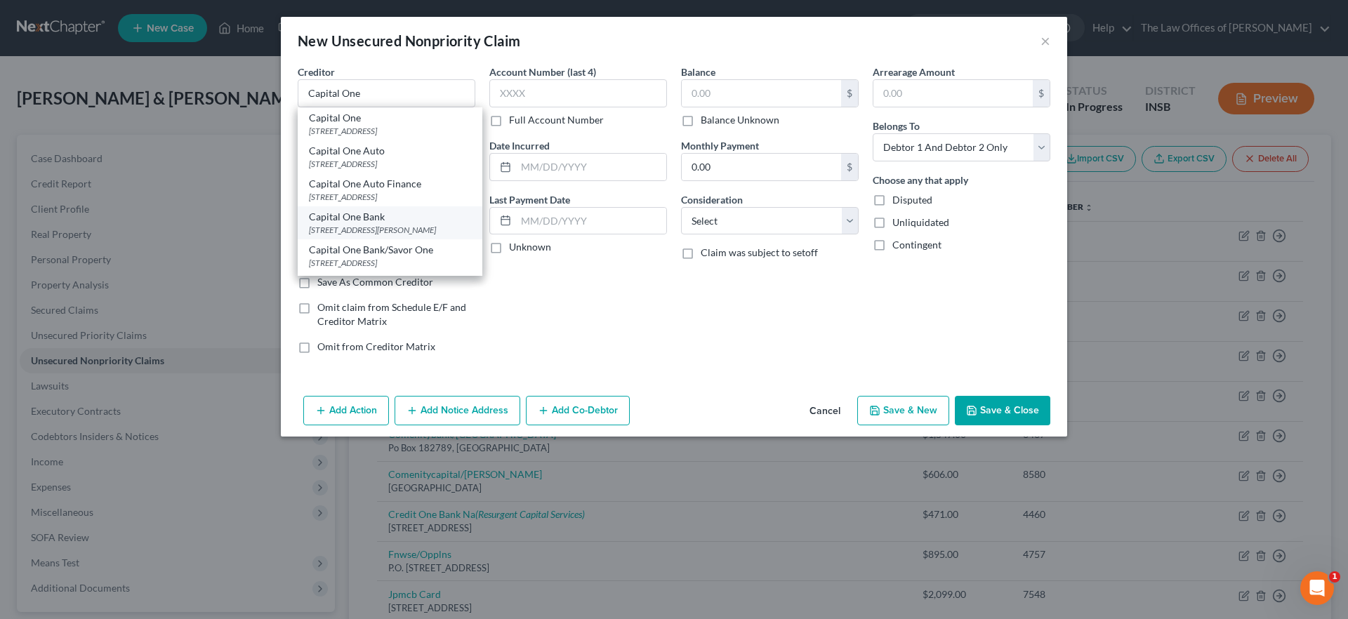
click at [341, 224] on div "Capital One Bank" at bounding box center [390, 217] width 162 height 14
type input "Capital One Bank"
type input "1680 Capital One Dr."
type input "McLean"
select select "48"
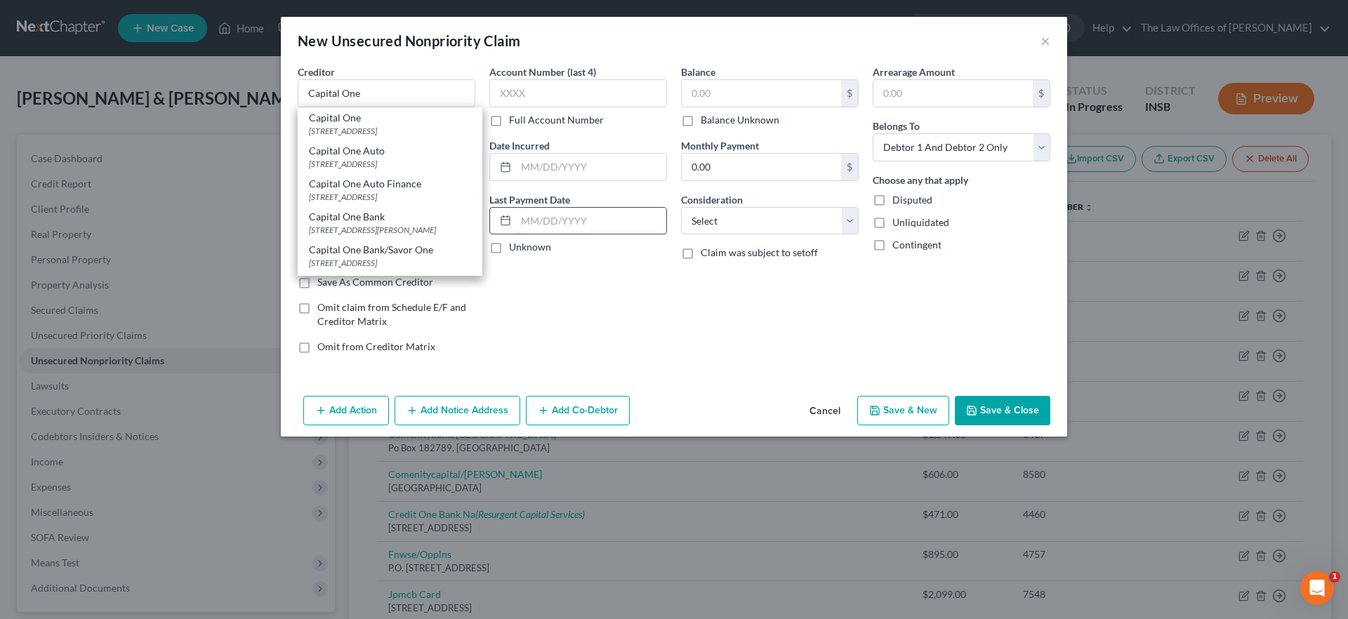
type input "22102"
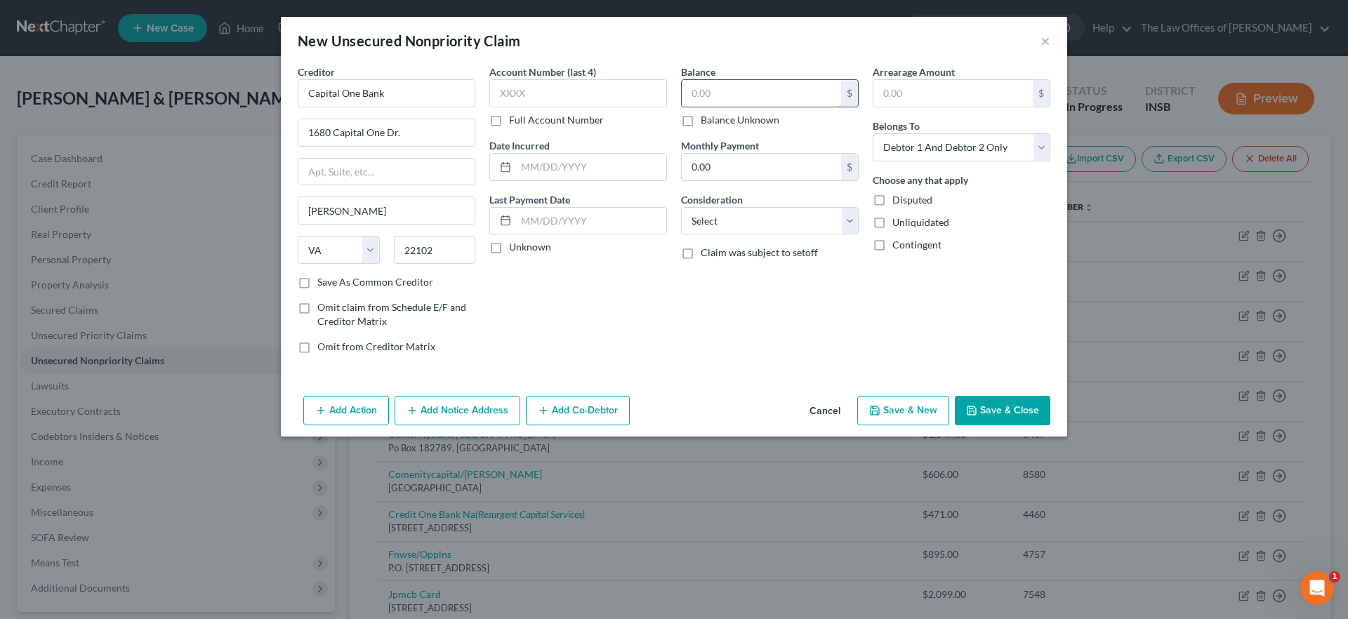
click at [733, 94] on input "text" at bounding box center [761, 93] width 159 height 27
type input "2,099.00"
drag, startPoint x: 939, startPoint y: 145, endPoint x: 946, endPoint y: 159, distance: 16.0
click at [939, 145] on select "Select Debtor 1 Only Debtor 2 Only Debtor 1 And Debtor 2 Only At Least One Of T…" at bounding box center [962, 147] width 178 height 28
select select "1"
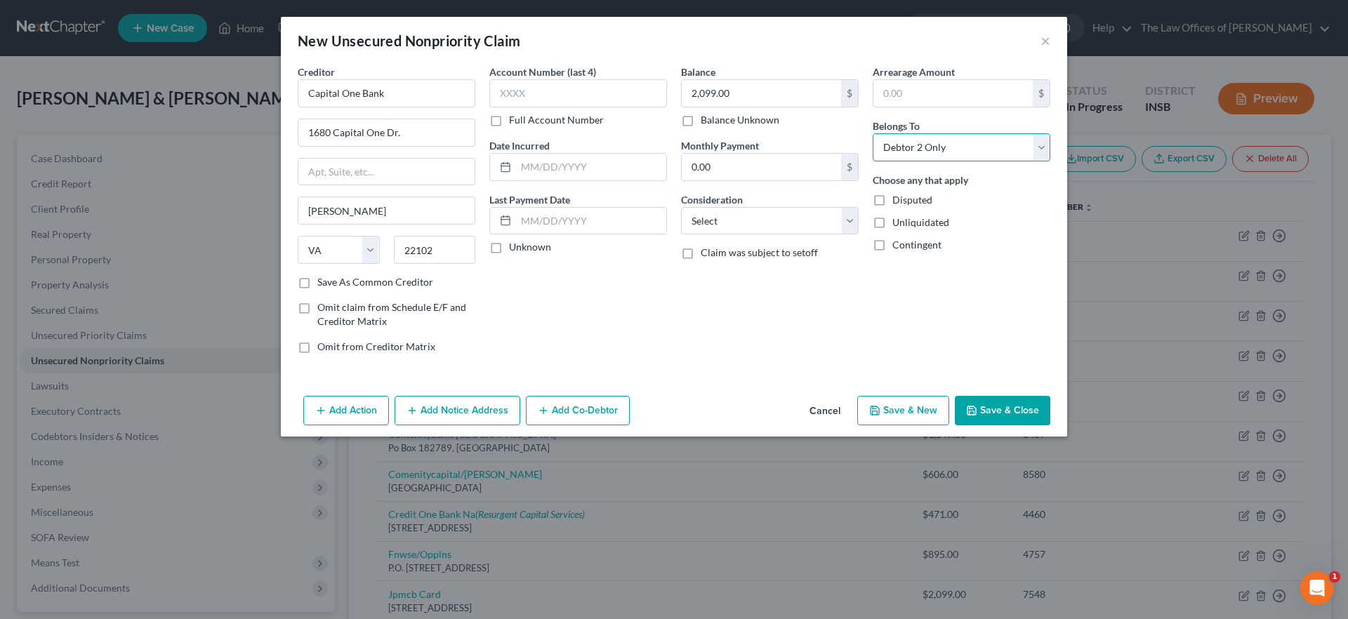
click at [873, 133] on select "Select Debtor 1 Only Debtor 2 Only Debtor 1 And Debtor 2 Only At Least One Of T…" at bounding box center [962, 147] width 178 height 28
click at [1015, 411] on button "Save & Close" at bounding box center [1002, 410] width 95 height 29
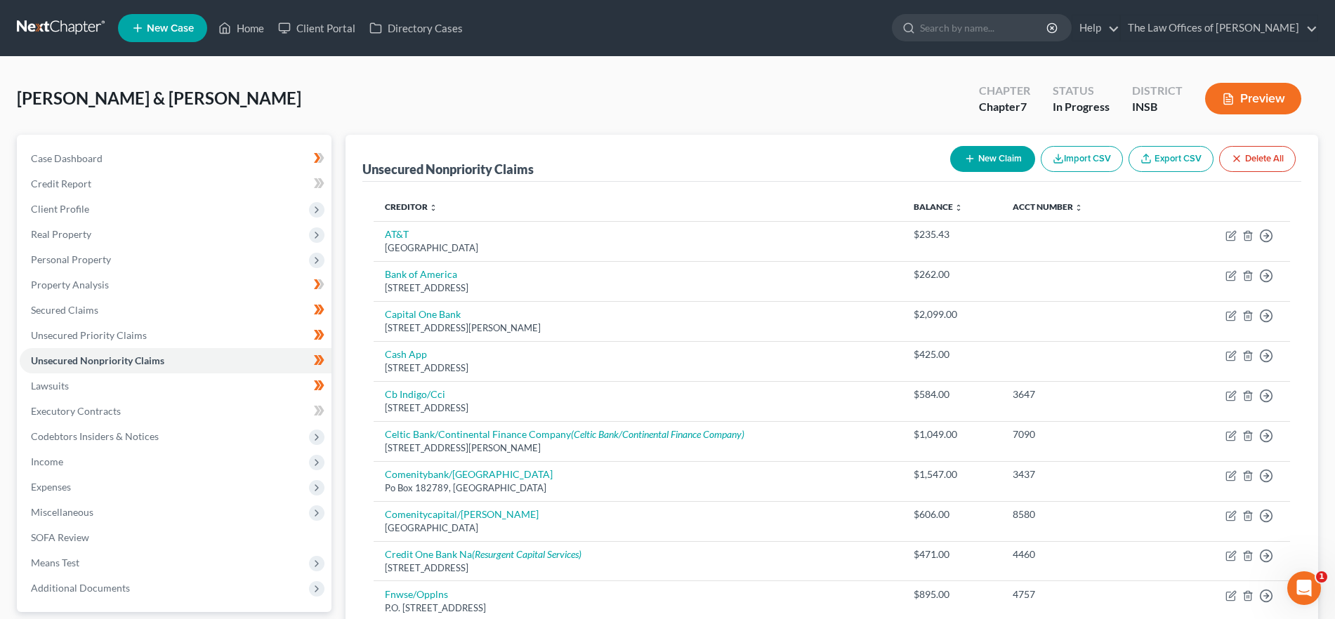
click at [1002, 153] on button "New Claim" at bounding box center [992, 159] width 85 height 26
select select "2"
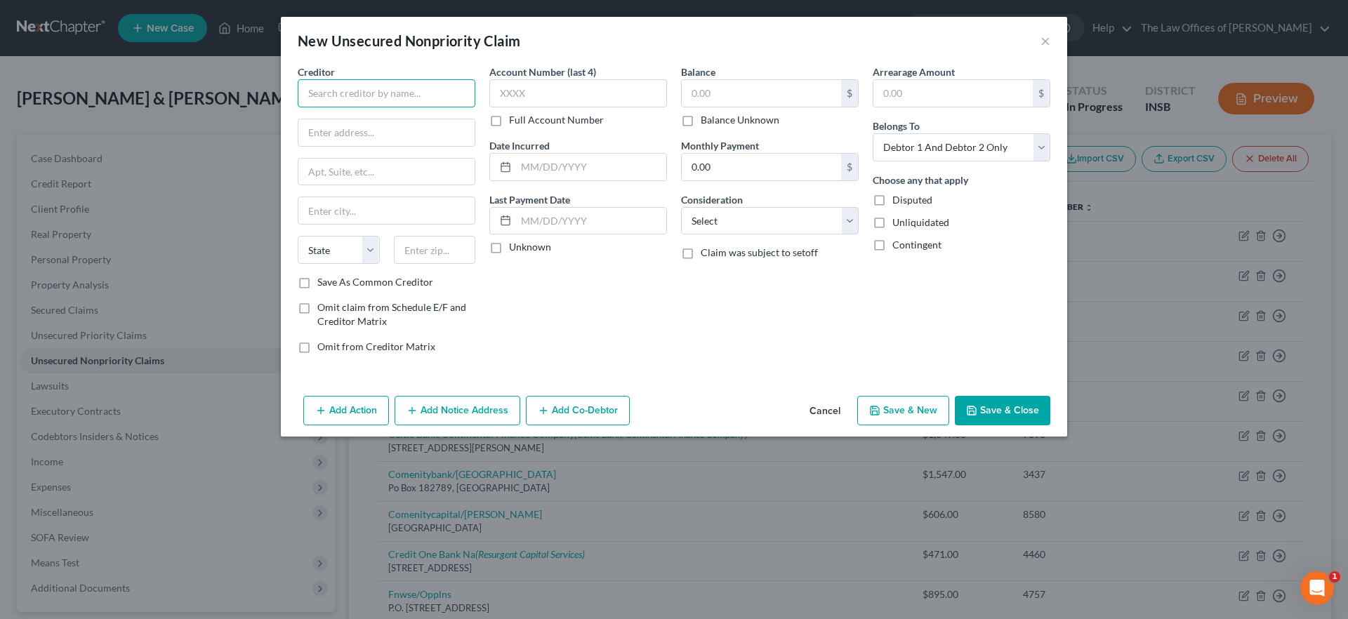
click at [387, 93] on input "text" at bounding box center [387, 93] width 178 height 28
type input "Comenity Bank/ Victoria Secret"
type input "PO Box 182789"
click at [428, 250] on input "text" at bounding box center [435, 250] width 82 height 28
type input "43218"
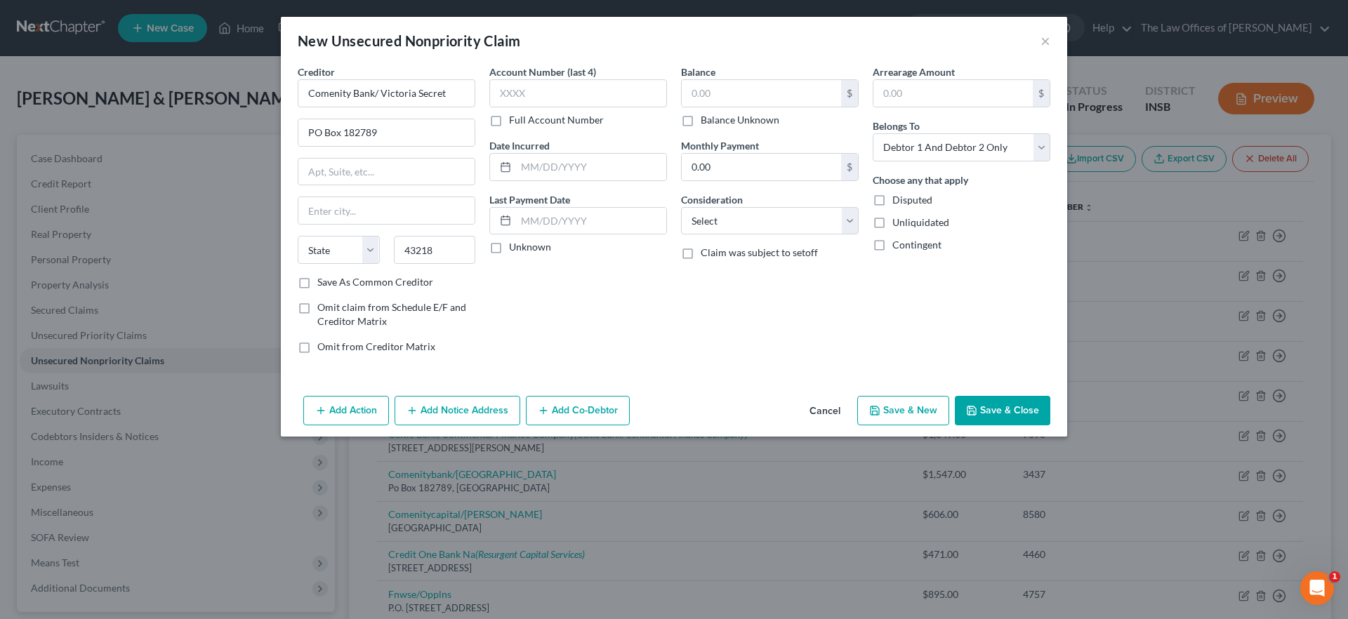
click at [654, 277] on div "Account Number (last 4) Full Account Number Date Incurred Last Payment Date Unk…" at bounding box center [578, 215] width 192 height 301
type input "Columbus"
select select "36"
drag, startPoint x: 745, startPoint y: 223, endPoint x: 746, endPoint y: 232, distance: 9.2
click at [745, 223] on select "Select Cable / Satellite Services Collection Agency Credit Card Debt Debt Couns…" at bounding box center [770, 221] width 178 height 28
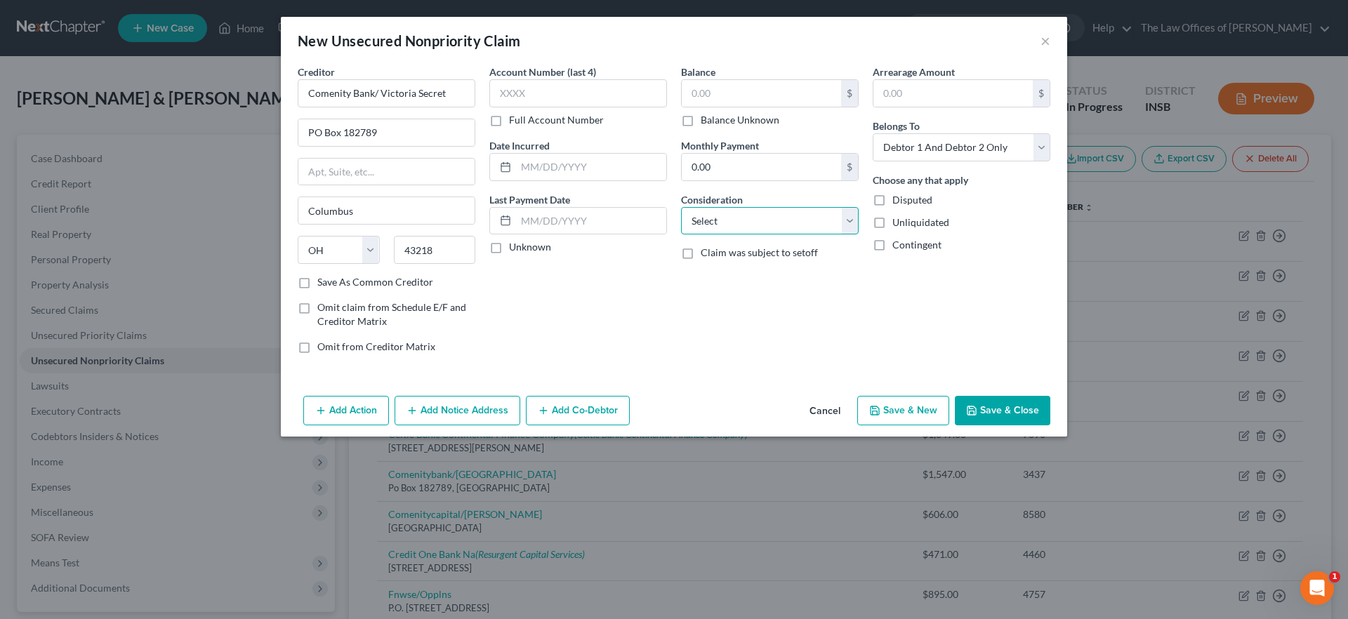
select select "2"
click at [681, 207] on select "Select Cable / Satellite Services Collection Agency Credit Card Debt Debt Couns…" at bounding box center [770, 221] width 178 height 28
click at [754, 100] on input "text" at bounding box center [761, 93] width 159 height 27
type input "220.00"
click at [938, 152] on select "Select Debtor 1 Only Debtor 2 Only Debtor 1 And Debtor 2 Only At Least One Of T…" at bounding box center [962, 147] width 178 height 28
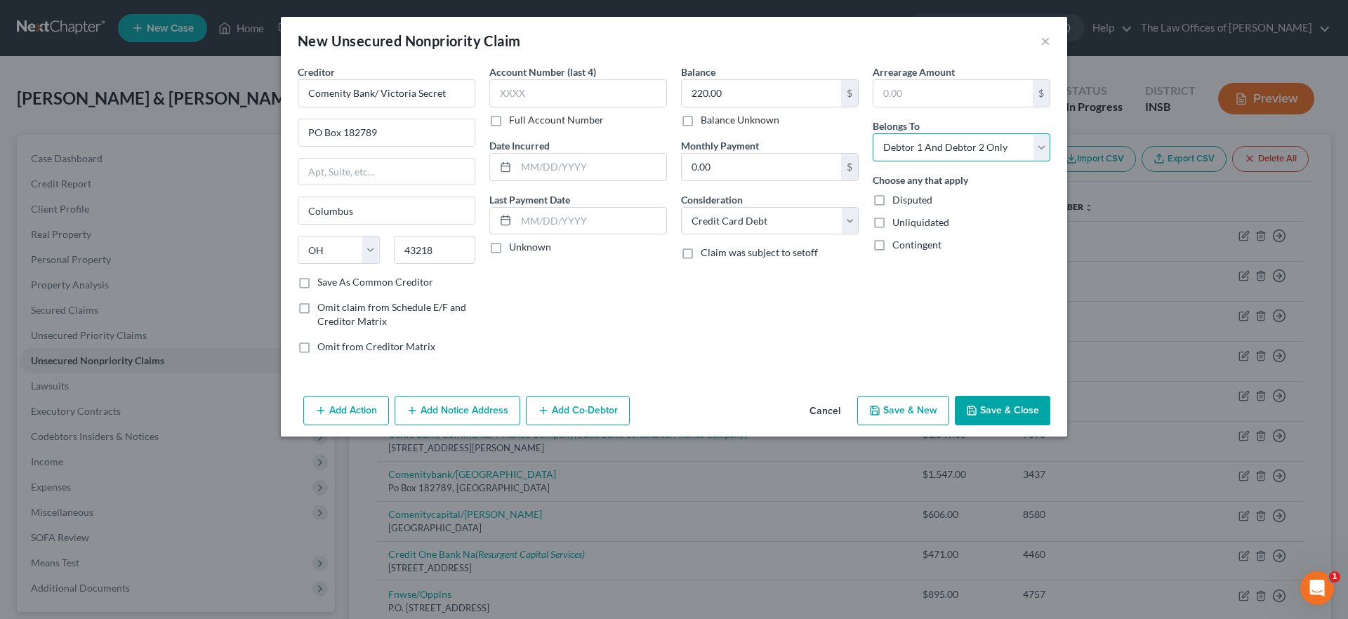
select select "1"
click at [873, 133] on select "Select Debtor 1 Only Debtor 2 Only Debtor 1 And Debtor 2 Only At Least One Of T…" at bounding box center [962, 147] width 178 height 28
click at [1003, 418] on button "Save & Close" at bounding box center [1002, 410] width 95 height 29
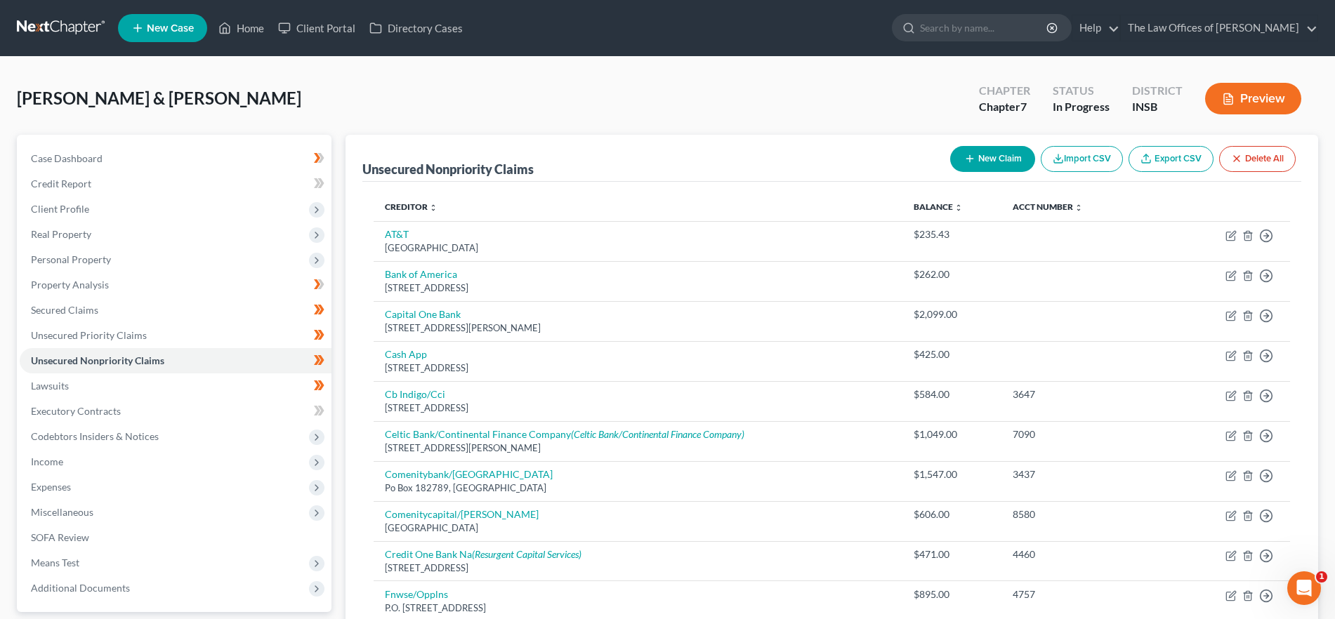
click at [995, 167] on button "New Claim" at bounding box center [992, 159] width 85 height 26
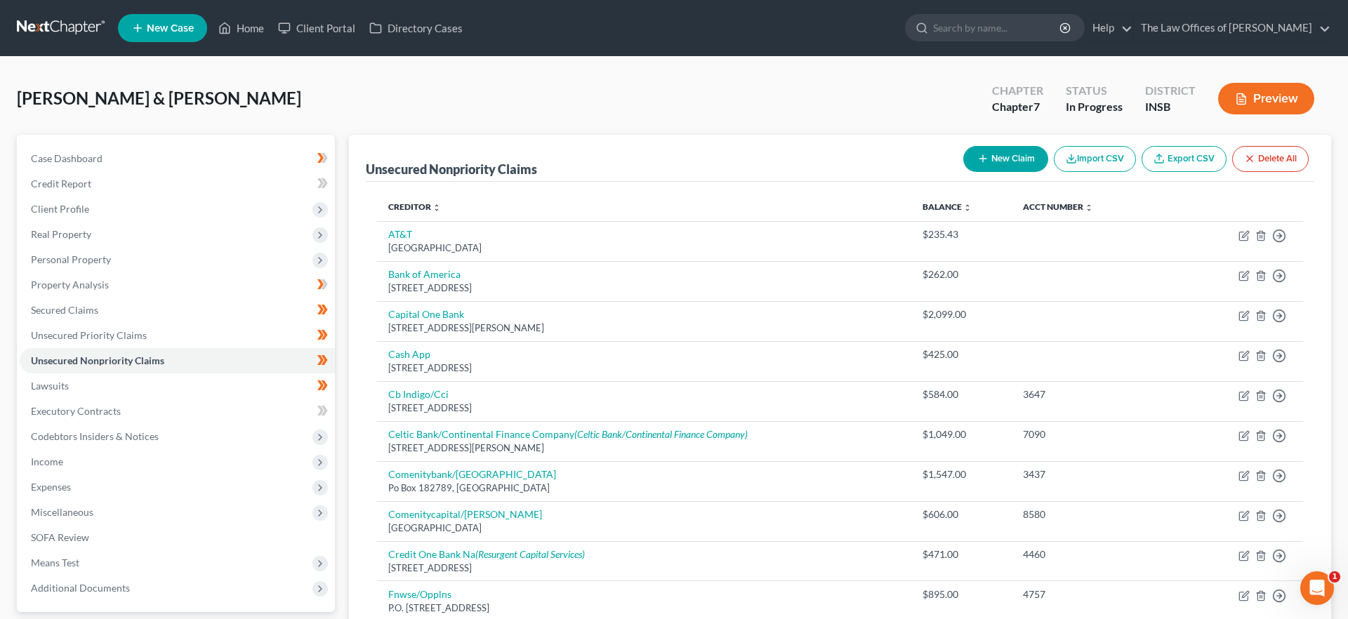
select select "2"
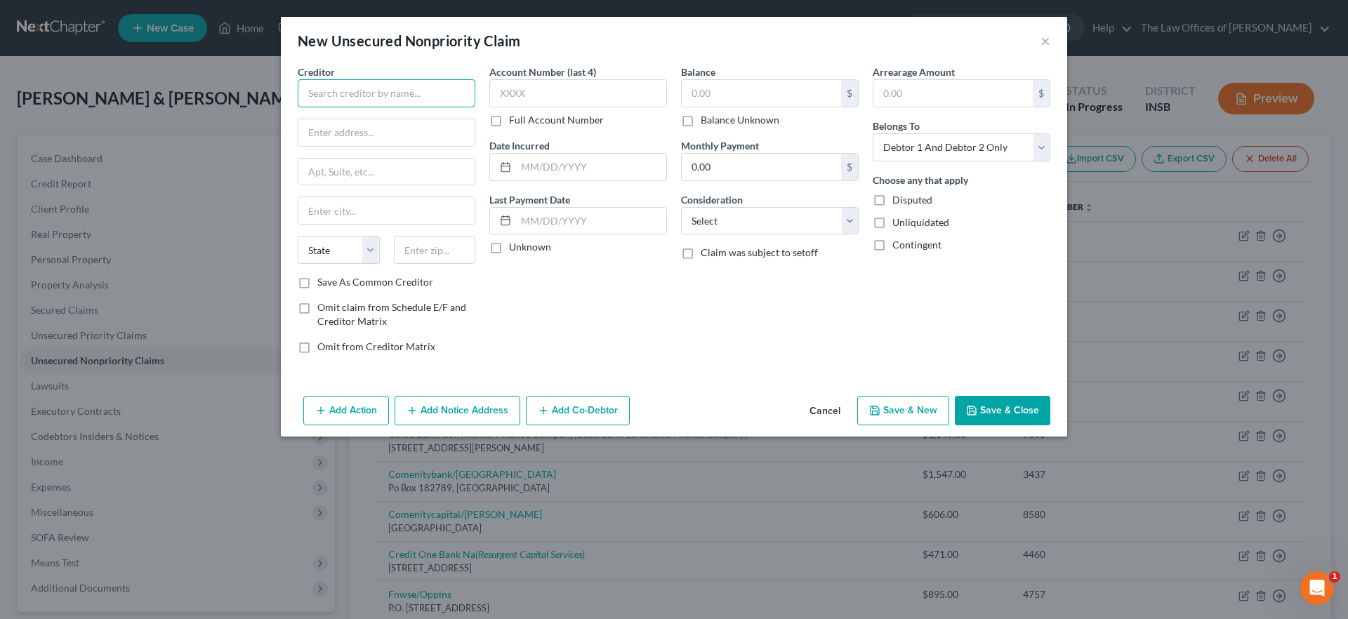
click at [404, 99] on input "text" at bounding box center [387, 93] width 178 height 28
type input "Comenity Bank/My Place Rewards"
type input "PO Box 182120"
click at [447, 253] on input "text" at bounding box center [435, 250] width 82 height 28
type input "43218"
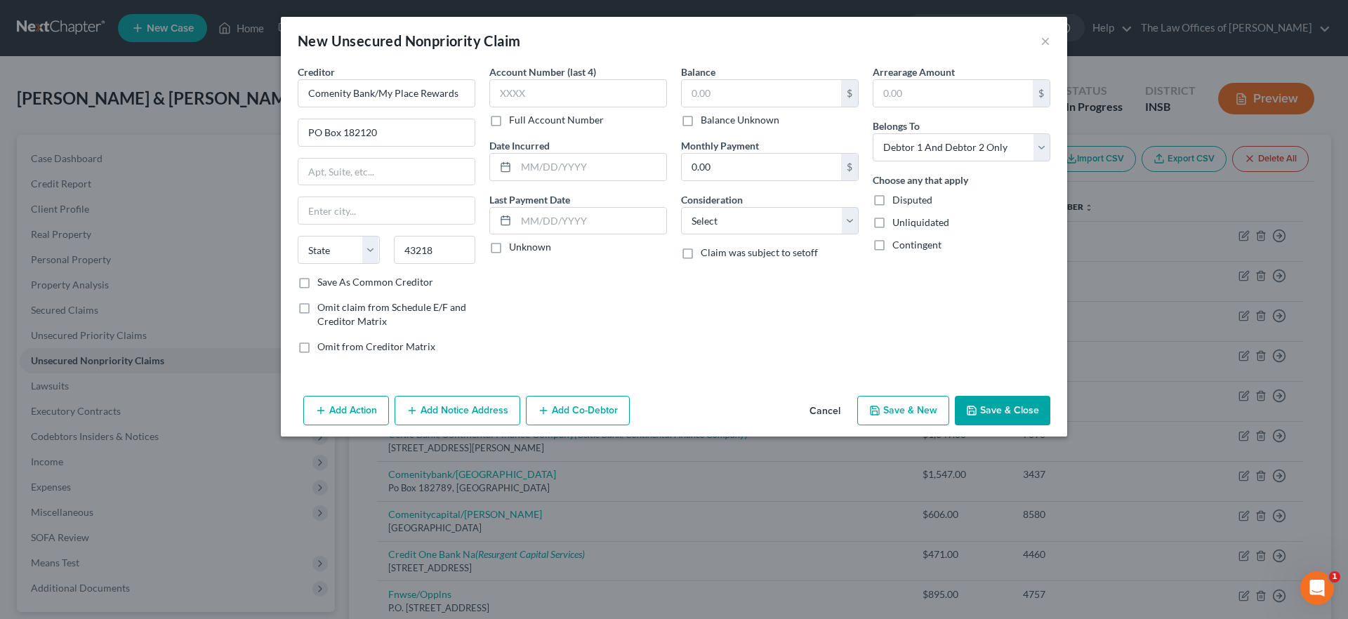
type input "Columbus"
select select "36"
click at [595, 294] on div "Account Number (last 4) Full Account Number Date Incurred Last Payment Date Unk…" at bounding box center [578, 215] width 192 height 301
click at [792, 95] on input "text" at bounding box center [761, 93] width 159 height 27
type input "375.00"
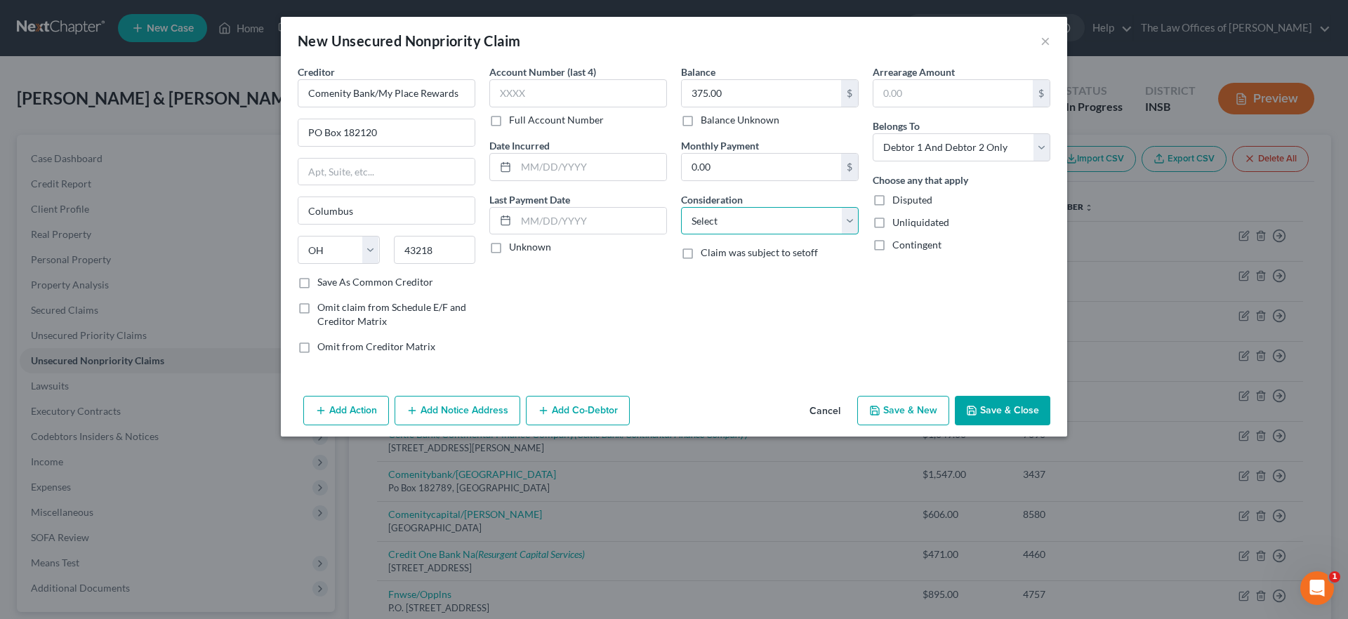
click at [719, 232] on select "Select Cable / Satellite Services Collection Agency Credit Card Debt Debt Couns…" at bounding box center [770, 221] width 178 height 28
select select "2"
click at [681, 207] on select "Select Cable / Satellite Services Collection Agency Credit Card Debt Debt Couns…" at bounding box center [770, 221] width 178 height 28
drag, startPoint x: 927, startPoint y: 137, endPoint x: 931, endPoint y: 157, distance: 20.8
click at [927, 137] on select "Select Debtor 1 Only Debtor 2 Only Debtor 1 And Debtor 2 Only At Least One Of T…" at bounding box center [962, 147] width 178 height 28
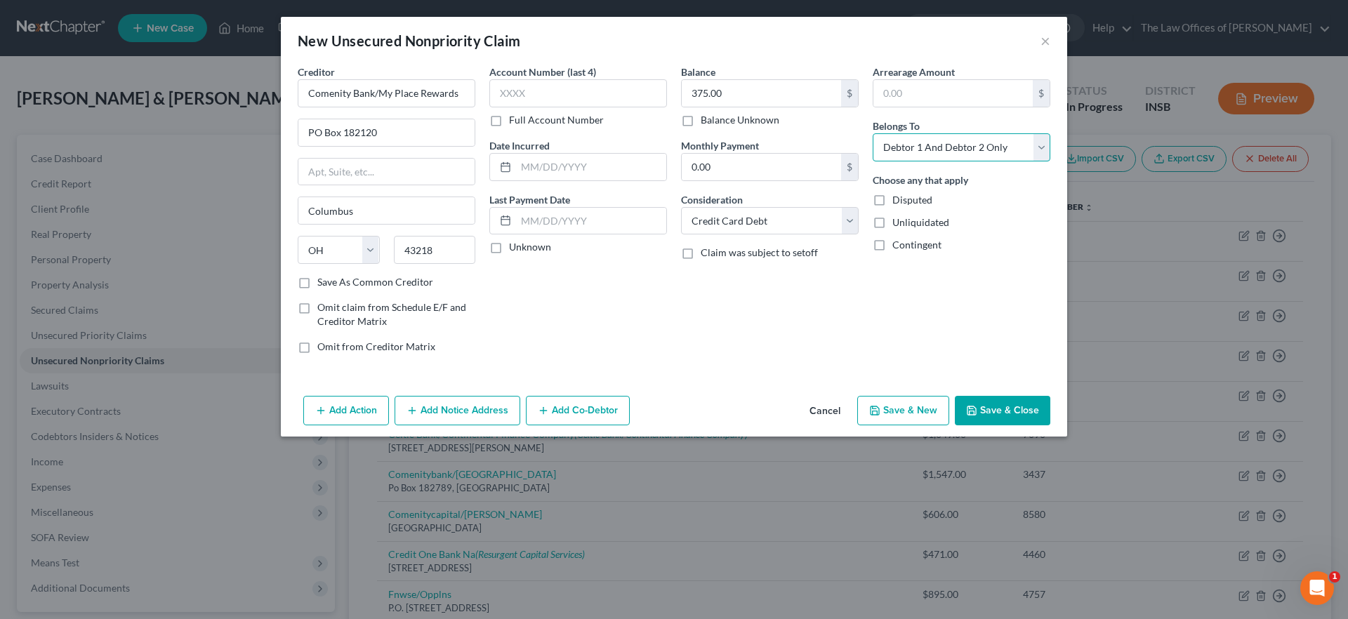
select select "1"
click at [873, 133] on select "Select Debtor 1 Only Debtor 2 Only Debtor 1 And Debtor 2 Only At Least One Of T…" at bounding box center [962, 147] width 178 height 28
click at [1004, 411] on button "Save & Close" at bounding box center [1002, 410] width 95 height 29
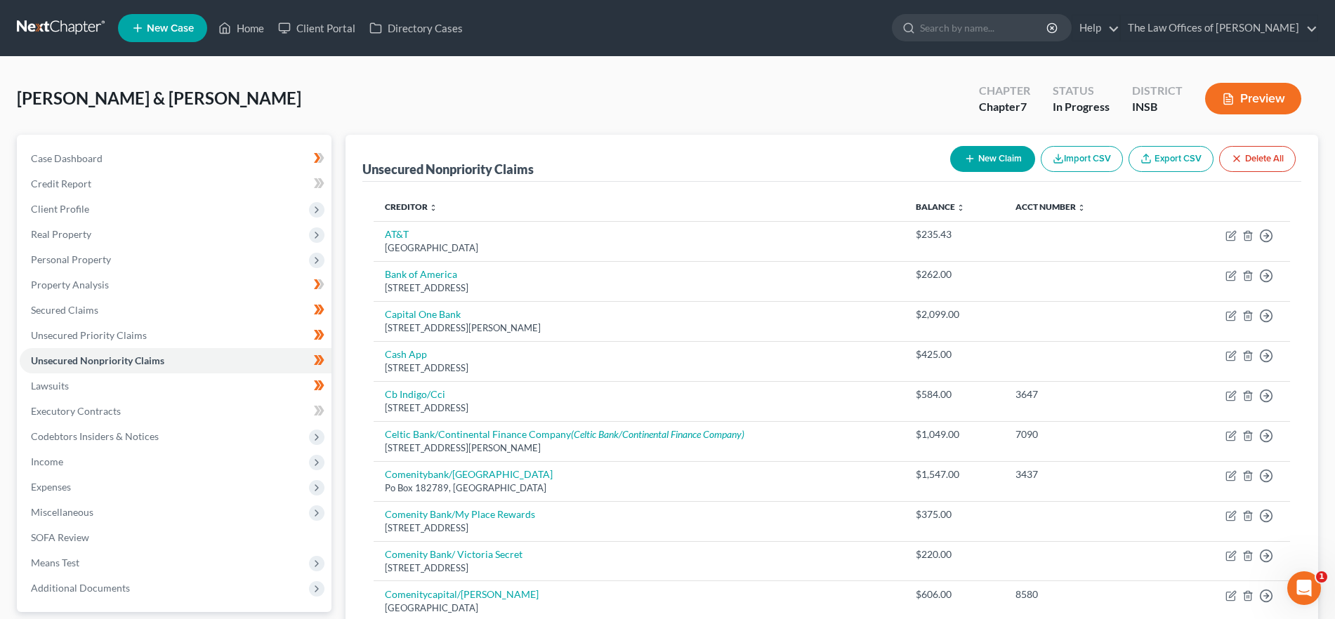
click at [979, 162] on button "New Claim" at bounding box center [992, 159] width 85 height 26
select select "2"
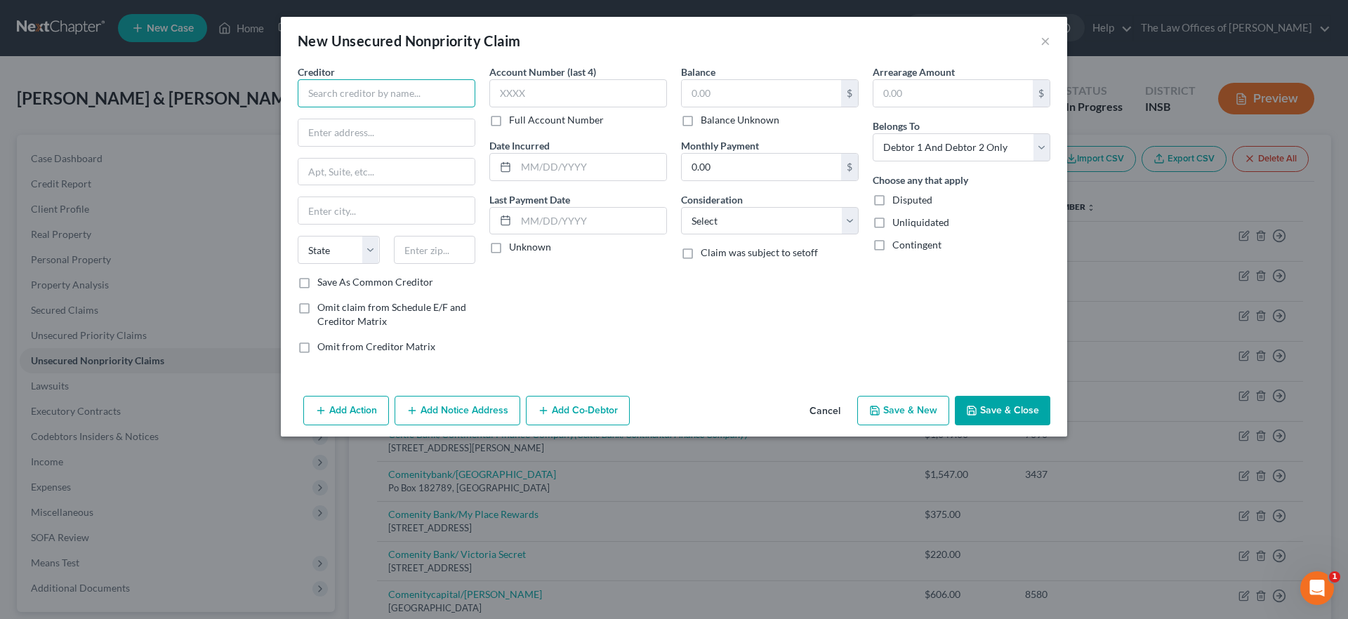
click at [364, 104] on input "text" at bounding box center [387, 93] width 178 height 28
type input "[GEOGRAPHIC_DATA]"
type input "[STREET_ADDRESS]"
type input "70560"
click at [758, 215] on select "Select Cable / Satellite Services Collection Agency Credit Card Debt Debt Couns…" at bounding box center [770, 221] width 178 height 28
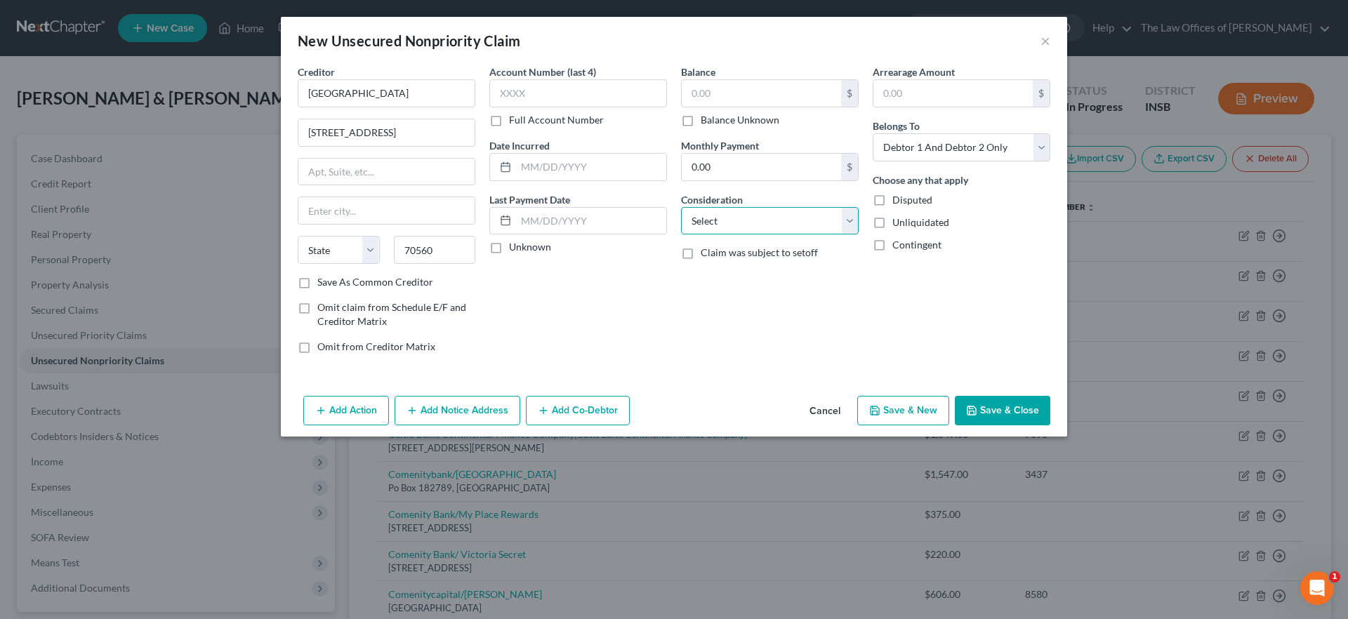
type input "New Iberia"
select select "19"
select select "9"
click at [681, 207] on select "Select Cable / Satellite Services Collection Agency Credit Card Debt Debt Couns…" at bounding box center [770, 221] width 178 height 28
drag, startPoint x: 934, startPoint y: 150, endPoint x: 937, endPoint y: 157, distance: 7.8
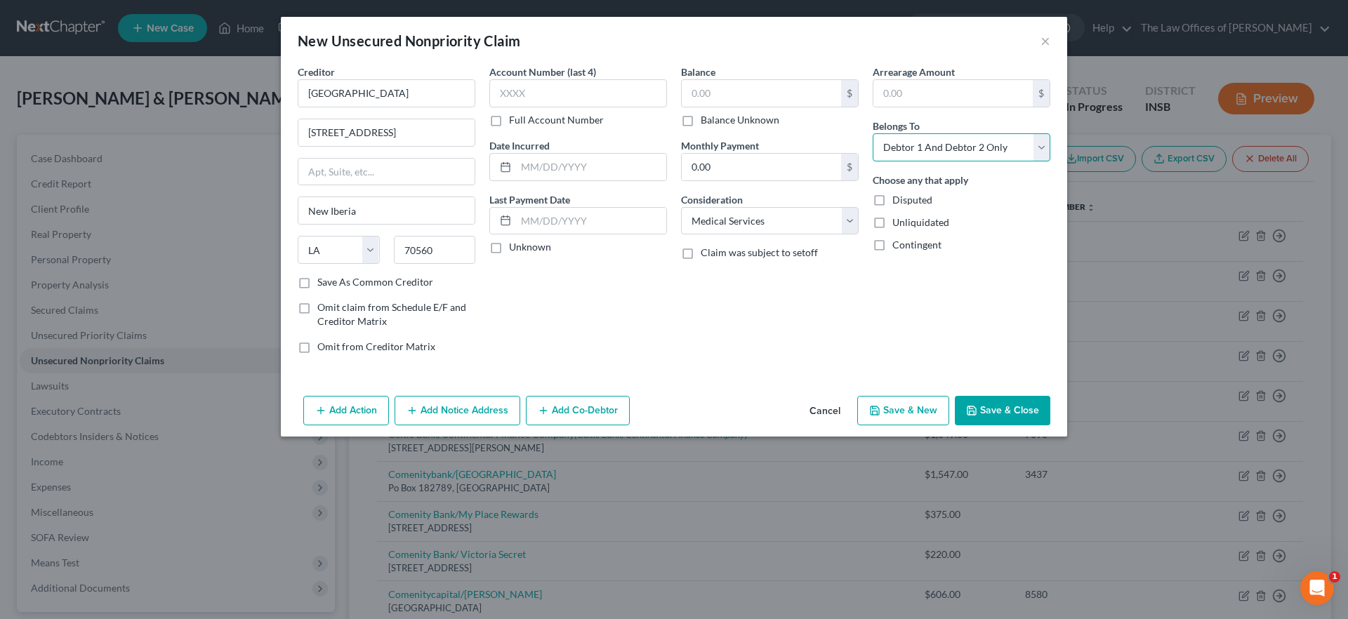
click at [934, 150] on select "Select Debtor 1 Only Debtor 2 Only Debtor 1 And Debtor 2 Only At Least One Of T…" at bounding box center [962, 147] width 178 height 28
select select "1"
click at [873, 133] on select "Select Debtor 1 Only Debtor 2 Only Debtor 1 And Debtor 2 Only At Least One Of T…" at bounding box center [962, 147] width 178 height 28
click at [754, 84] on input "text" at bounding box center [761, 93] width 159 height 27
type input "300.00"
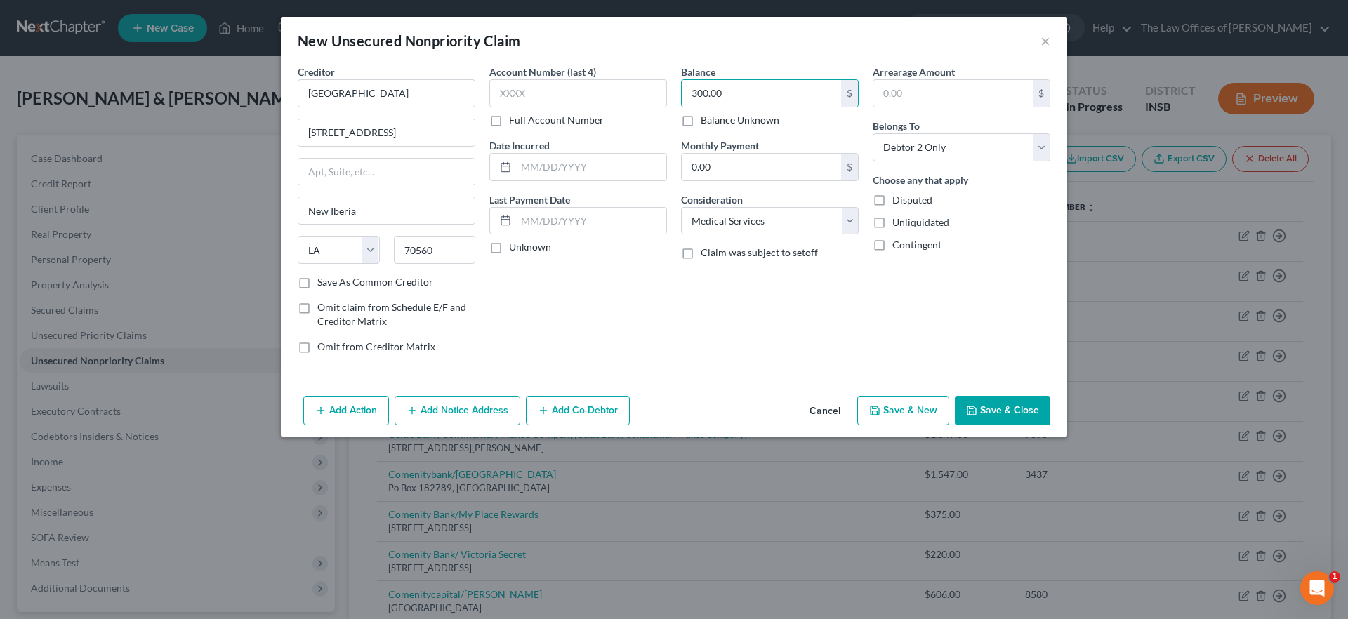
click at [976, 408] on icon "button" at bounding box center [972, 411] width 8 height 8
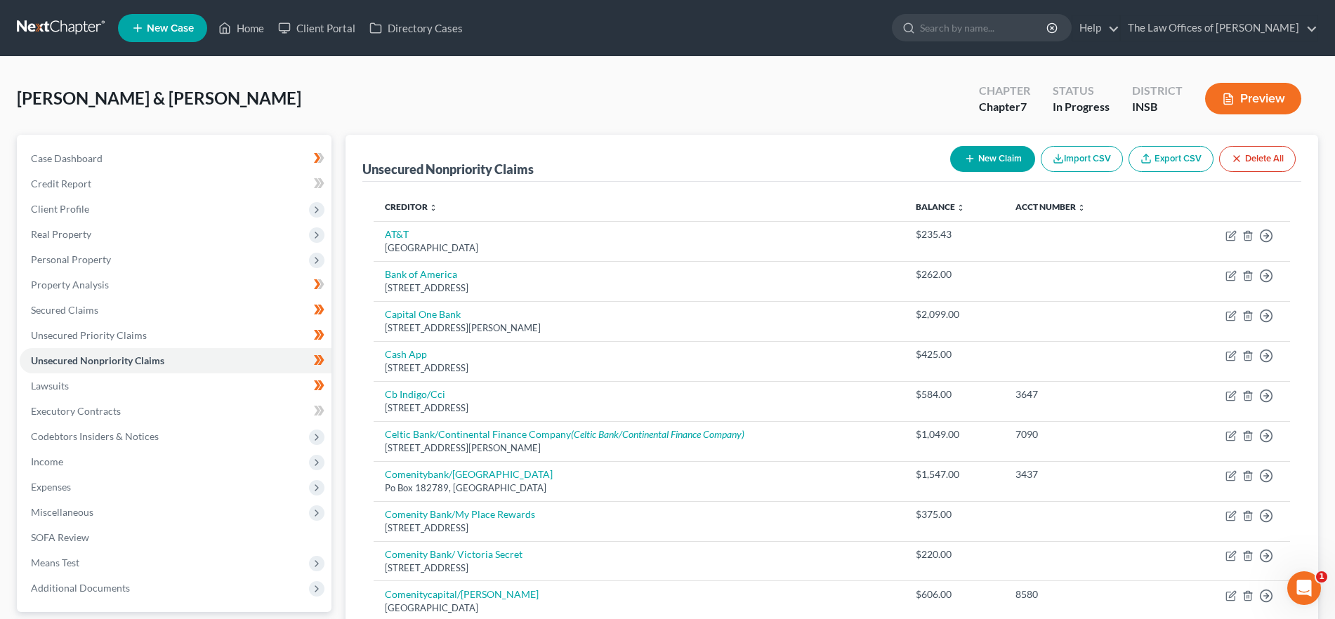
click at [1002, 153] on button "New Claim" at bounding box center [992, 159] width 85 height 26
select select "2"
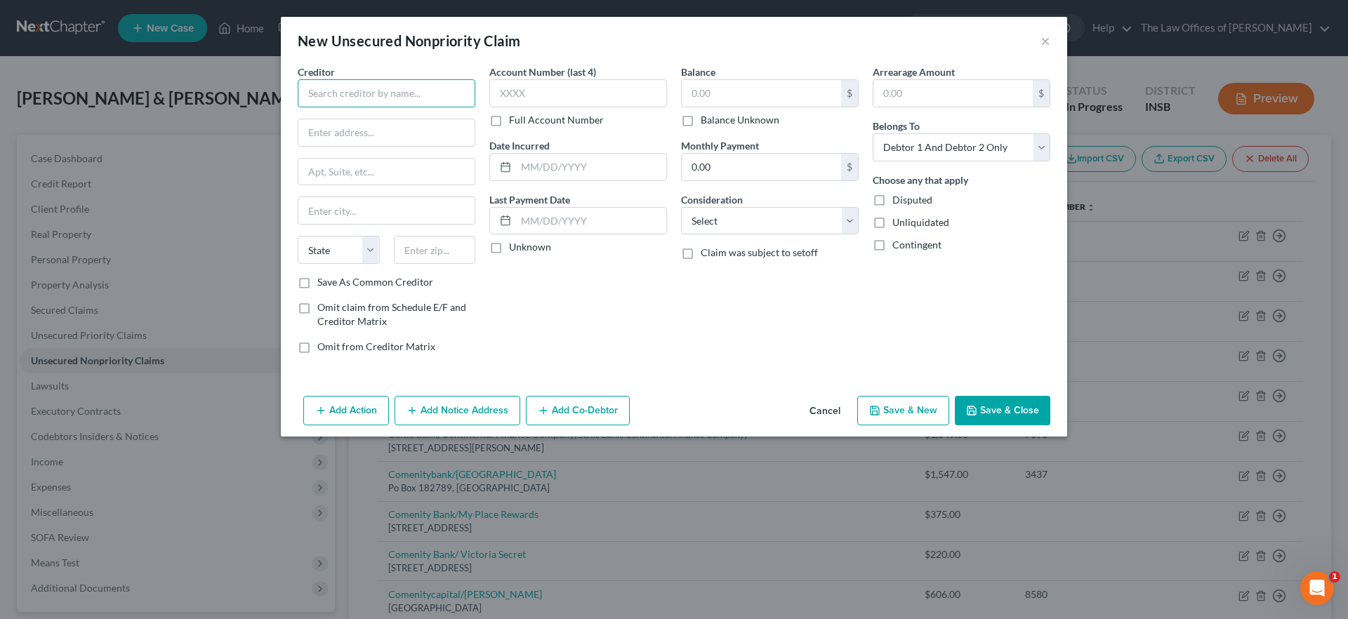
click at [376, 93] on input "text" at bounding box center [387, 93] width 178 height 28
click at [371, 114] on div "I.C. System, Inc." at bounding box center [390, 118] width 162 height 14
type input "I.C. System, Inc."
type input "Po Box 64378"
type input "Saint Paul"
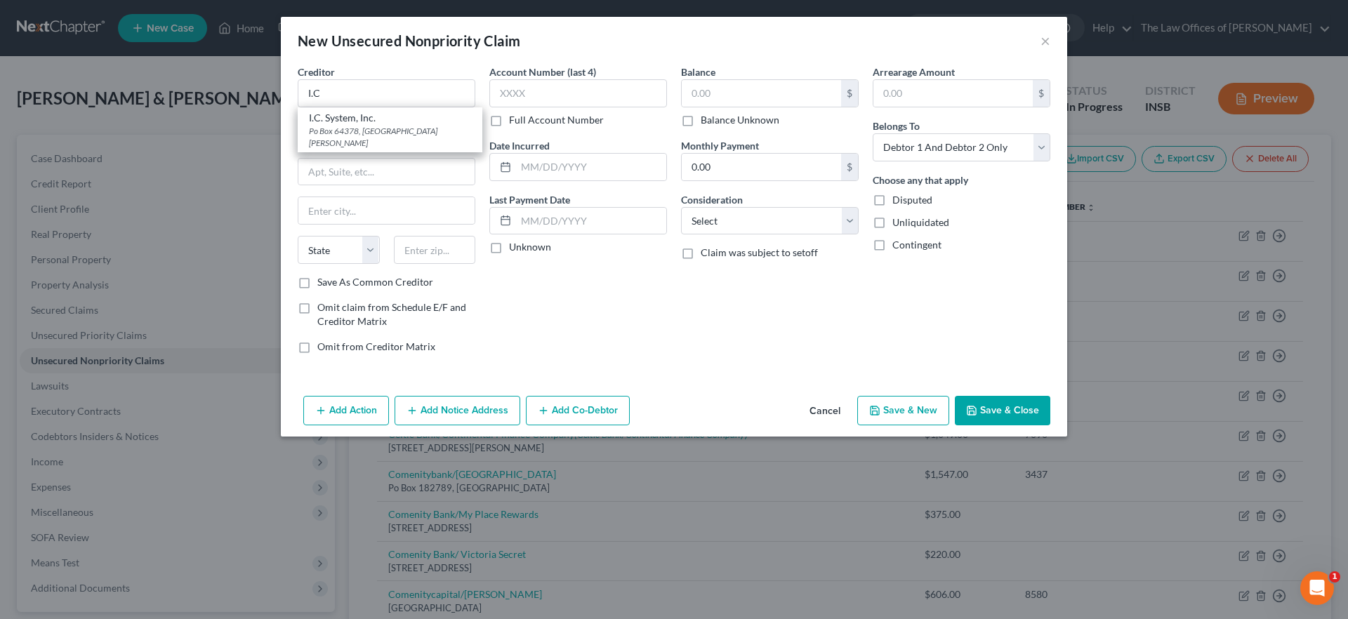
select select "24"
type input "55164"
click at [736, 103] on input "text" at bounding box center [761, 93] width 159 height 27
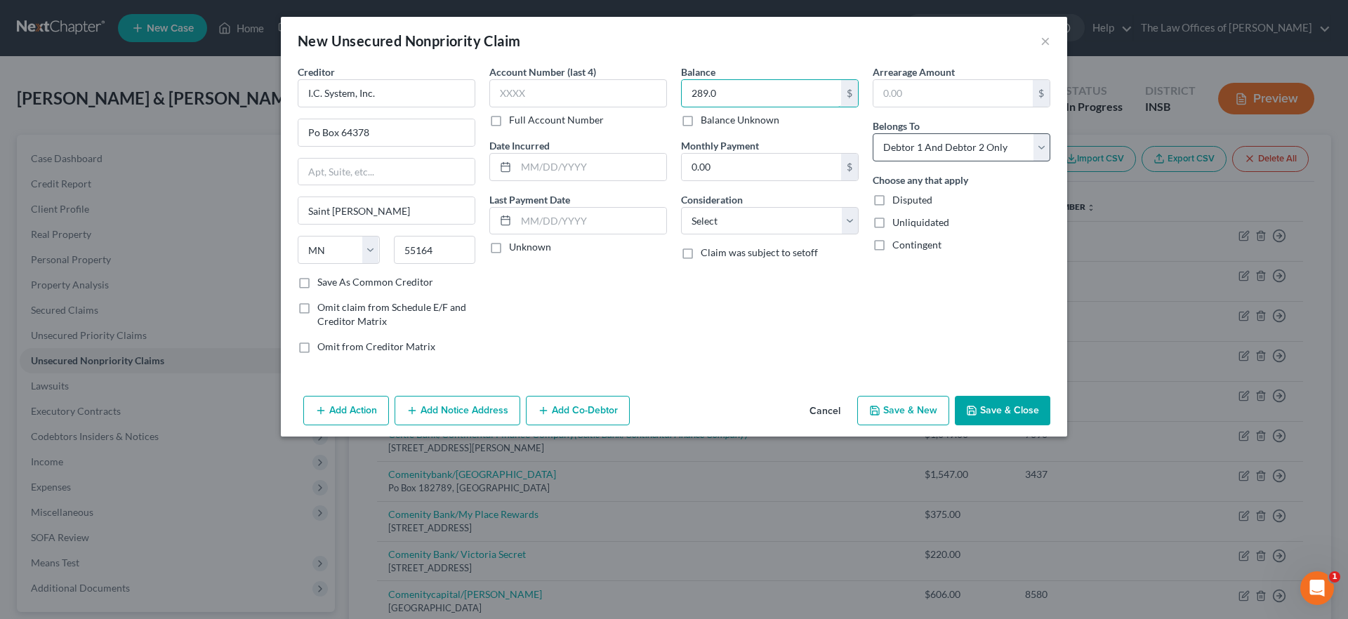
type input "289.0"
click at [922, 143] on select "Select Debtor 1 Only Debtor 2 Only Debtor 1 And Debtor 2 Only At Least One Of T…" at bounding box center [962, 147] width 178 height 28
select select "1"
click at [873, 133] on select "Select Debtor 1 Only Debtor 2 Only Debtor 1 And Debtor 2 Only At Least One Of T…" at bounding box center [962, 147] width 178 height 28
click at [994, 420] on button "Save & Close" at bounding box center [1002, 410] width 95 height 29
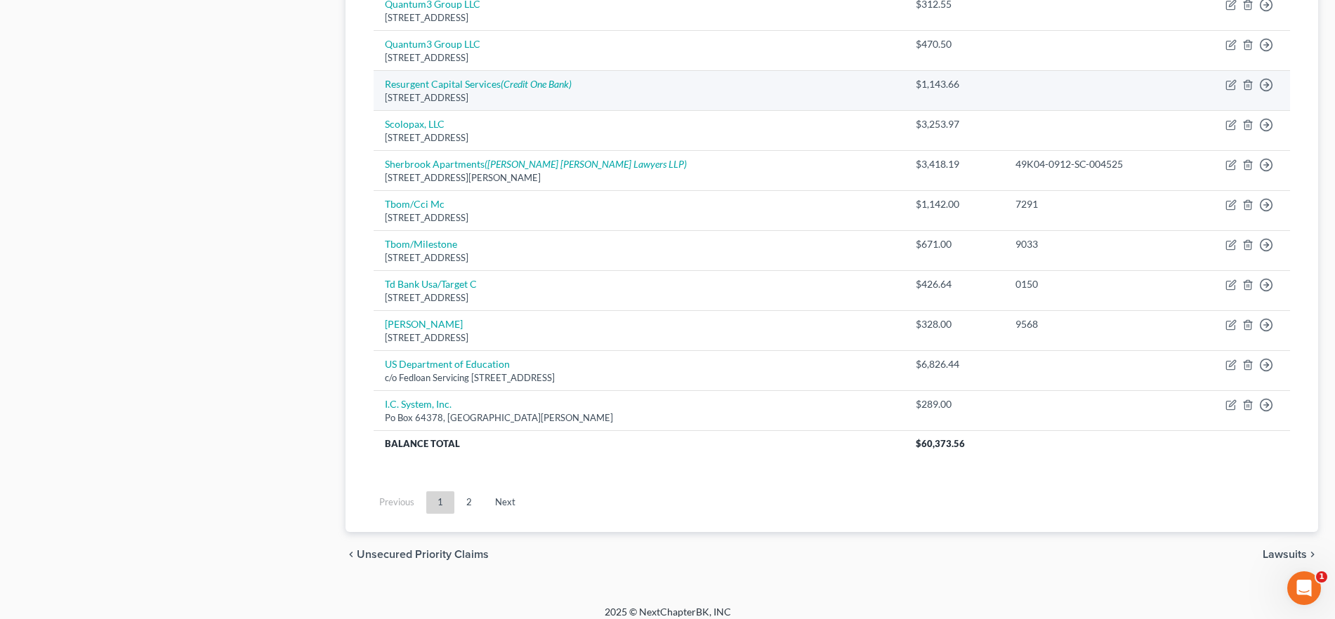
scroll to position [1041, 0]
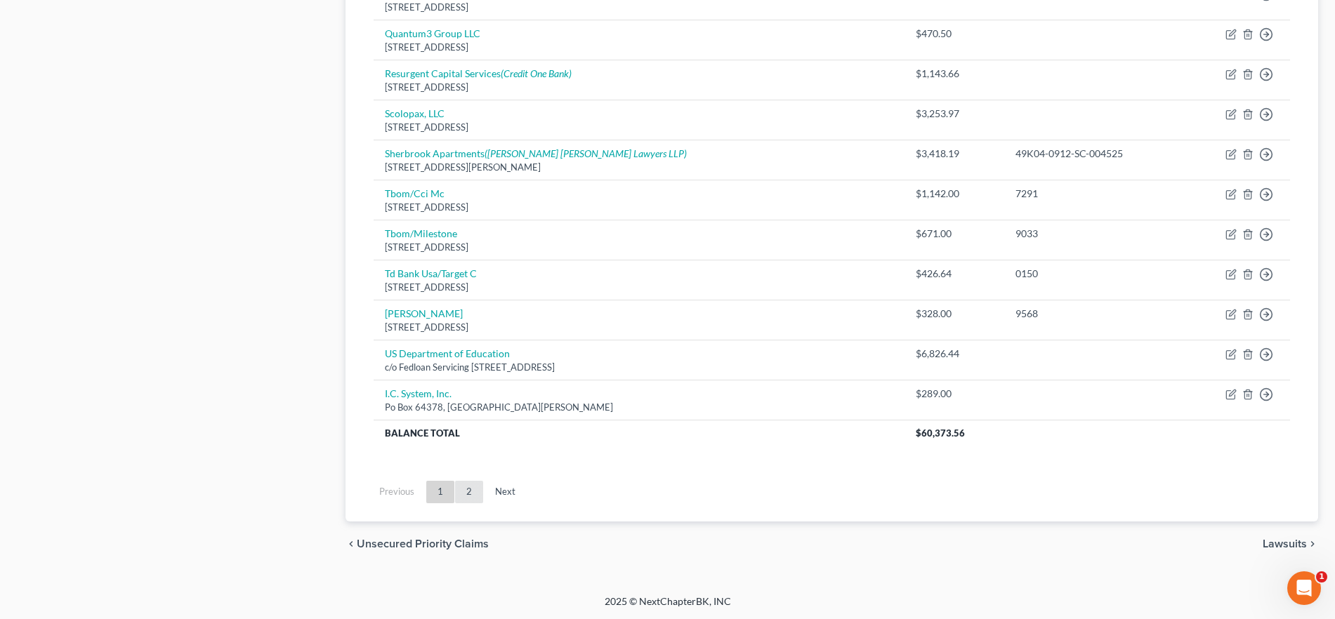
click at [468, 492] on link "2" at bounding box center [469, 492] width 28 height 22
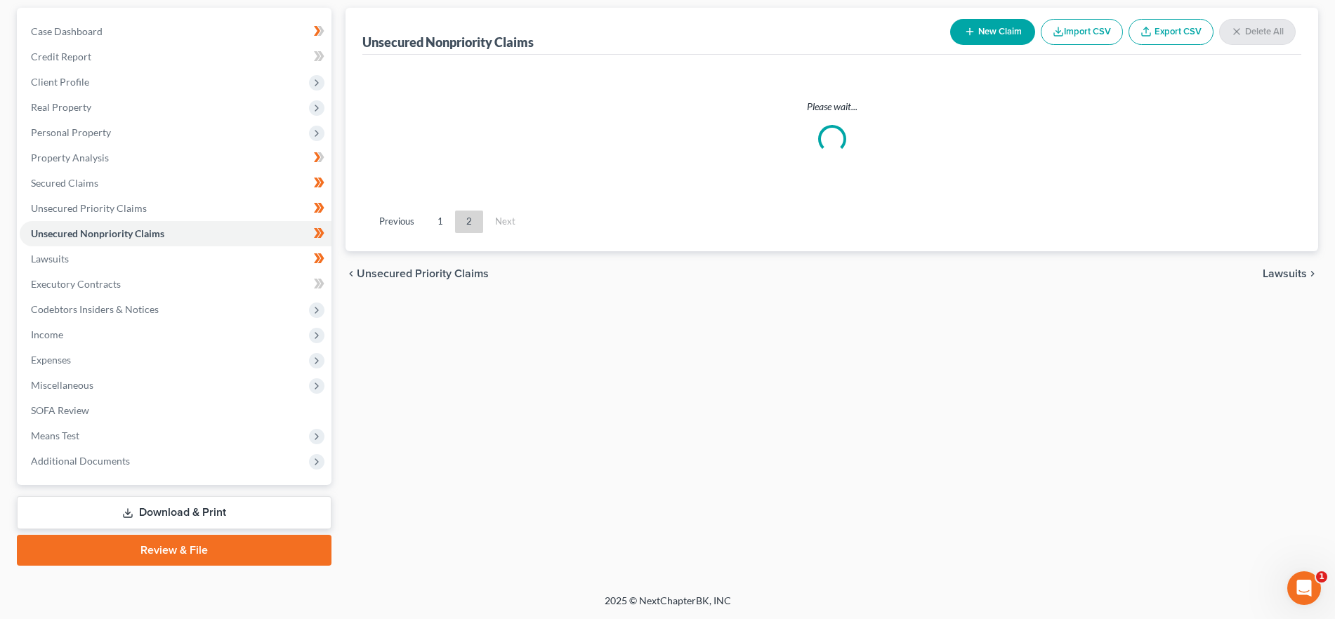
scroll to position [127, 0]
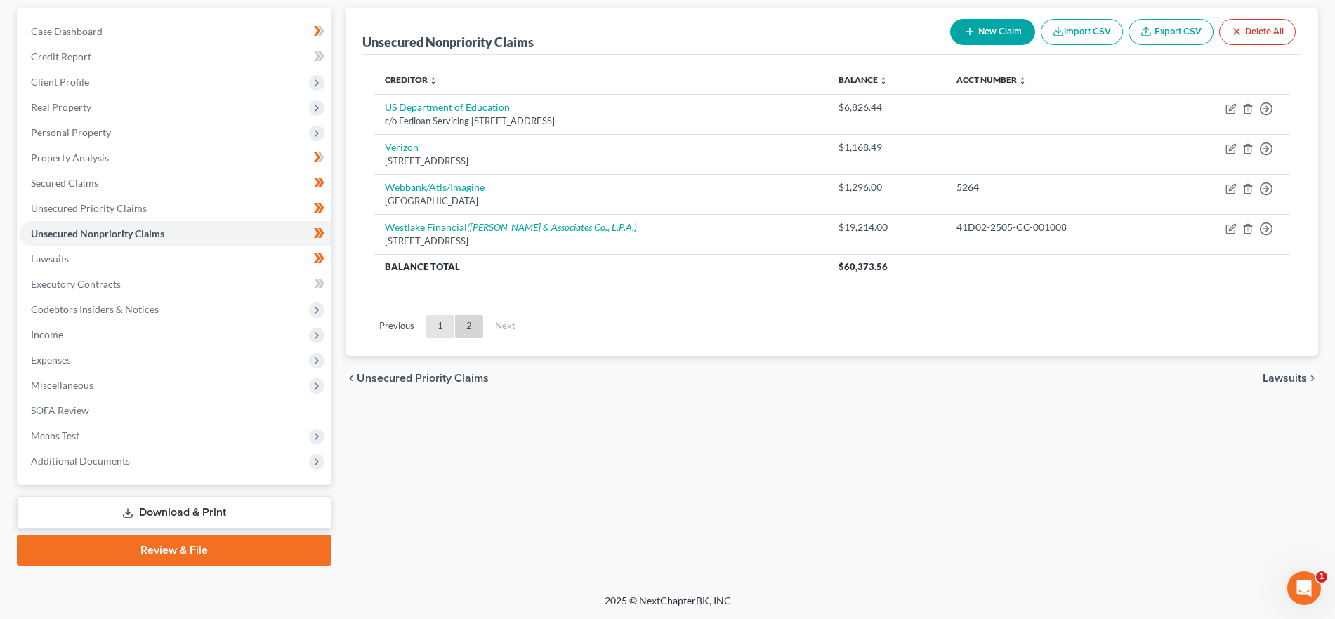
click at [435, 321] on link "1" at bounding box center [440, 326] width 28 height 22
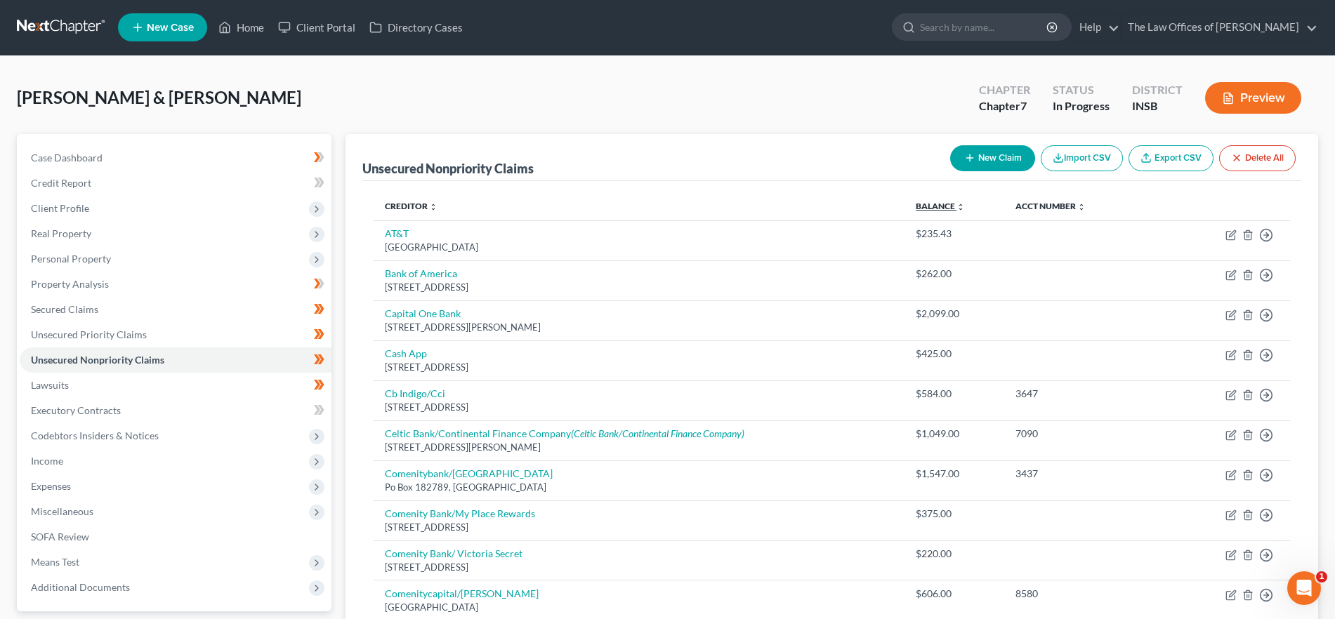
scroll to position [0, 0]
click at [951, 158] on button "New Claim" at bounding box center [992, 159] width 85 height 26
select select "2"
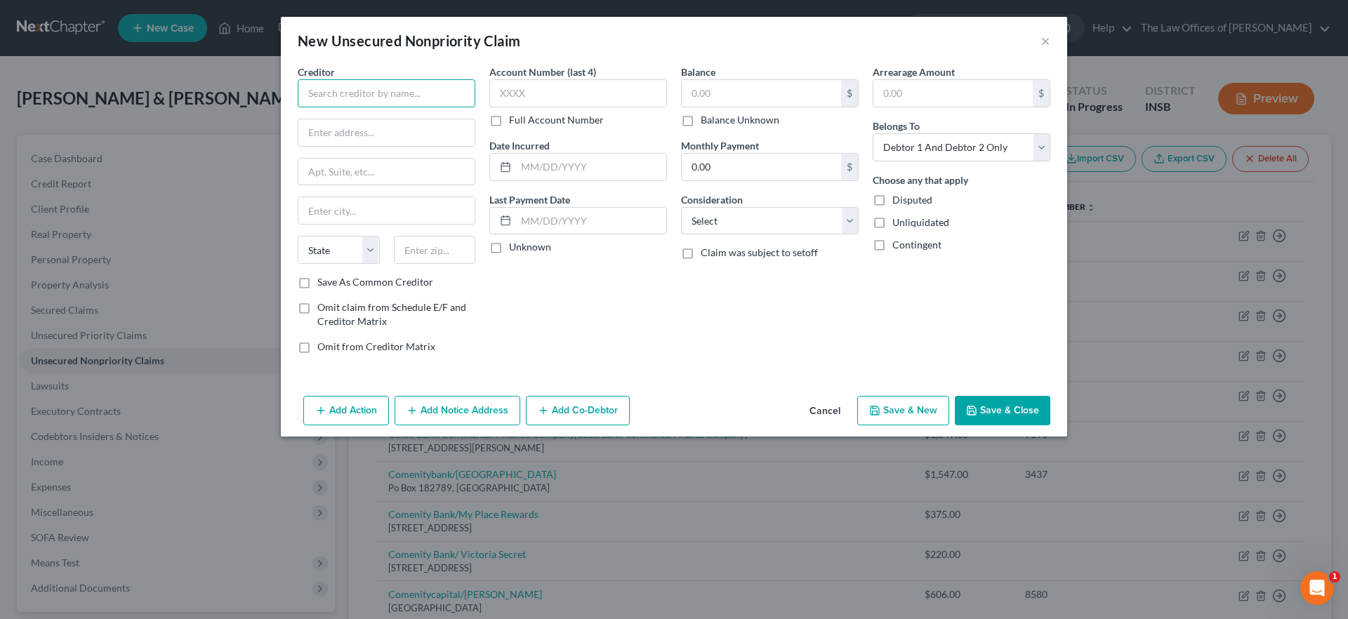
click at [392, 91] on input "text" at bounding box center [387, 93] width 178 height 28
click at [370, 115] on div "Mission Lane/TAB Bank" at bounding box center [382, 118] width 146 height 14
type input "Mission Lane/TAB Bank"
type input "101 2nd St Ste 350"
type input "San Francisco"
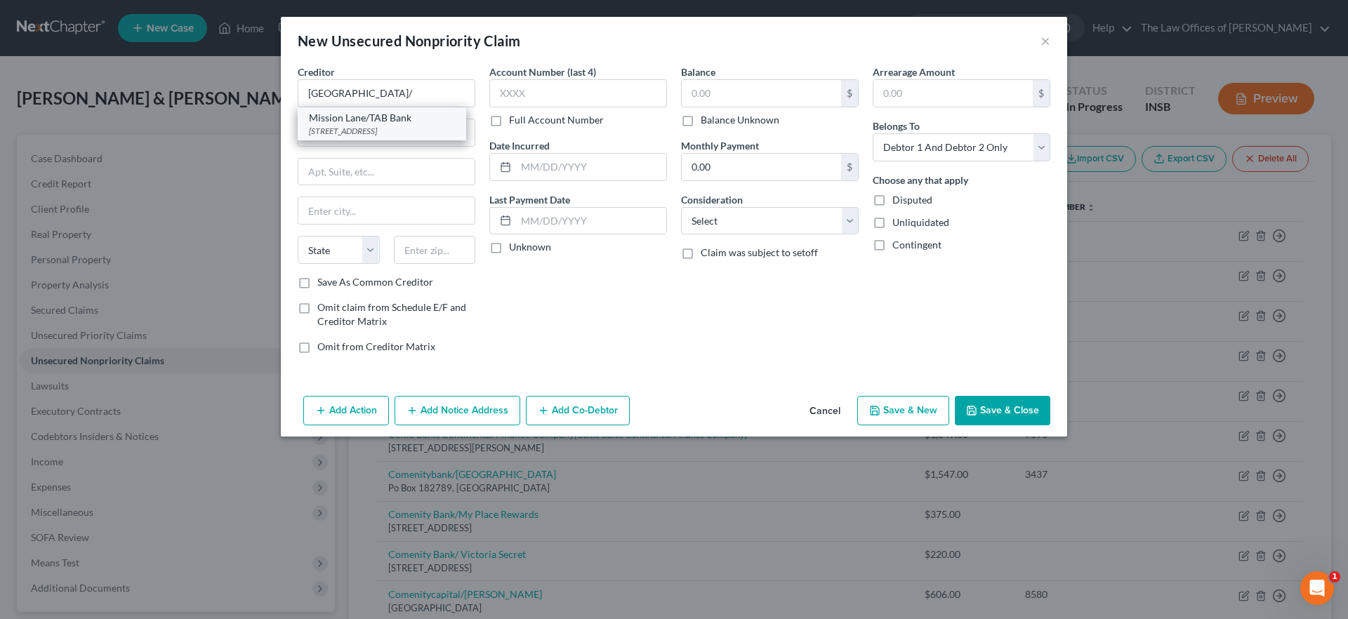
select select "4"
type input "94105"
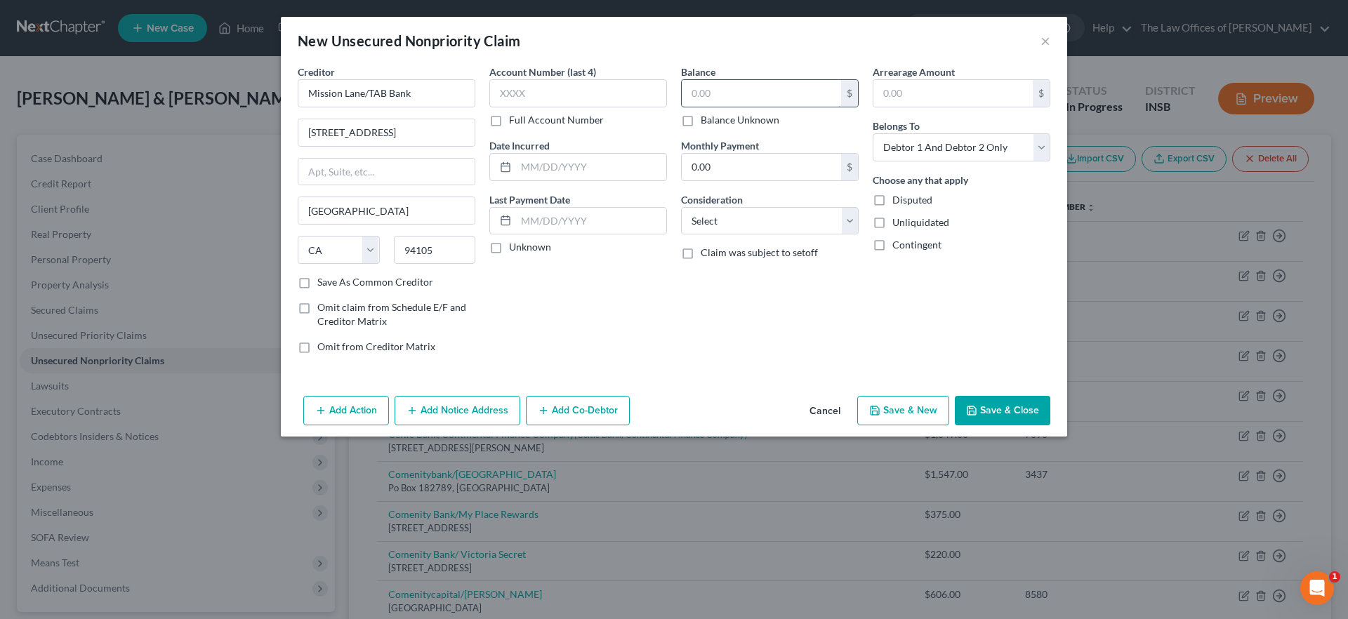
click at [706, 88] on input "text" at bounding box center [761, 93] width 159 height 27
type input "1,315.00"
click at [715, 230] on select "Select Cable / Satellite Services Collection Agency Credit Card Debt Debt Couns…" at bounding box center [770, 221] width 178 height 28
select select "2"
click at [681, 207] on select "Select Cable / Satellite Services Collection Agency Credit Card Debt Debt Couns…" at bounding box center [770, 221] width 178 height 28
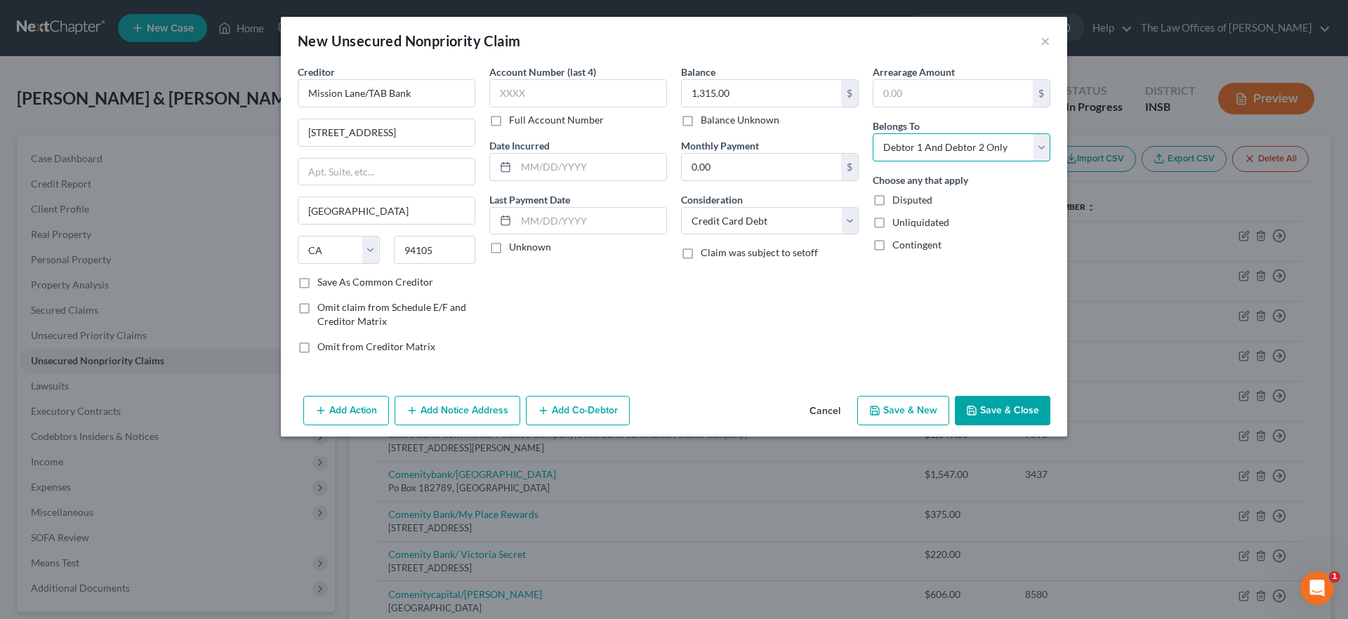
drag, startPoint x: 892, startPoint y: 147, endPoint x: 899, endPoint y: 157, distance: 12.1
click at [892, 147] on select "Select Debtor 1 Only Debtor 2 Only Debtor 1 And Debtor 2 Only At Least One Of T…" at bounding box center [962, 147] width 178 height 28
select select "1"
click at [873, 133] on select "Select Debtor 1 Only Debtor 2 Only Debtor 1 And Debtor 2 Only At Least One Of T…" at bounding box center [962, 147] width 178 height 28
click at [999, 416] on button "Save & Close" at bounding box center [1002, 410] width 95 height 29
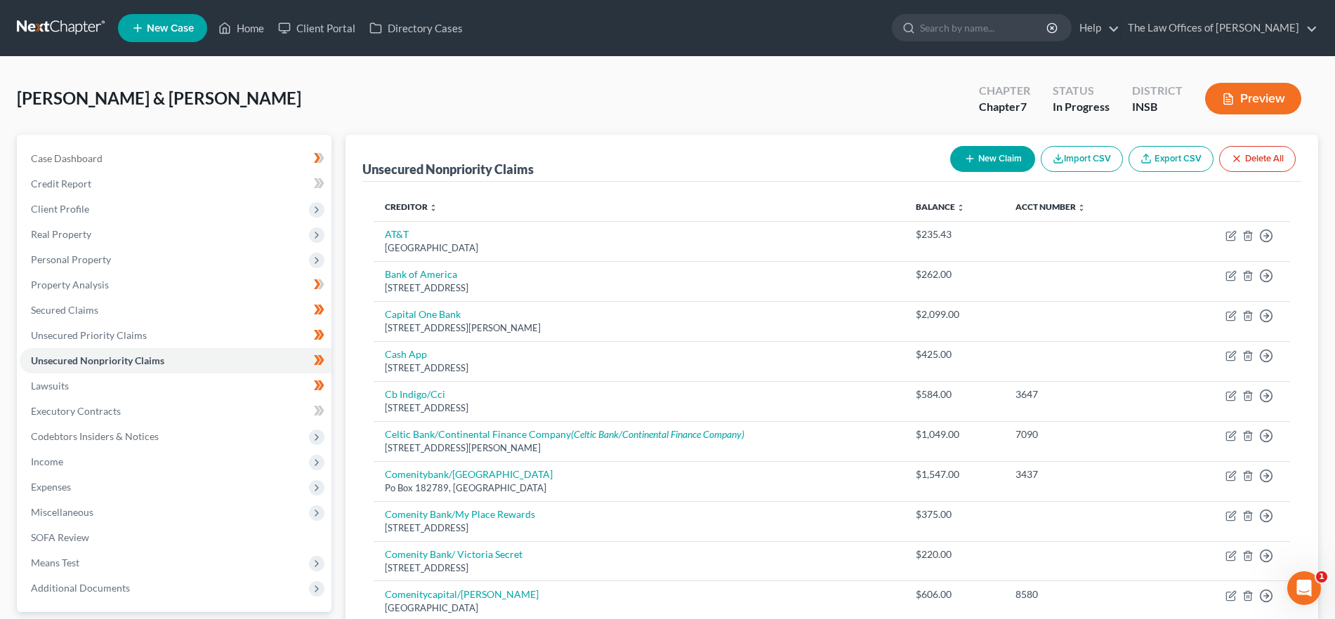
click at [1007, 156] on button "New Claim" at bounding box center [992, 159] width 85 height 26
select select "2"
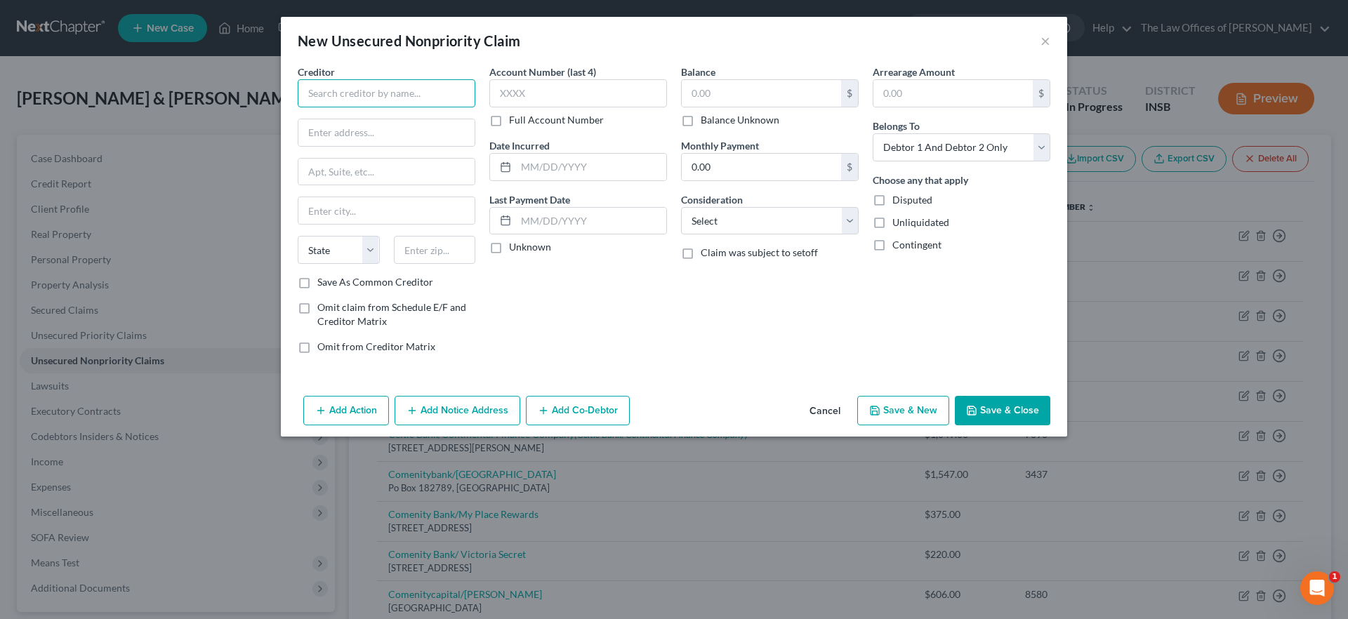
click at [354, 99] on input "text" at bounding box center [387, 93] width 178 height 28
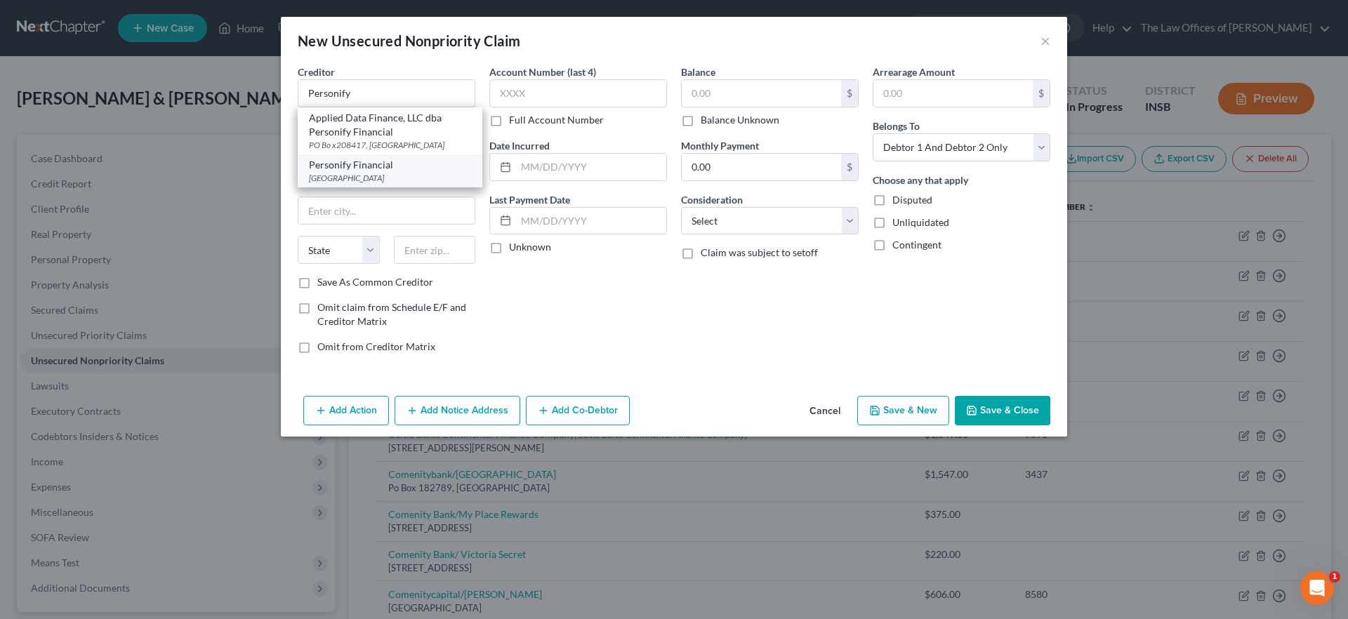
click at [382, 178] on div "PO Box 208417, Dallas, TX 75320" at bounding box center [390, 178] width 162 height 12
type input "Personify Financial"
type input "PO Box 208417"
type input "Dallas"
select select "45"
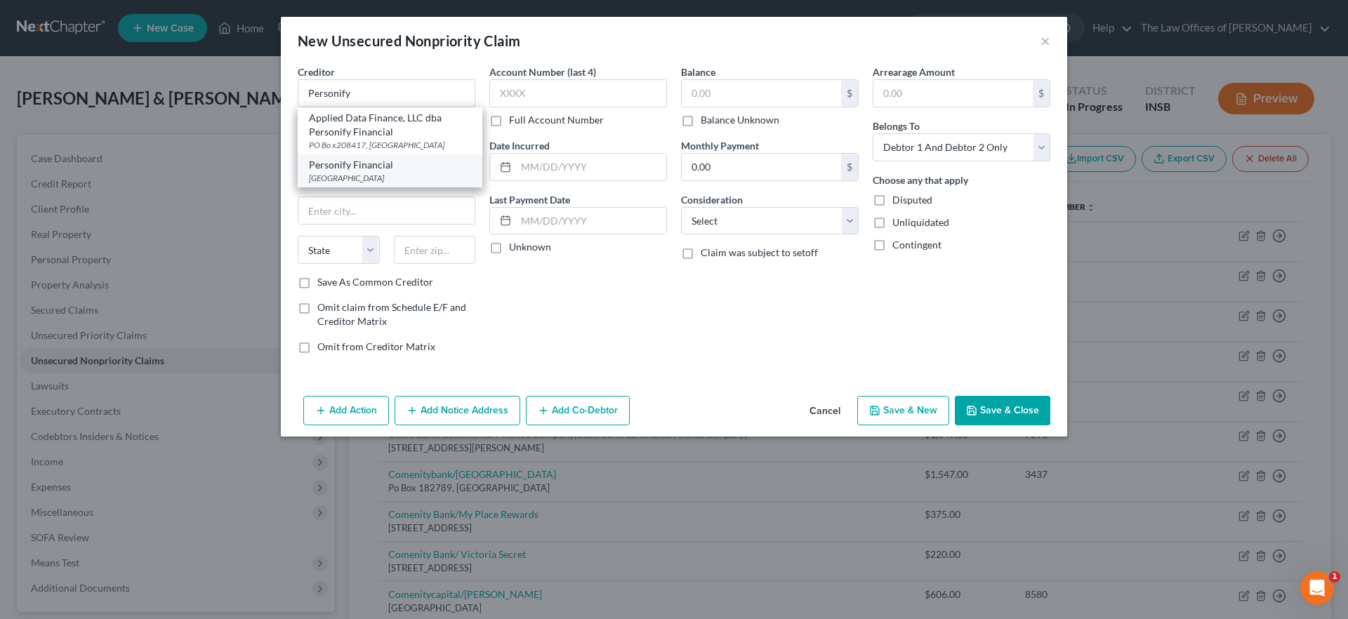
type input "75320"
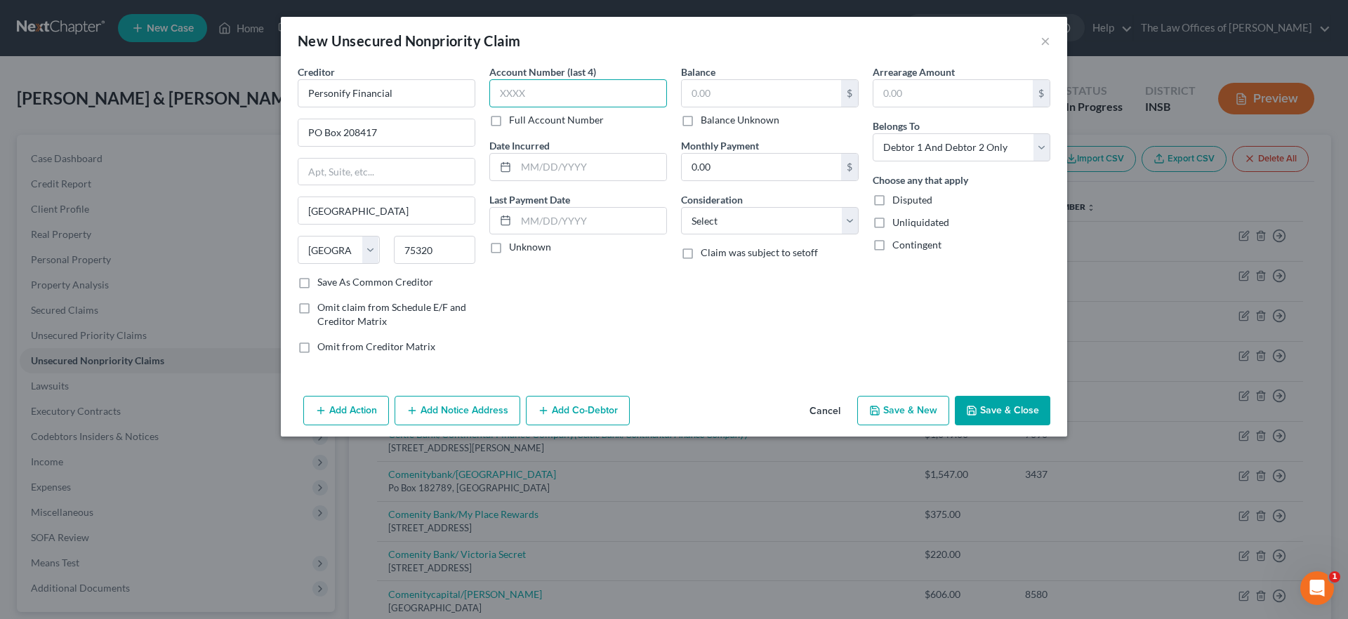
click at [579, 93] on input "text" at bounding box center [578, 93] width 178 height 28
click at [744, 100] on input "text" at bounding box center [761, 93] width 159 height 27
type input "3,600.00"
click at [929, 146] on select "Select Debtor 1 Only Debtor 2 Only Debtor 1 And Debtor 2 Only At Least One Of T…" at bounding box center [962, 147] width 178 height 28
select select "1"
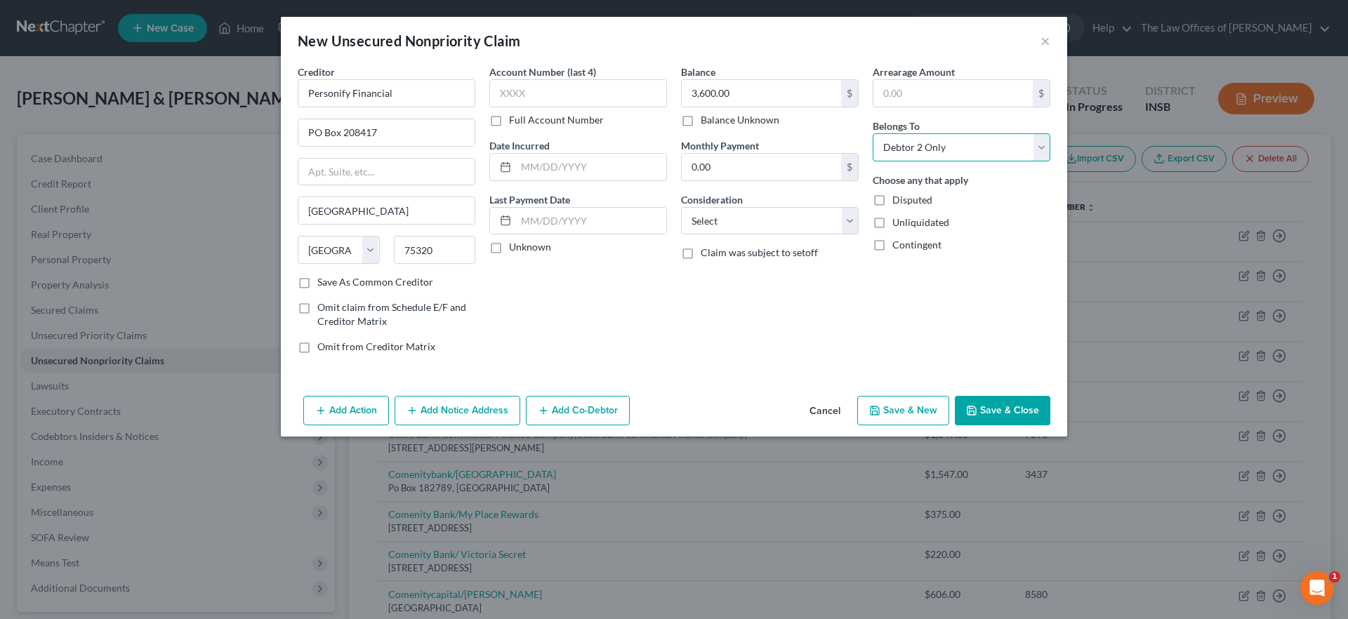
click at [873, 133] on select "Select Debtor 1 Only Debtor 2 Only Debtor 1 And Debtor 2 Only At Least One Of T…" at bounding box center [962, 147] width 178 height 28
click at [1003, 405] on button "Save & Close" at bounding box center [1002, 410] width 95 height 29
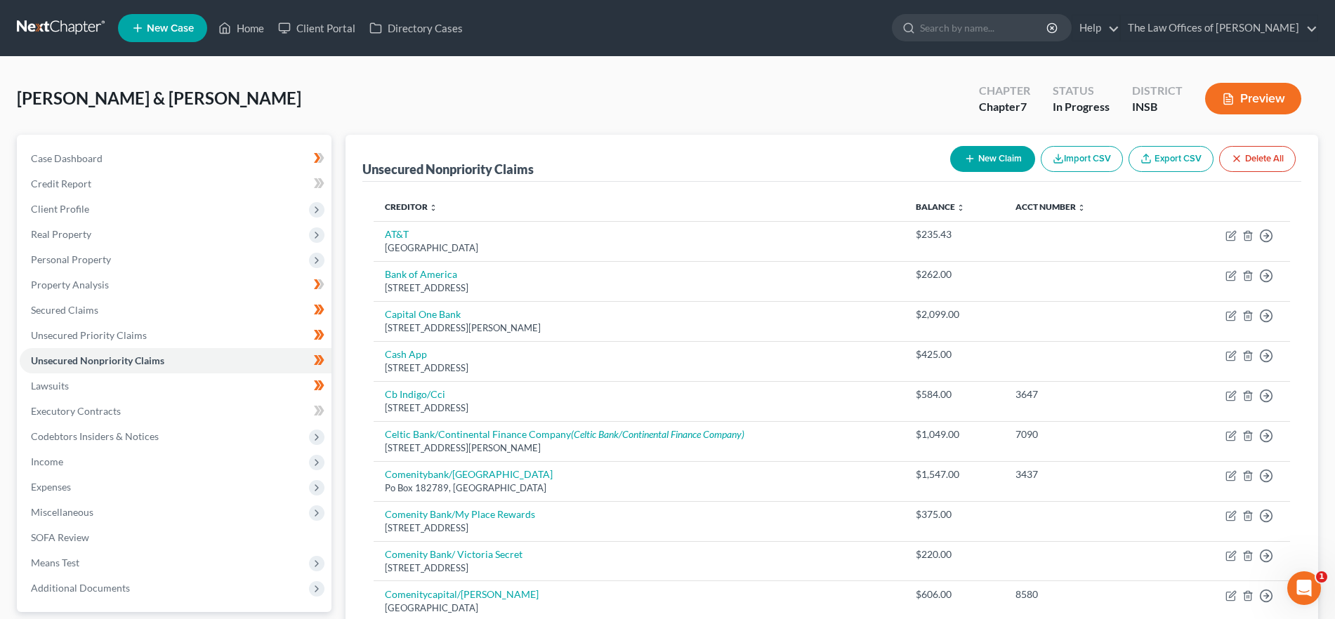
click at [991, 153] on button "New Claim" at bounding box center [992, 159] width 85 height 26
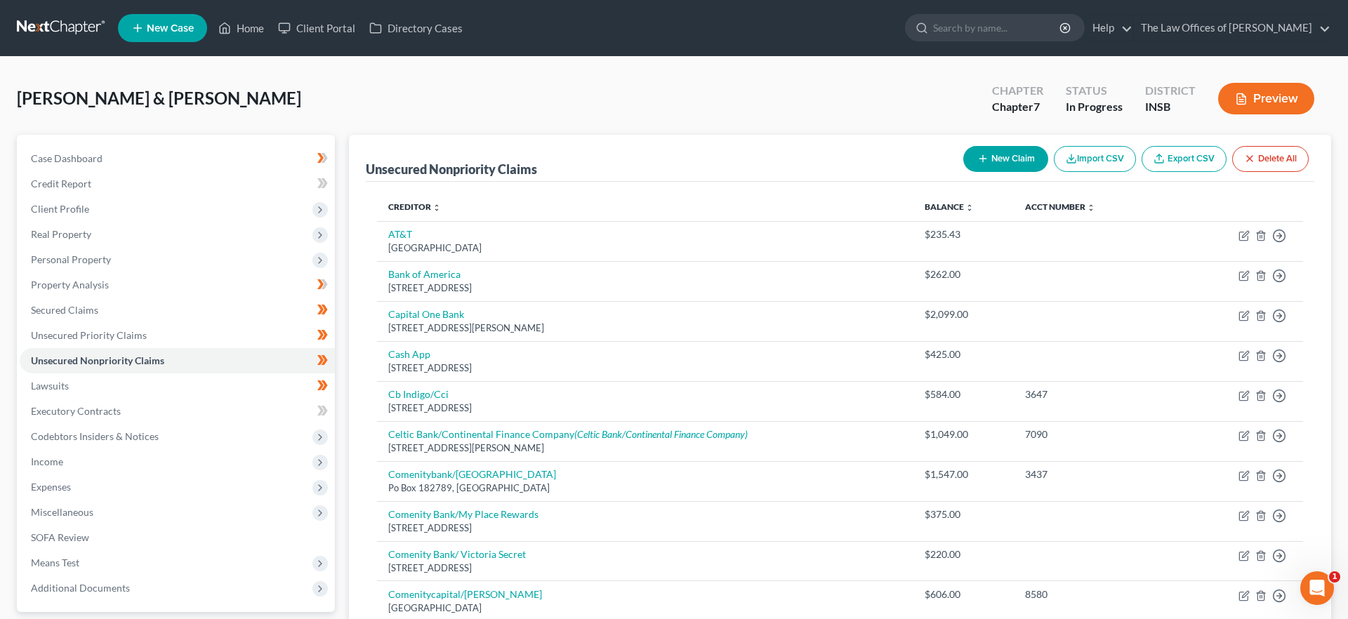
select select "2"
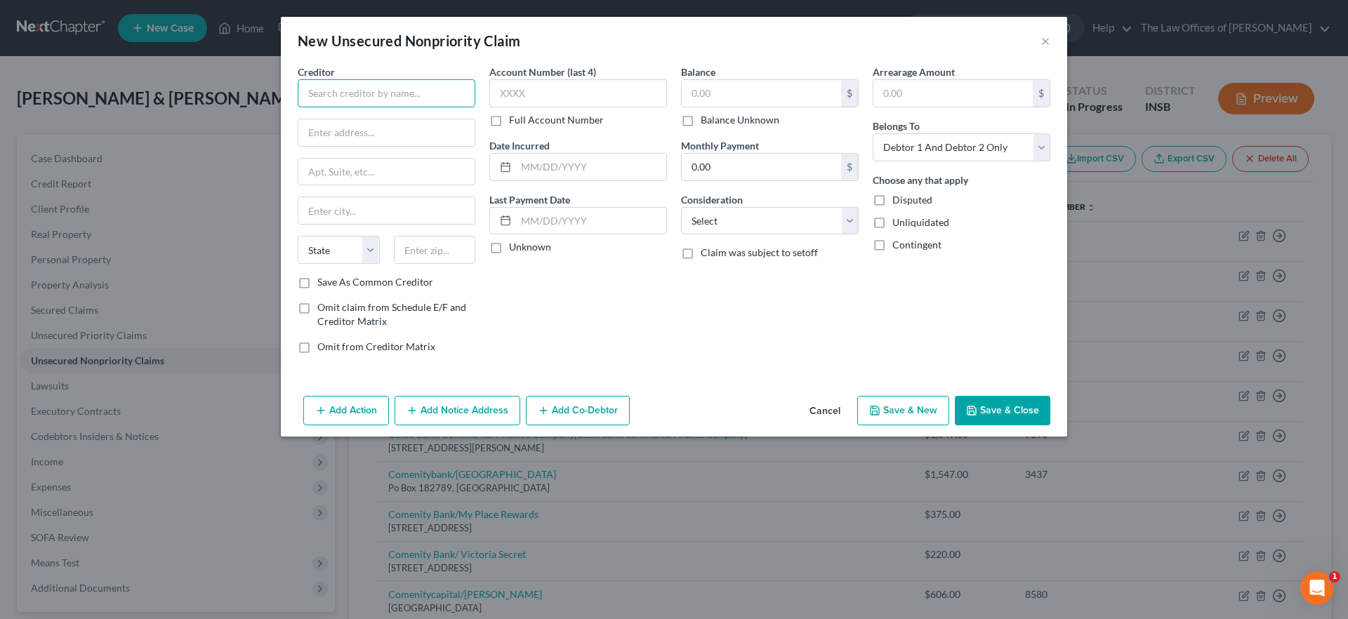
click at [346, 101] on input "text" at bounding box center [387, 93] width 178 height 28
click at [455, 104] on input "Synchrony Bank/PayPal Credi" at bounding box center [387, 93] width 178 height 28
type input "Synchrony Bank/PayPal Credit"
click at [422, 126] on input "text" at bounding box center [386, 132] width 176 height 27
type input "PO Box 530975"
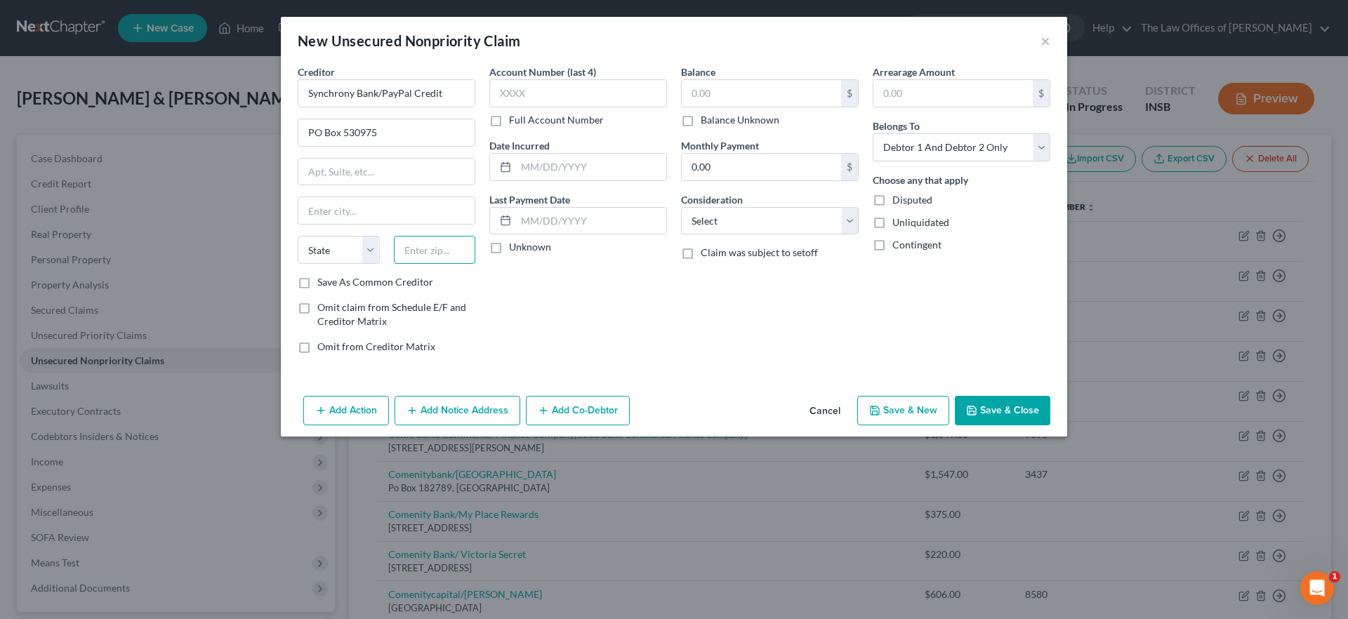
click at [439, 252] on input "text" at bounding box center [435, 250] width 82 height 28
type input "32896"
drag, startPoint x: 719, startPoint y: 340, endPoint x: 720, endPoint y: 317, distance: 23.2
click at [719, 336] on div "Balance $ Balance Unknown Balance Undetermined $ Balance Unknown Monthly Paymen…" at bounding box center [770, 215] width 192 height 301
type input "Orlando"
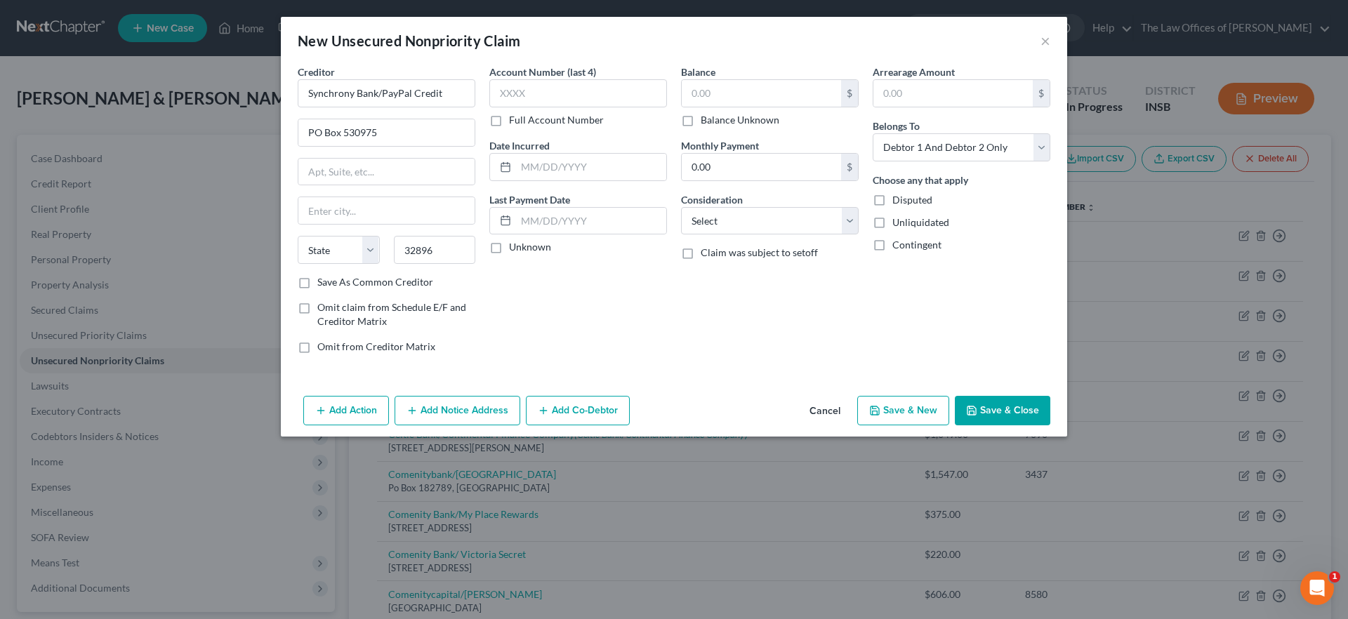
select select "9"
click at [738, 100] on input "text" at bounding box center [761, 93] width 159 height 27
type input "2,582.00"
click at [711, 216] on select "Select Cable / Satellite Services Collection Agency Credit Card Debt Debt Couns…" at bounding box center [770, 221] width 178 height 28
select select "2"
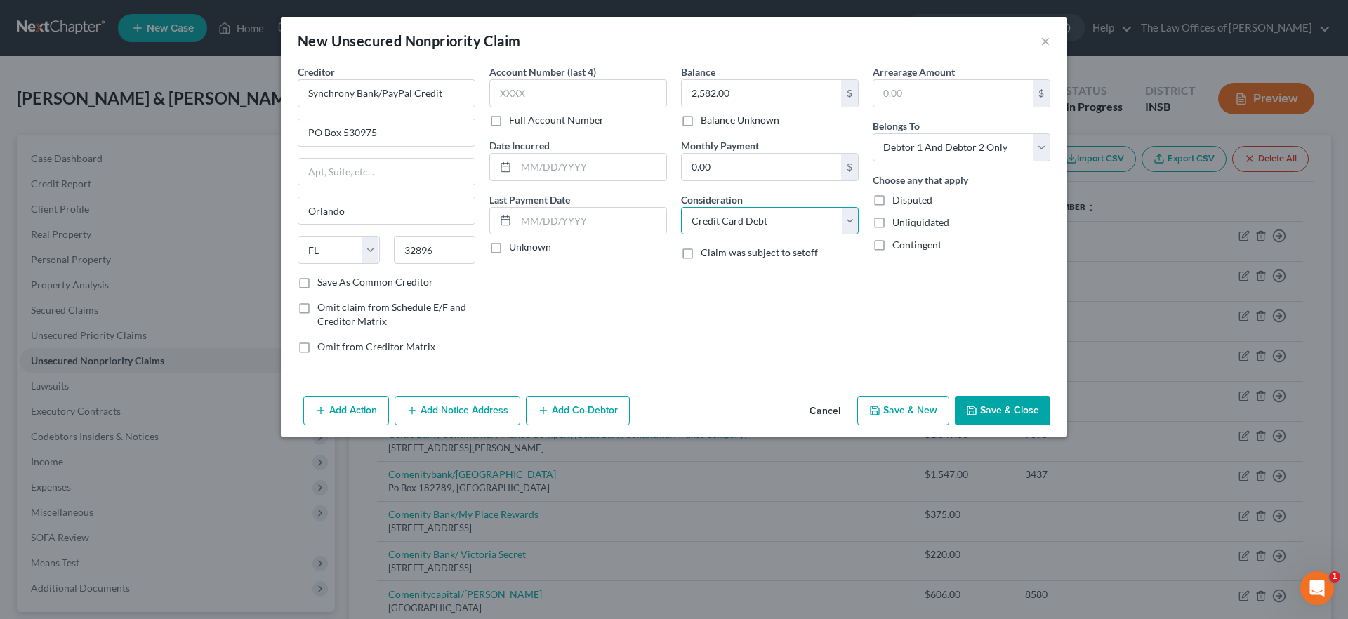
click at [681, 207] on select "Select Cable / Satellite Services Collection Agency Credit Card Debt Debt Couns…" at bounding box center [770, 221] width 178 height 28
click at [967, 150] on select "Select Debtor 1 Only Debtor 2 Only Debtor 1 And Debtor 2 Only At Least One Of T…" at bounding box center [962, 147] width 178 height 28
select select "1"
click at [873, 133] on select "Select Debtor 1 Only Debtor 2 Only Debtor 1 And Debtor 2 Only At Least One Of T…" at bounding box center [962, 147] width 178 height 28
click at [989, 409] on button "Save & Close" at bounding box center [1002, 410] width 95 height 29
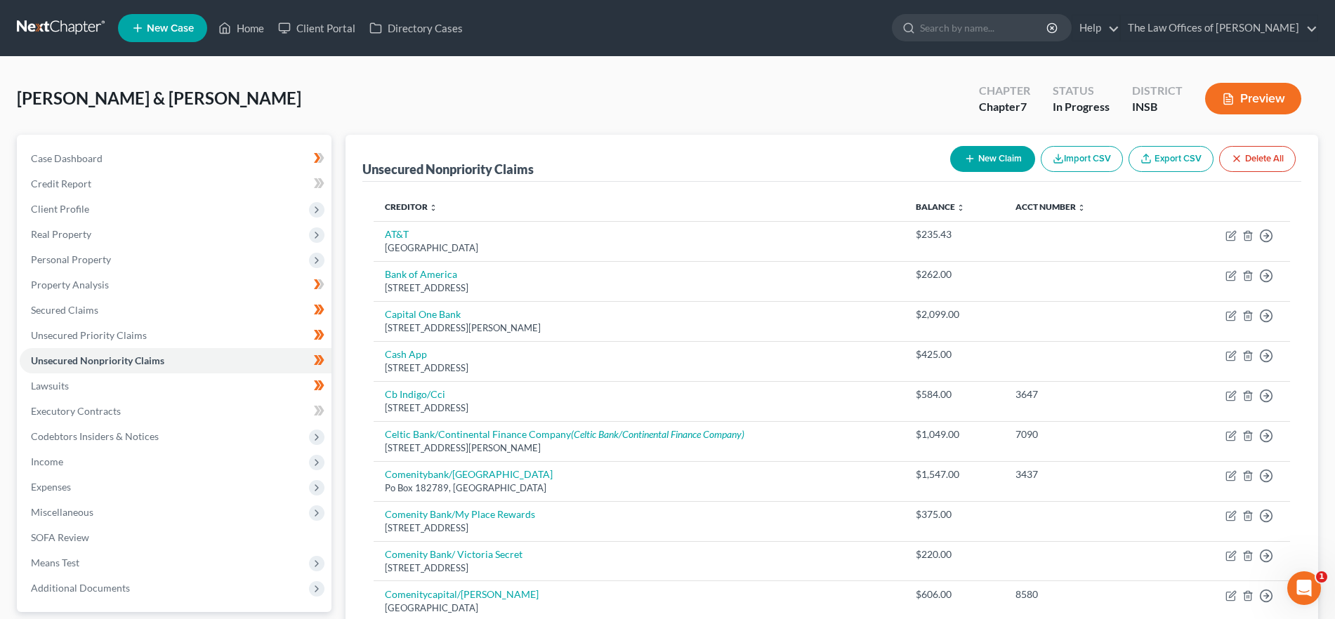
click at [975, 158] on button "New Claim" at bounding box center [992, 159] width 85 height 26
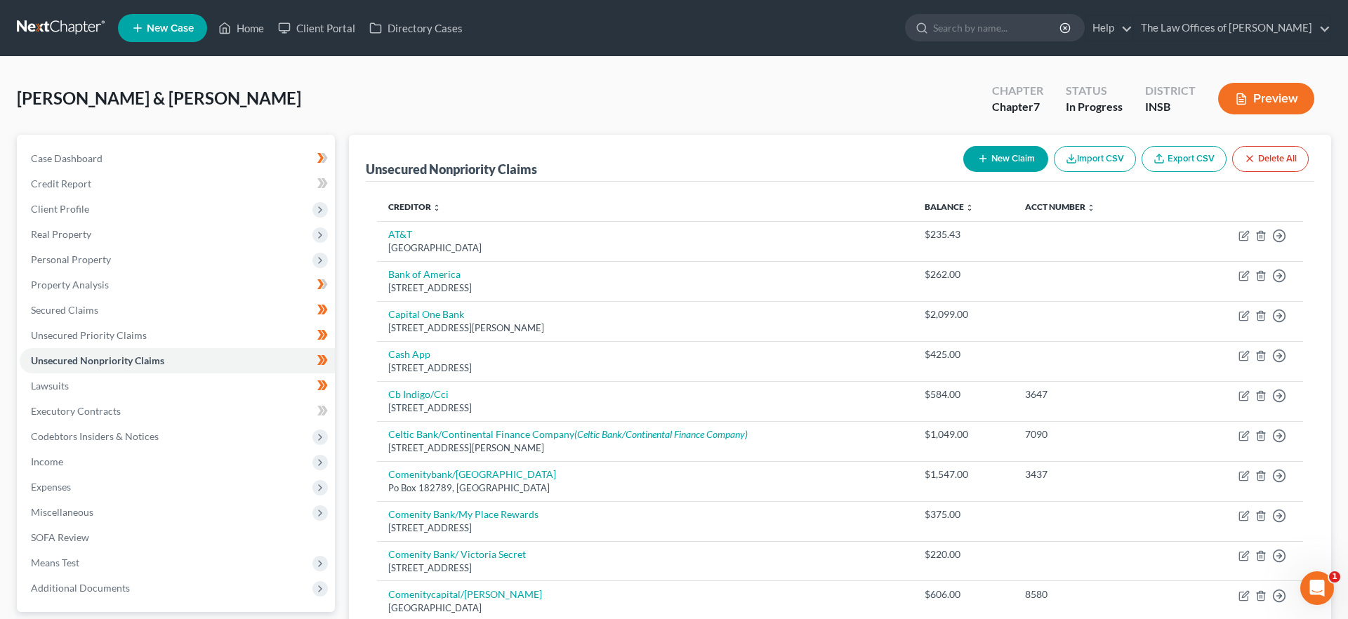
select select "2"
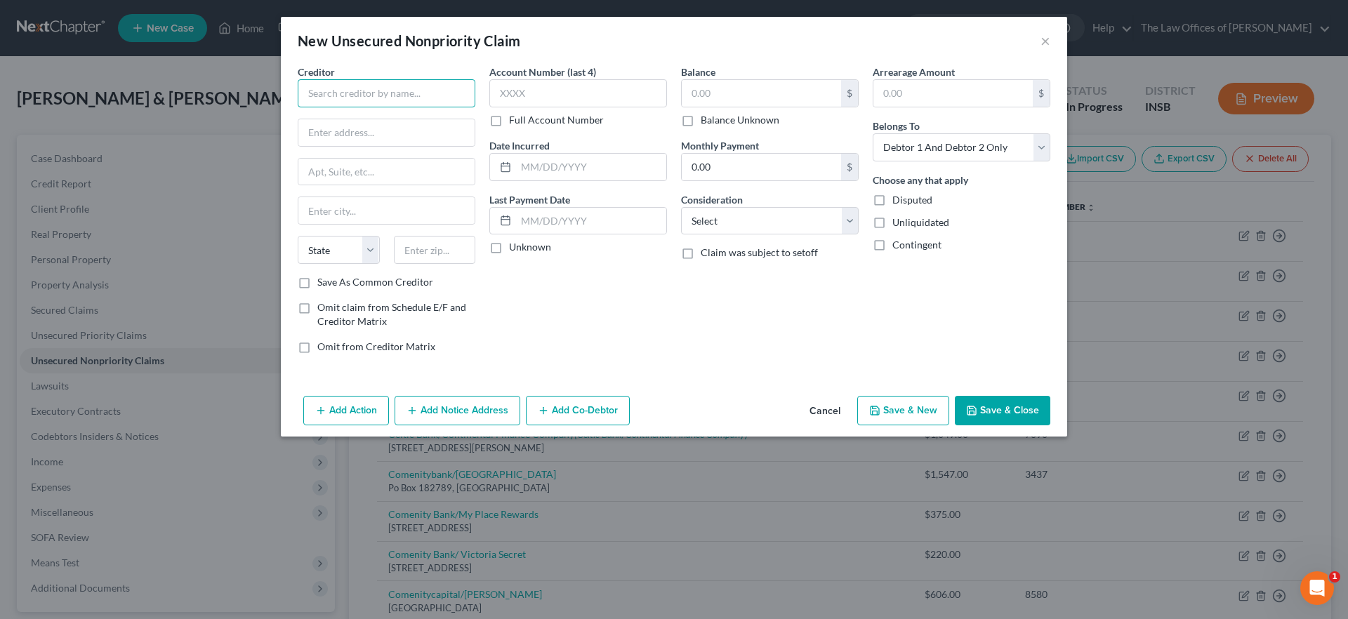
click at [361, 93] on input "text" at bounding box center [387, 93] width 178 height 28
type input "USAA Federal Savings Bank"
click at [351, 141] on input "text" at bounding box center [386, 132] width 176 height 27
type input "10750 McDermott Fwy"
click at [402, 258] on input "text" at bounding box center [435, 250] width 82 height 28
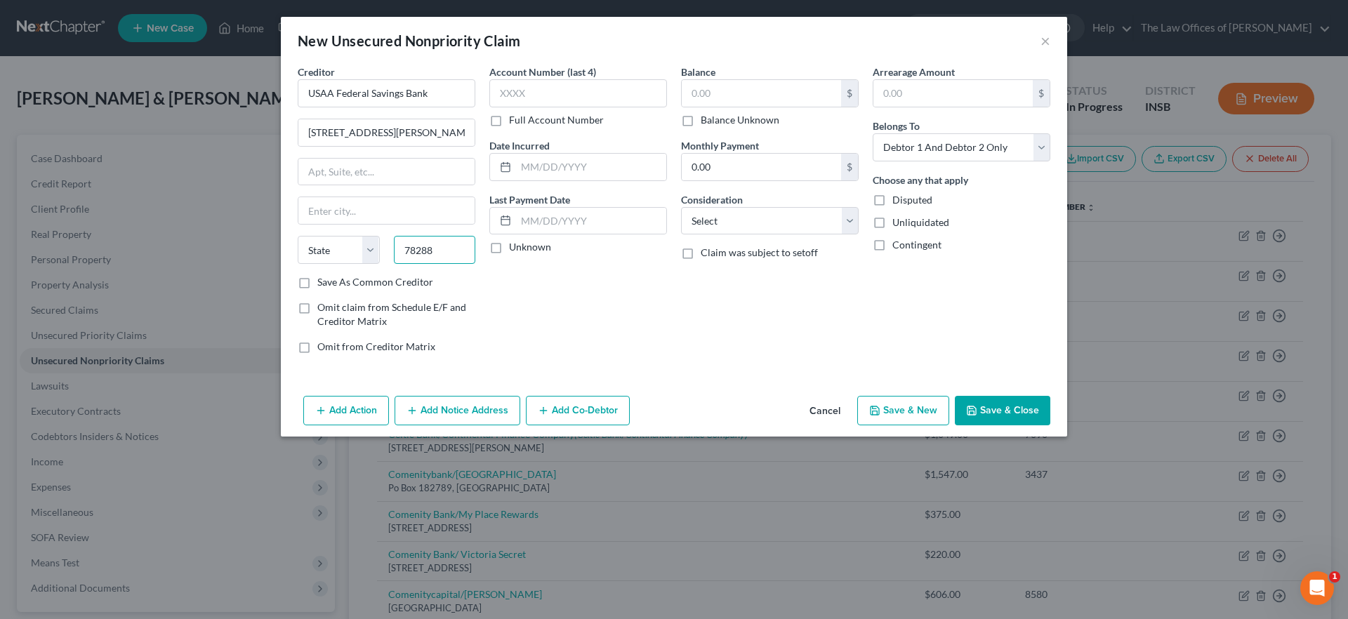
type input "78288"
click at [609, 293] on div "Account Number (last 4) Full Account Number Date Incurred Last Payment Date Unk…" at bounding box center [578, 215] width 192 height 301
type input "San Antonio"
select select "45"
click at [732, 91] on input "text" at bounding box center [761, 93] width 159 height 27
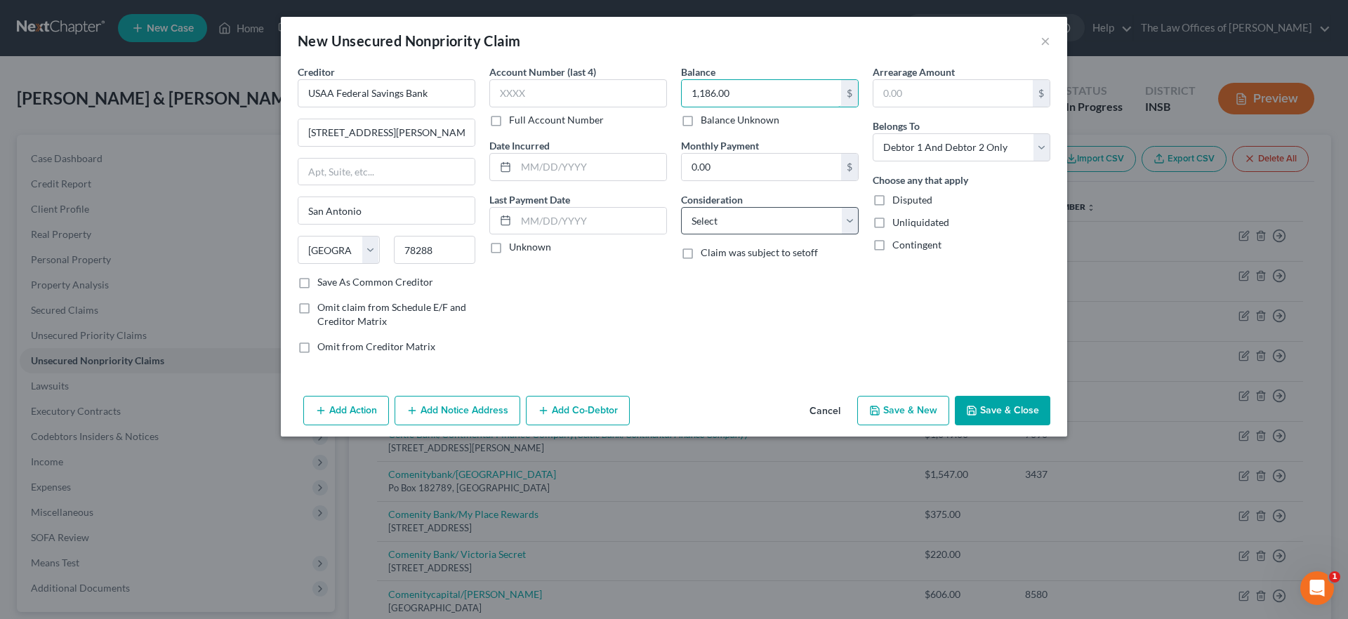
type input "1,186.00"
click at [695, 221] on select "Select Cable / Satellite Services Collection Agency Credit Card Debt Debt Couns…" at bounding box center [770, 221] width 178 height 28
select select "2"
click at [681, 207] on select "Select Cable / Satellite Services Collection Agency Credit Card Debt Debt Couns…" at bounding box center [770, 221] width 178 height 28
click at [982, 407] on button "Save & Close" at bounding box center [1002, 410] width 95 height 29
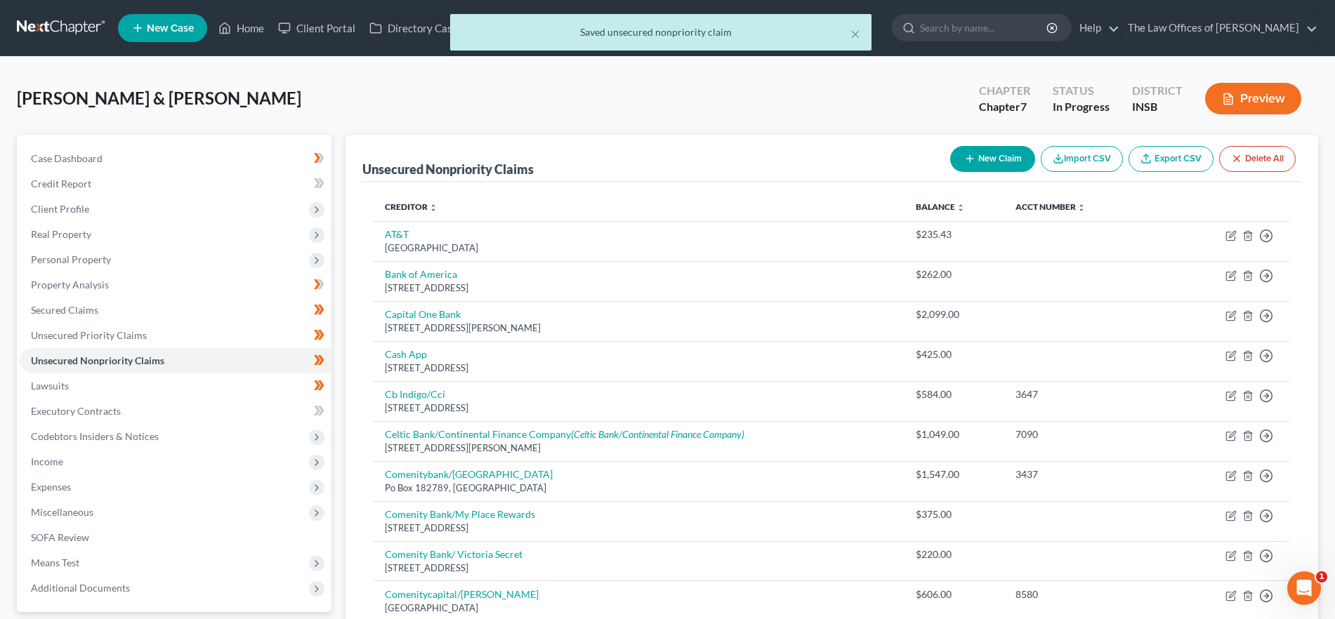
click at [986, 163] on button "New Claim" at bounding box center [992, 159] width 85 height 26
select select "2"
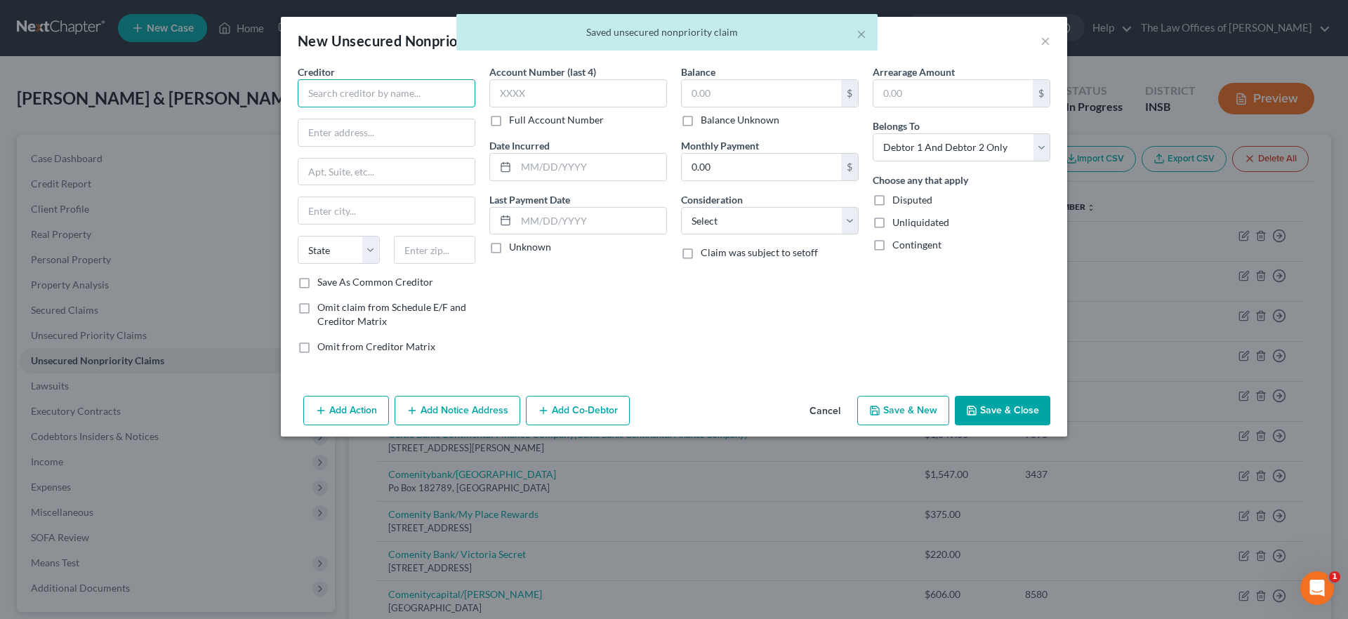
click at [366, 91] on input "text" at bounding box center [387, 93] width 178 height 28
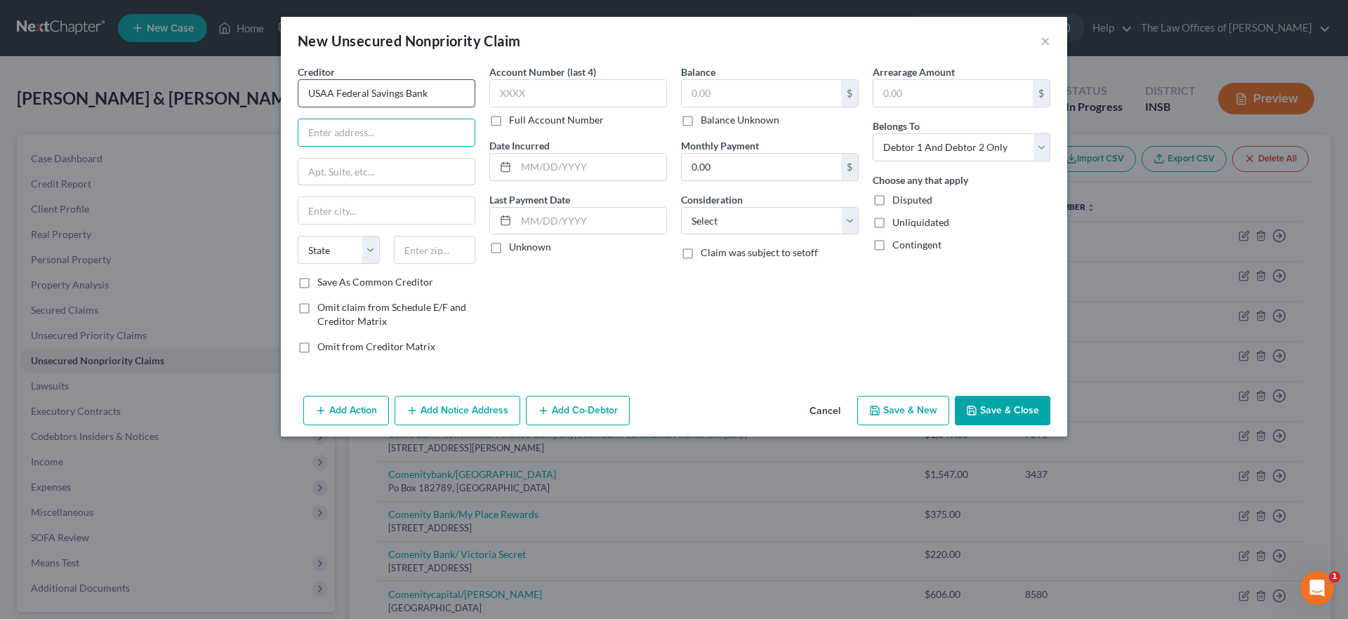
type input "USAA Federal Savings Bank"
type input "10750 McDermott Fwy"
type input "78288"
click at [716, 95] on input "text" at bounding box center [761, 93] width 159 height 27
type input "San Antonio"
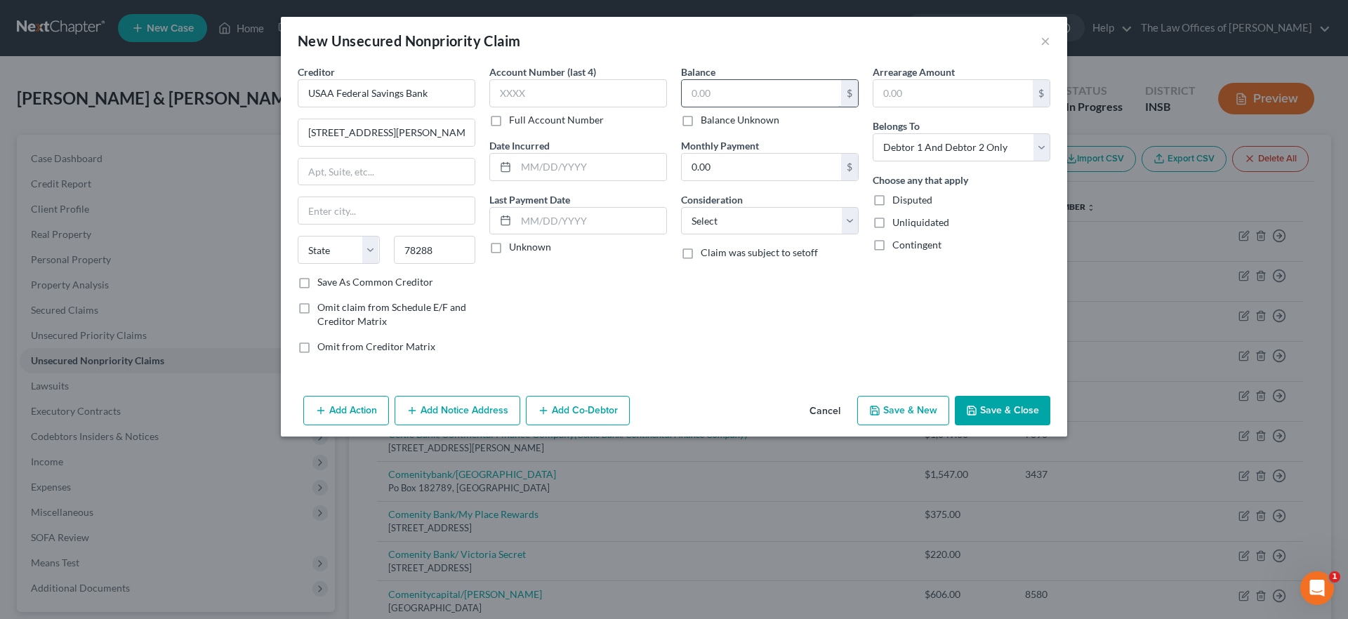
select select "45"
type input "6,884.00"
drag, startPoint x: 712, startPoint y: 223, endPoint x: 722, endPoint y: 233, distance: 14.9
click at [712, 223] on select "Select Cable / Satellite Services Collection Agency Credit Card Debt Debt Couns…" at bounding box center [770, 221] width 178 height 28
select select "2"
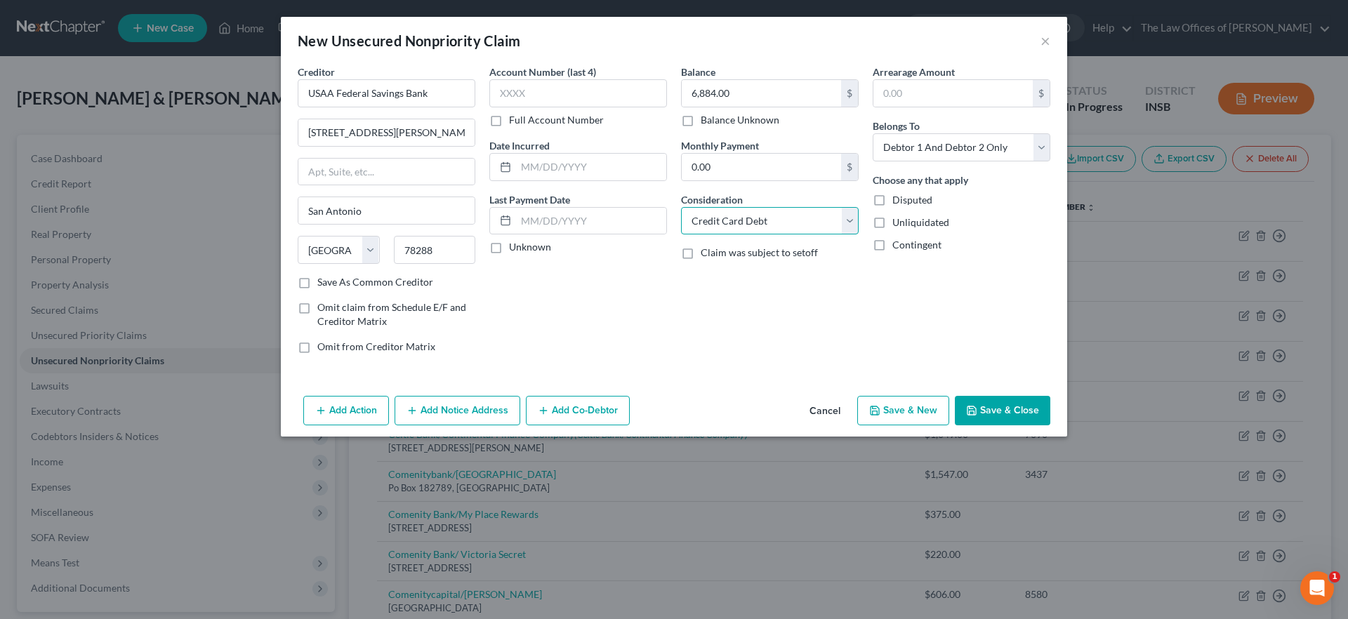
click at [681, 207] on select "Select Cable / Satellite Services Collection Agency Credit Card Debt Debt Couns…" at bounding box center [770, 221] width 178 height 28
drag, startPoint x: 927, startPoint y: 137, endPoint x: 939, endPoint y: 146, distance: 15.0
click at [927, 137] on select "Select Debtor 1 Only Debtor 2 Only Debtor 1 And Debtor 2 Only At Least One Of T…" at bounding box center [962, 147] width 178 height 28
click at [873, 133] on select "Select Debtor 1 Only Debtor 2 Only Debtor 1 And Debtor 2 Only At Least One Of T…" at bounding box center [962, 147] width 178 height 28
click at [964, 147] on select "Select Debtor 1 Only Debtor 2 Only Debtor 1 And Debtor 2 Only At Least One Of T…" at bounding box center [962, 147] width 178 height 28
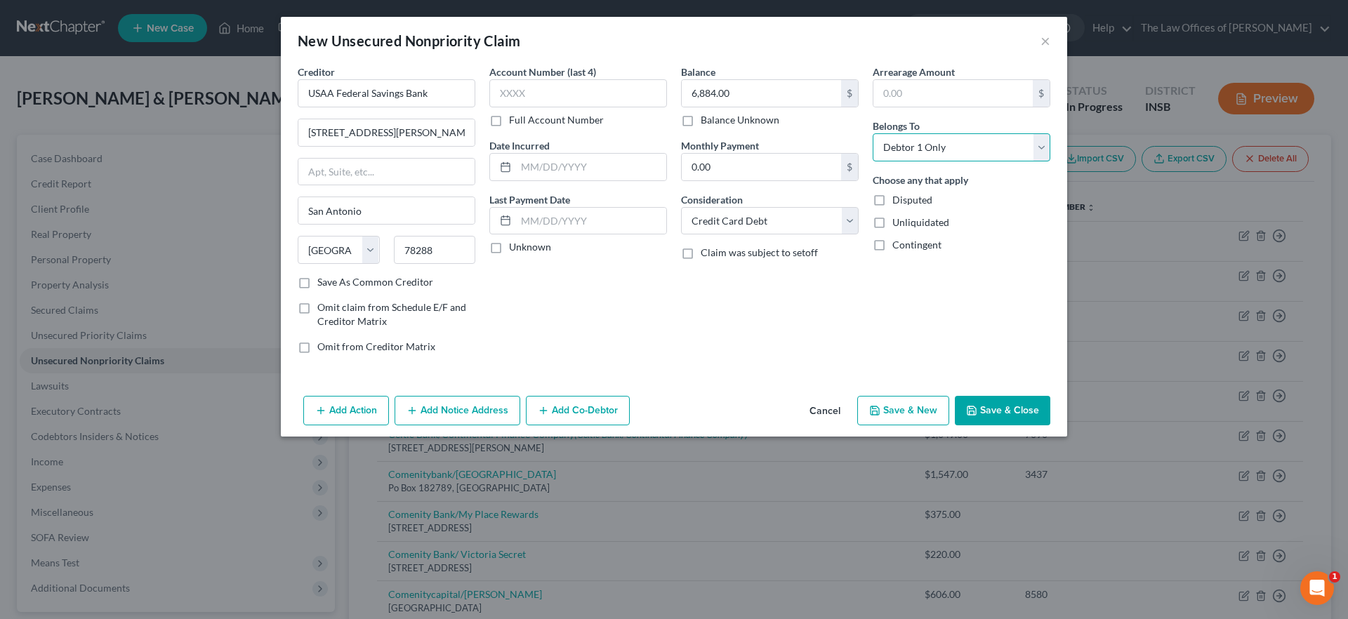
select select "1"
click at [873, 133] on select "Select Debtor 1 Only Debtor 2 Only Debtor 1 And Debtor 2 Only At Least One Of T…" at bounding box center [962, 147] width 178 height 28
click at [1000, 398] on button "Save & Close" at bounding box center [1002, 410] width 95 height 29
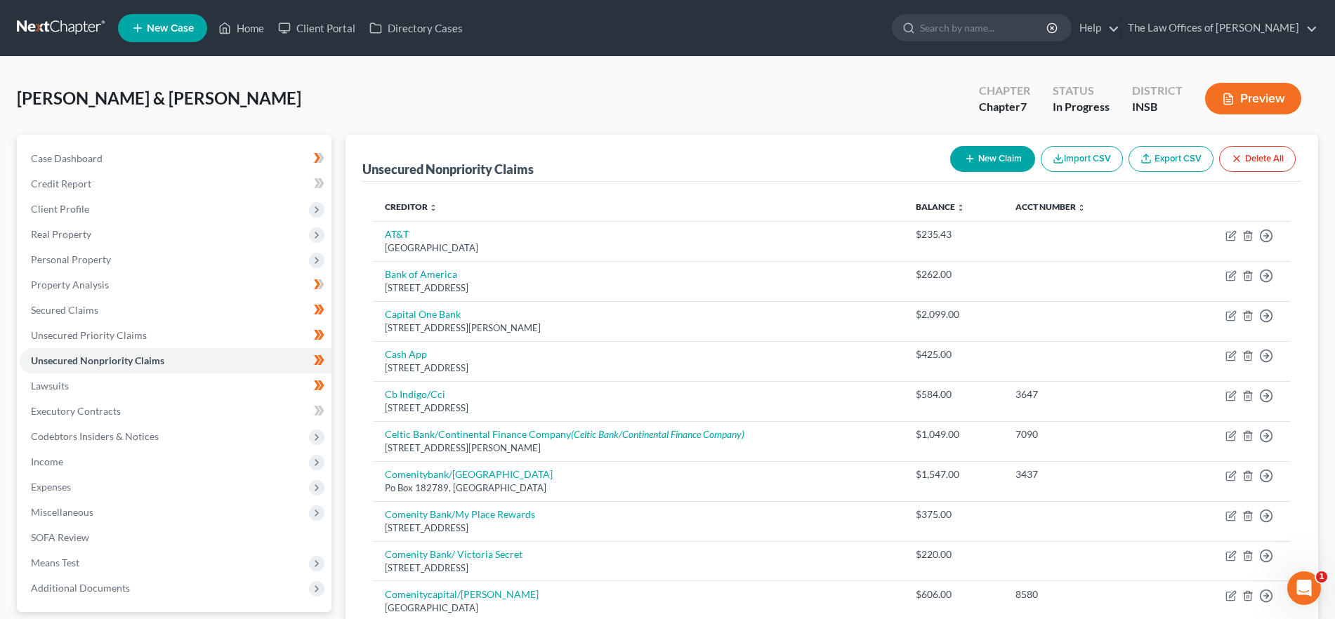
click at [975, 165] on button "New Claim" at bounding box center [992, 159] width 85 height 26
select select "2"
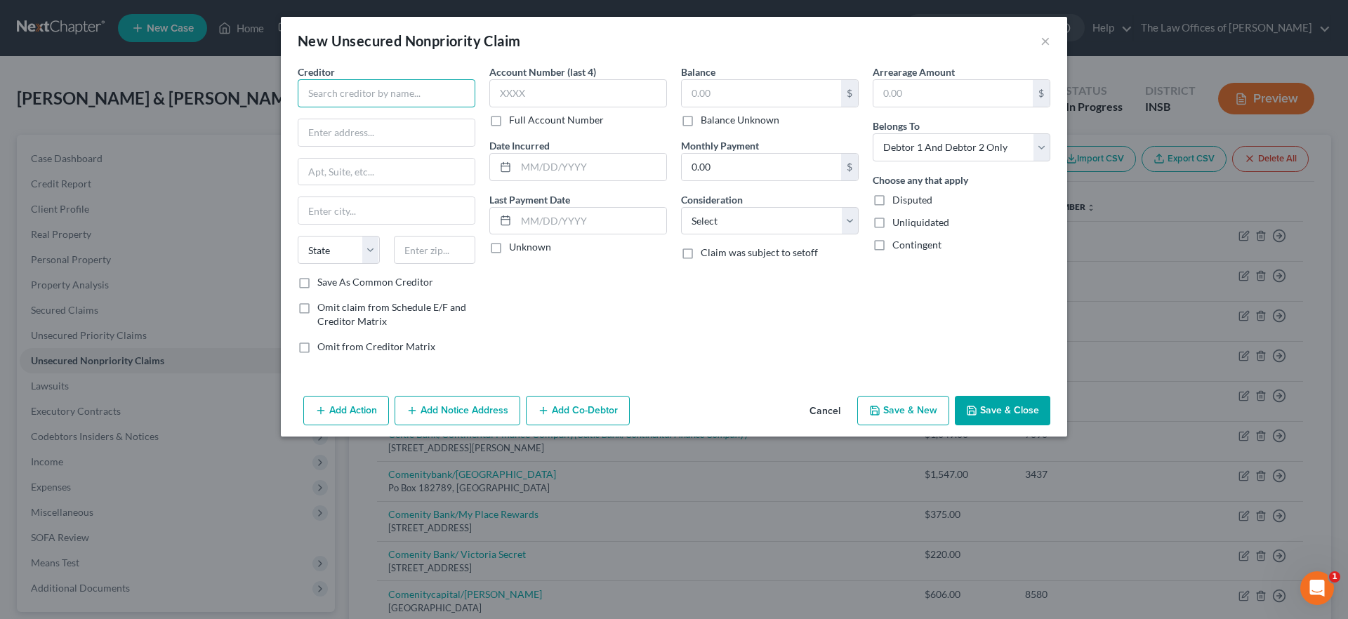
click at [346, 101] on input "text" at bounding box center [387, 93] width 178 height 28
type input "USAA Federal Savings Bank"
click at [340, 130] on input "text" at bounding box center [386, 132] width 176 height 27
type input "10750 McDermott Fwy"
type input "78288"
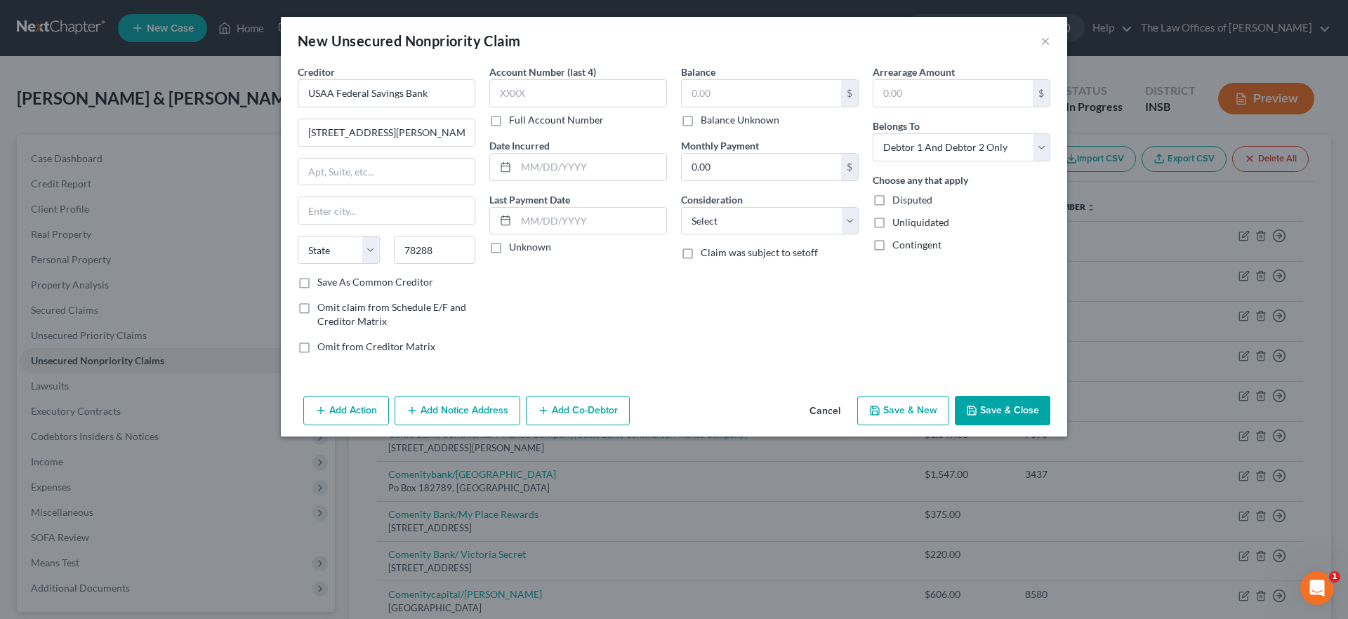
type input "San Antonio"
select select "45"
click at [758, 237] on div "Balance $ Balance Unknown Balance Undetermined $ Balance Unknown Monthly Paymen…" at bounding box center [770, 215] width 192 height 301
click at [732, 209] on select "Select Cable / Satellite Services Collection Agency Credit Card Debt Debt Couns…" at bounding box center [770, 221] width 178 height 28
select select "2"
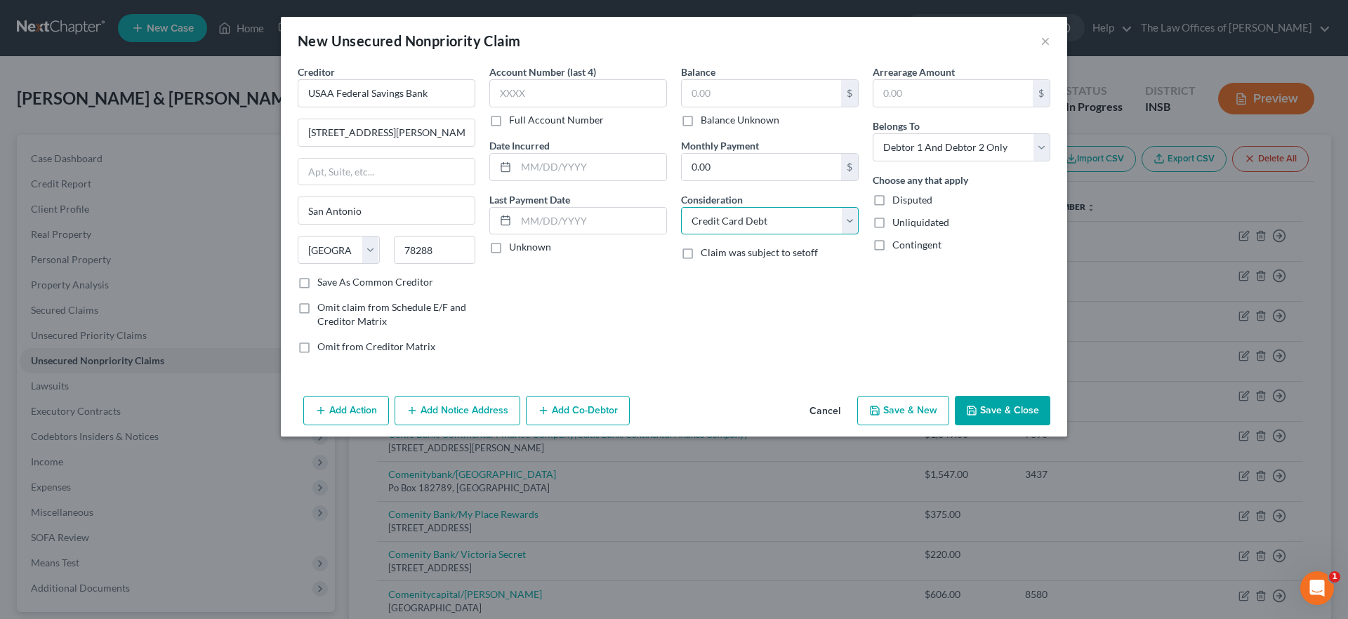
click at [681, 207] on select "Select Cable / Satellite Services Collection Agency Credit Card Debt Debt Couns…" at bounding box center [770, 221] width 178 height 28
drag, startPoint x: 986, startPoint y: 138, endPoint x: 986, endPoint y: 151, distance: 13.4
click at [986, 138] on select "Select Debtor 1 Only Debtor 2 Only Debtor 1 And Debtor 2 Only At Least One Of T…" at bounding box center [962, 147] width 178 height 28
select select "1"
click at [873, 133] on select "Select Debtor 1 Only Debtor 2 Only Debtor 1 And Debtor 2 Only At Least One Of T…" at bounding box center [962, 147] width 178 height 28
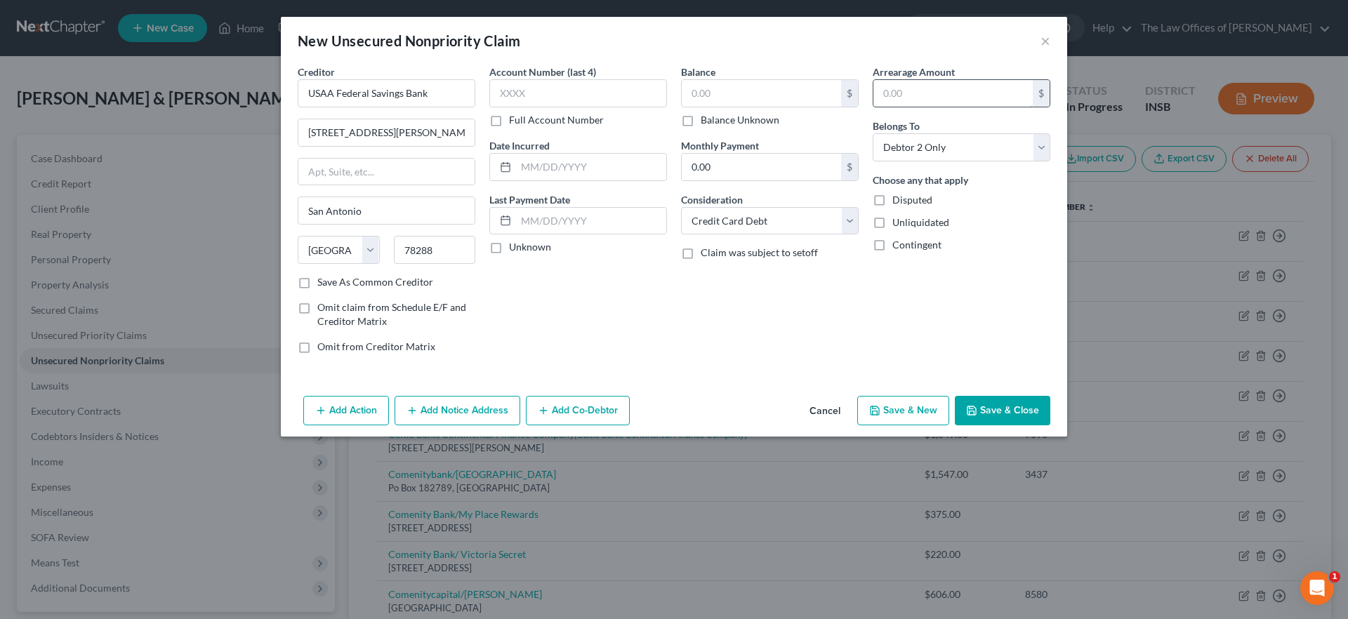
click at [952, 97] on input "text" at bounding box center [952, 93] width 159 height 27
click at [751, 88] on input "text" at bounding box center [761, 93] width 159 height 27
type input "8,979"
click at [923, 400] on button "Save & New" at bounding box center [903, 410] width 92 height 29
select select "2"
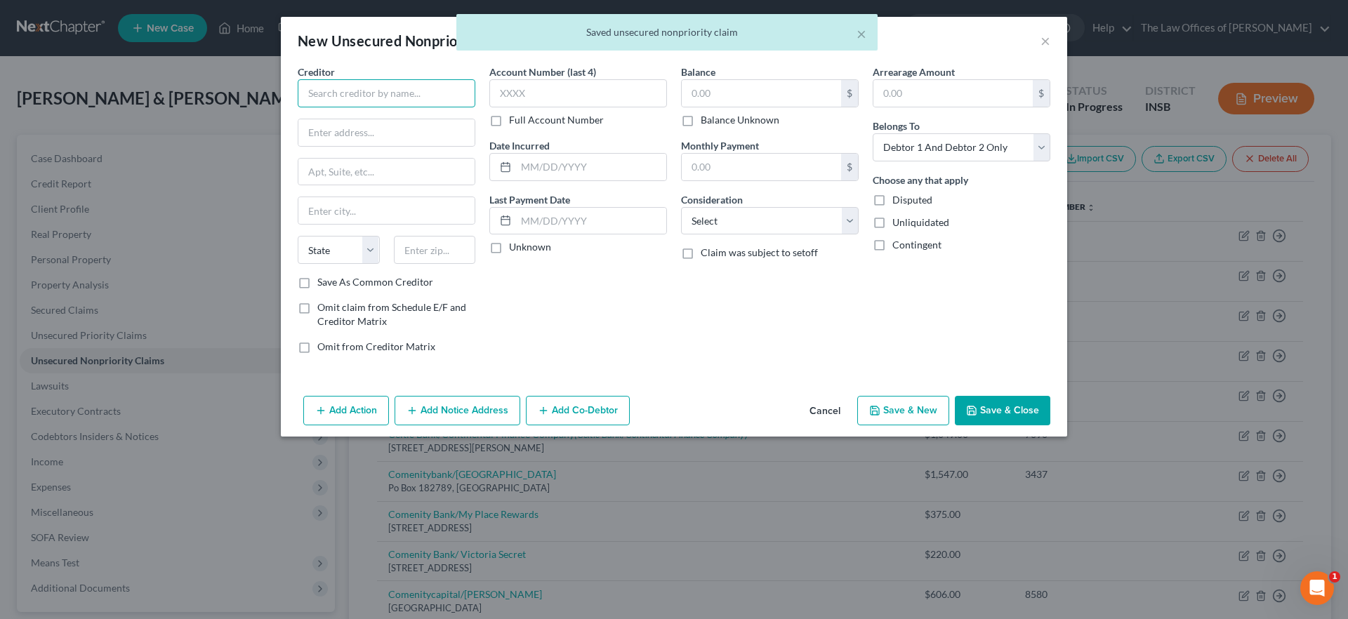
click at [344, 96] on input "text" at bounding box center [387, 93] width 178 height 28
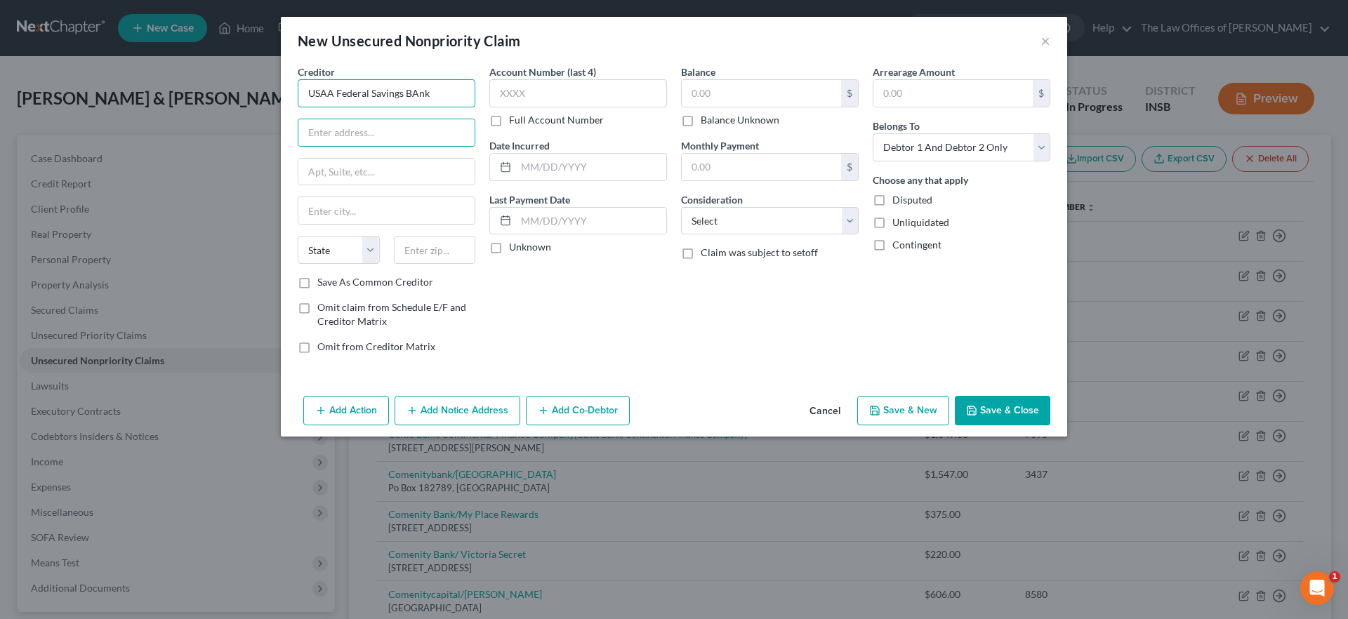
click at [417, 90] on input "USAA Federal Savings BAnk" at bounding box center [387, 93] width 178 height 28
type input "USAA Federal Savings Bank"
click at [420, 130] on input "text" at bounding box center [386, 132] width 176 height 27
type input "10750 McDermott Fwy"
type input "78288"
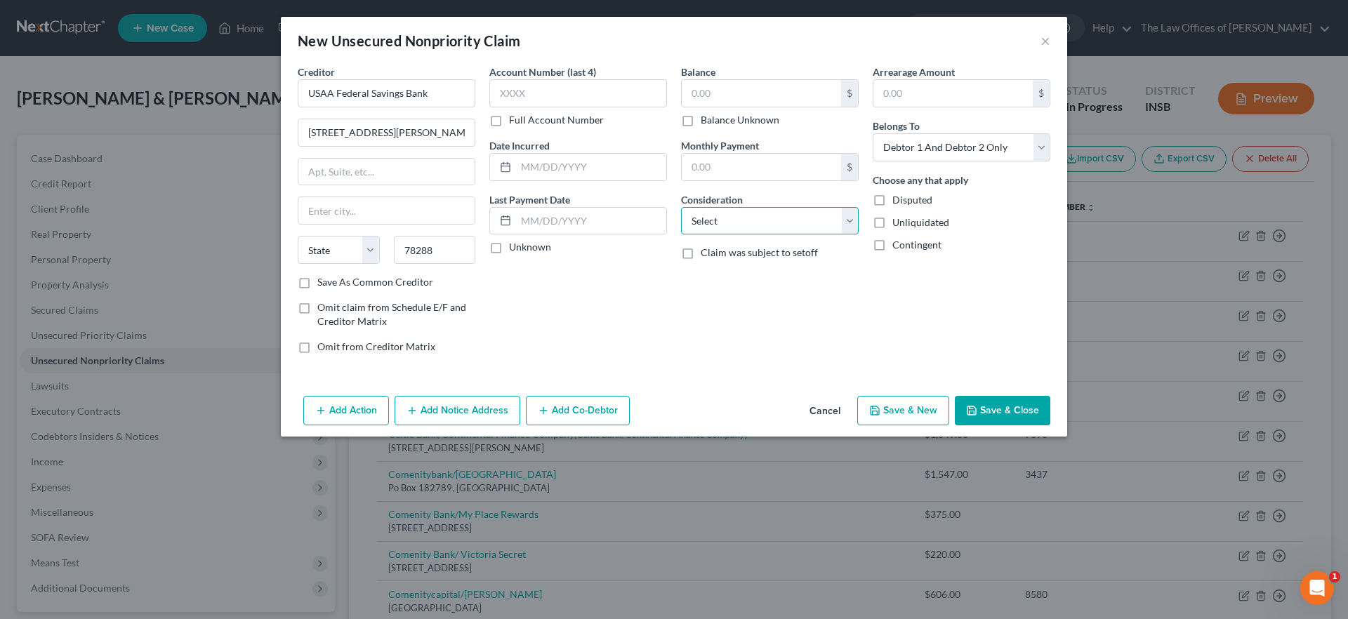
click at [741, 223] on select "Select Cable / Satellite Services Collection Agency Credit Card Debt Debt Couns…" at bounding box center [770, 221] width 178 height 28
type input "San Antonio"
select select "45"
select select "2"
click at [681, 207] on select "Select Cable / Satellite Services Collection Agency Credit Card Debt Debt Couns…" at bounding box center [770, 221] width 178 height 28
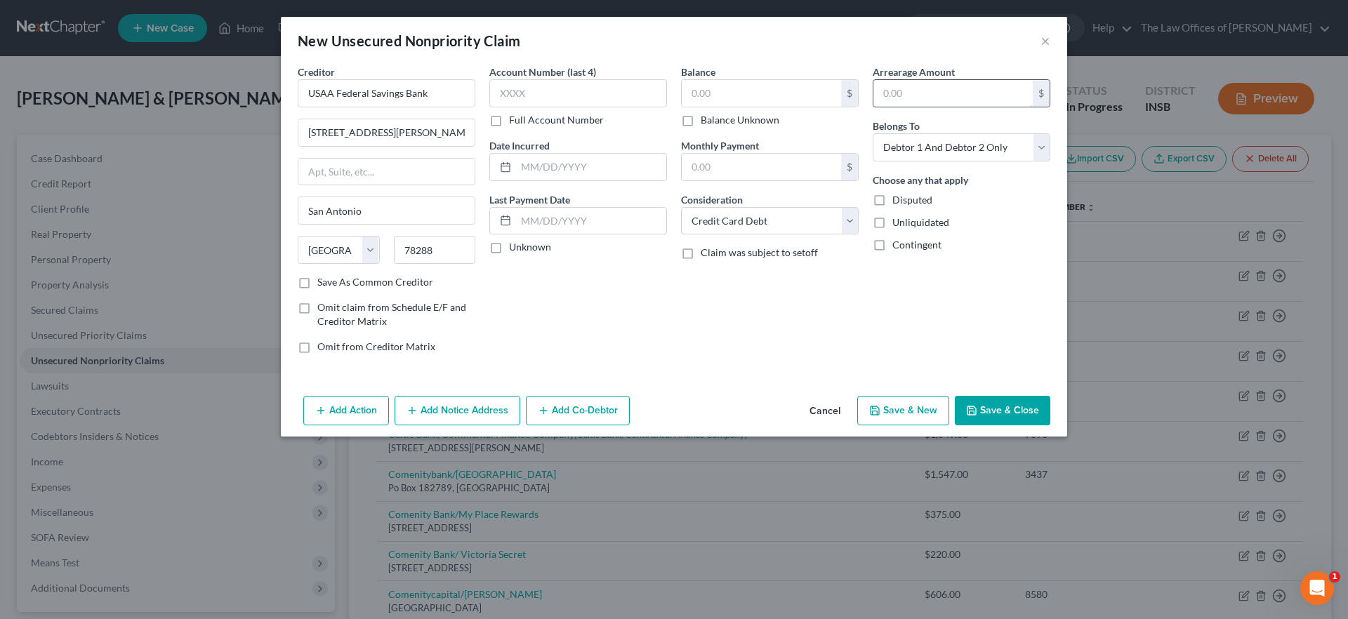
click at [909, 93] on input "text" at bounding box center [952, 93] width 159 height 27
type input "9,152.00"
click at [981, 133] on select "Select Debtor 1 Only Debtor 2 Only Debtor 1 And Debtor 2 Only At Least One Of T…" at bounding box center [962, 147] width 178 height 28
select select "1"
click at [873, 133] on select "Select Debtor 1 Only Debtor 2 Only Debtor 1 And Debtor 2 Only At Least One Of T…" at bounding box center [962, 147] width 178 height 28
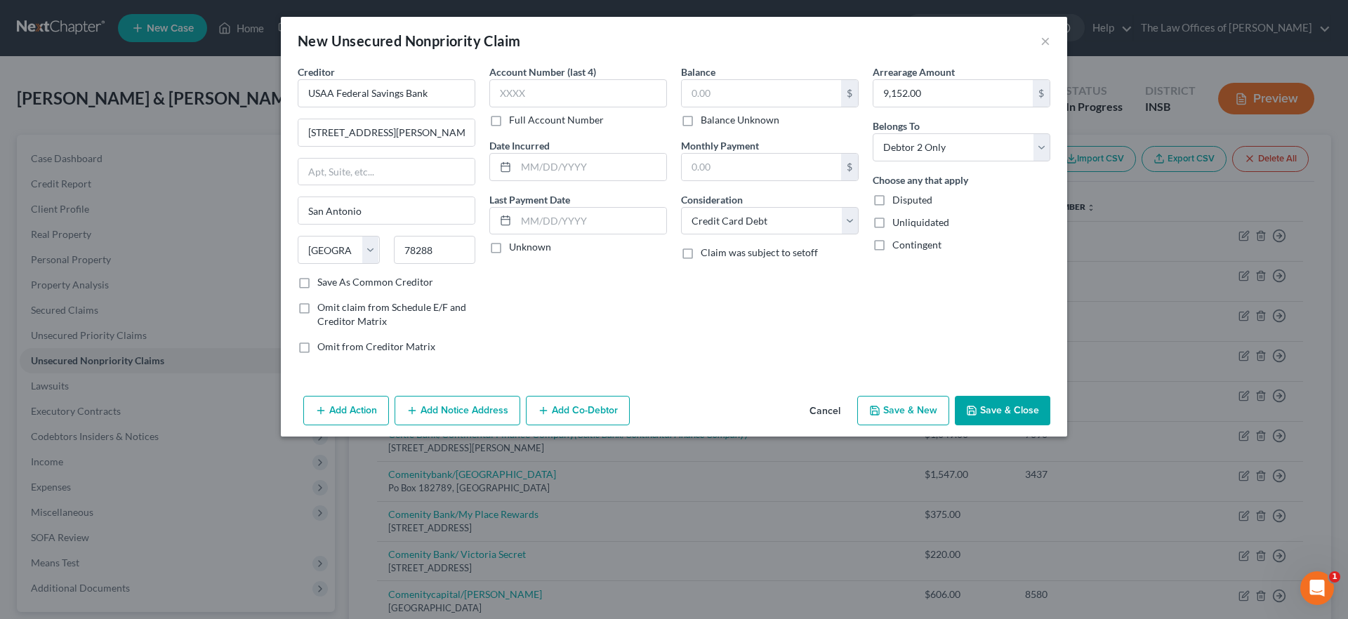
click at [1003, 411] on button "Save & Close" at bounding box center [1002, 410] width 95 height 29
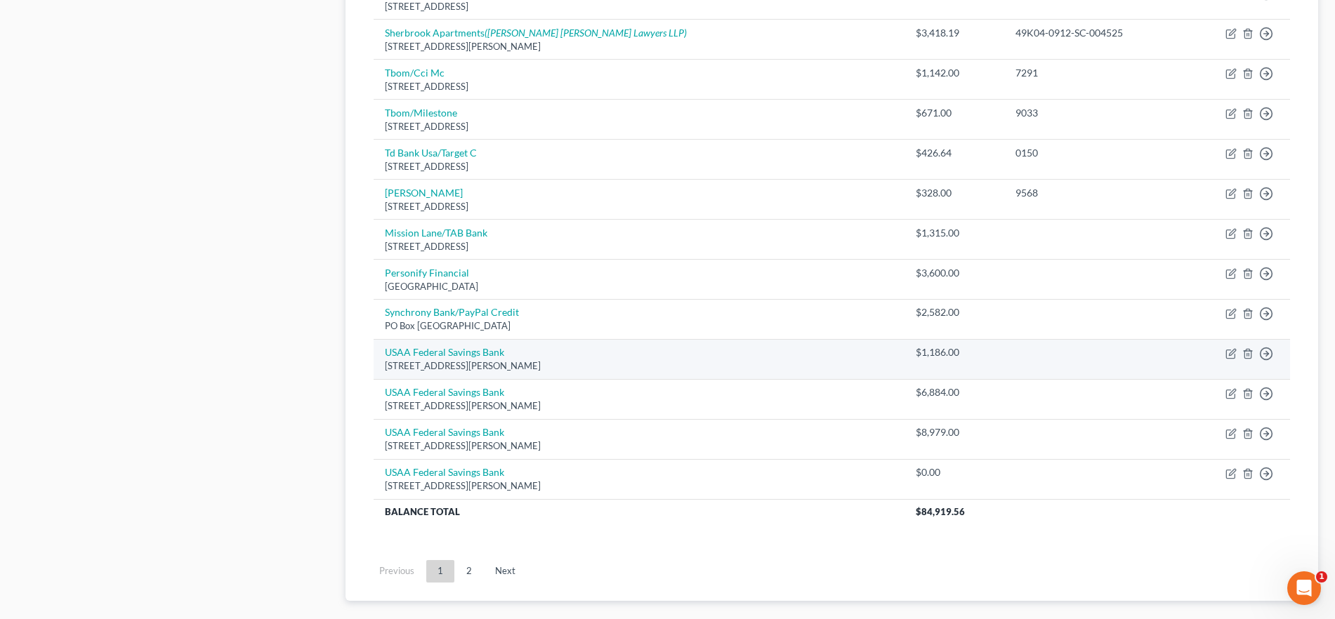
scroll to position [1282, 0]
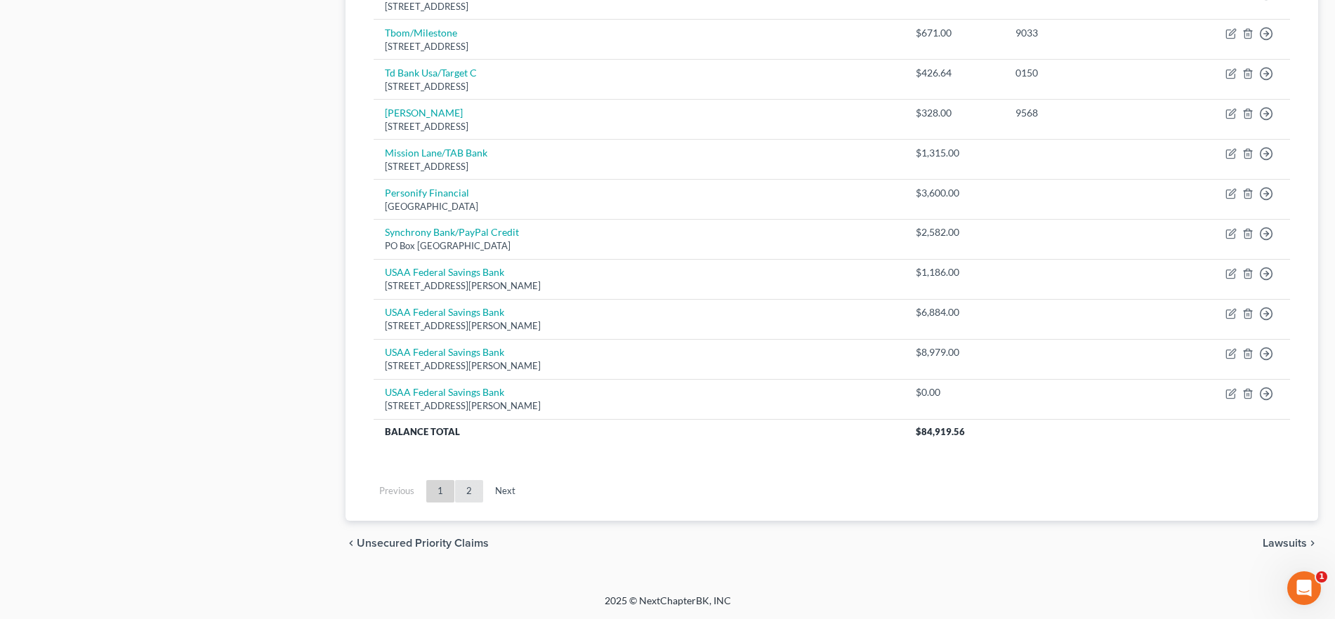
click at [469, 487] on link "2" at bounding box center [469, 491] width 28 height 22
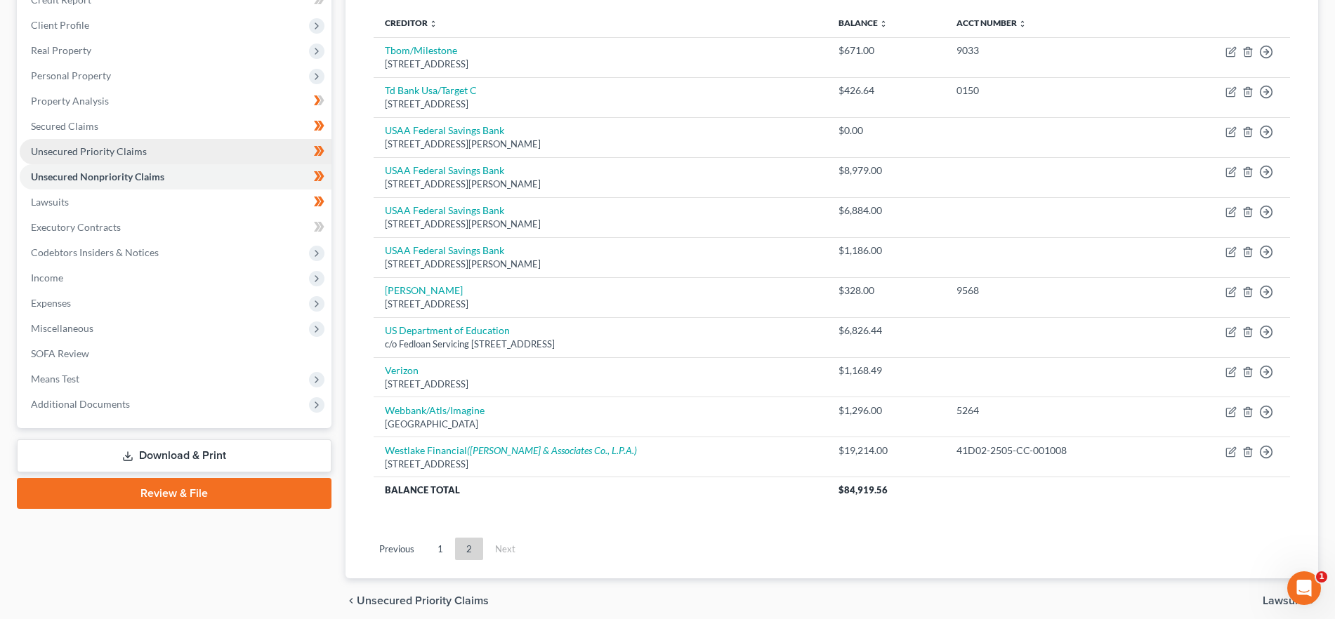
scroll to position [180, 0]
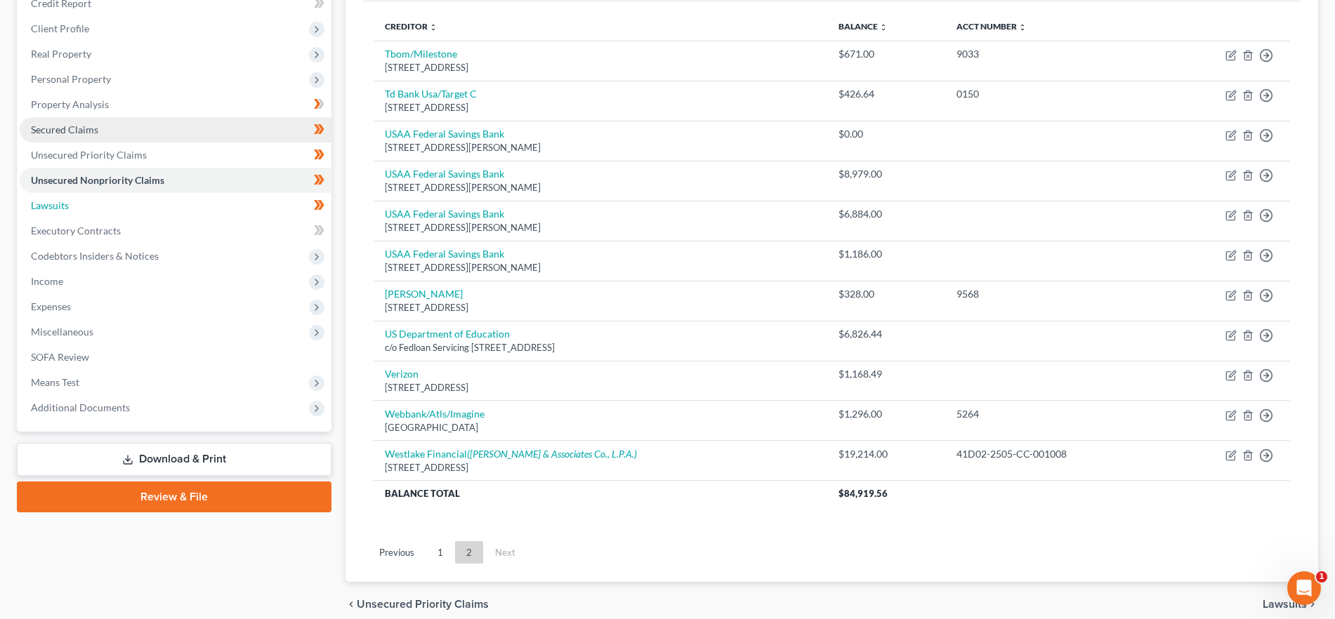
drag, startPoint x: 93, startPoint y: 197, endPoint x: 148, endPoint y: 201, distance: 55.6
click at [93, 197] on link "Lawsuits" at bounding box center [176, 205] width 312 height 25
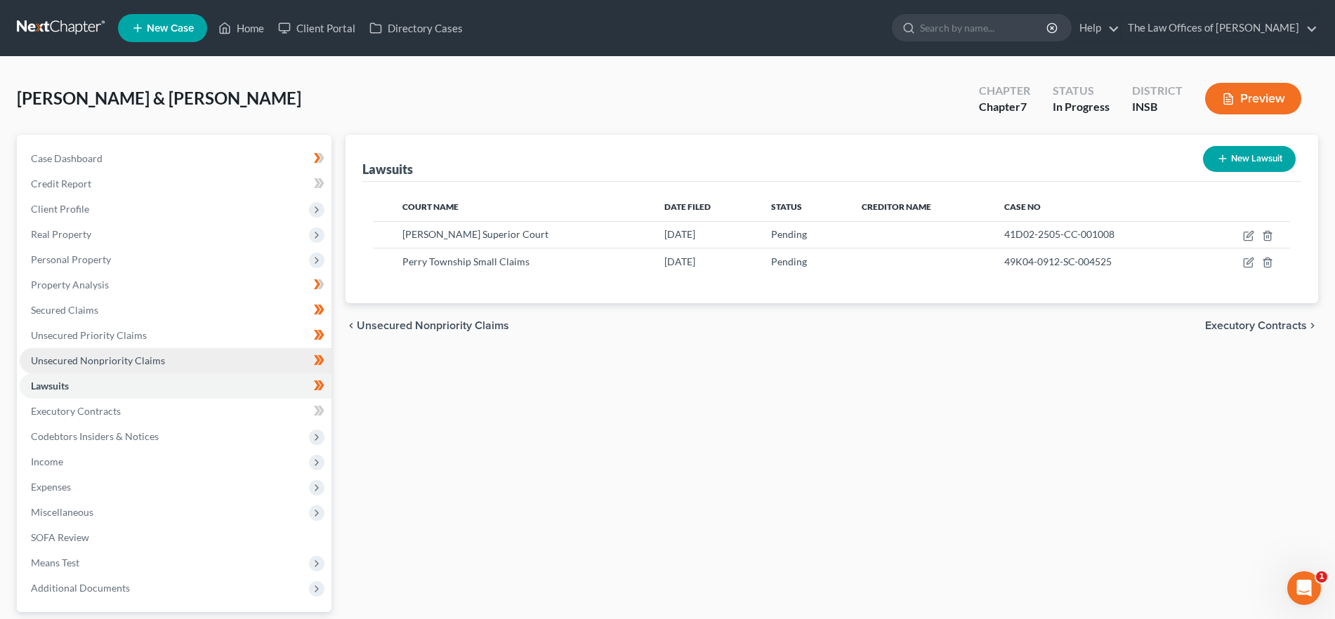
click at [170, 351] on link "Unsecured Nonpriority Claims" at bounding box center [176, 360] width 312 height 25
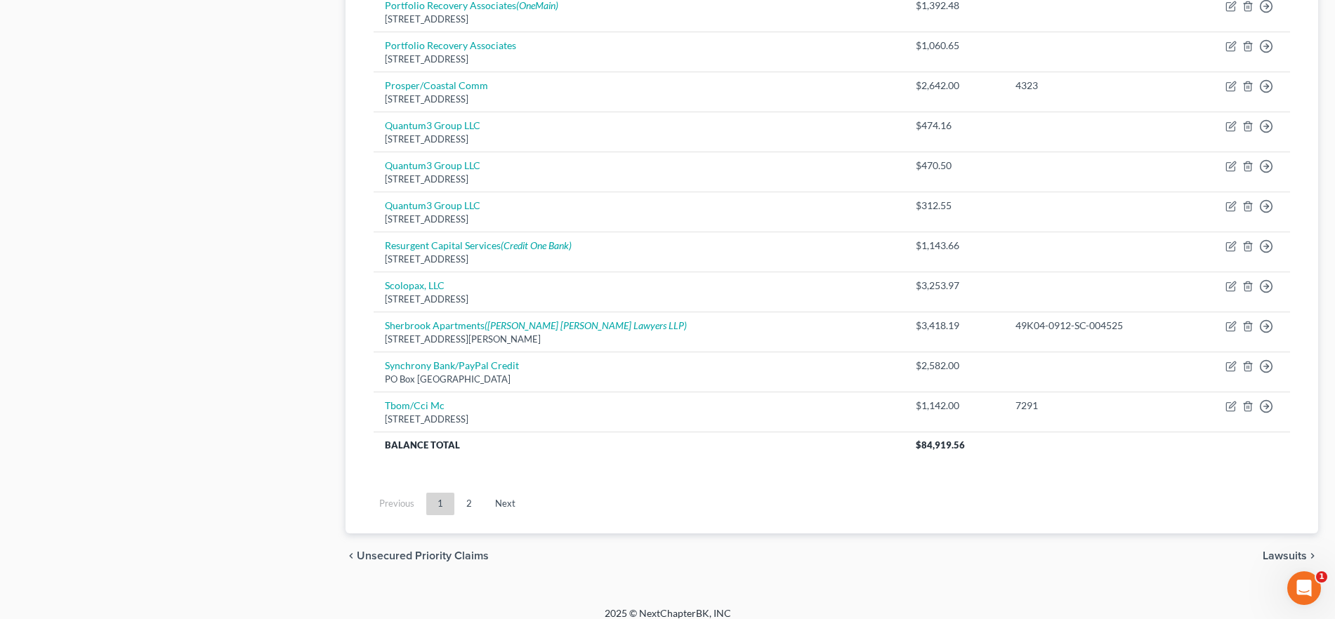
scroll to position [1002, 0]
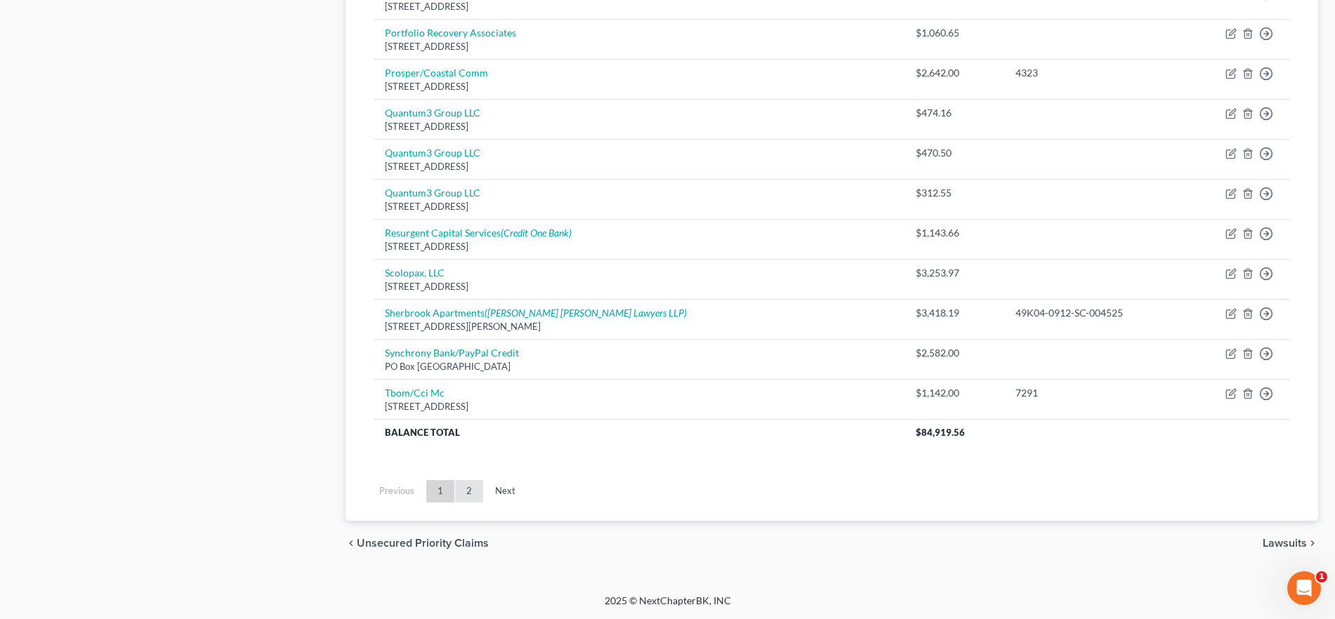
click at [474, 487] on link "2" at bounding box center [469, 491] width 28 height 22
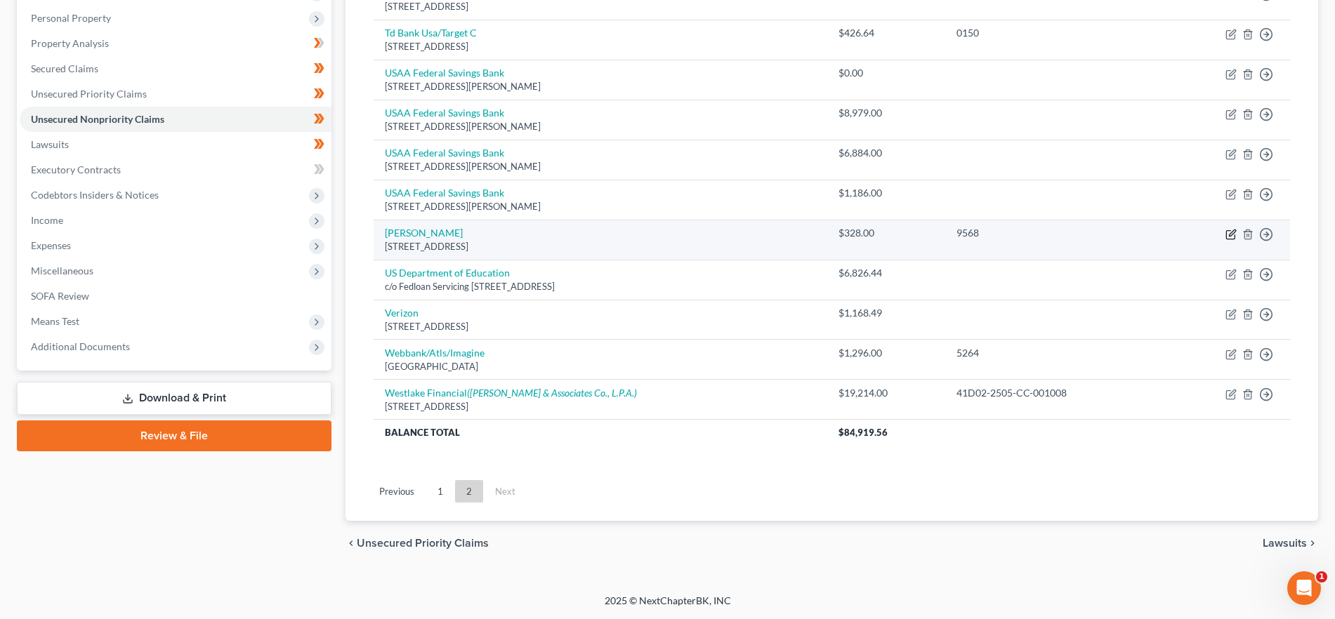
click at [1230, 235] on icon "button" at bounding box center [1232, 233] width 6 height 6
select select "45"
select select "1"
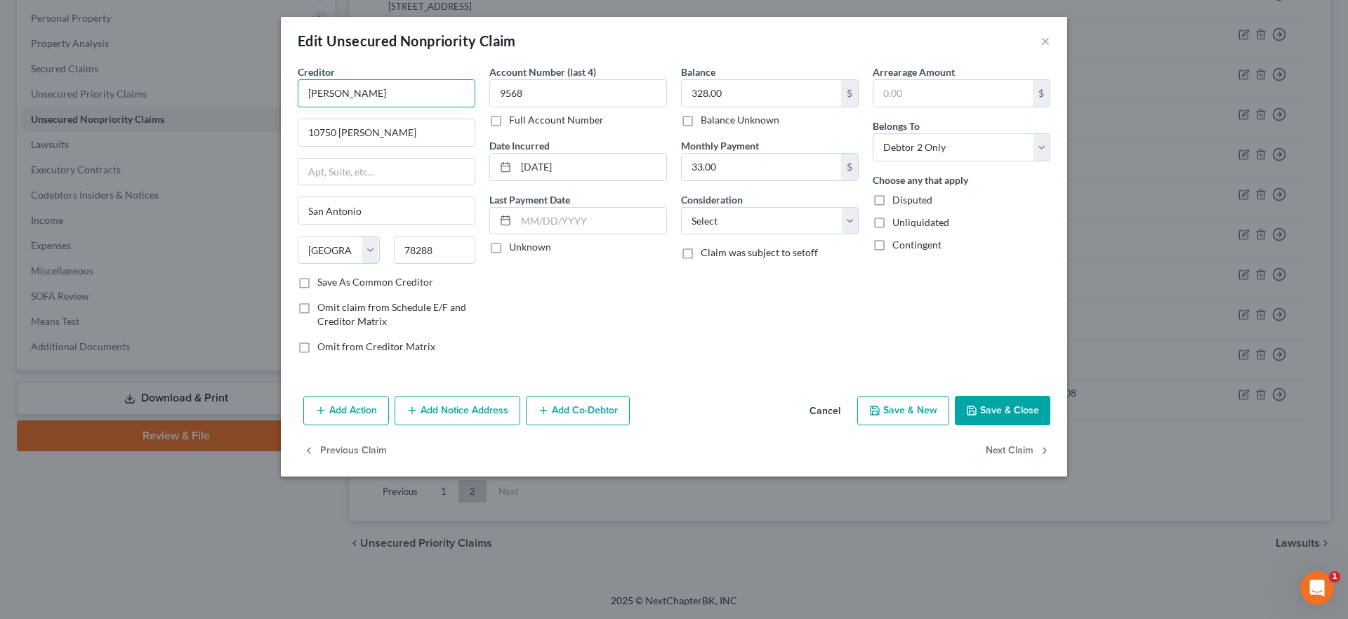
drag, startPoint x: 366, startPoint y: 90, endPoint x: 230, endPoint y: 98, distance: 136.5
click at [230, 98] on div "Edit Unsecured Nonpriority Claim × Creditor * Usaa Fsb 10750 Mc Dermott San Ant…" at bounding box center [674, 309] width 1348 height 619
type input "USAA Federal Savings Bank"
click at [989, 419] on button "Save & Close" at bounding box center [1002, 410] width 95 height 29
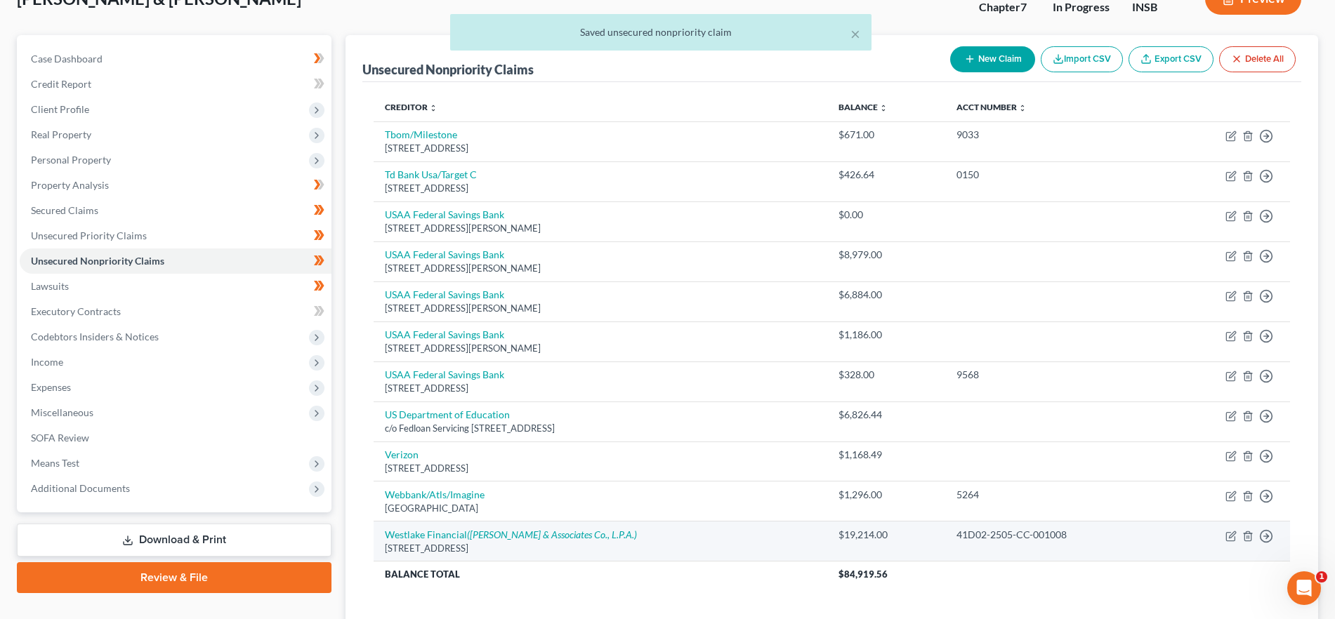
scroll to position [84, 0]
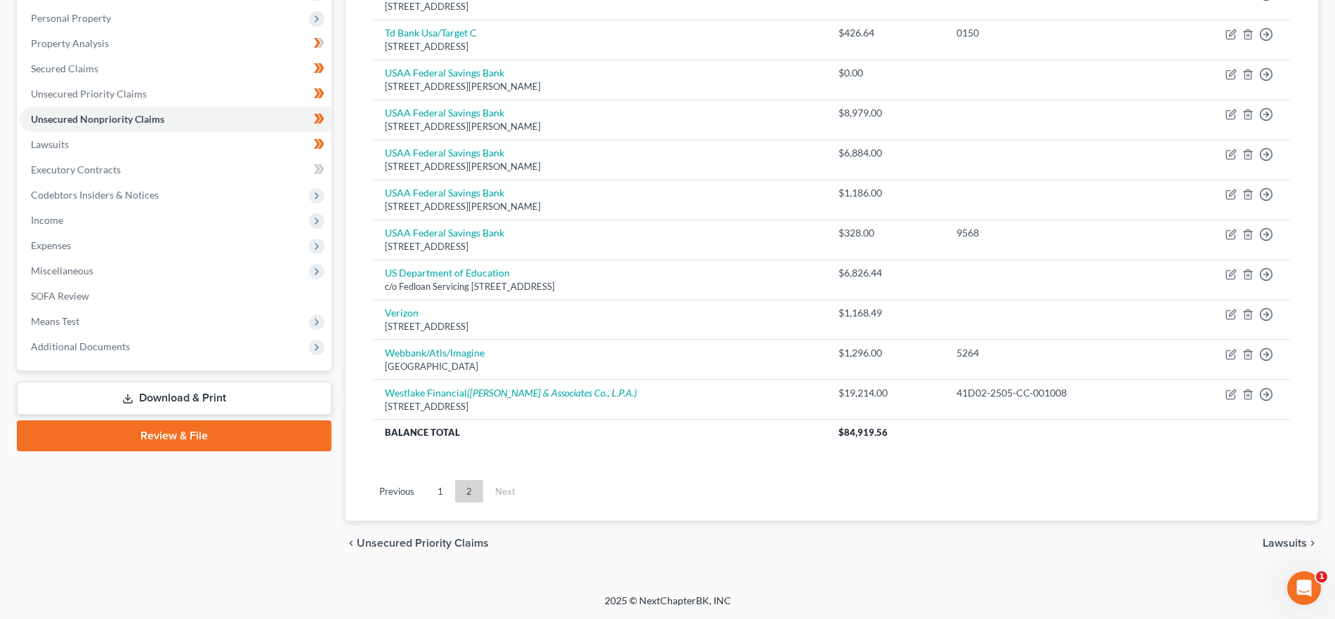
drag, startPoint x: 433, startPoint y: 497, endPoint x: 442, endPoint y: 497, distance: 8.4
click at [433, 497] on link "1" at bounding box center [440, 491] width 28 height 22
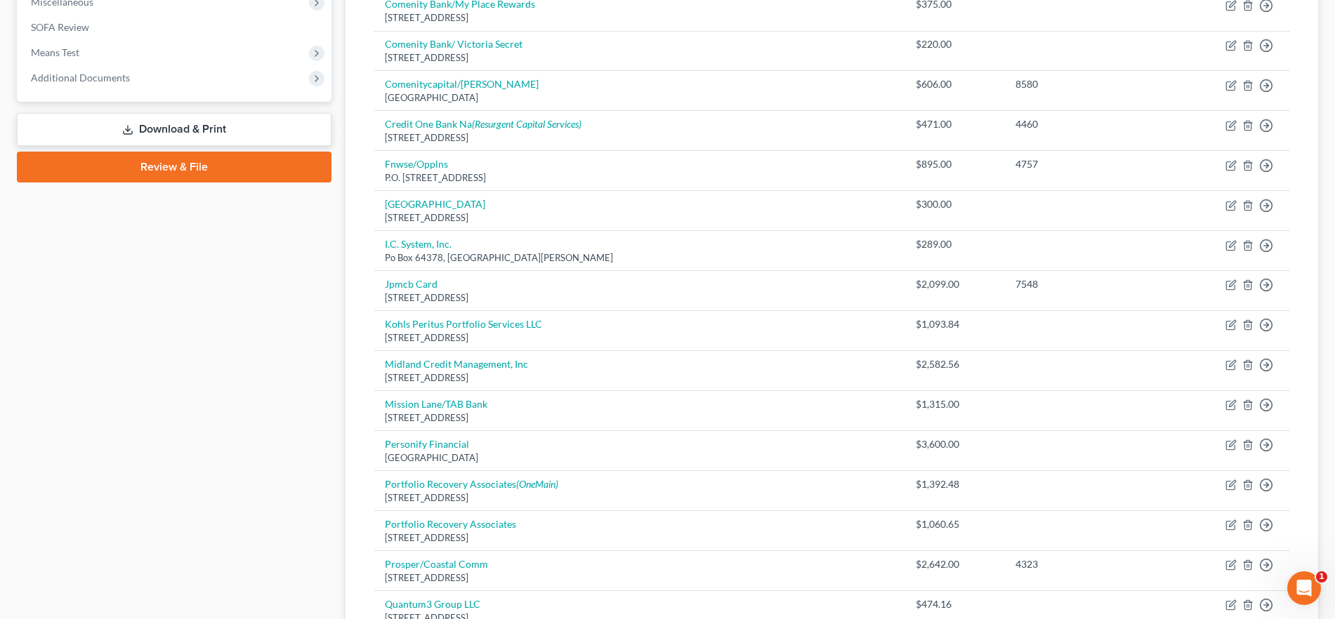
scroll to position [376, 0]
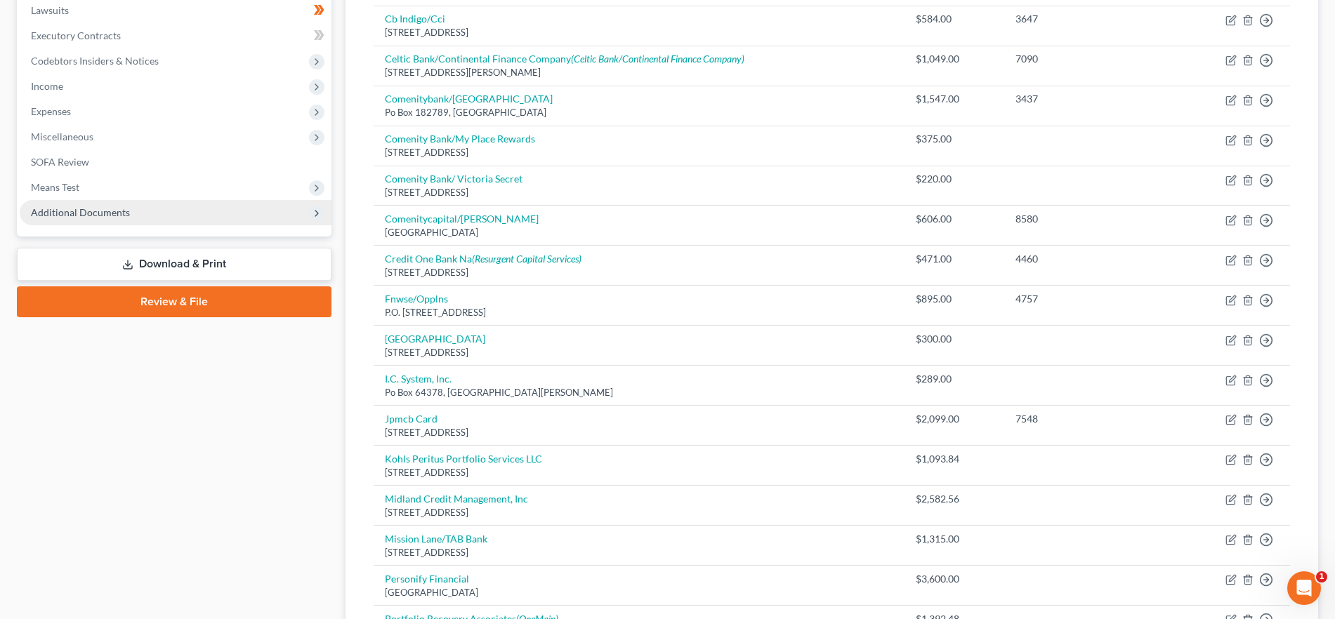
click at [162, 204] on span "Additional Documents" at bounding box center [176, 212] width 312 height 25
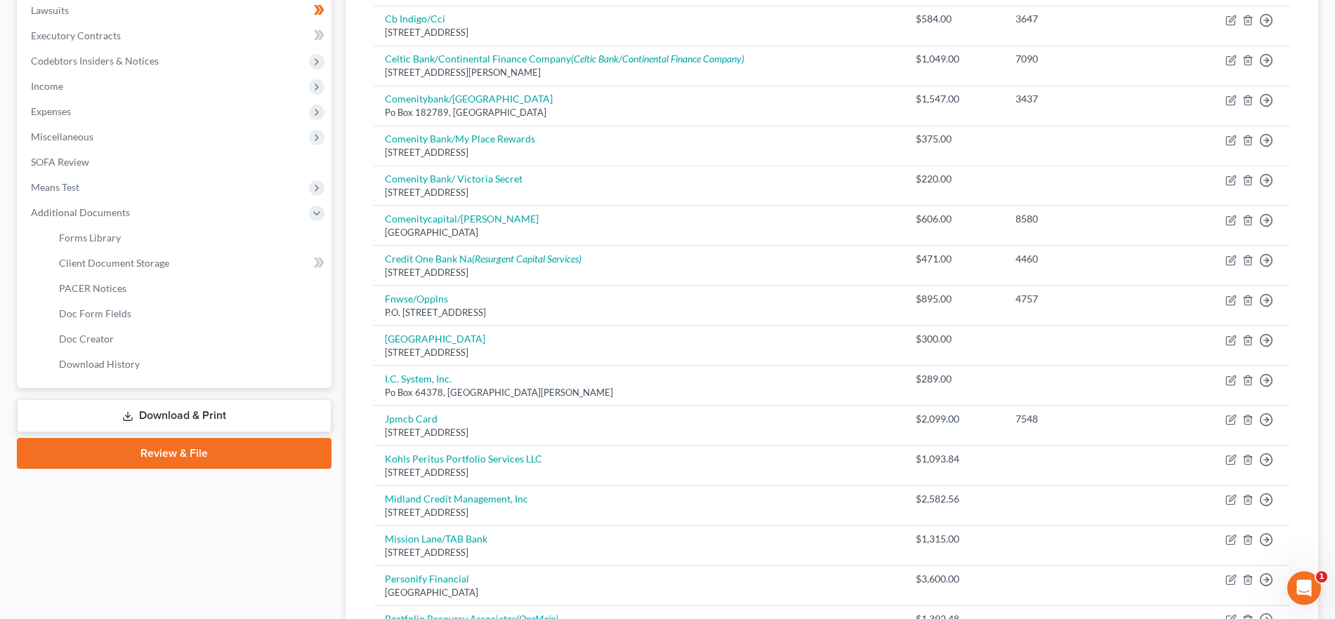
click at [202, 410] on link "Download & Print" at bounding box center [174, 415] width 315 height 33
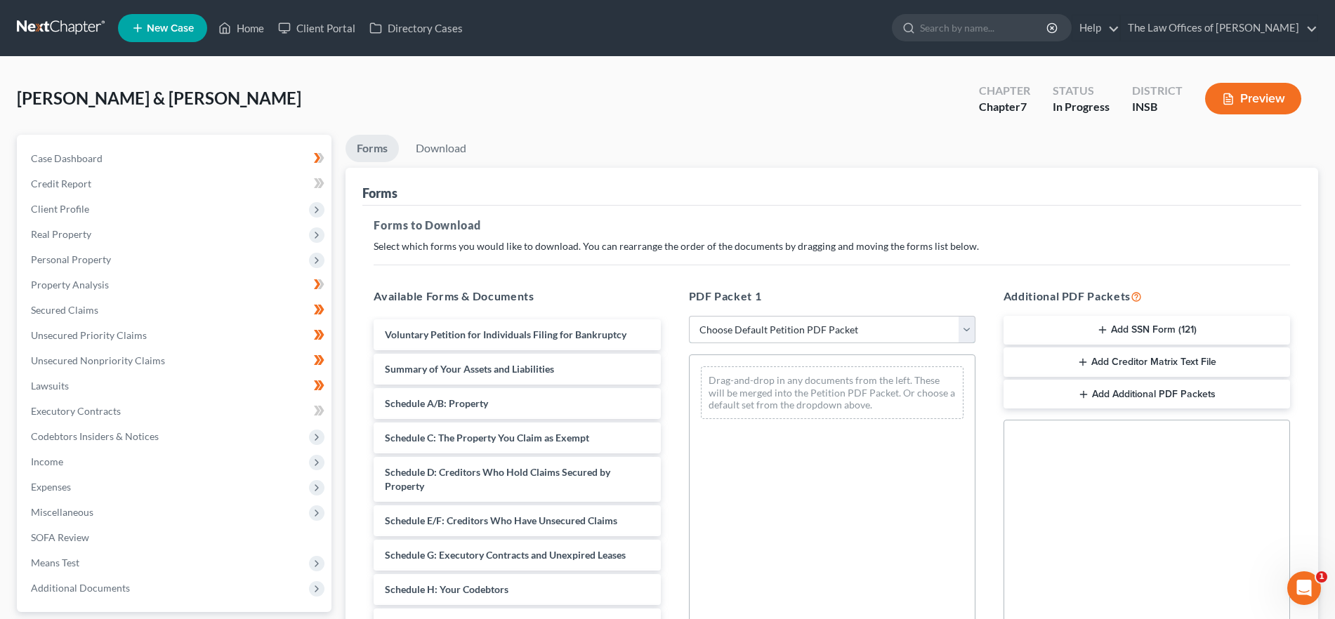
click at [871, 329] on select "Choose Default Petition PDF Packet Complete Bankruptcy Petition (all forms and …" at bounding box center [832, 330] width 286 height 28
click at [892, 550] on div "Drag-and-drop in any documents from the left. These will be merged into the Pet…" at bounding box center [832, 548] width 286 height 386
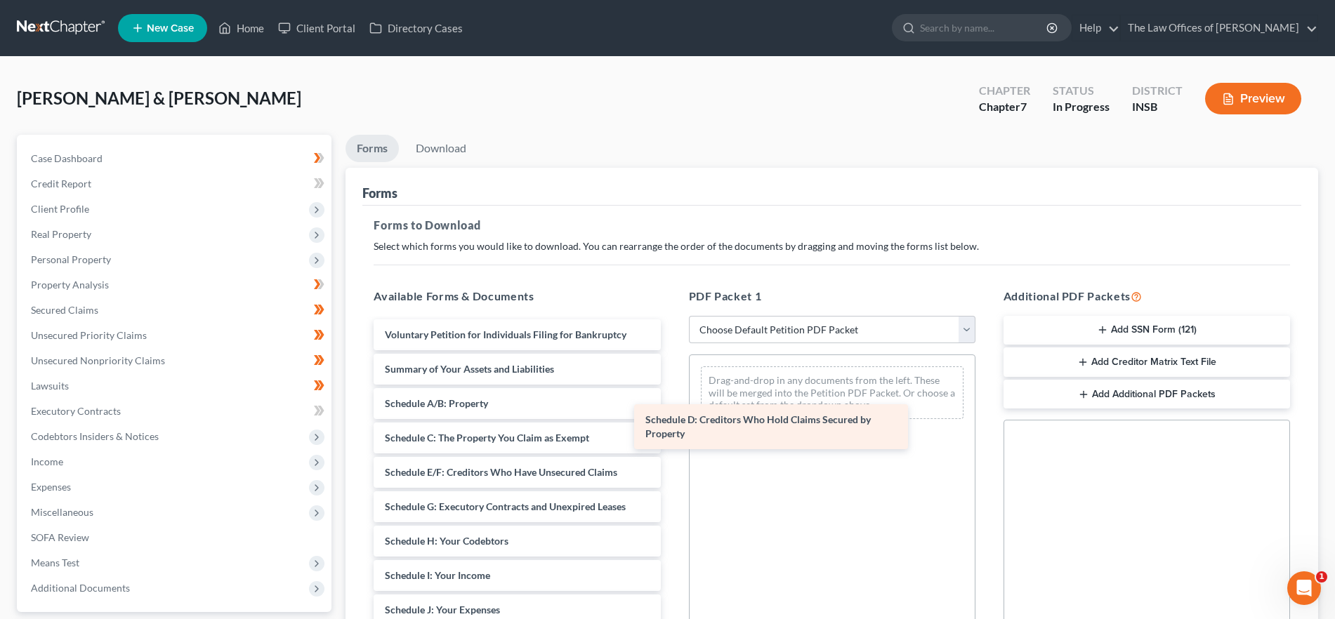
drag, startPoint x: 554, startPoint y: 470, endPoint x: 815, endPoint y: 407, distance: 268.6
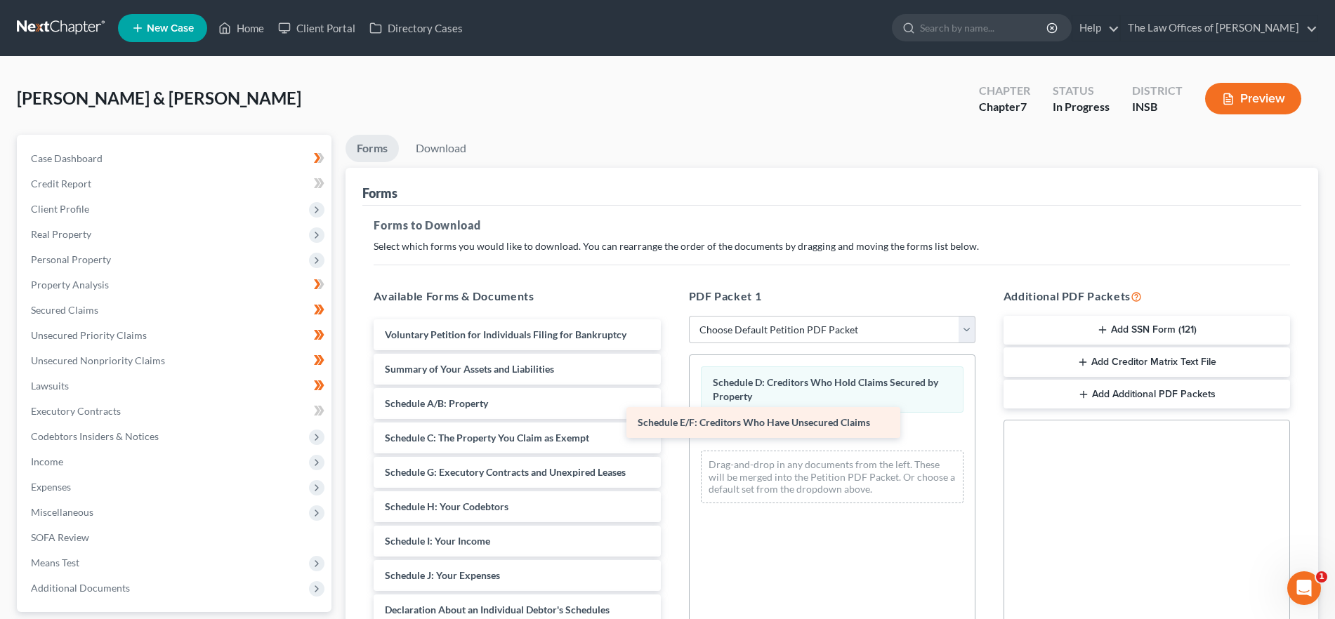
drag, startPoint x: 616, startPoint y: 470, endPoint x: 871, endPoint y: 417, distance: 260.2
click at [671, 417] on div "Schedule E/F: Creditors Who Have Unsecured Claims Voluntary Petition for Indivi…" at bounding box center [516, 620] width 309 height 603
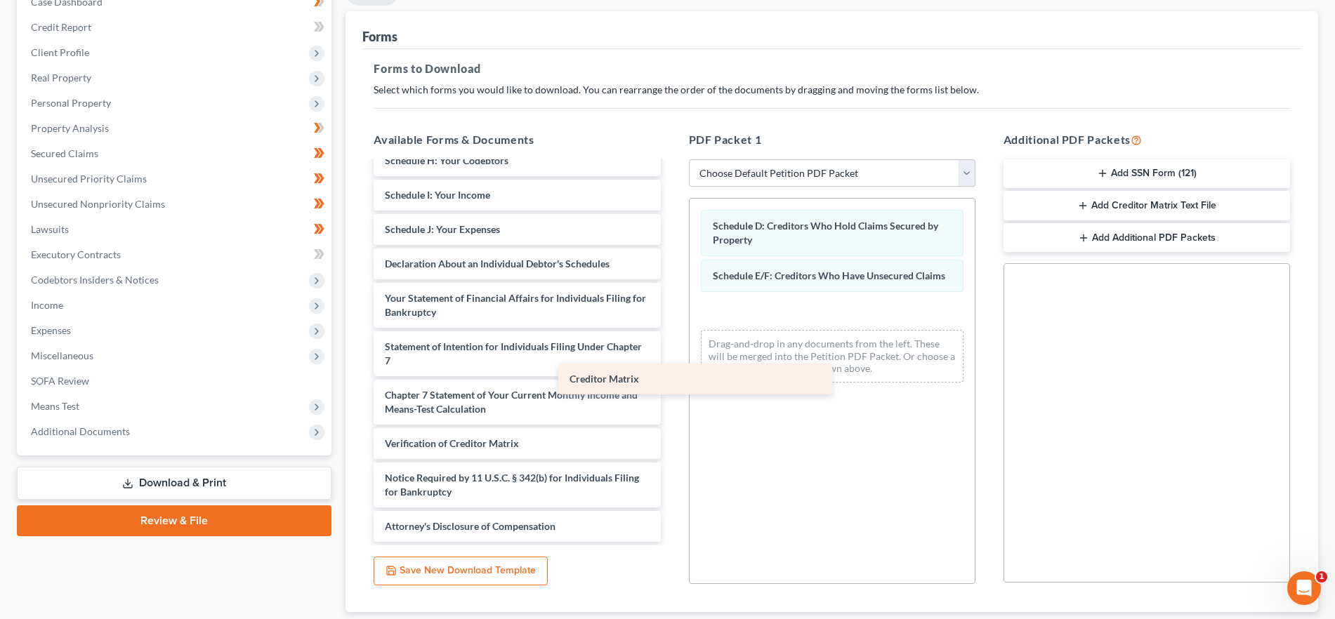
scroll to position [190, 0]
drag, startPoint x: 564, startPoint y: 409, endPoint x: 854, endPoint y: 323, distance: 302.4
click at [671, 322] on div "Creditor Matrix Voluntary Petition for Individuals Filing for Bankruptcy Summar…" at bounding box center [516, 257] width 309 height 569
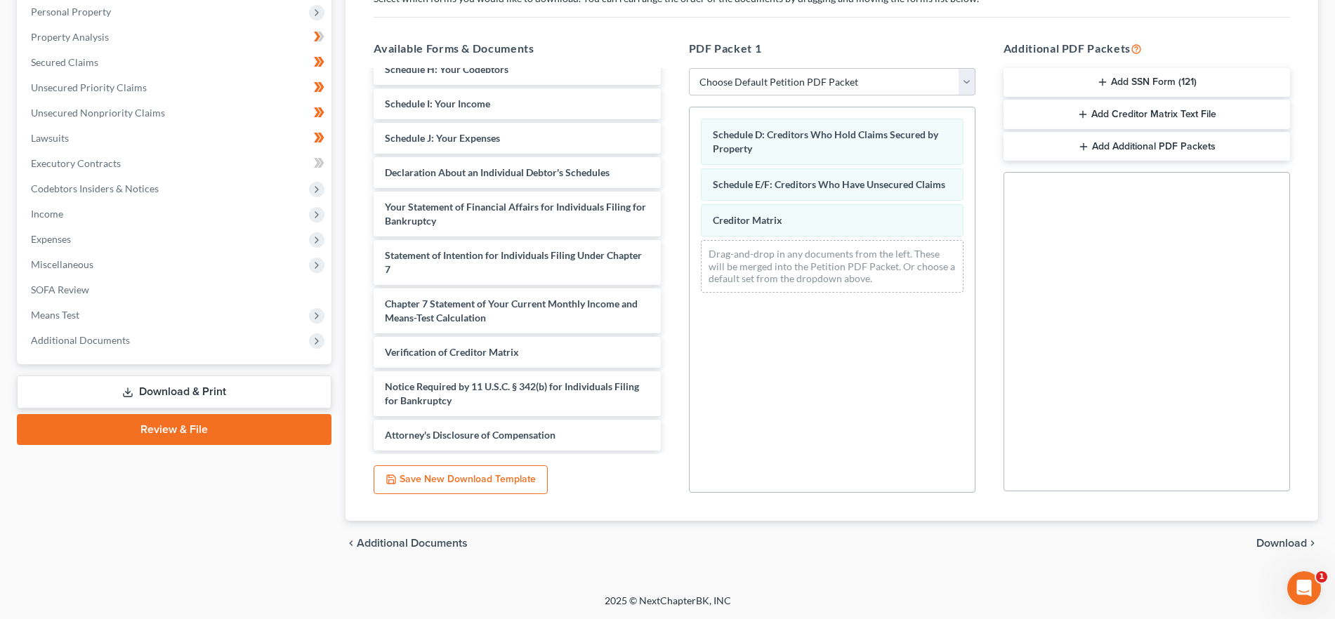
click at [1292, 541] on span "Download" at bounding box center [1281, 543] width 51 height 11
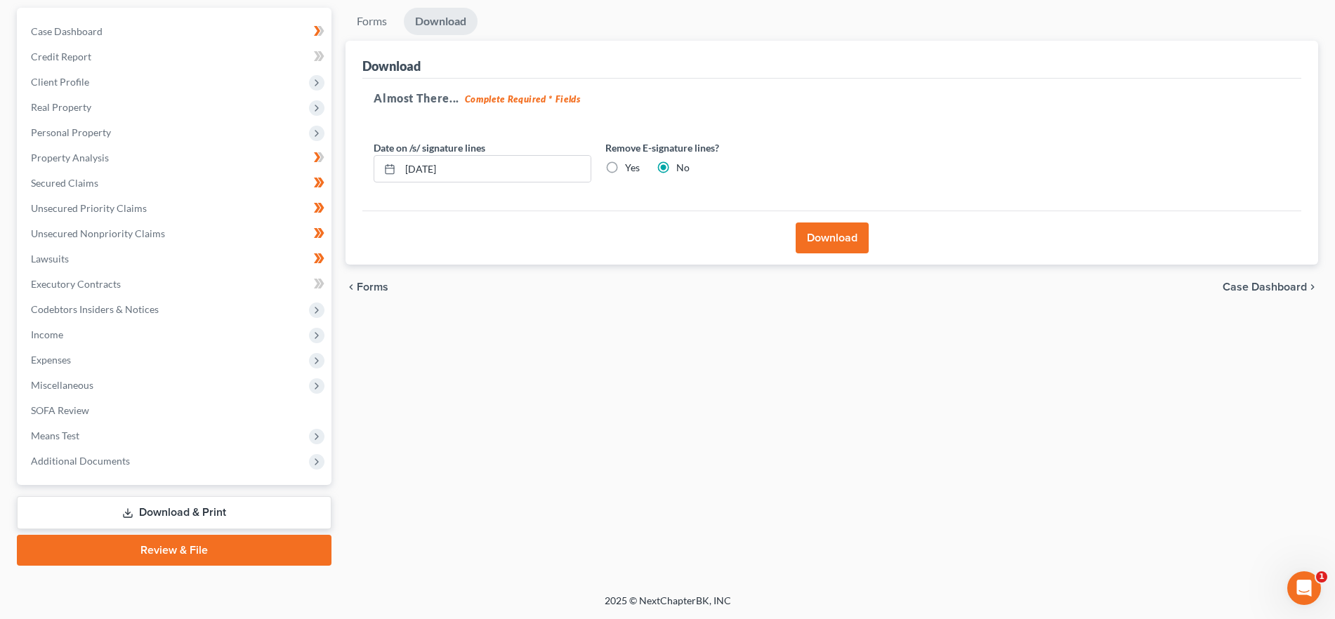
scroll to position [127, 0]
click at [843, 227] on button "Download" at bounding box center [831, 238] width 73 height 31
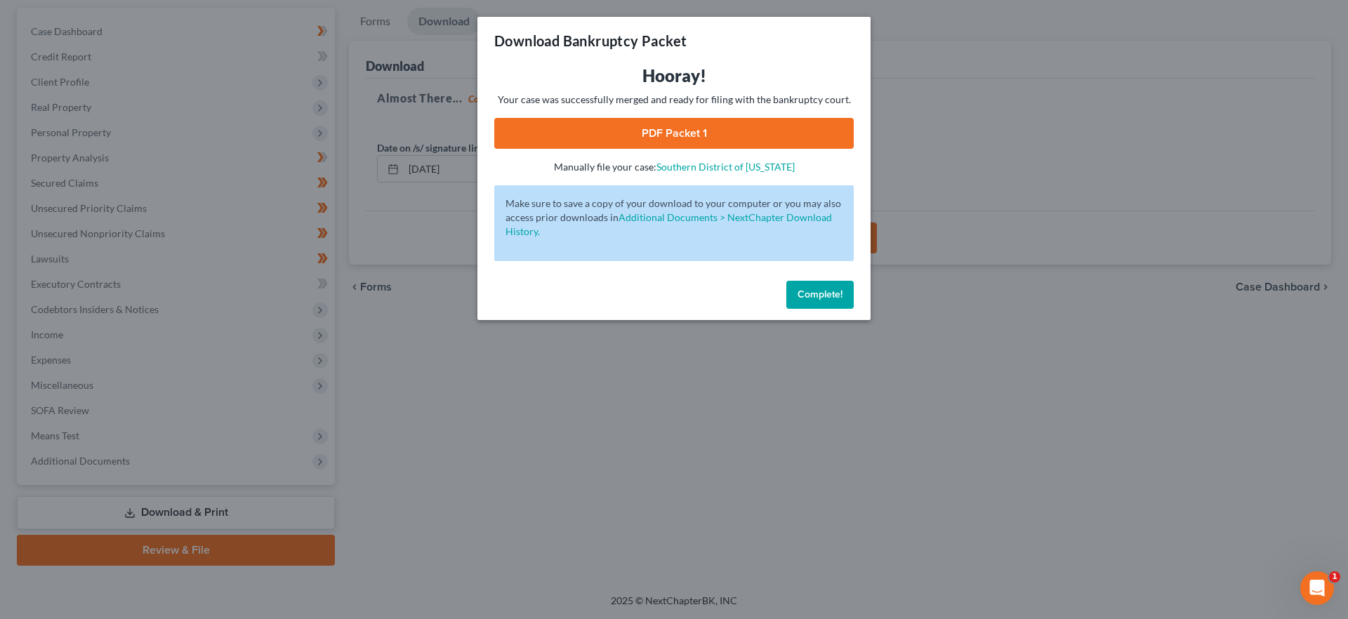
drag, startPoint x: 828, startPoint y: 291, endPoint x: 664, endPoint y: 268, distance: 165.2
click at [828, 291] on span "Complete!" at bounding box center [820, 295] width 45 height 12
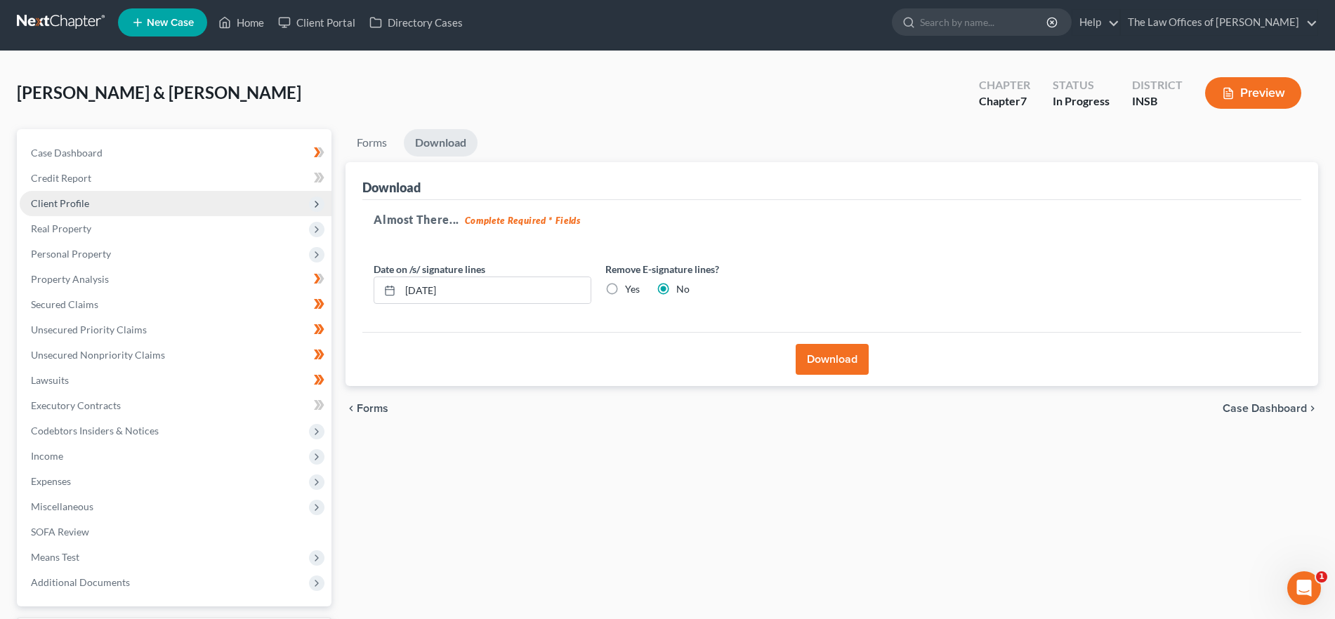
scroll to position [0, 0]
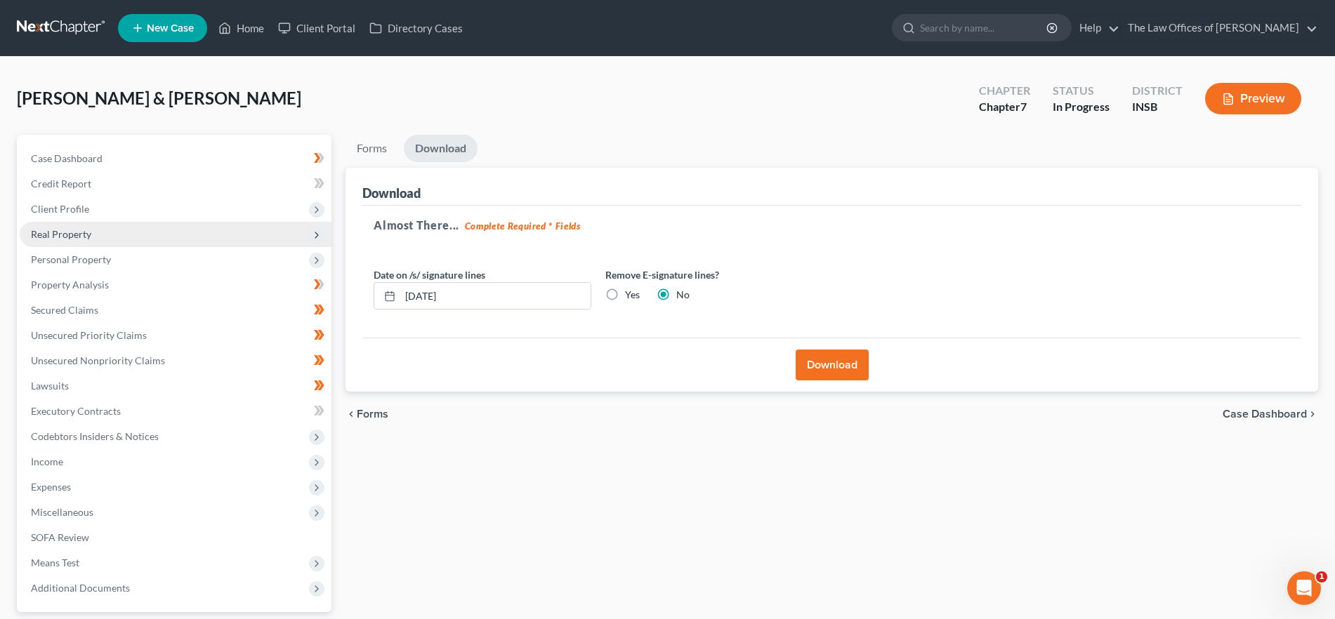
click at [103, 237] on span "Real Property" at bounding box center [176, 234] width 312 height 25
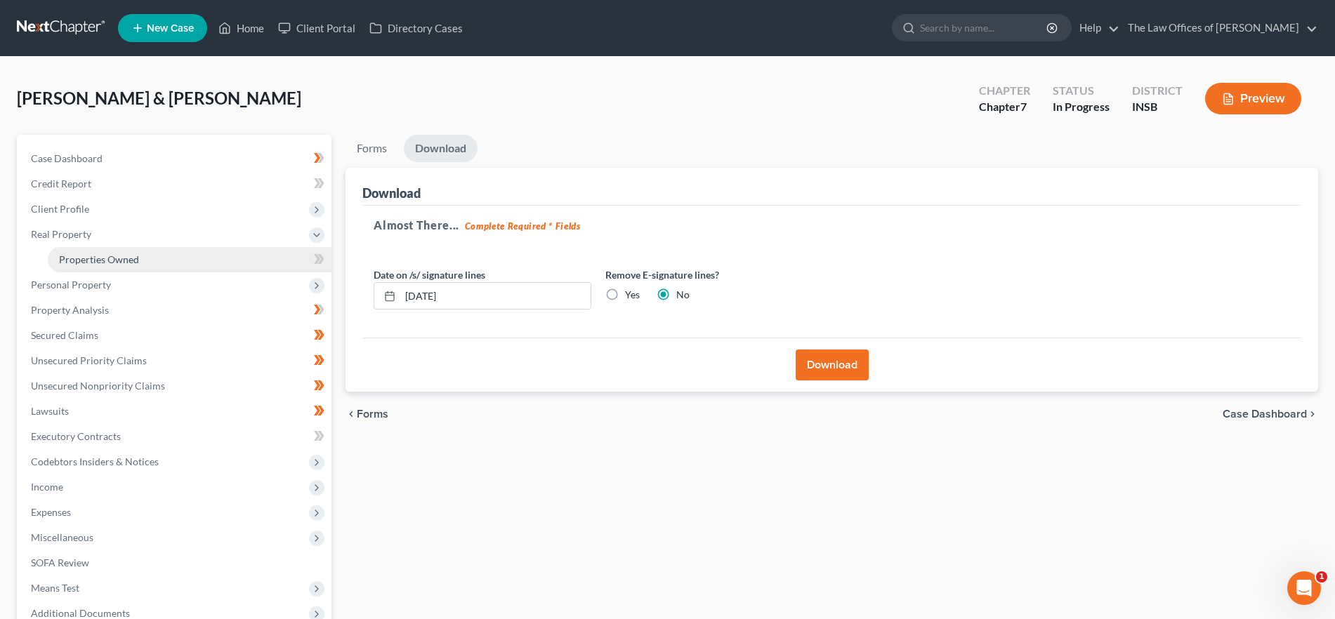
click at [211, 264] on link "Properties Owned" at bounding box center [190, 259] width 284 height 25
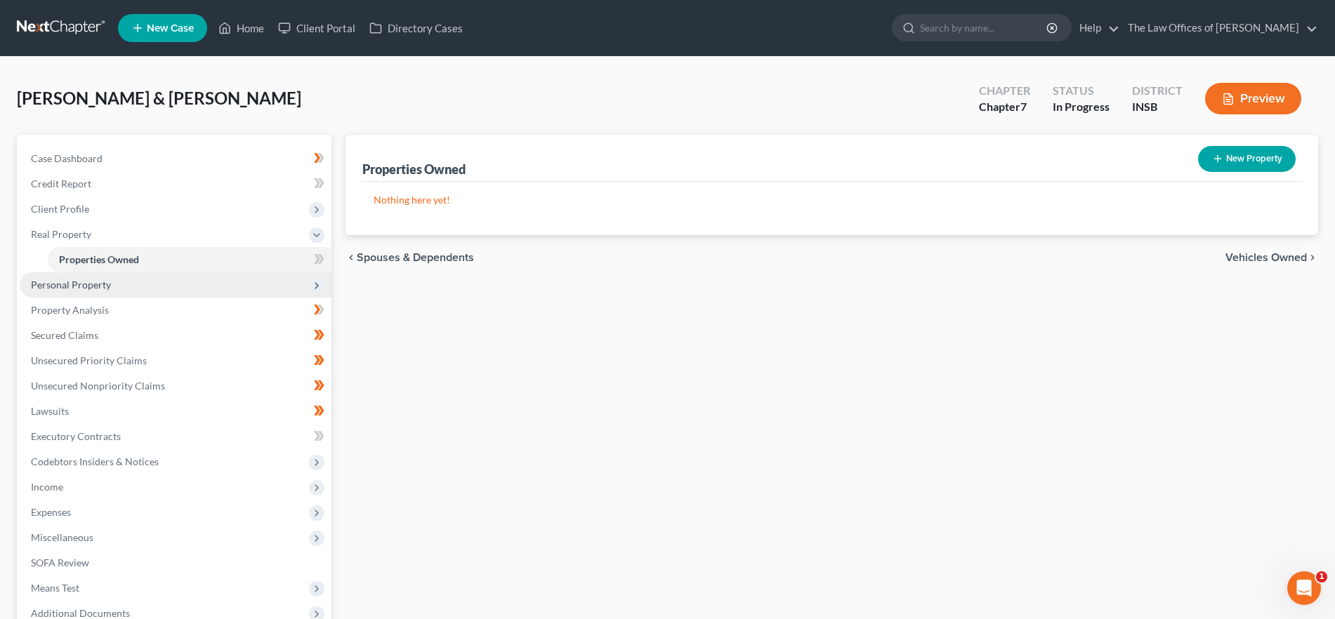
click at [163, 290] on span "Personal Property" at bounding box center [176, 284] width 312 height 25
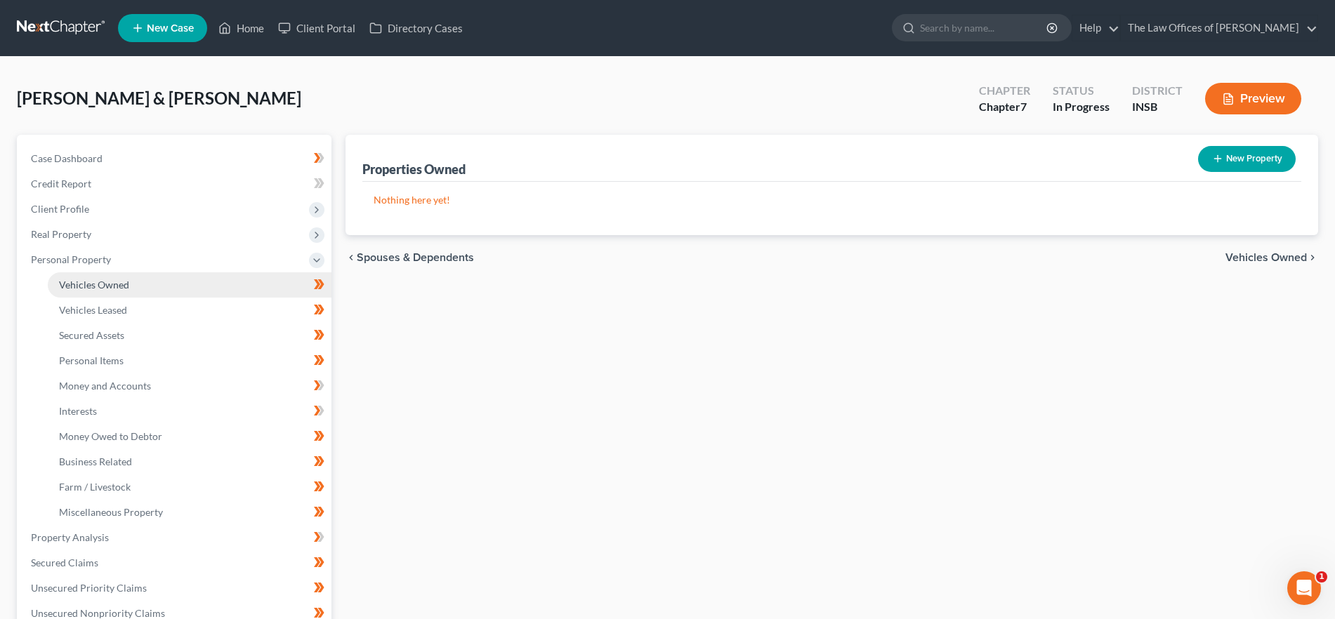
click at [159, 285] on link "Vehicles Owned" at bounding box center [190, 284] width 284 height 25
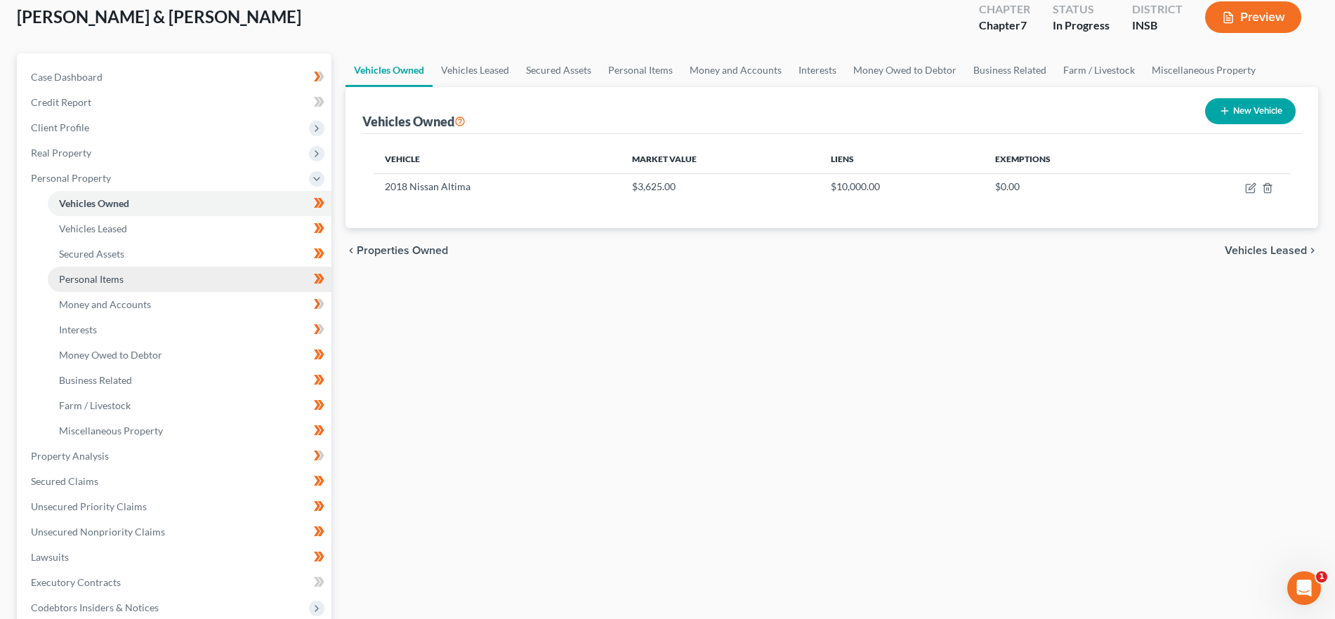
scroll to position [60, 0]
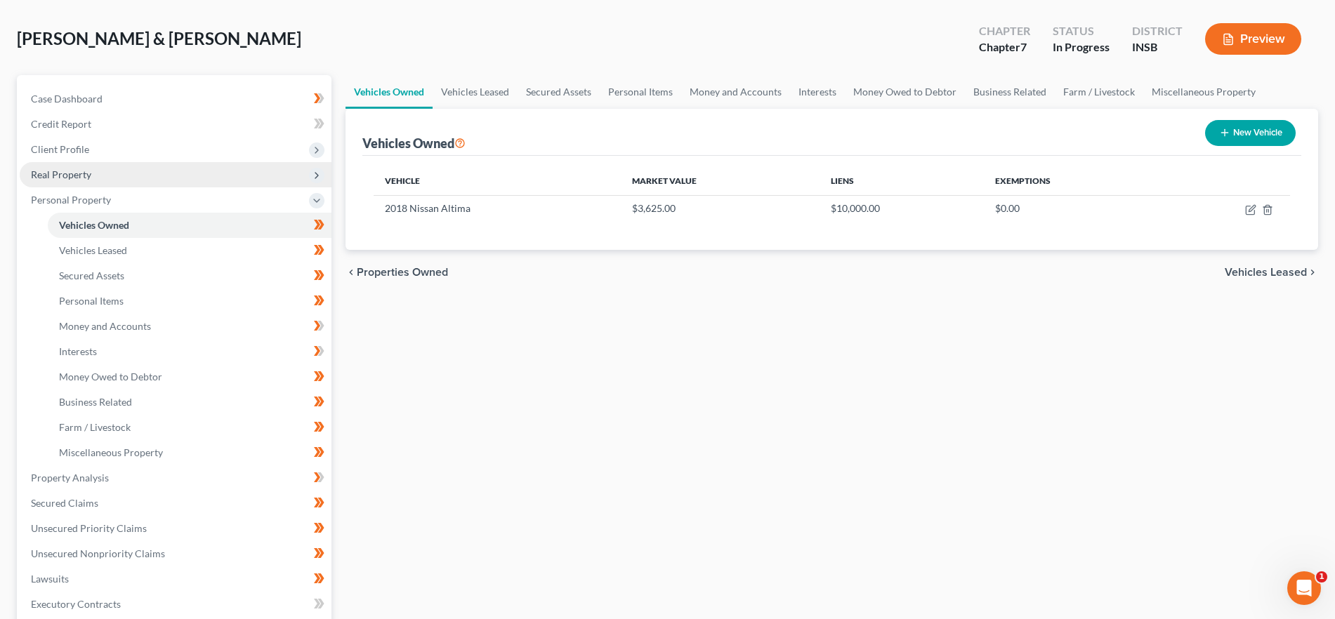
click at [121, 180] on span "Real Property" at bounding box center [176, 174] width 312 height 25
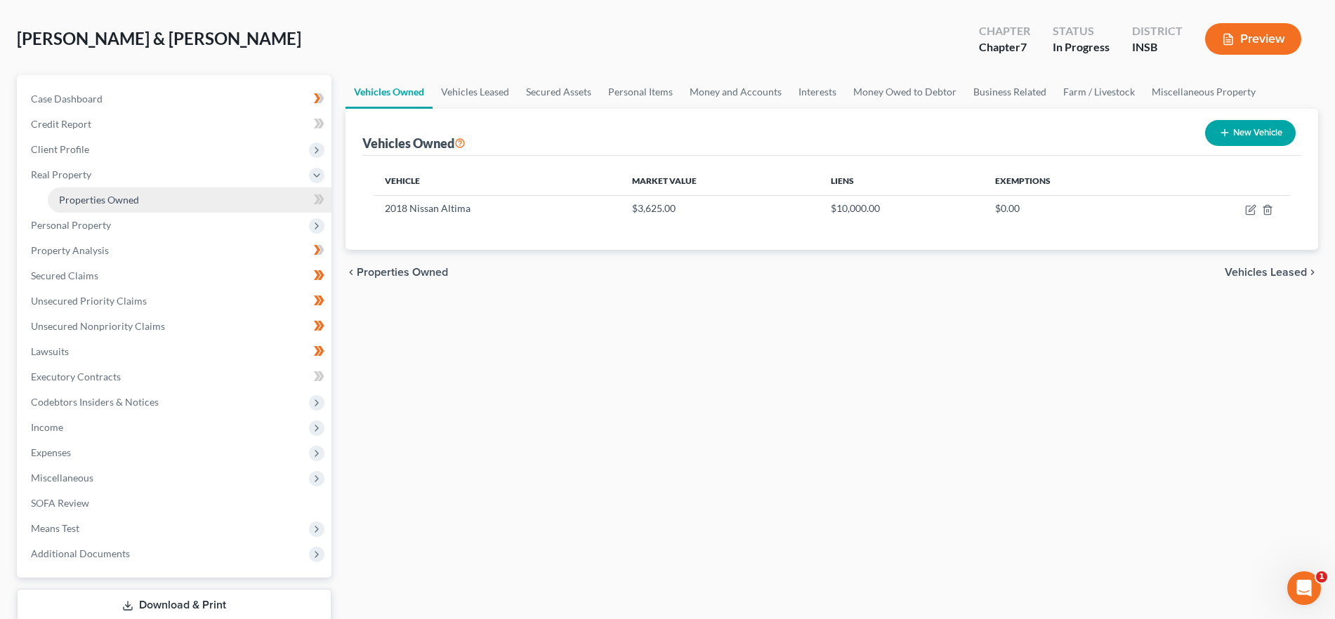
click at [147, 200] on link "Properties Owned" at bounding box center [190, 199] width 284 height 25
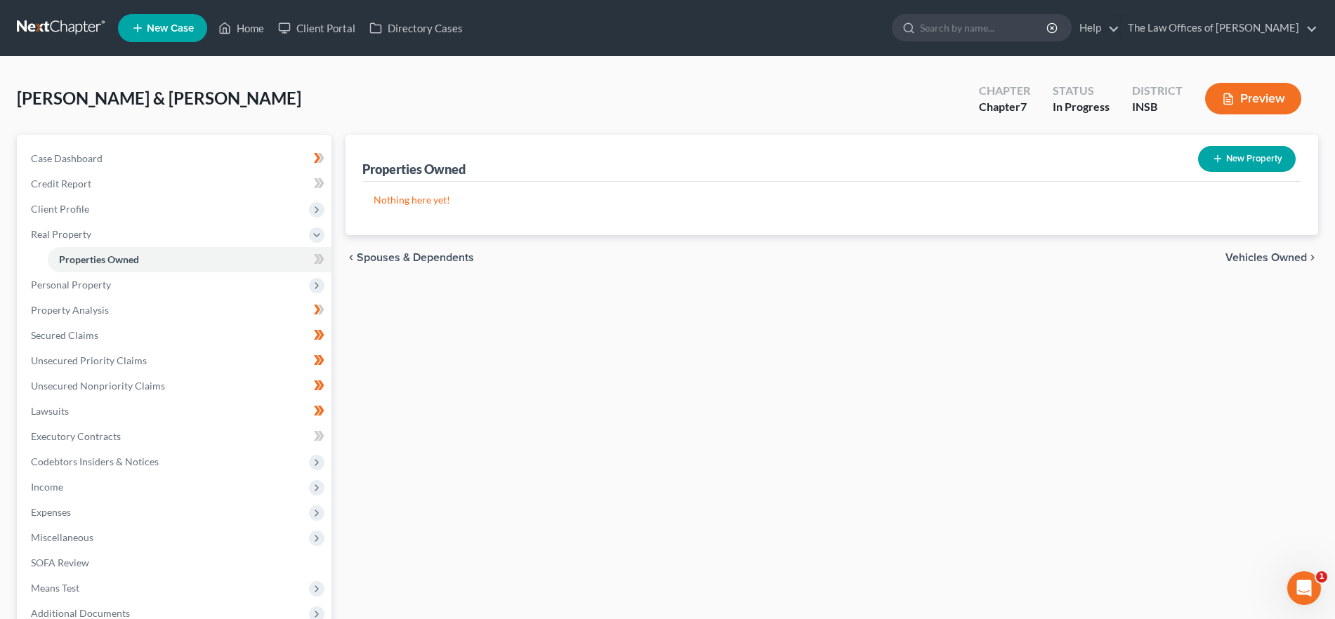
scroll to position [152, 0]
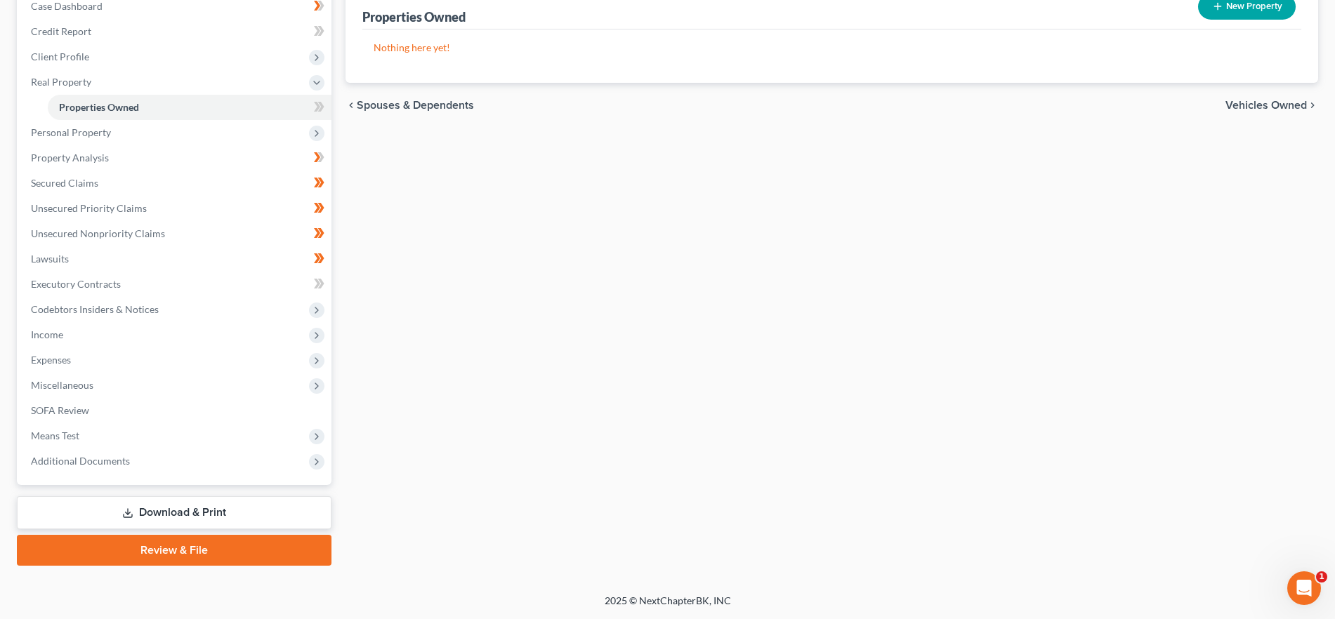
click at [283, 511] on link "Download & Print" at bounding box center [174, 512] width 315 height 33
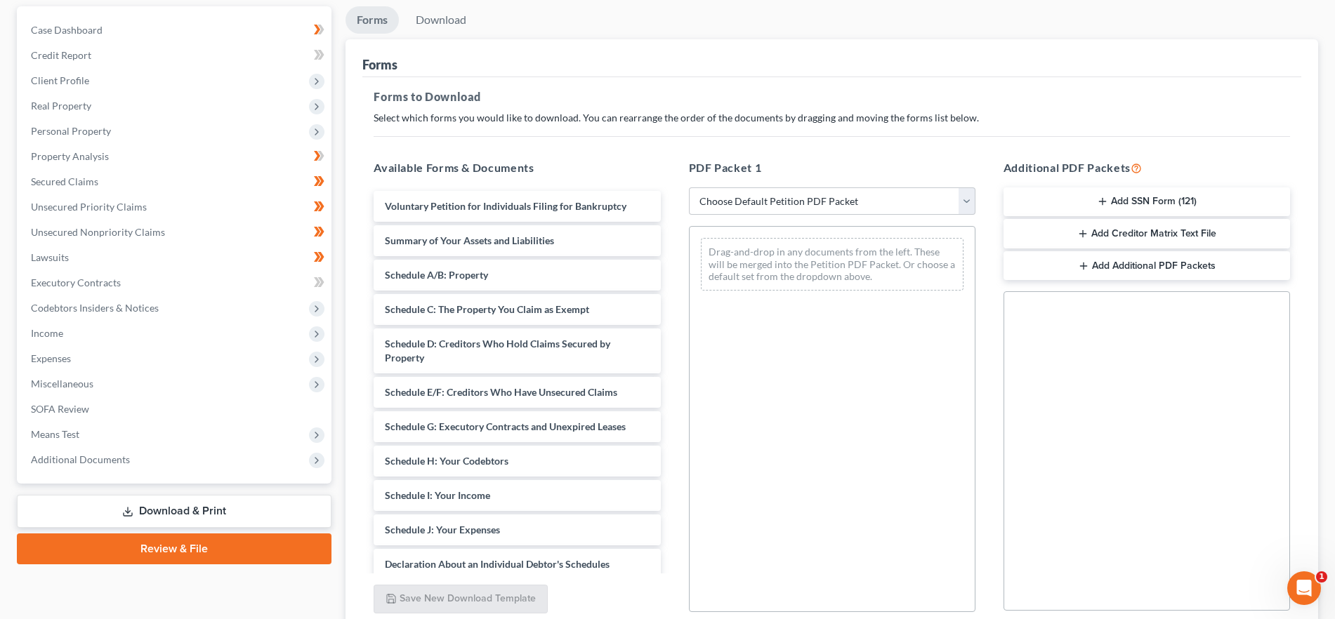
scroll to position [163, 0]
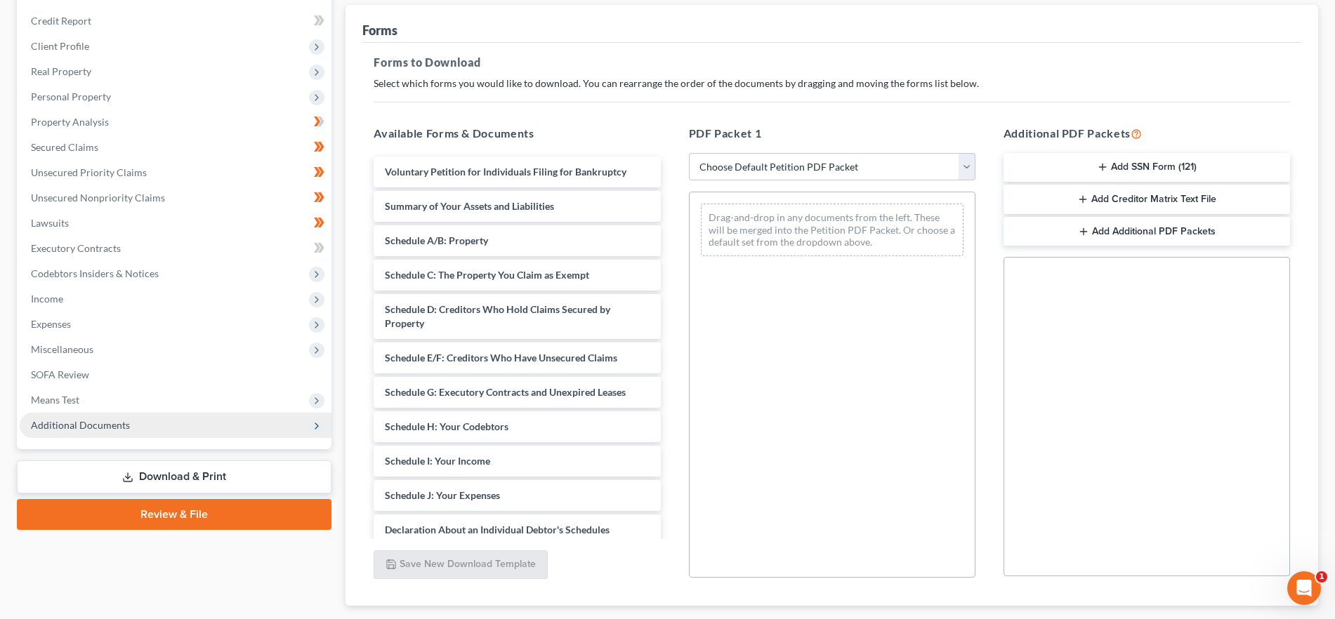
click at [121, 415] on span "Additional Documents" at bounding box center [176, 425] width 312 height 25
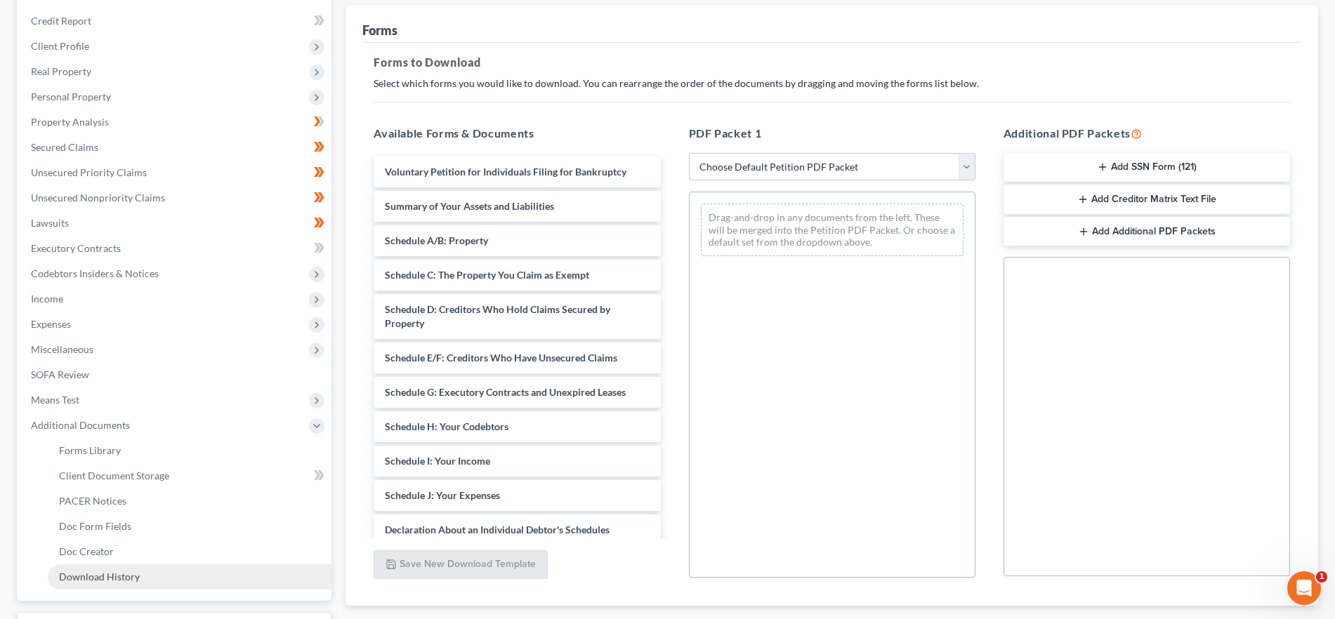
click at [172, 578] on link "Download History" at bounding box center [190, 576] width 284 height 25
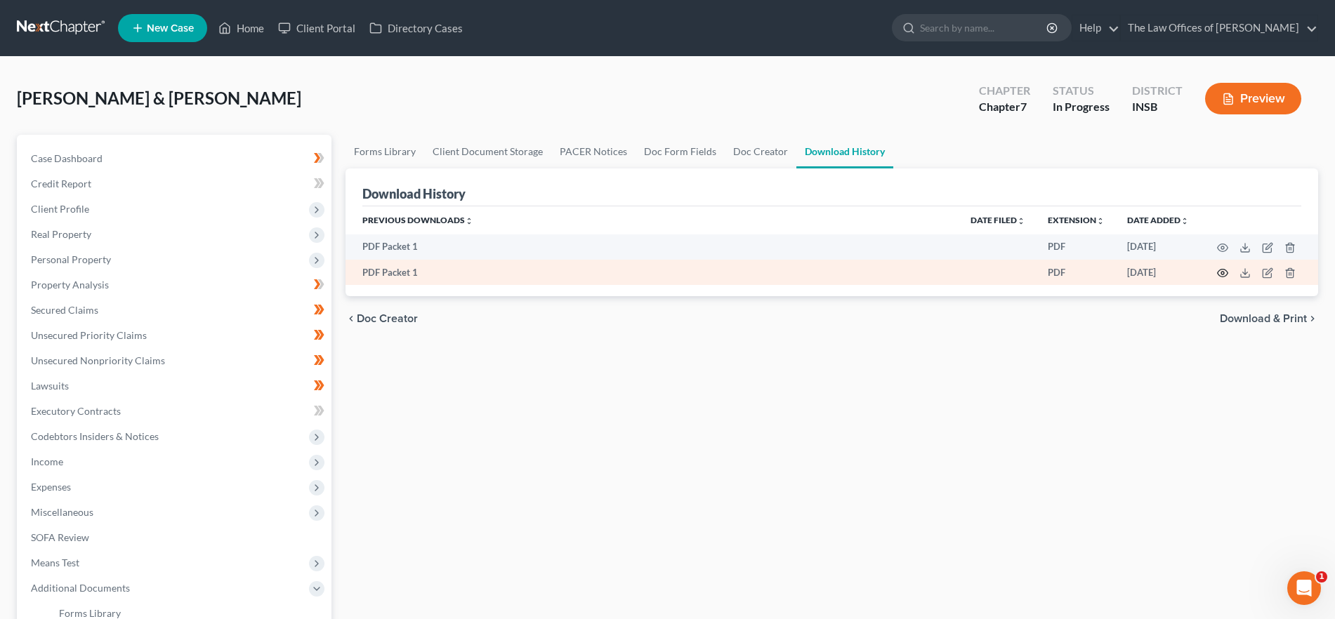
click at [1222, 270] on icon "button" at bounding box center [1222, 273] width 11 height 11
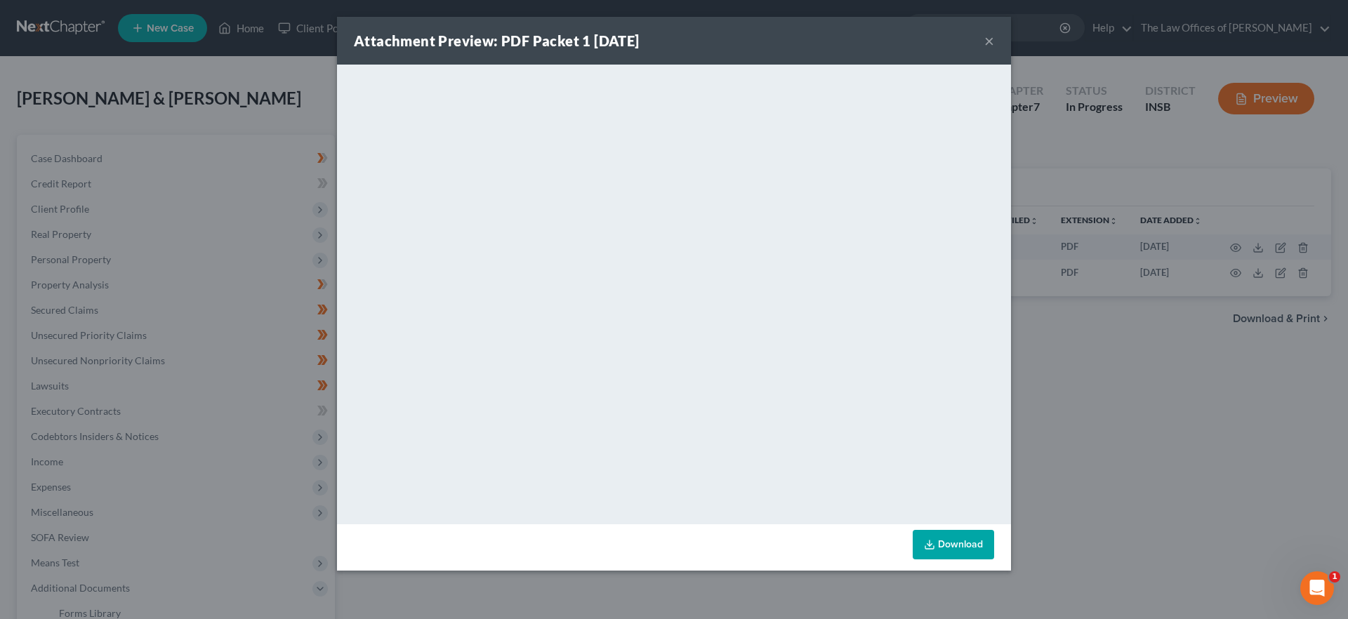
click at [982, 35] on div "Attachment Preview: PDF Packet 1 09/12/2025 ×" at bounding box center [674, 41] width 674 height 48
click at [982, 39] on div "Attachment Preview: PDF Packet 1 09/12/2025 ×" at bounding box center [674, 41] width 674 height 48
click at [993, 42] on button "×" at bounding box center [989, 40] width 10 height 17
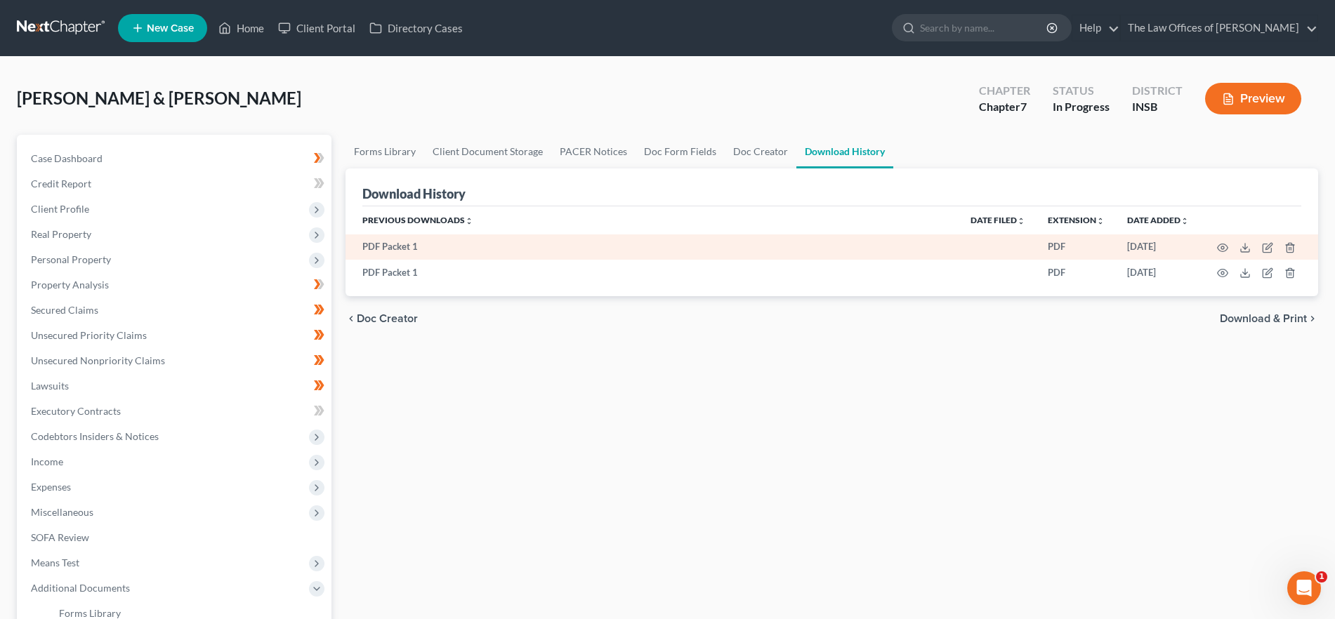
click at [1222, 240] on td at bounding box center [1259, 247] width 118 height 25
click at [1222, 245] on icon "button" at bounding box center [1222, 247] width 11 height 11
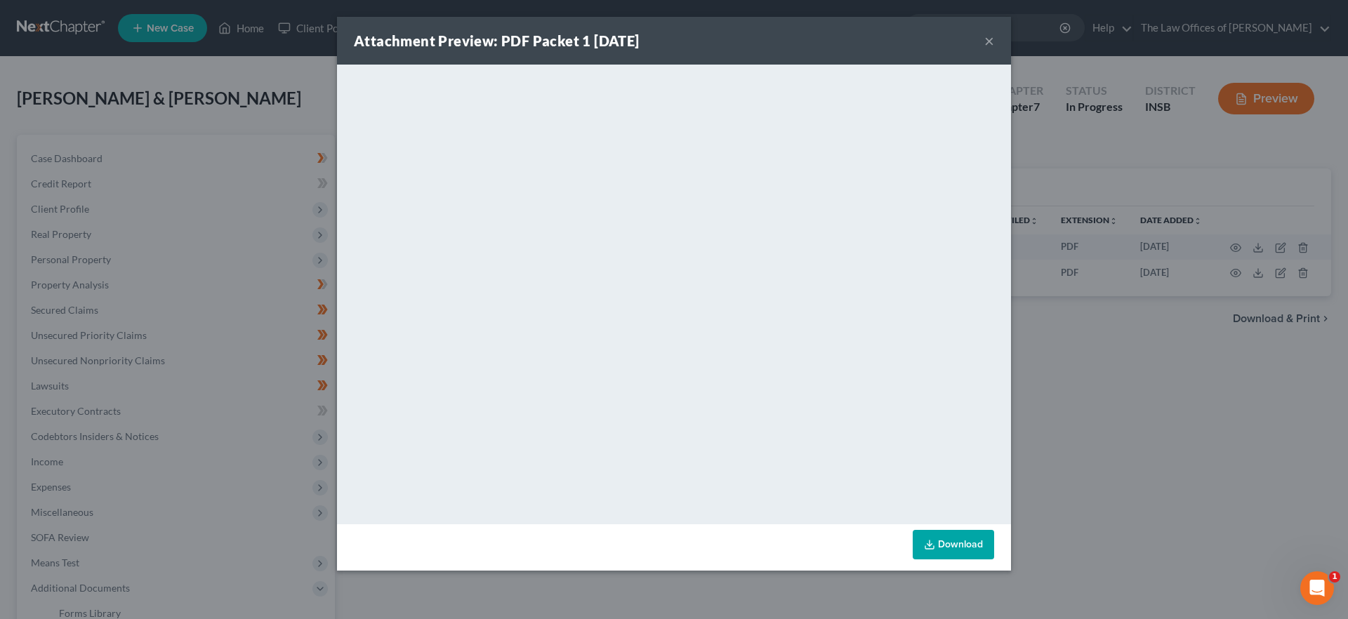
click at [986, 34] on button "×" at bounding box center [989, 40] width 10 height 17
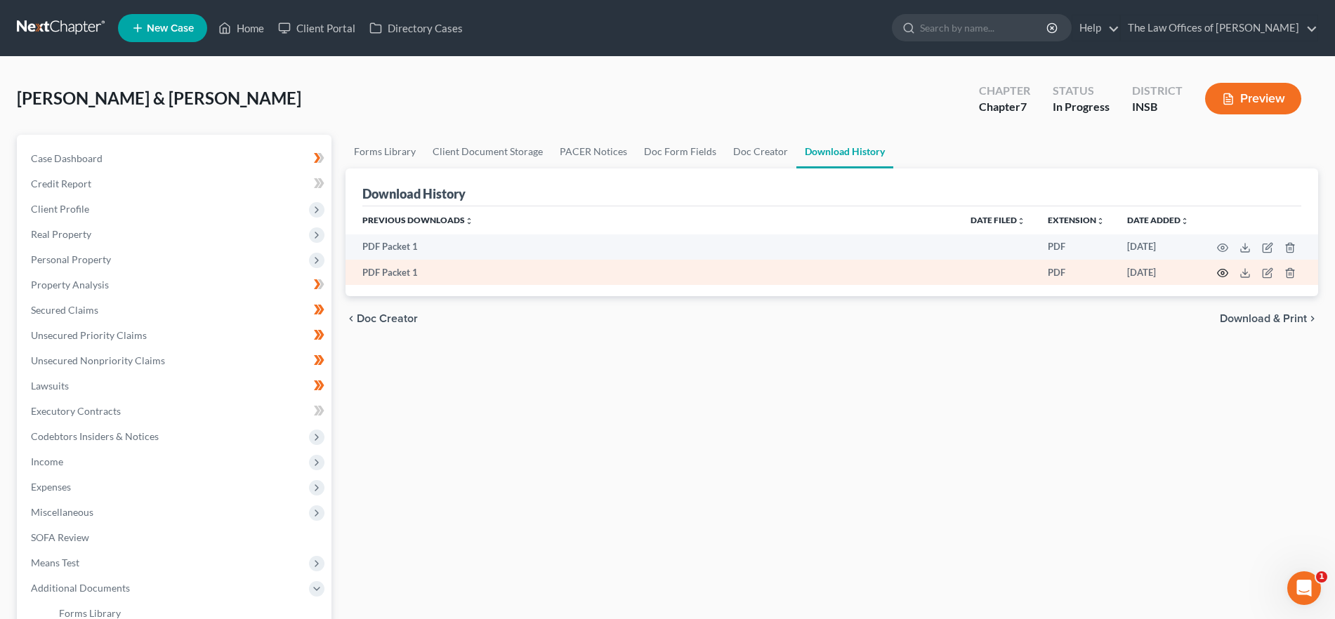
click at [1220, 272] on icon "button" at bounding box center [1222, 273] width 11 height 11
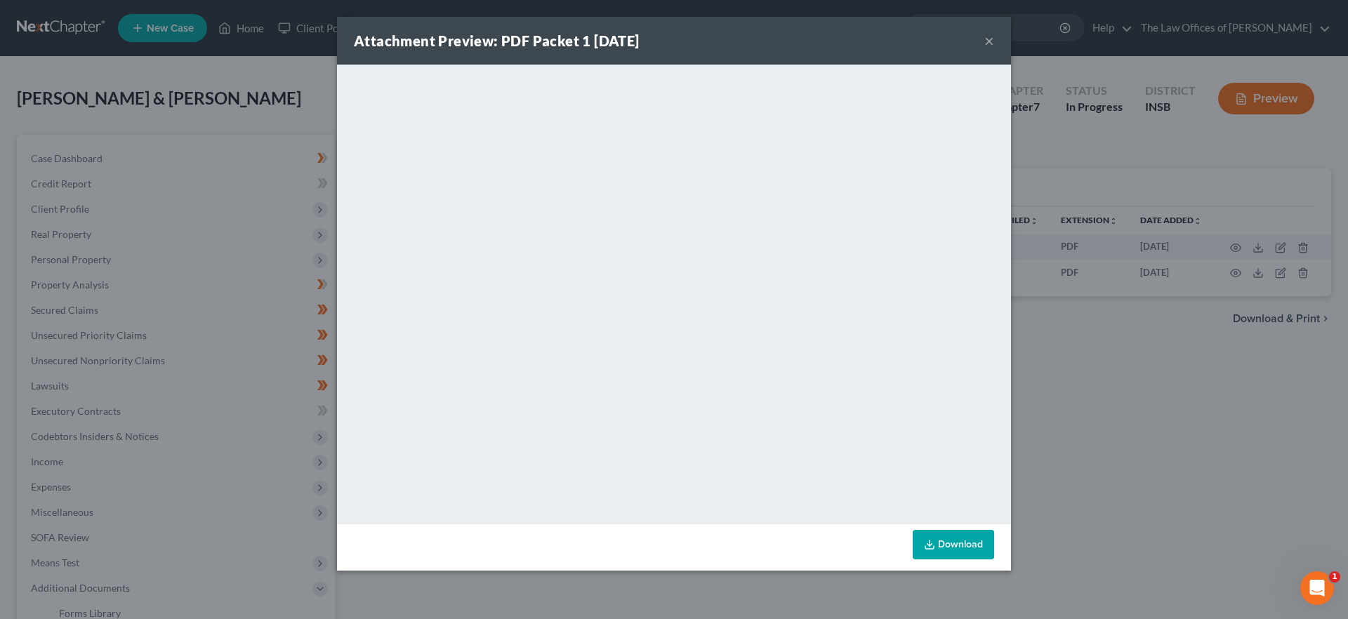
drag, startPoint x: 987, startPoint y: 34, endPoint x: 1195, endPoint y: 132, distance: 229.6
click at [987, 34] on button "×" at bounding box center [989, 40] width 10 height 17
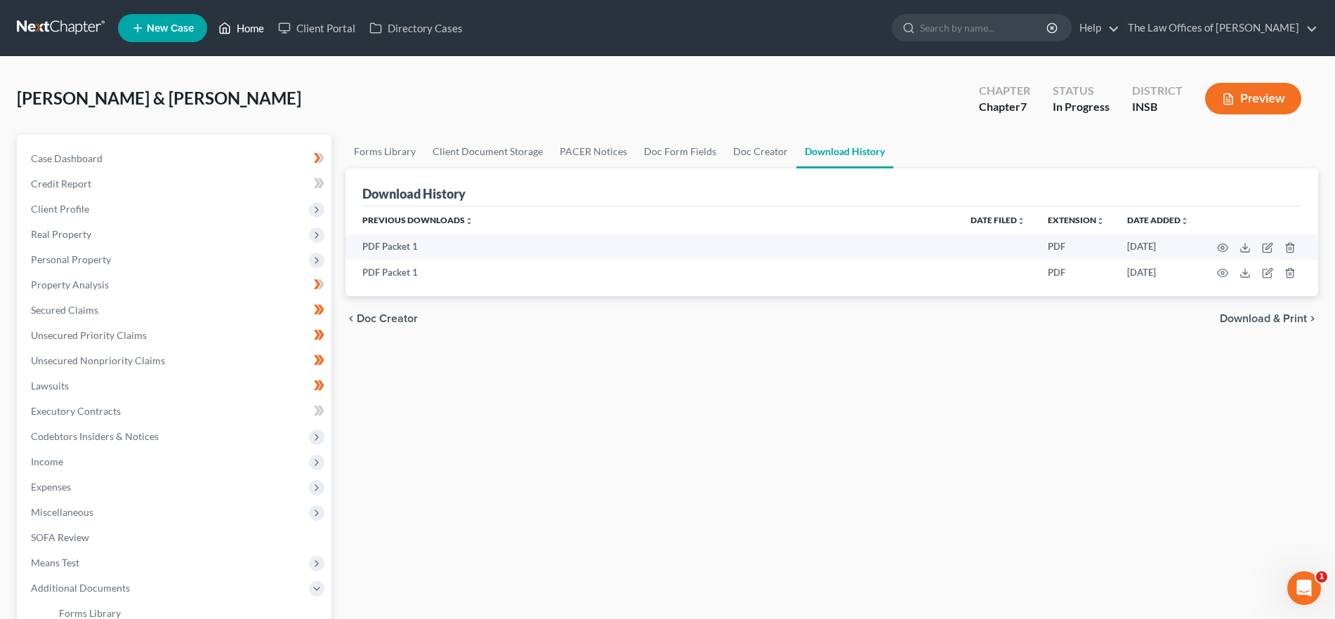
click at [258, 26] on link "Home" at bounding box center [241, 27] width 60 height 25
